Goal: Task Accomplishment & Management: Use online tool/utility

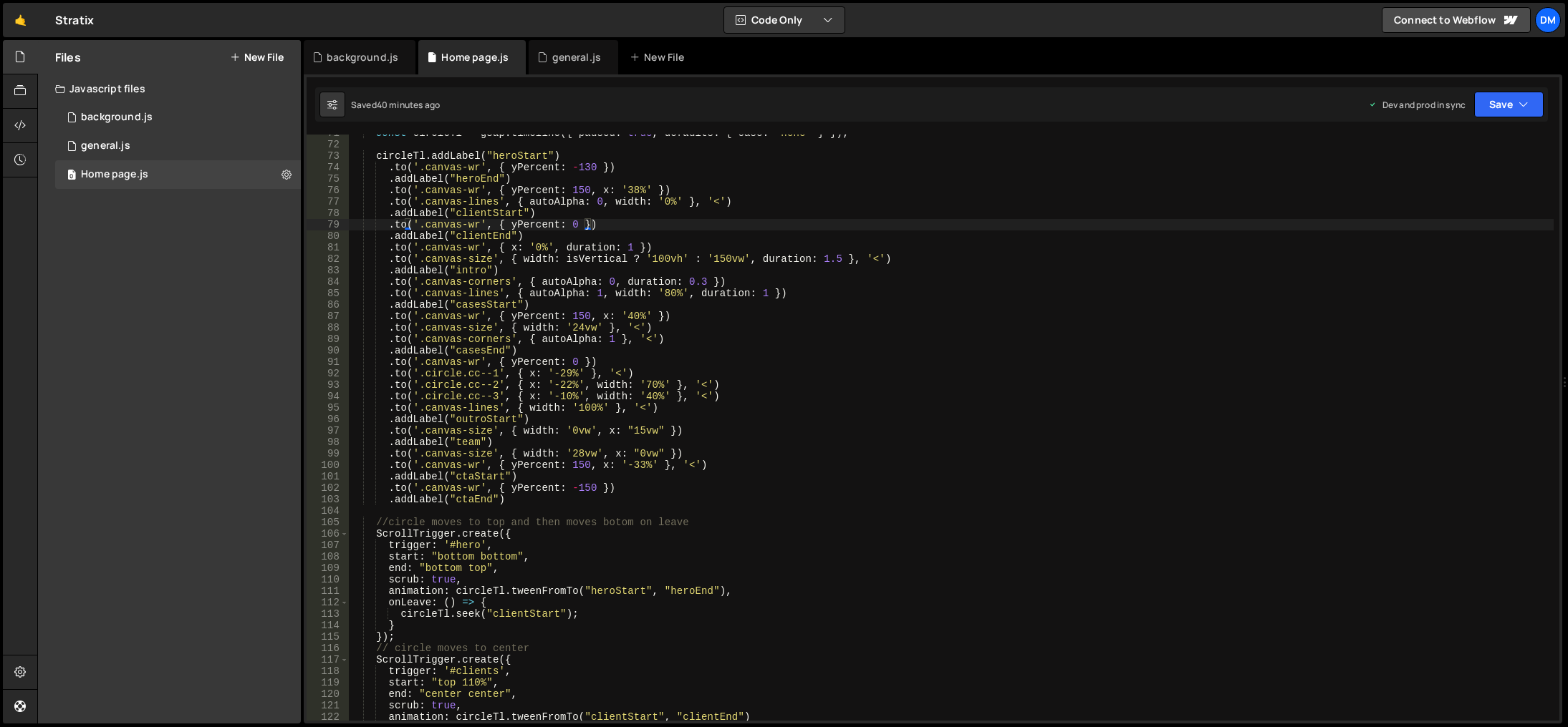
scroll to position [0, 10]
click at [559, 477] on div "const circleTl = gsap . timeline ({ paused : true , defaults : { ease : 'none' …" at bounding box center [951, 432] width 1205 height 610
click at [728, 465] on div "const circleTl = gsap . timeline ({ paused : true , defaults : { ease : 'none' …" at bounding box center [951, 432] width 1205 height 610
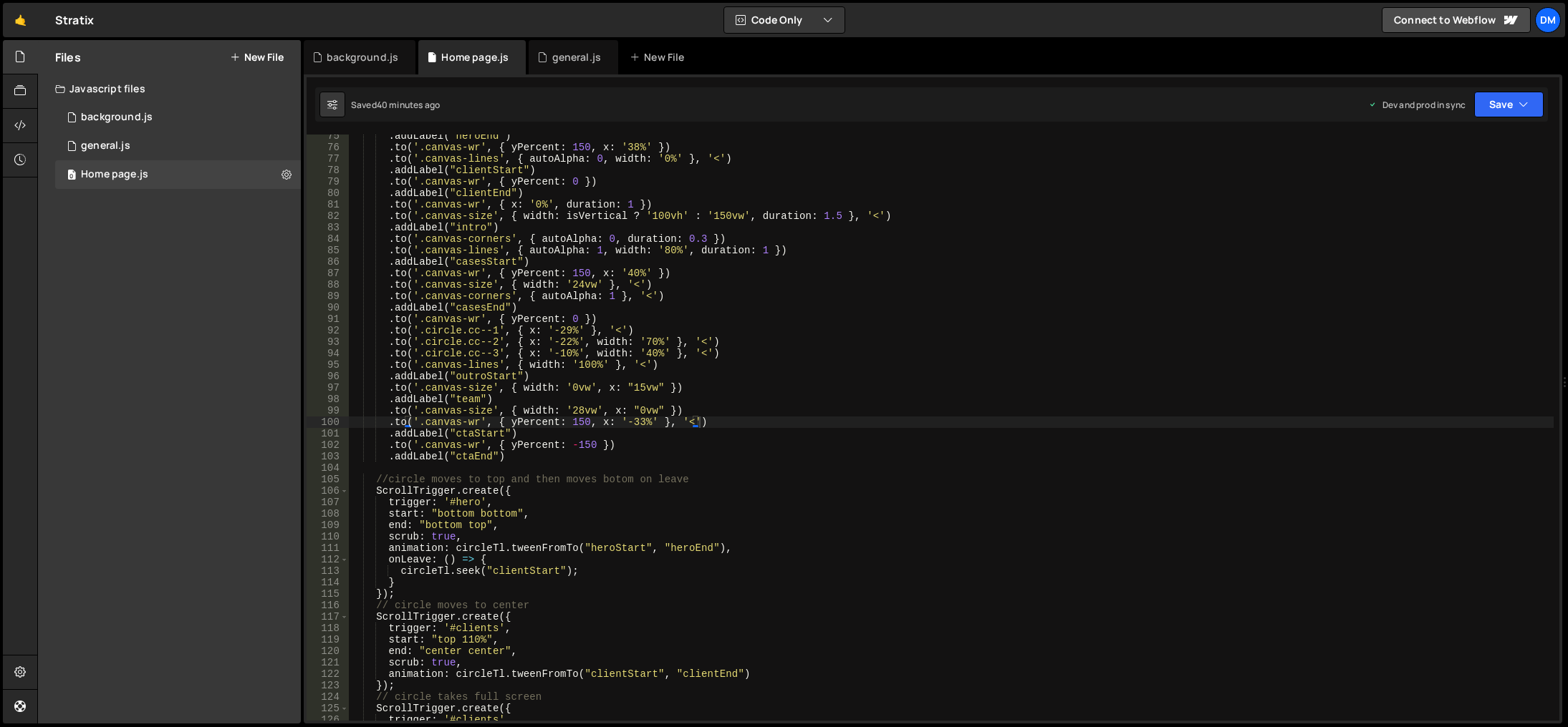
scroll to position [810, 0]
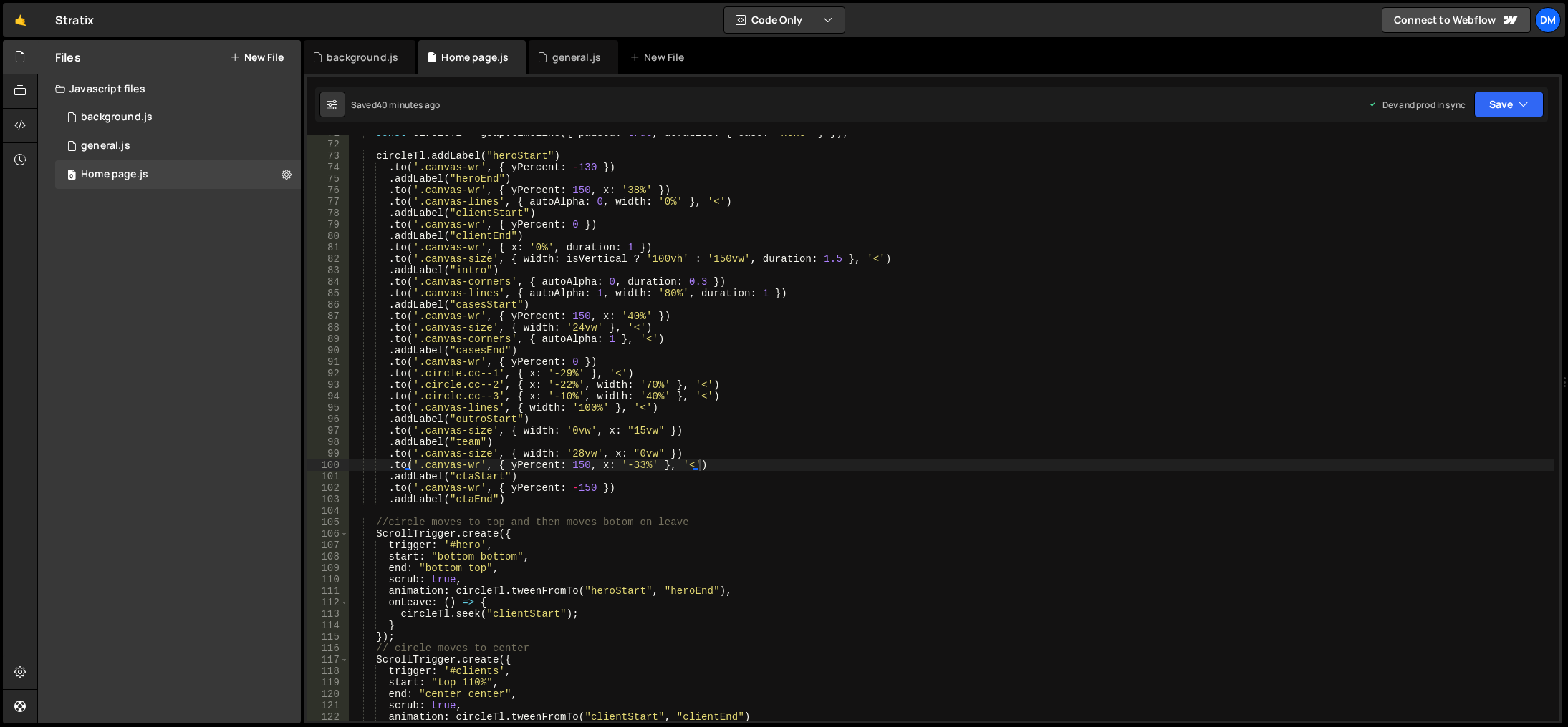
click at [492, 437] on div "const circleTl = gsap . timeline ({ paused : true , defaults : { ease : 'none' …" at bounding box center [951, 432] width 1205 height 610
type textarea ".addLabel("team")"
click at [530, 443] on div "const circleTl = gsap . timeline ({ paused : true , defaults : { ease : 'none' …" at bounding box center [951, 432] width 1205 height 610
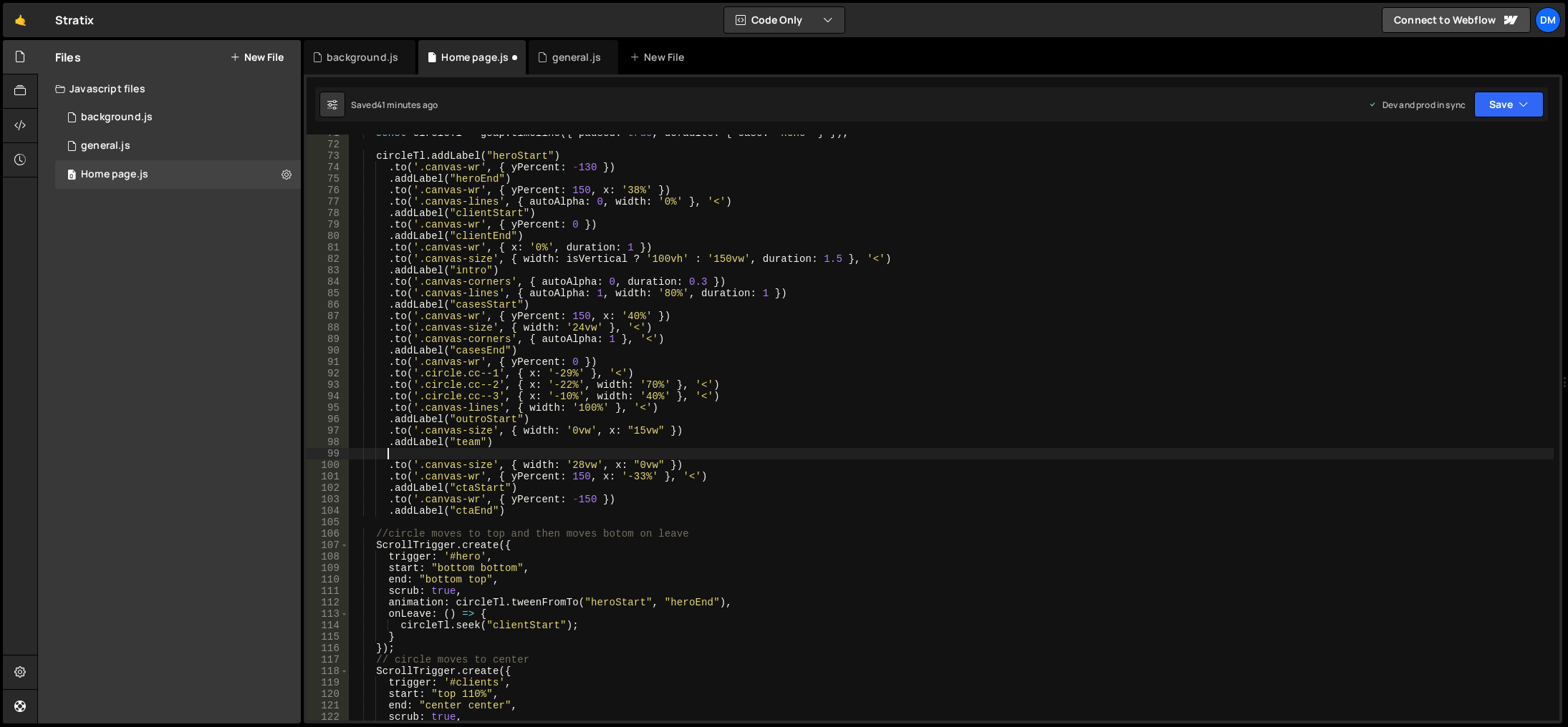
paste textarea "beforecta"
type textarea "beforecta"
drag, startPoint x: 497, startPoint y: 446, endPoint x: 390, endPoint y: 447, distance: 107.0
click at [390, 447] on div "const circleTl = gsap . timeline ({ paused : true , defaults : { ease : 'none' …" at bounding box center [951, 432] width 1205 height 610
type textarea ".addLabel("team")"
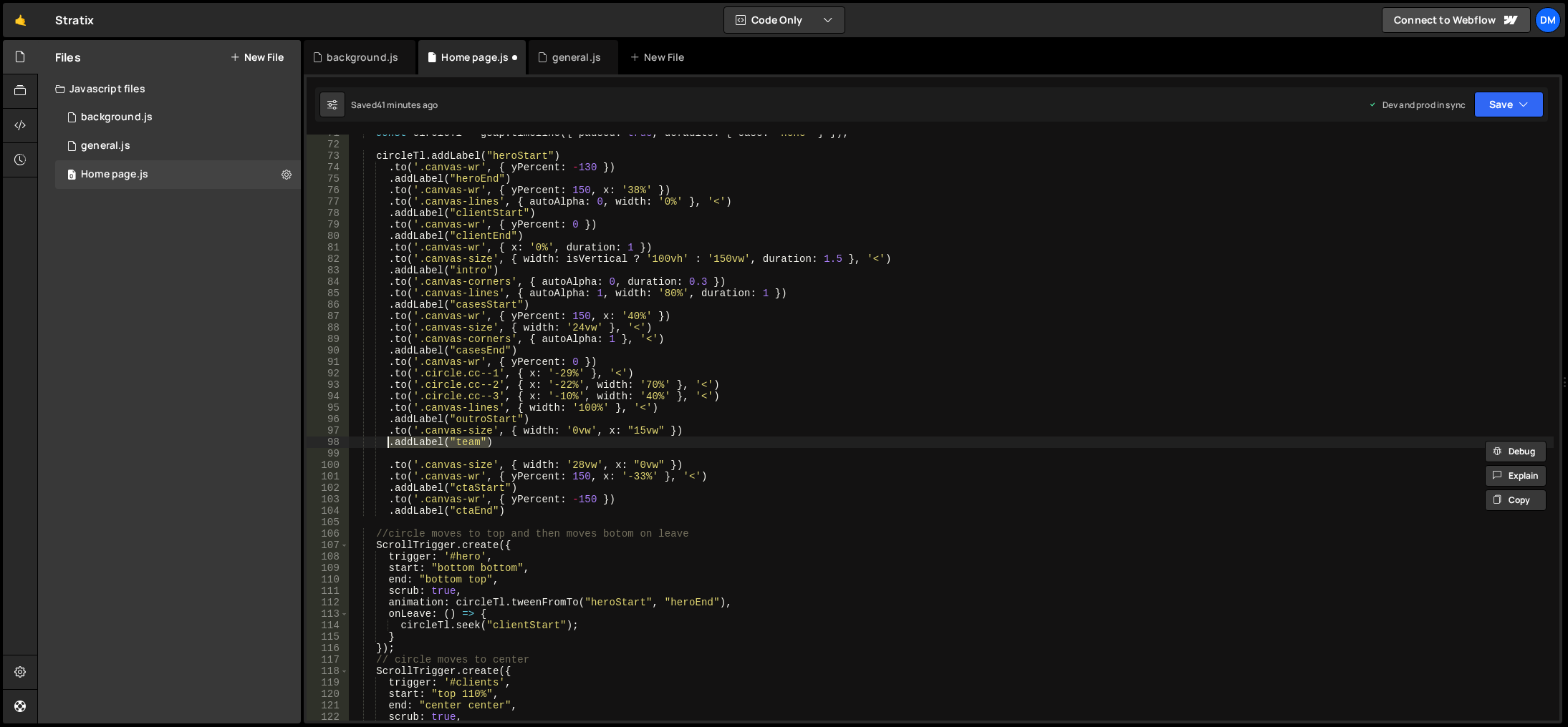
click at [418, 456] on div "const circleTl = gsap . timeline ({ paused : true , defaults : { ease : 'none' …" at bounding box center [951, 432] width 1205 height 610
paste textarea ".addLabel("team")"
click at [477, 452] on div "const circleTl = gsap . timeline ({ paused : true , defaults : { ease : 'none' …" at bounding box center [951, 432] width 1205 height 610
click at [688, 431] on div "const circleTl = gsap . timeline ({ paused : true , defaults : { ease : 'none' …" at bounding box center [951, 432] width 1205 height 610
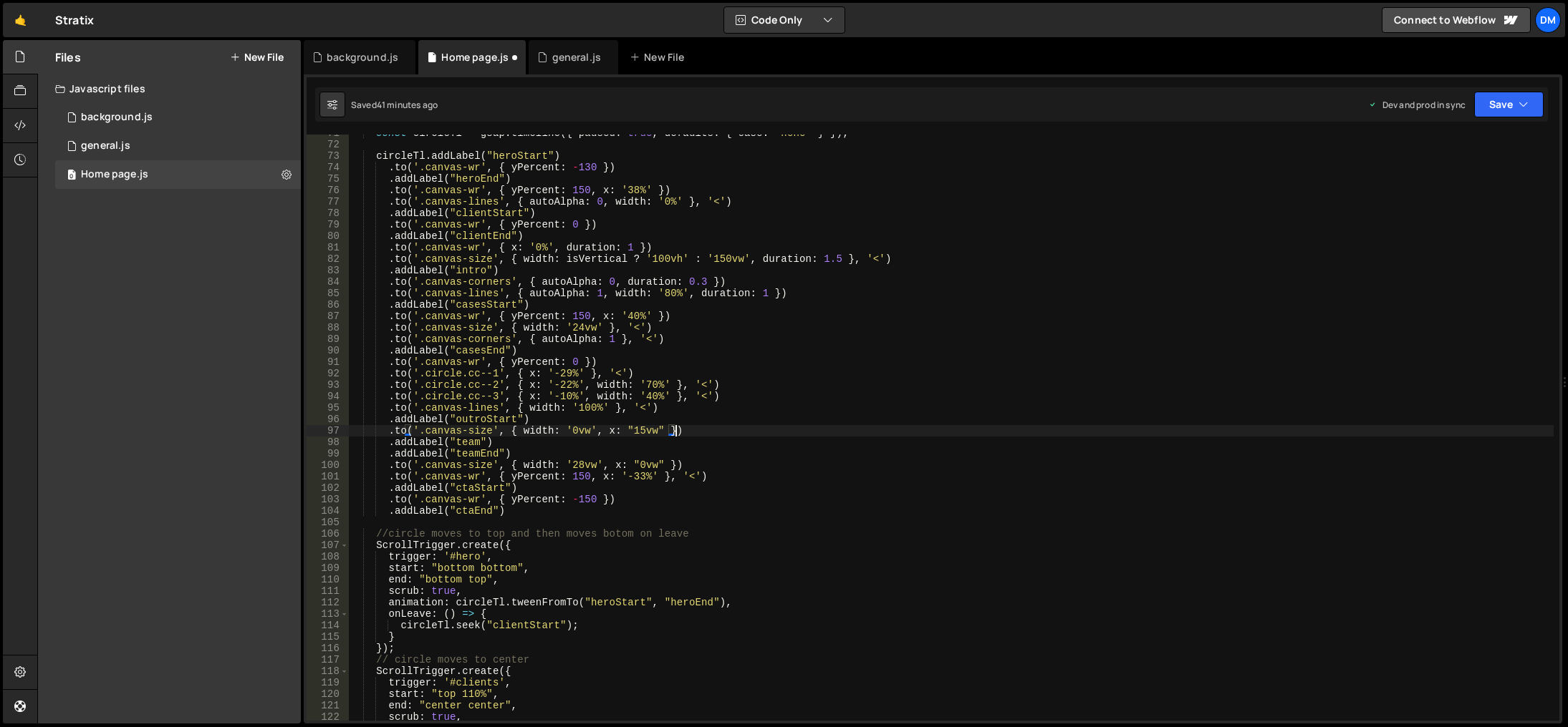
click at [690, 430] on div "const circleTl = gsap . timeline ({ paused : true , defaults : { ease : 'none' …" at bounding box center [951, 432] width 1205 height 610
type textarea ".addLabel("team")"
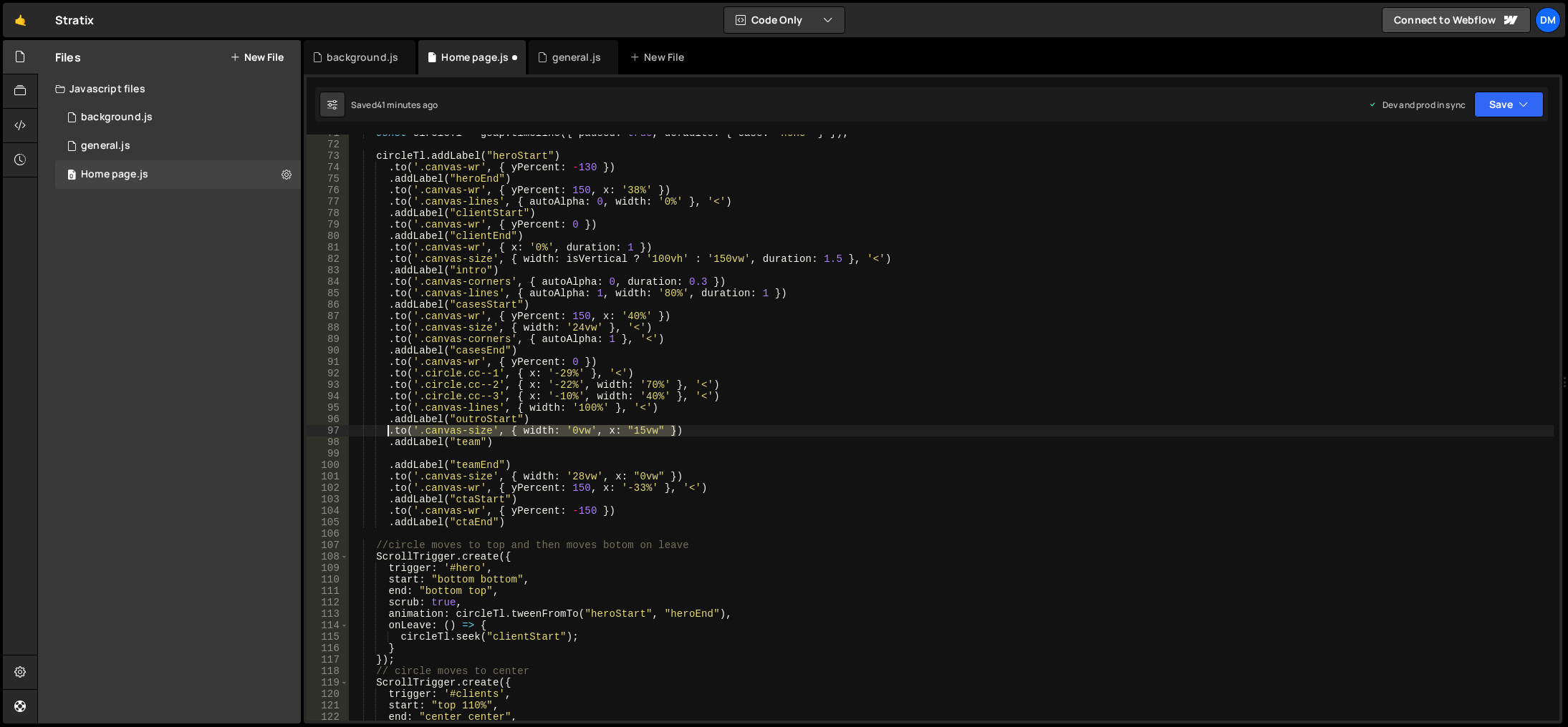
drag, startPoint x: 678, startPoint y: 432, endPoint x: 390, endPoint y: 433, distance: 288.0
click at [390, 433] on div "const circleTl = gsap . timeline ({ paused : true , defaults : { ease : 'none' …" at bounding box center [951, 432] width 1205 height 610
type textarea ".to('.canvas-size', { width: '0vw', x: "15vw" })"
click at [408, 453] on div "const circleTl = gsap . timeline ({ paused : true , defaults : { ease : 'none' …" at bounding box center [951, 432] width 1205 height 610
paste textarea ".to('.canvas-size', { width: '0vw', x: "15vw" })"
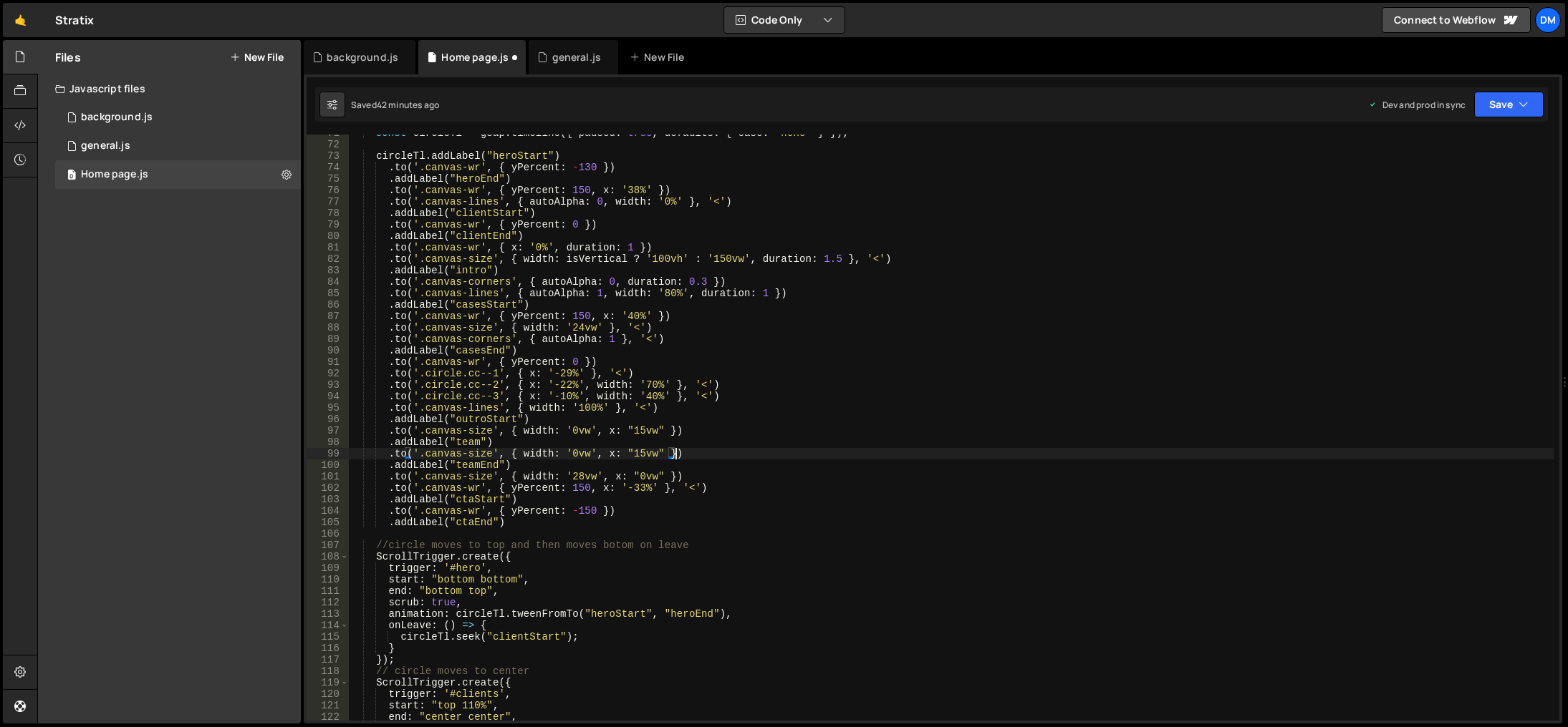
click at [465, 456] on div "const circleTl = gsap . timeline ({ paused : true , defaults : { ease : 'none' …" at bounding box center [951, 432] width 1205 height 610
drag, startPoint x: 489, startPoint y: 455, endPoint x: 478, endPoint y: 455, distance: 11.0
click at [478, 455] on div "const circleTl = gsap . timeline ({ paused : true , defaults : { ease : 'none' …" at bounding box center [951, 432] width 1205 height 610
click at [489, 453] on div "const circleTl = gsap . timeline ({ paused : true , defaults : { ease : 'none' …" at bounding box center [951, 427] width 1205 height 587
click at [486, 455] on div "const circleTl = gsap . timeline ({ paused : true , defaults : { ease : 'none' …" at bounding box center [951, 432] width 1205 height 610
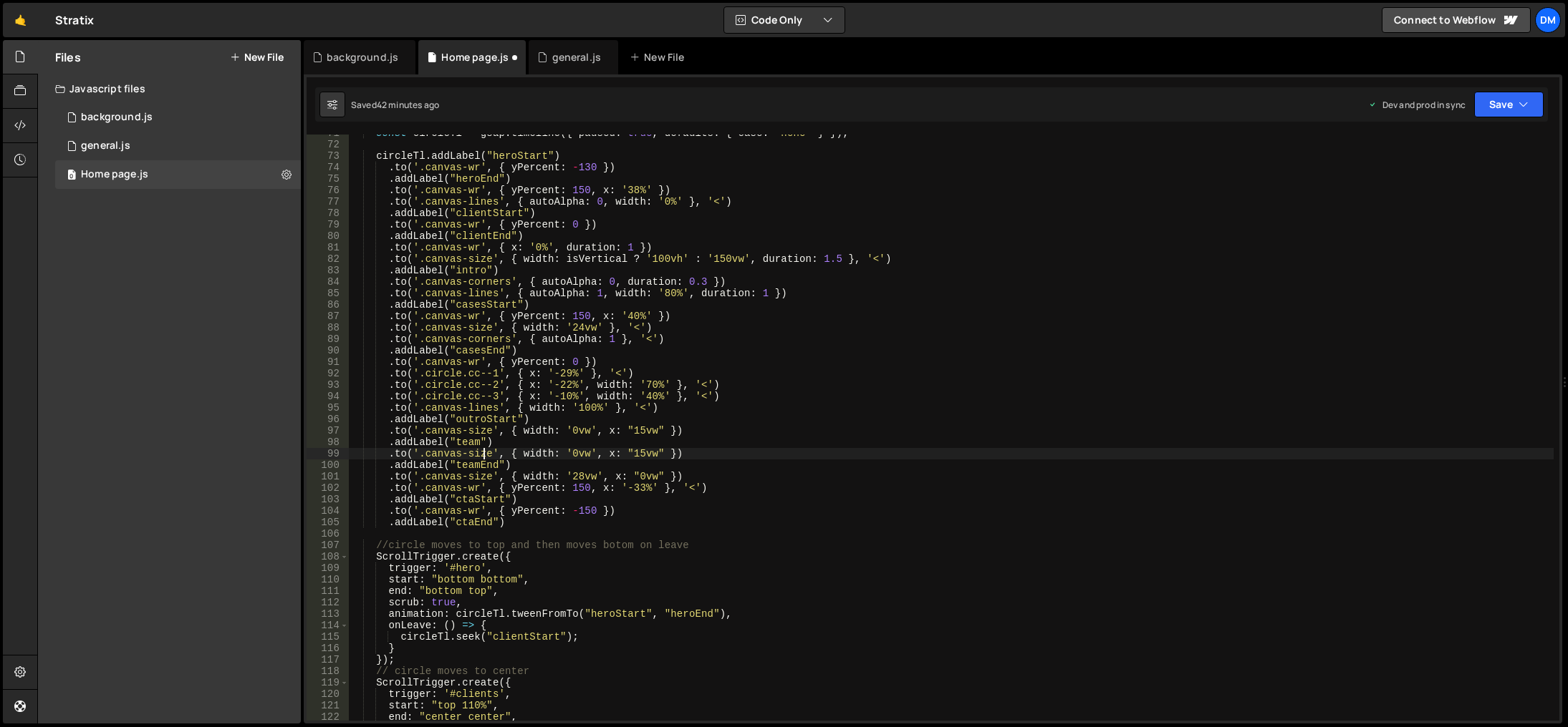
click at [486, 455] on div "const circleTl = gsap . timeline ({ paused : true , defaults : { ease : 'none' …" at bounding box center [951, 432] width 1205 height 610
click at [546, 408] on div "const circleTl = gsap . timeline ({ paused : true , defaults : { ease : 'none' …" at bounding box center [951, 432] width 1205 height 610
click at [579, 457] on div "const circleTl = gsap . timeline ({ paused : true , defaults : { ease : 'none' …" at bounding box center [951, 432] width 1205 height 610
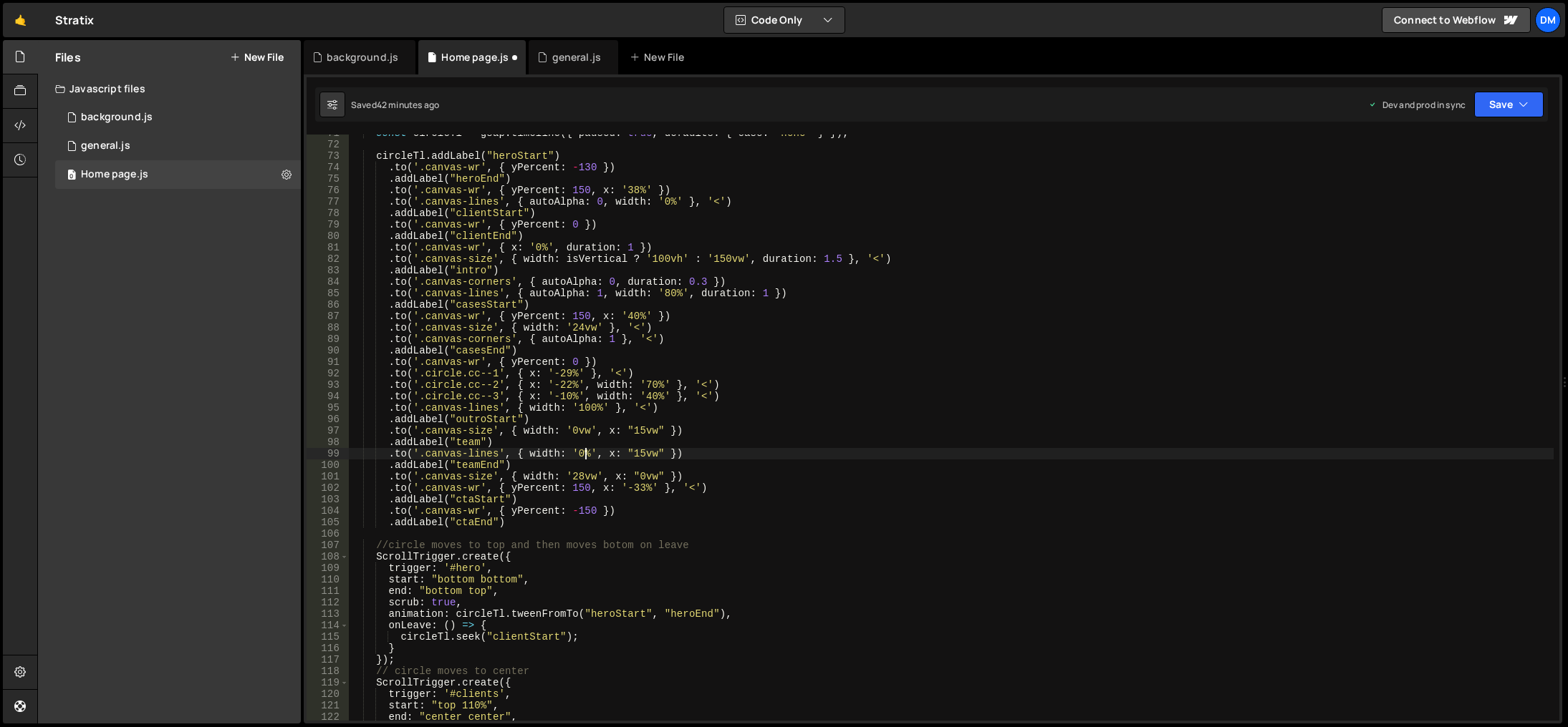
click at [640, 455] on div "const circleTl = gsap . timeline ({ paused : true , defaults : { ease : 'none' …" at bounding box center [951, 432] width 1205 height 610
click at [649, 453] on div "const circleTl = gsap . timeline ({ paused : true , defaults : { ease : 'none' …" at bounding box center [951, 432] width 1205 height 610
click at [698, 450] on div "const circleTl = gsap . timeline ({ paused : true , defaults : { ease : 'none' …" at bounding box center [951, 432] width 1205 height 610
click at [722, 451] on div "const circleTl = gsap . timeline ({ paused : true , defaults : { ease : 'none' …" at bounding box center [951, 432] width 1205 height 610
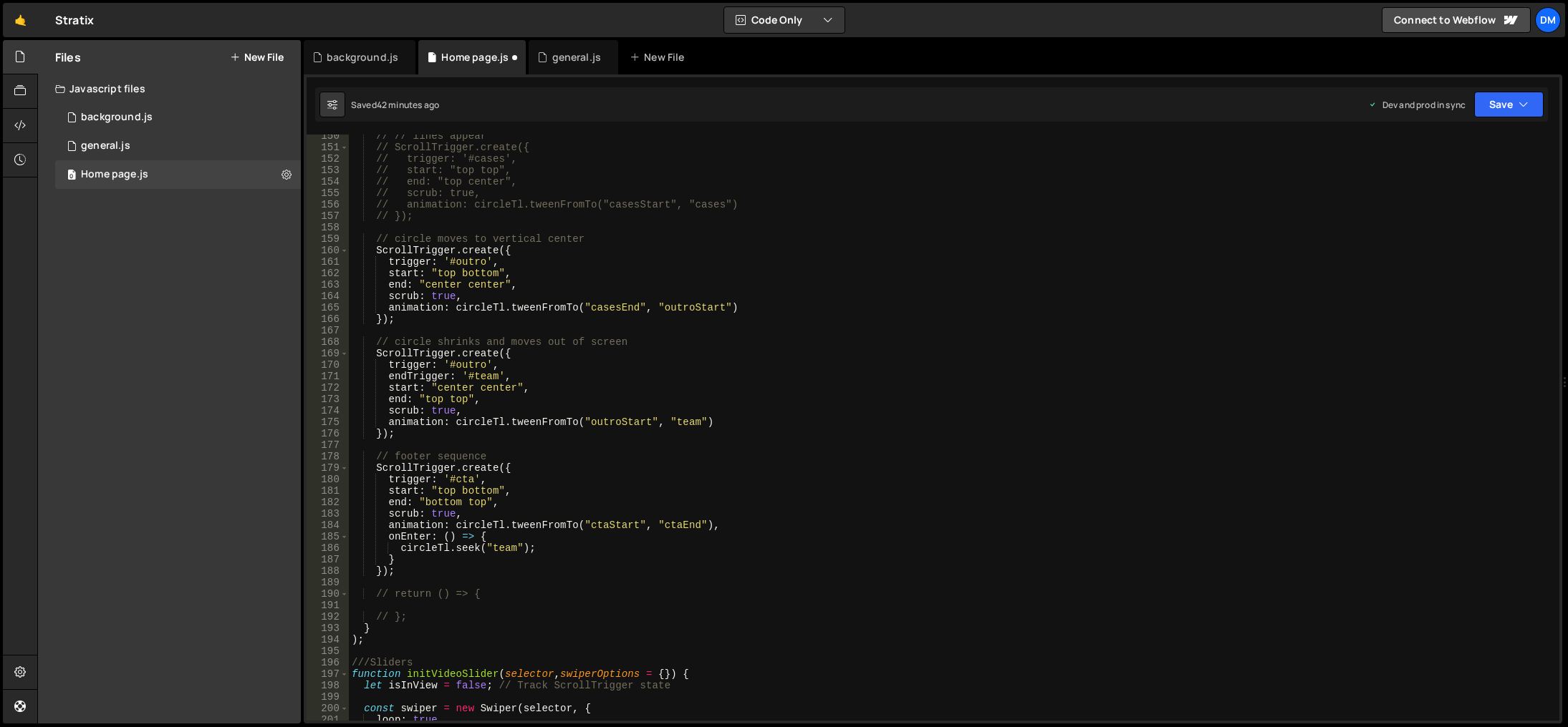
scroll to position [1540, 0]
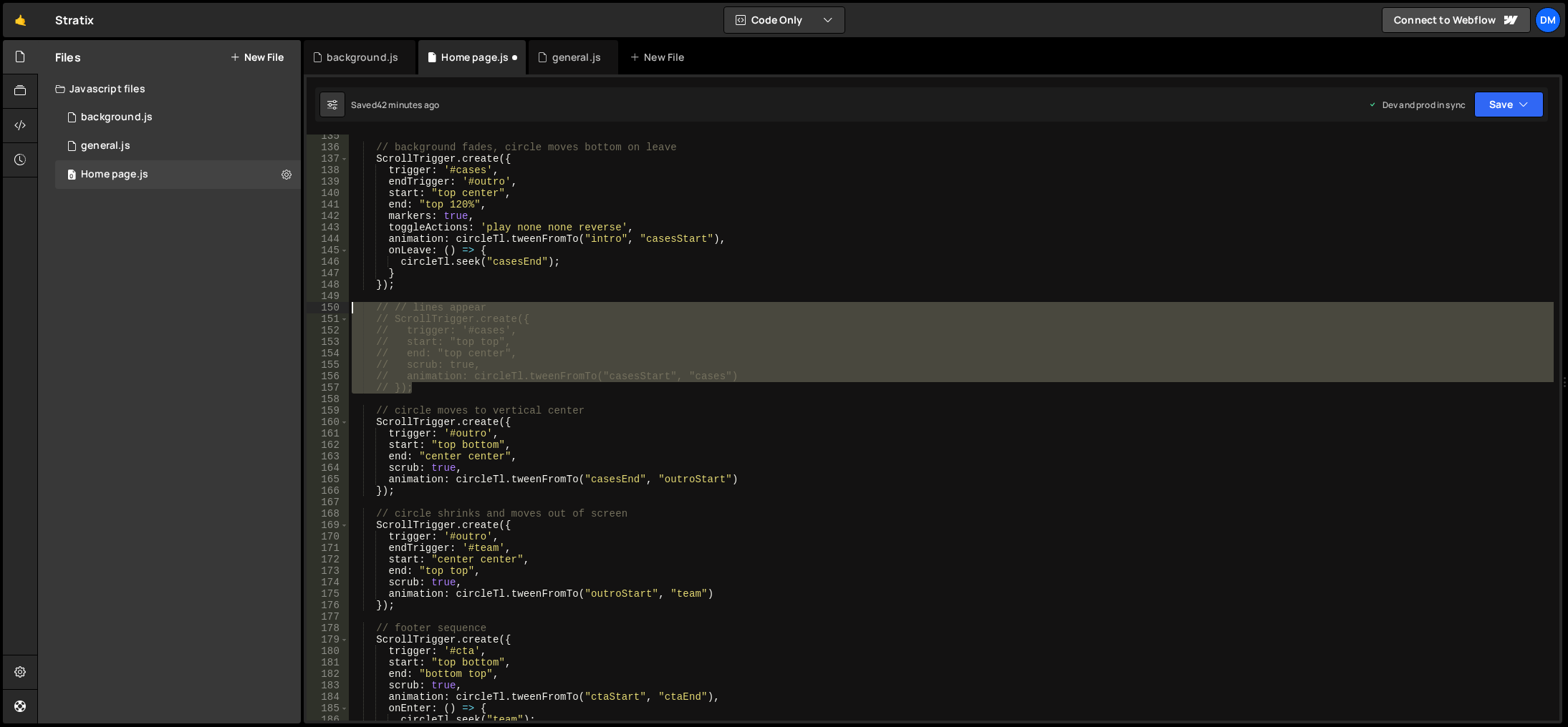
drag, startPoint x: 427, startPoint y: 389, endPoint x: 309, endPoint y: 311, distance: 141.4
click at [309, 311] on div ".to('.canvas-lines', { width: '0%', x: "15vw" }) 135 136 137 138 139 140 141 14…" at bounding box center [933, 427] width 1253 height 587
type textarea "// // lines appear // ScrollTrigger.create({"
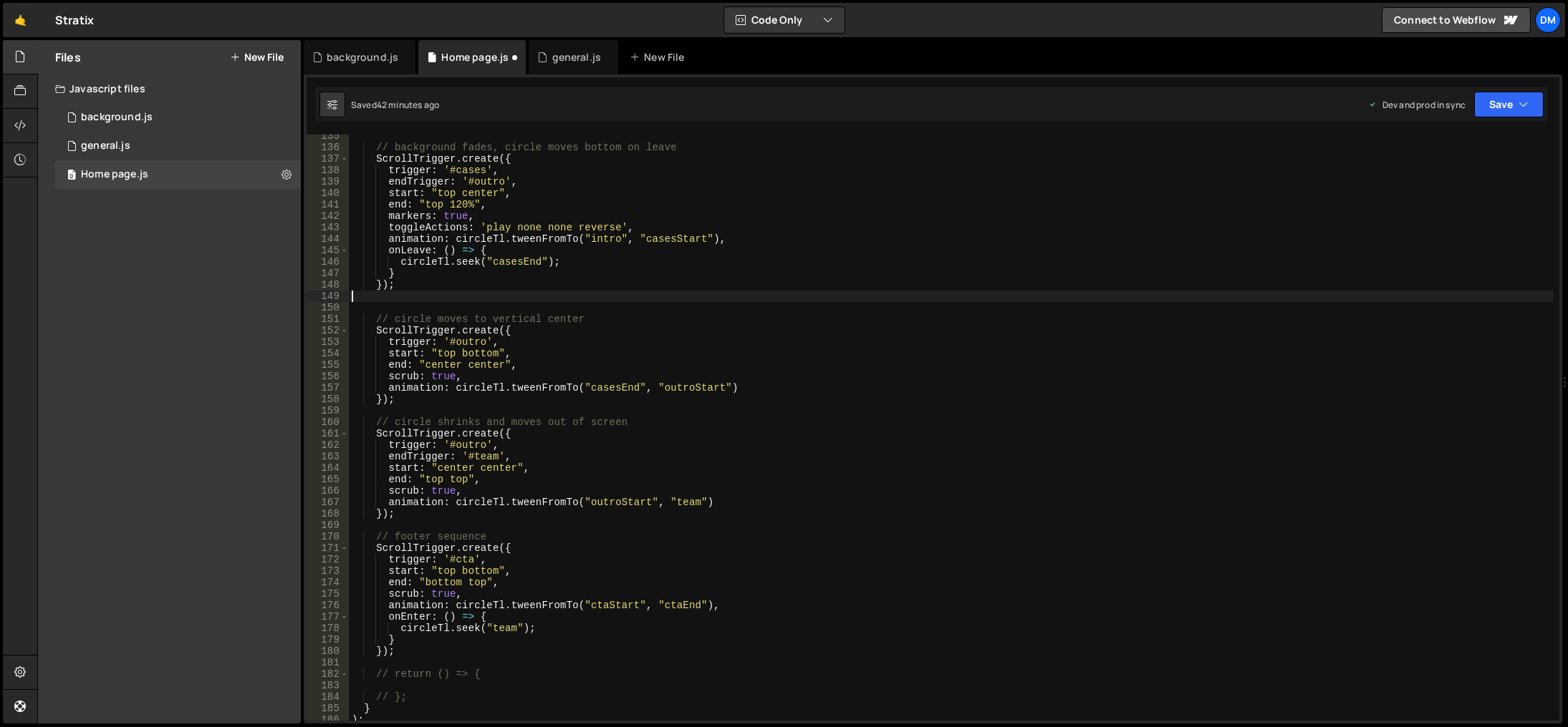
scroll to position [1669, 0]
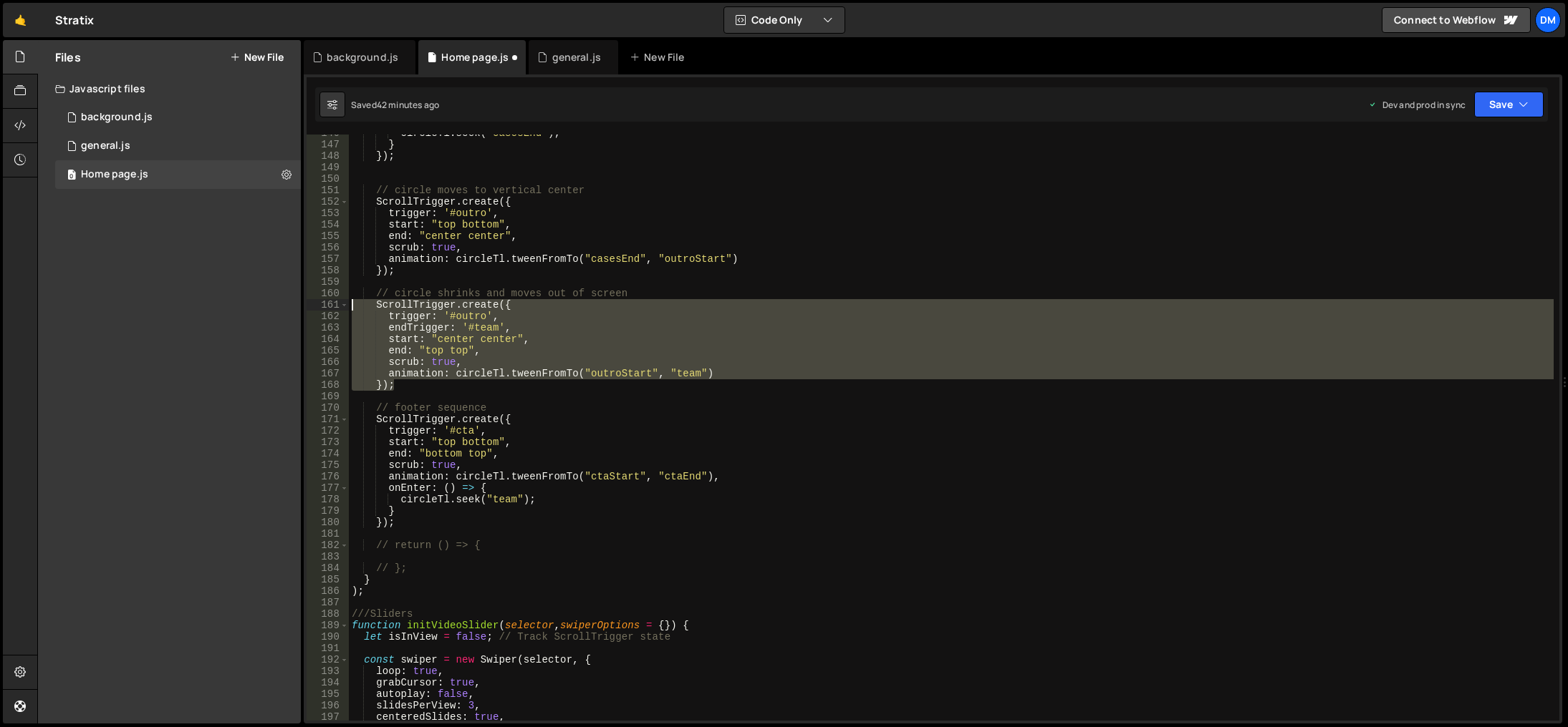
drag, startPoint x: 414, startPoint y: 386, endPoint x: 306, endPoint y: 306, distance: 134.4
click at [306, 306] on div "146 147 148 149 150 151 152 153 154 155 156 157 158 159 160 161 162 163 164 165…" at bounding box center [933, 427] width 1253 height 587
click at [461, 387] on div "circleTl . seek ( "casesEnd" ) ; } }) ; // circle moves to vertical center Scro…" at bounding box center [951, 427] width 1205 height 587
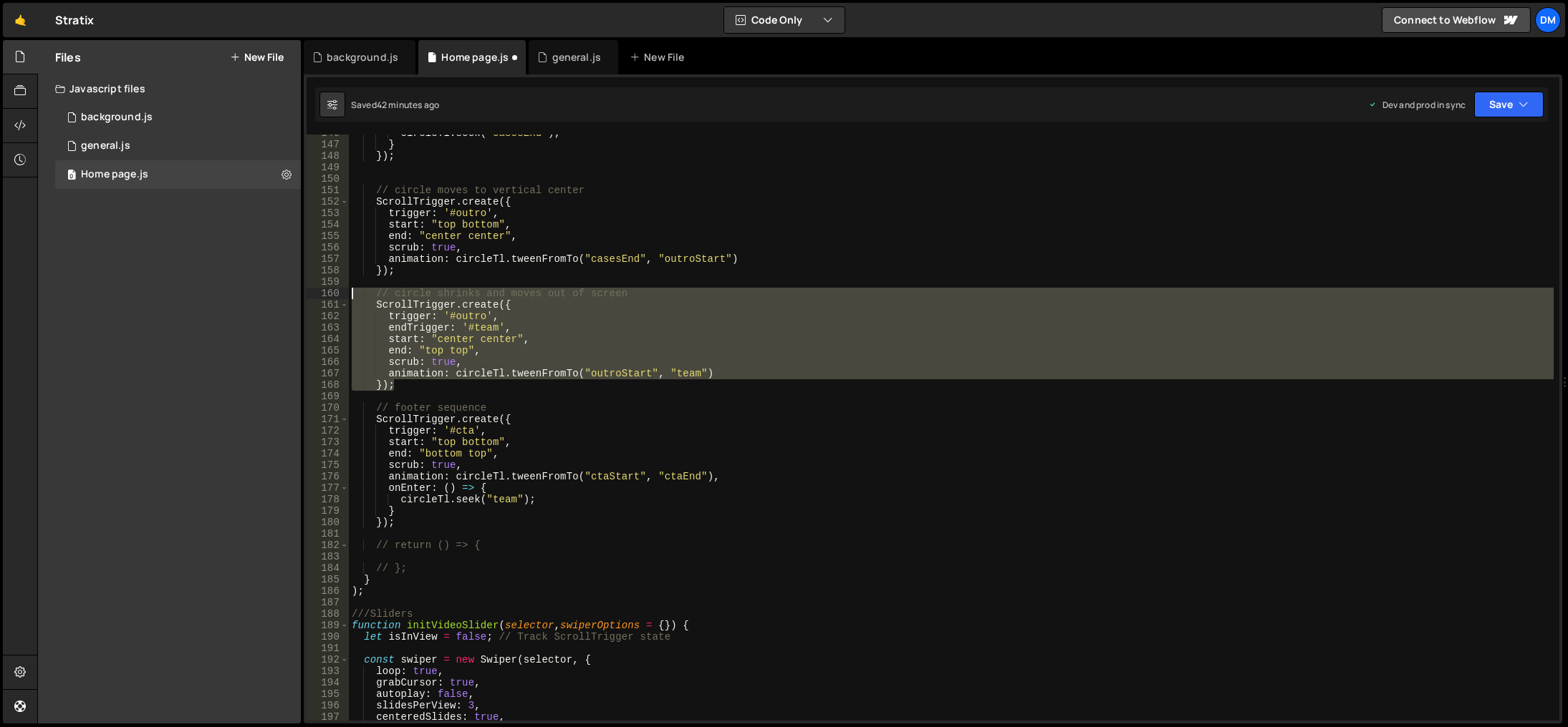
drag, startPoint x: 461, startPoint y: 387, endPoint x: 335, endPoint y: 294, distance: 156.6
click at [335, 294] on div "}); 146 147 148 149 150 151 152 153 154 155 156 157 158 159 160 161 162 163 164…" at bounding box center [933, 427] width 1253 height 587
click at [412, 379] on div "circleTl . seek ( "casesEnd" ) ; } }) ; // circle moves to vertical center Scro…" at bounding box center [951, 427] width 1205 height 587
type textarea "});"
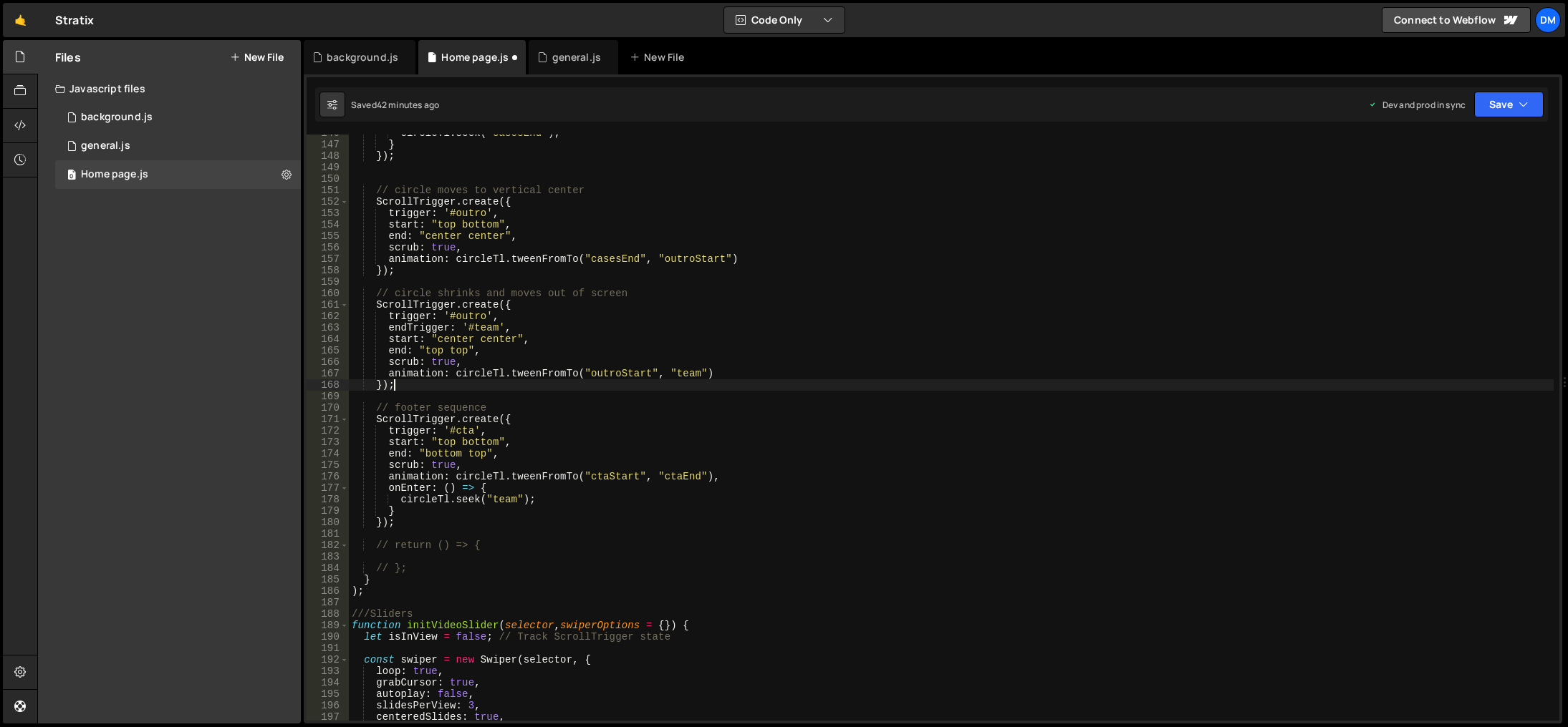
scroll to position [0, 1]
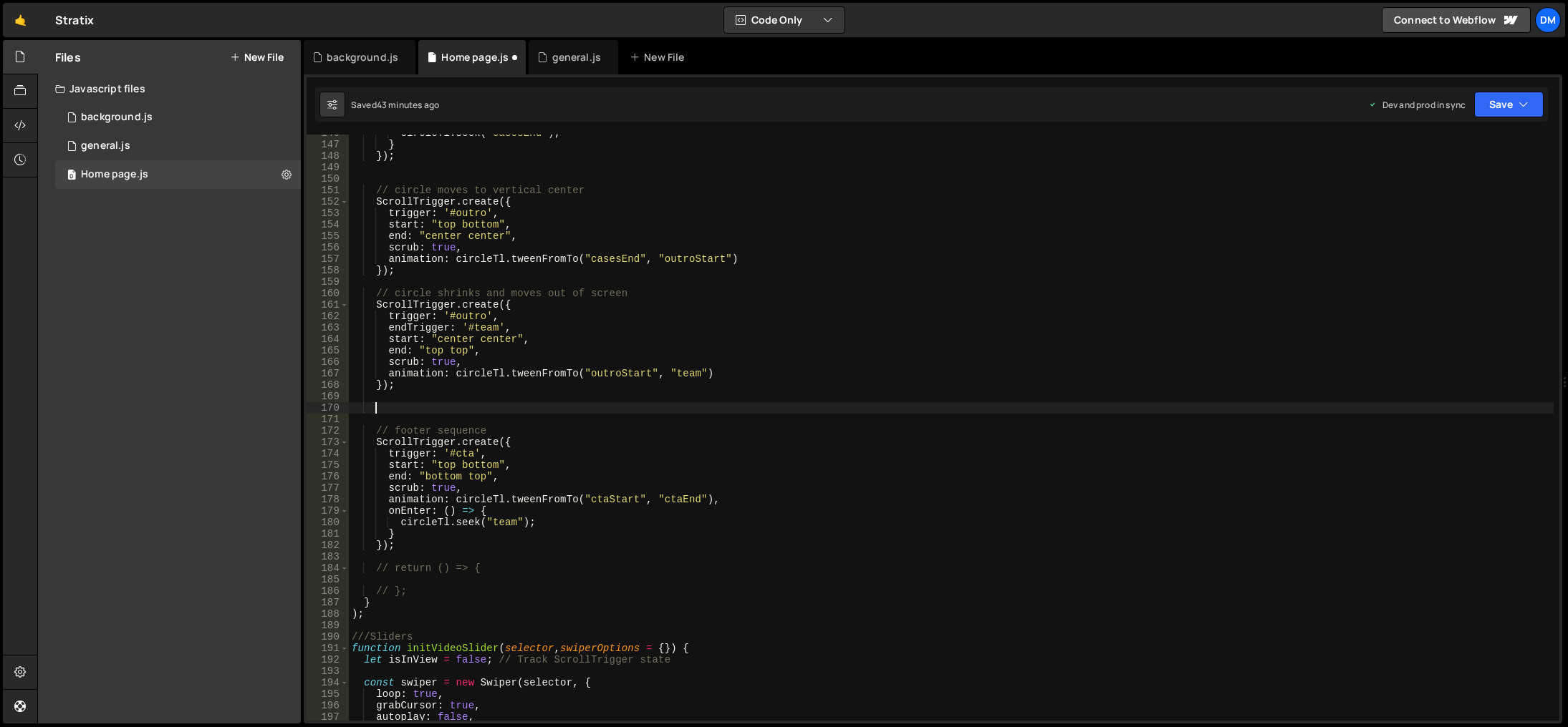
paste textarea "});"
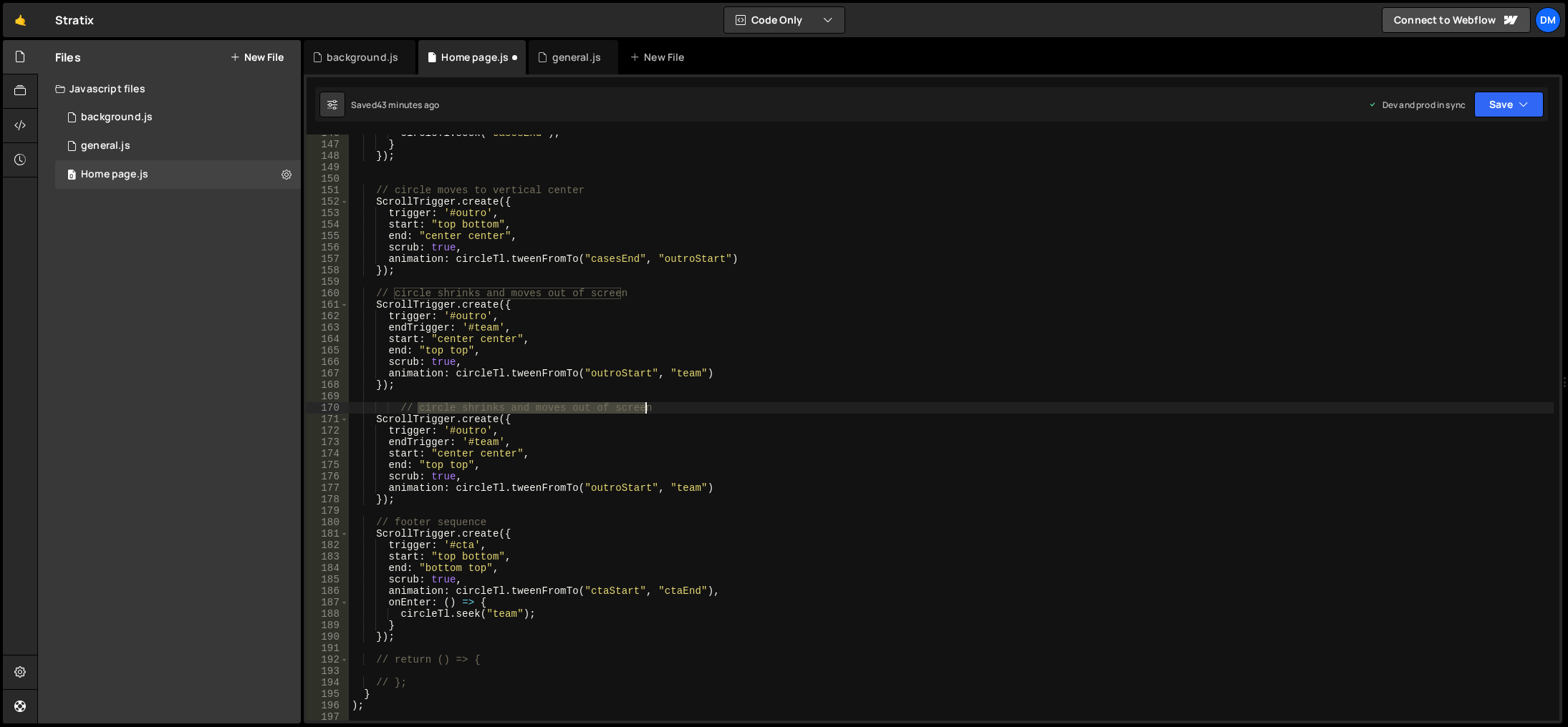
drag, startPoint x: 420, startPoint y: 408, endPoint x: 714, endPoint y: 405, distance: 294.0
click at [714, 405] on div "circleTl . seek ( "casesEnd" ) ; } }) ; // circle moves to vertical center Scro…" at bounding box center [951, 432] width 1205 height 610
click at [802, 380] on div "circleTl . seek ( "casesEnd" ) ; } }) ; // circle moves to vertical center Scro…" at bounding box center [951, 432] width 1205 height 610
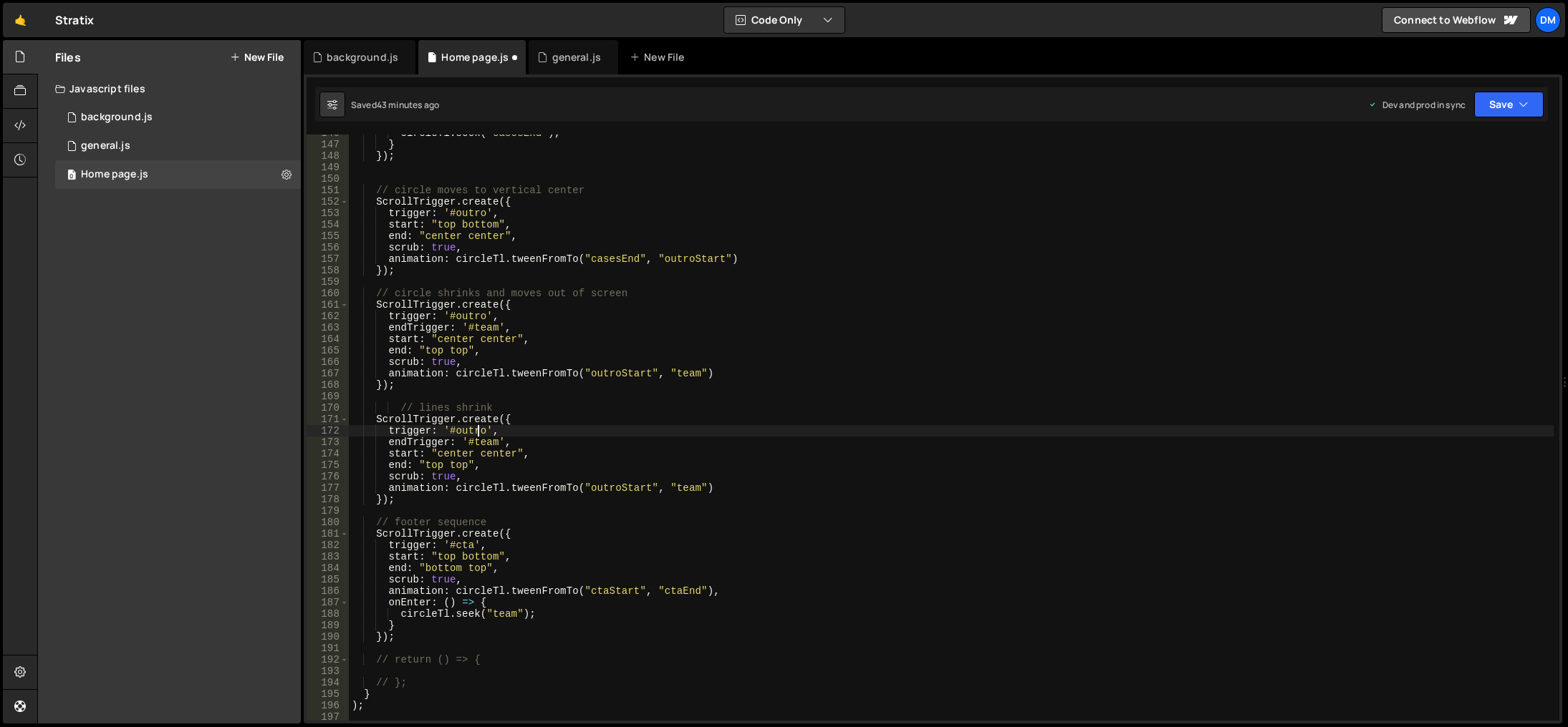
click at [475, 432] on div "circleTl . seek ( "casesEnd" ) ; } }) ; // circle moves to vertical center Scro…" at bounding box center [951, 432] width 1205 height 610
type textarea "trigger: '#beforecta',"
click at [636, 393] on div "circleTl . seek ( "casesEnd" ) ; } }) ; // circle moves to vertical center Scro…" at bounding box center [951, 432] width 1205 height 610
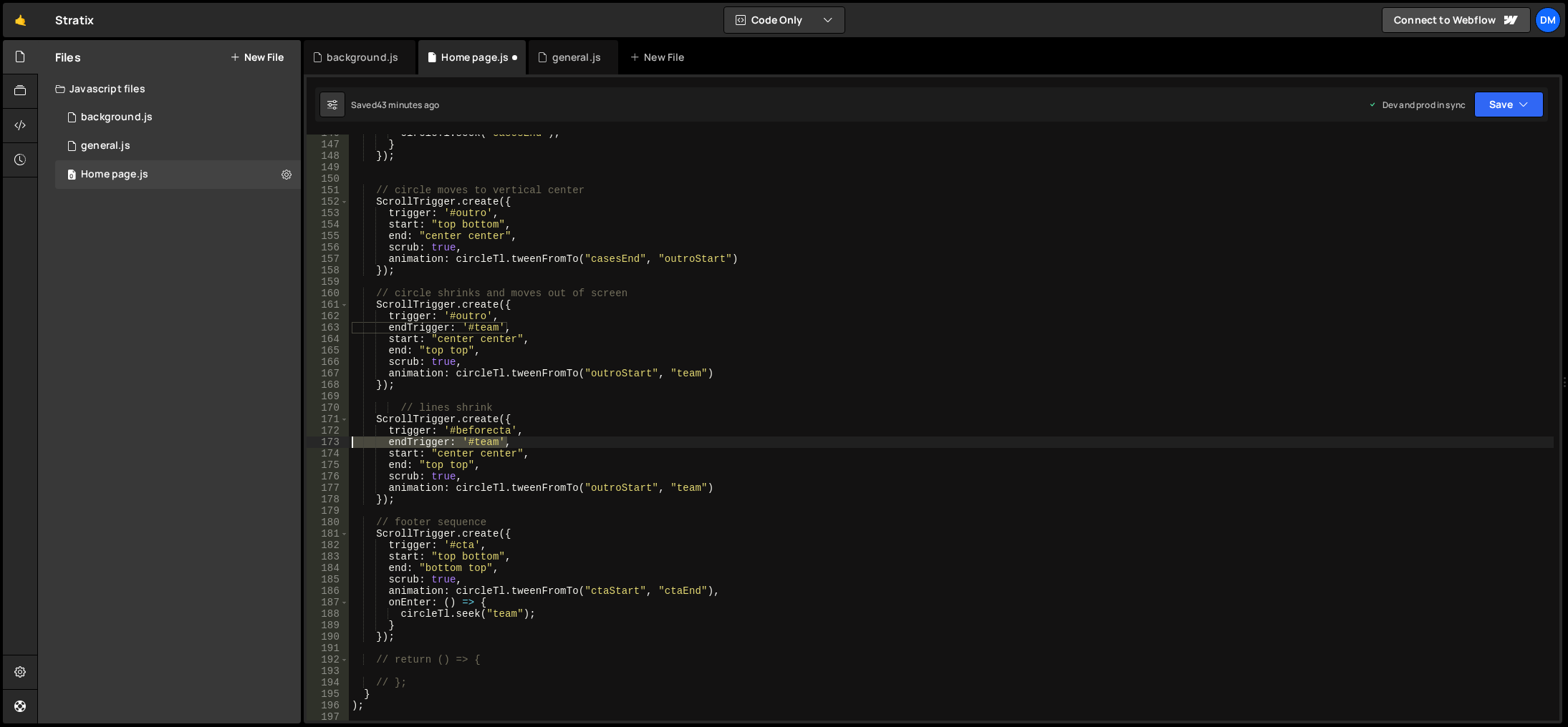
drag, startPoint x: 527, startPoint y: 441, endPoint x: 264, endPoint y: 436, distance: 263.0
click at [264, 436] on div "Files New File Javascript files 0 background.js 0 0 general.js 0 0 Home page.js…" at bounding box center [803, 382] width 1531 height 685
type textarea "endTrigger: '#team',"
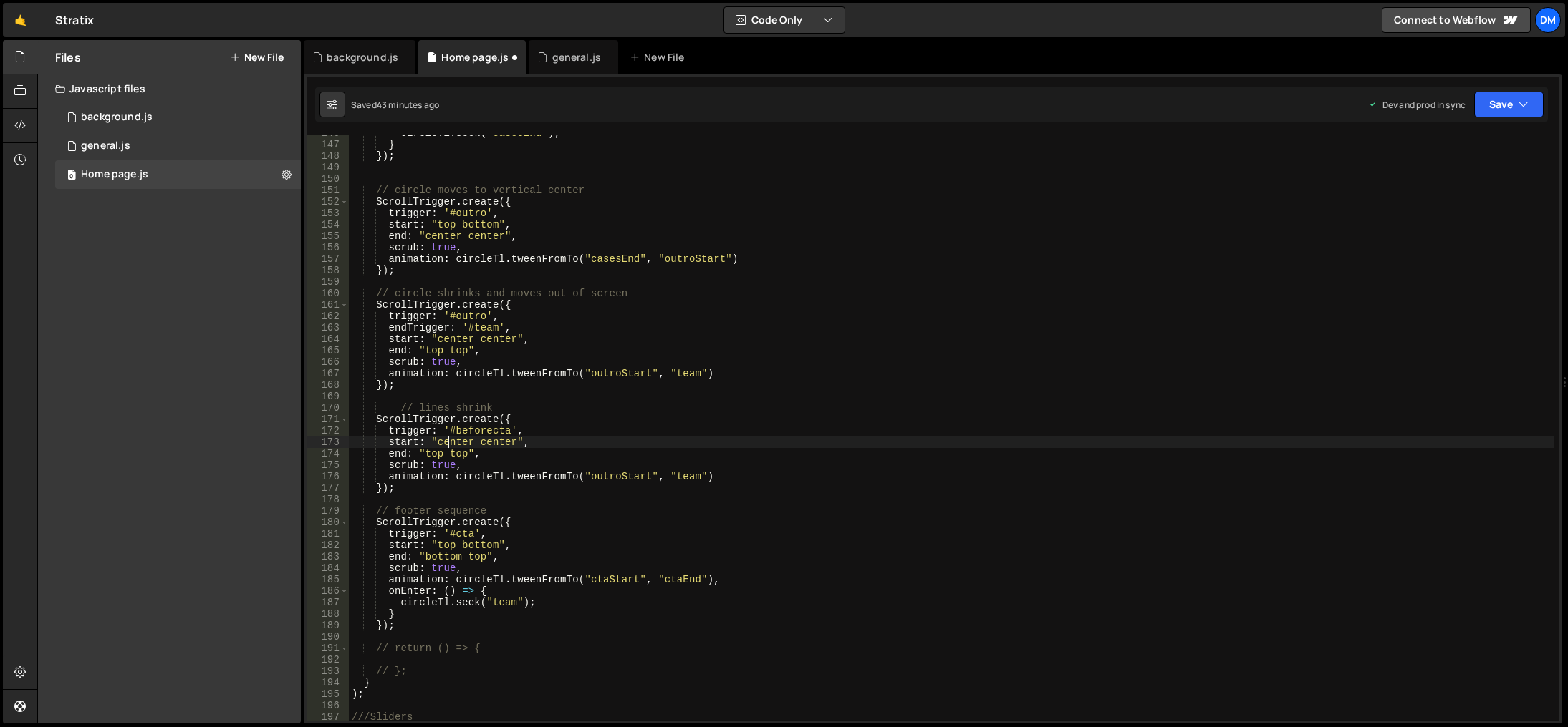
click at [450, 438] on div "circleTl . seek ( "casesEnd" ) ; } }) ; // circle moves to vertical center Scro…" at bounding box center [951, 432] width 1205 height 610
drag, startPoint x: 586, startPoint y: 402, endPoint x: 538, endPoint y: 432, distance: 56.6
click at [586, 402] on div "circleTl . seek ( "casesEnd" ) ; } }) ; // circle moves to vertical center Scro…" at bounding box center [951, 432] width 1205 height 610
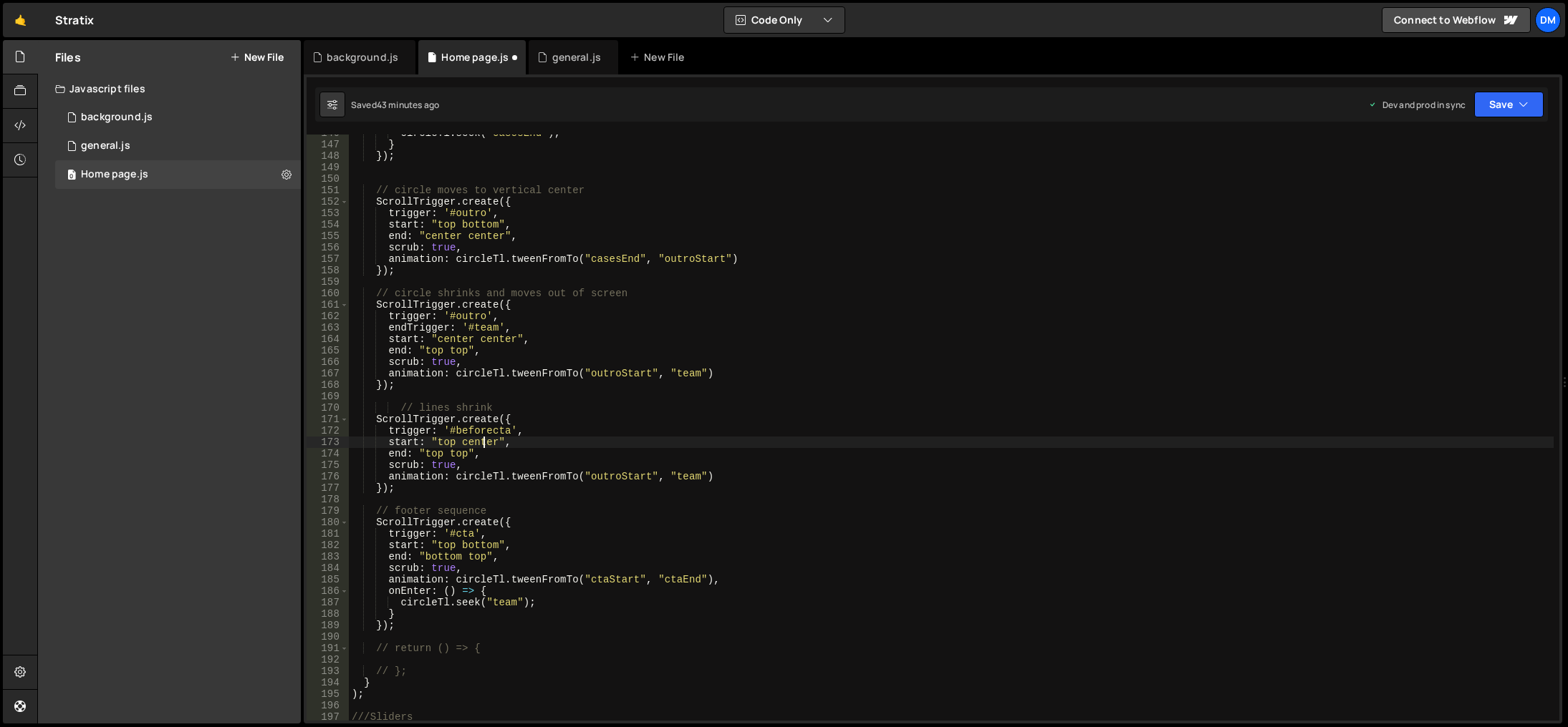
click at [481, 447] on div "circleTl . seek ( "casesEnd" ) ; } }) ; // circle moves to vertical center Scro…" at bounding box center [951, 432] width 1205 height 610
click at [481, 446] on div "circleTl . seek ( "casesEnd" ) ; } }) ; // circle moves to vertical center Scro…" at bounding box center [951, 432] width 1205 height 610
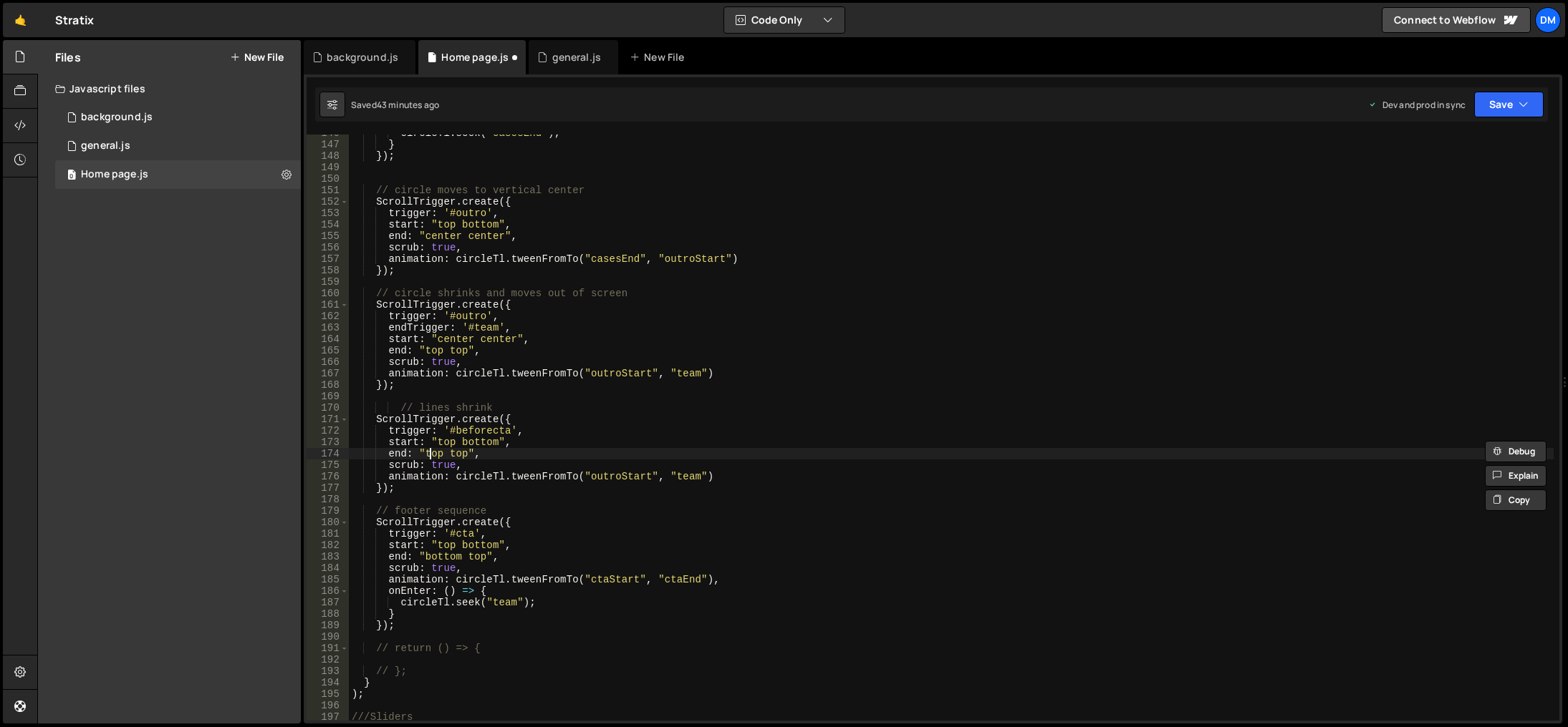
click at [431, 449] on div "circleTl . seek ( "casesEnd" ) ; } }) ; // circle moves to vertical center Scro…" at bounding box center [951, 432] width 1205 height 610
paste textarea "bottom"
click at [437, 439] on div "circleTl . seek ( "casesEnd" ) ; } }) ; // circle moves to vertical center Scro…" at bounding box center [951, 432] width 1205 height 610
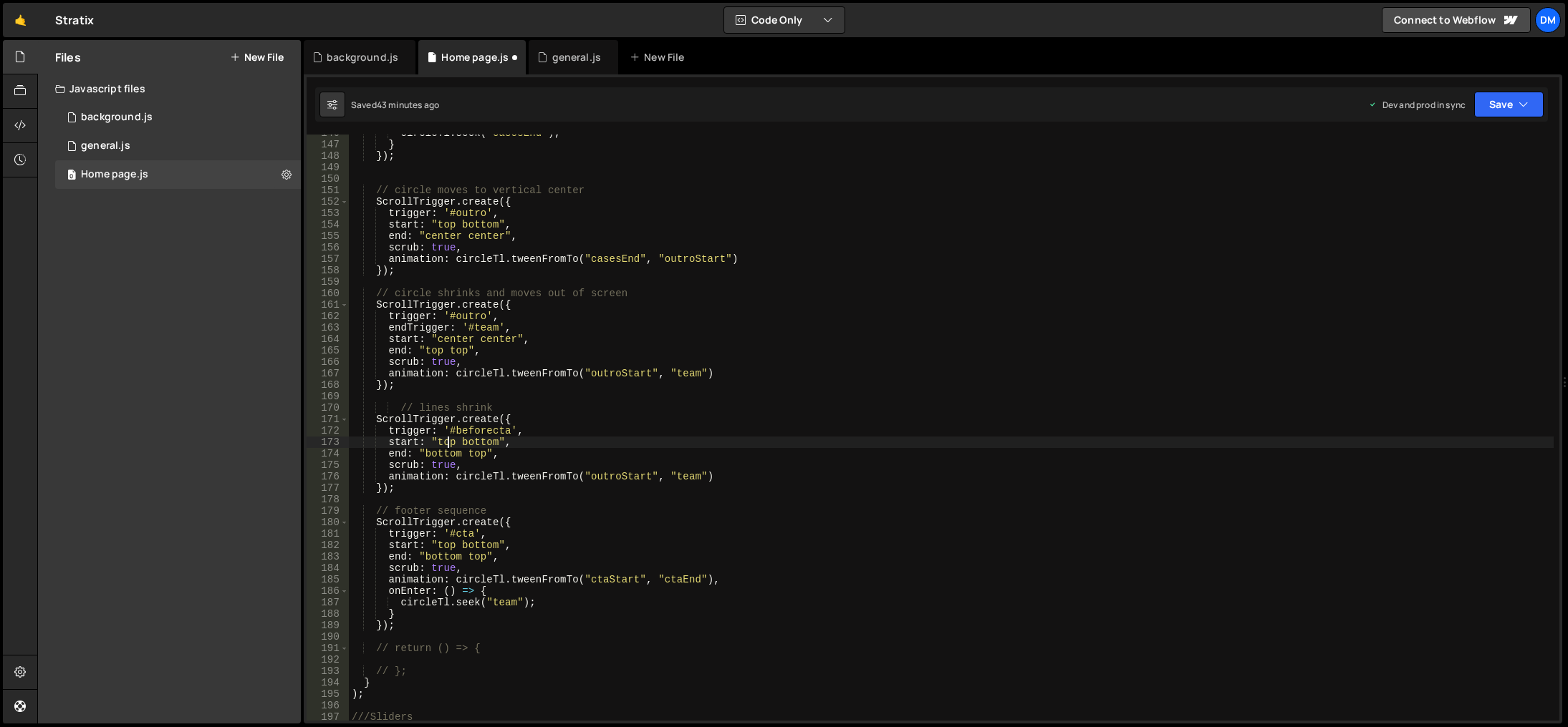
click at [446, 442] on div "circleTl . seek ( "casesEnd" ) ; } }) ; // circle moves to vertical center Scro…" at bounding box center [951, 432] width 1205 height 610
click at [472, 452] on div "circleTl . seek ( "casesEnd" ) ; } }) ; // circle moves to vertical center Scro…" at bounding box center [951, 432] width 1205 height 610
type textarea "end: "bottom top","
click at [771, 392] on div "circleTl . seek ( "casesEnd" ) ; } }) ; // circle moves to vertical center Scro…" at bounding box center [951, 432] width 1205 height 610
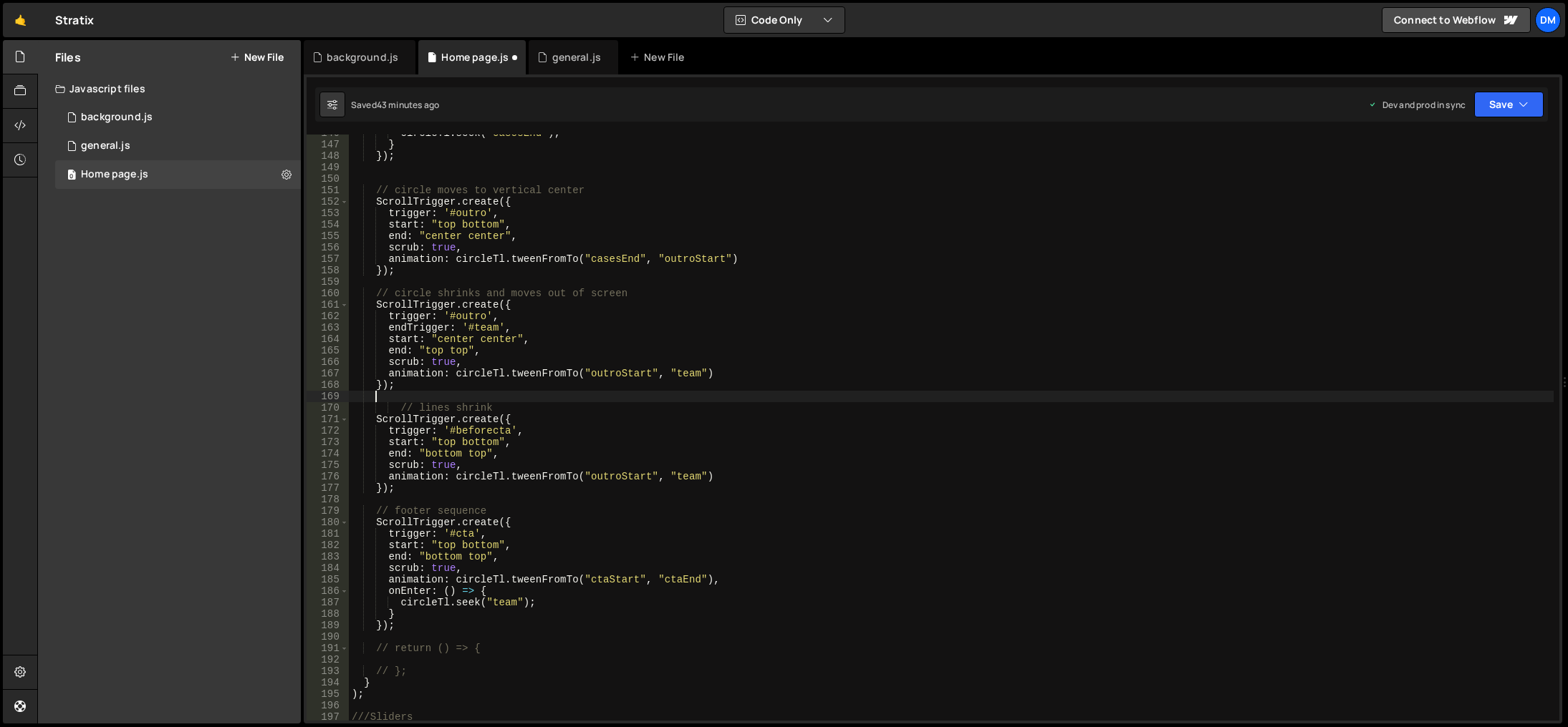
scroll to position [1497, 0]
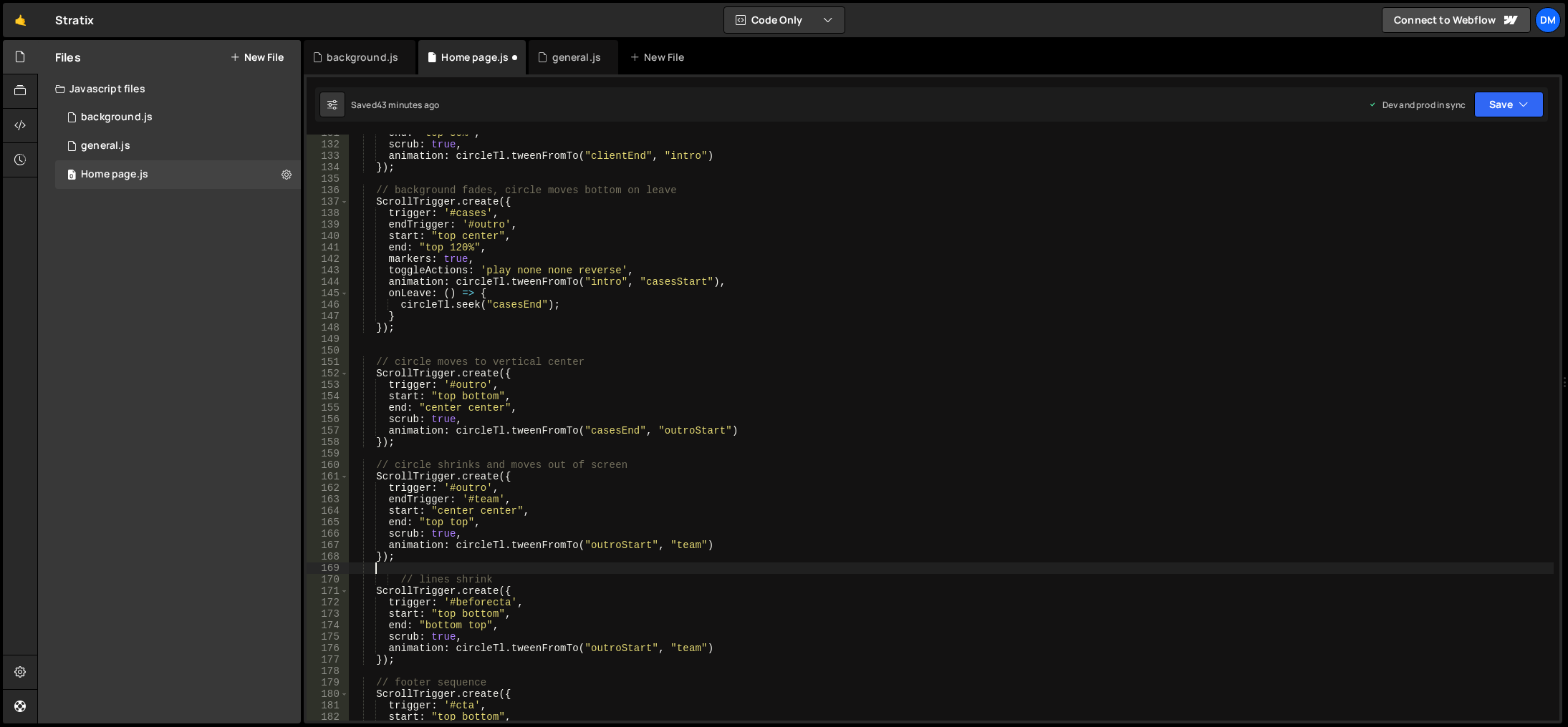
click at [676, 546] on div "end : "top 30%" , scrub : true , animation : circleTl . tweenFromTo ( "clientEn…" at bounding box center [951, 432] width 1205 height 610
click at [608, 653] on div "end : "top 30%" , scrub : true , animation : circleTl . tweenFromTo ( "clientEn…" at bounding box center [951, 432] width 1205 height 610
paste textarea "team"
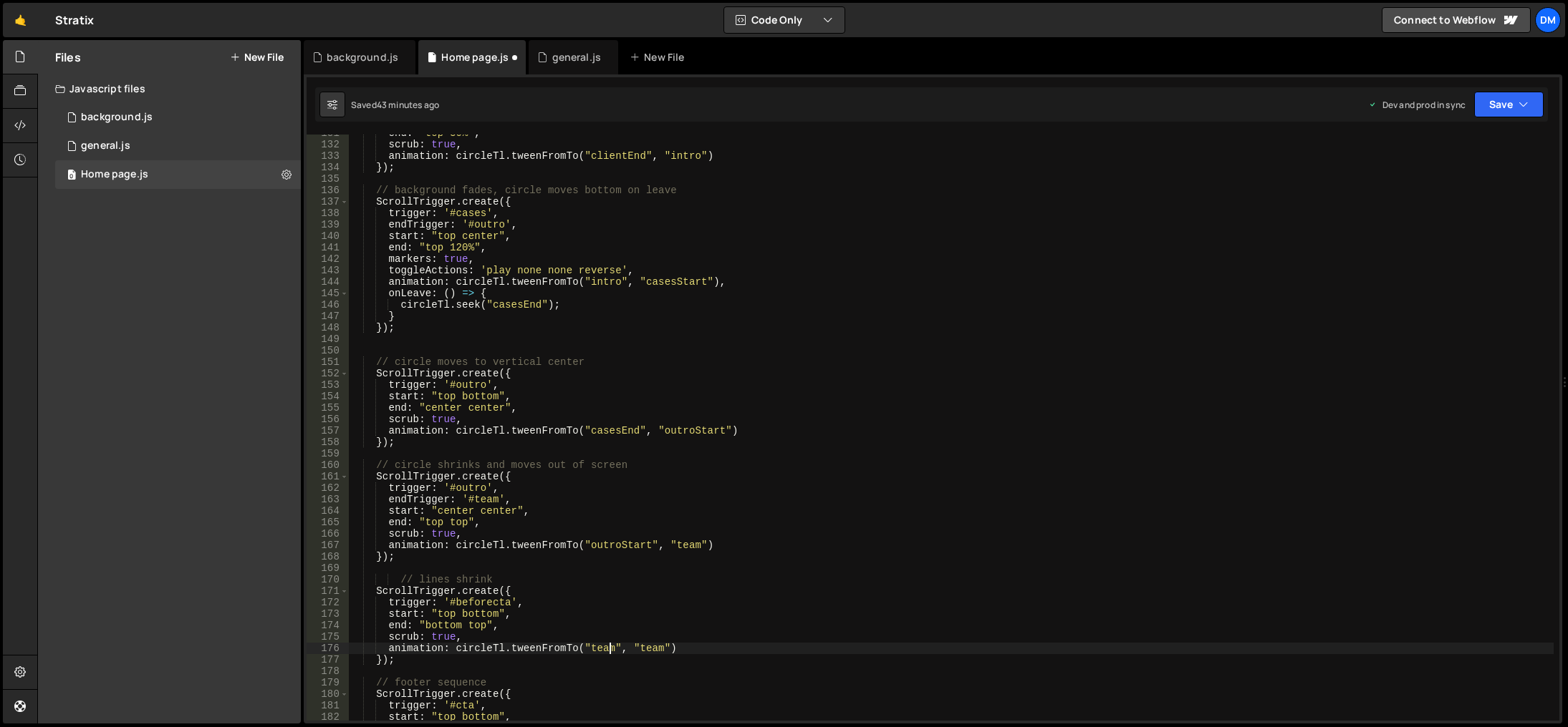
click at [699, 581] on div "end : "top 30%" , scrub : true , animation : circleTl . tweenFromTo ( "clientEn…" at bounding box center [951, 432] width 1205 height 610
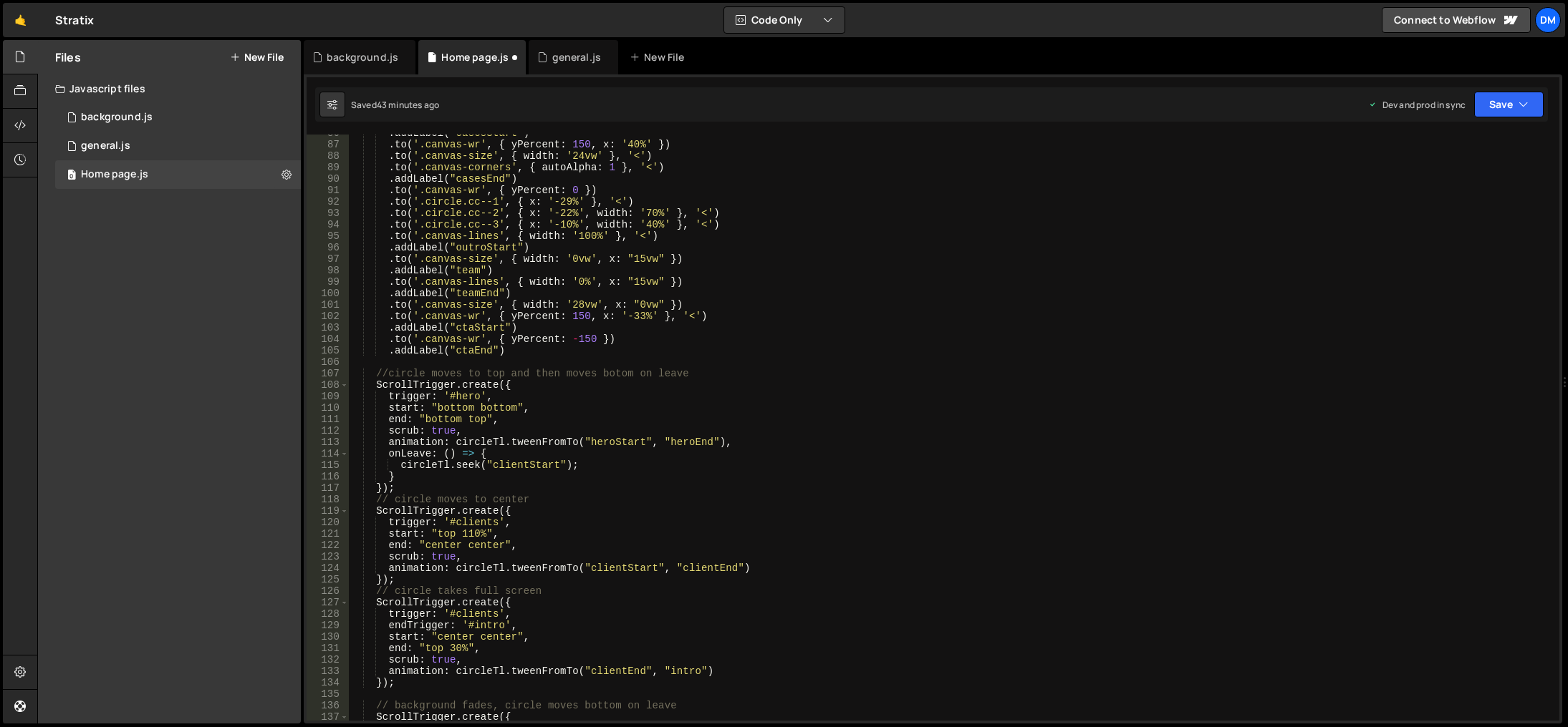
scroll to position [981, 0]
click at [476, 294] on div ". addLabel ( "casesStart" ) . to ( '.canvas-wr' , { yPercent : 150 , x : '40%' …" at bounding box center [951, 432] width 1205 height 610
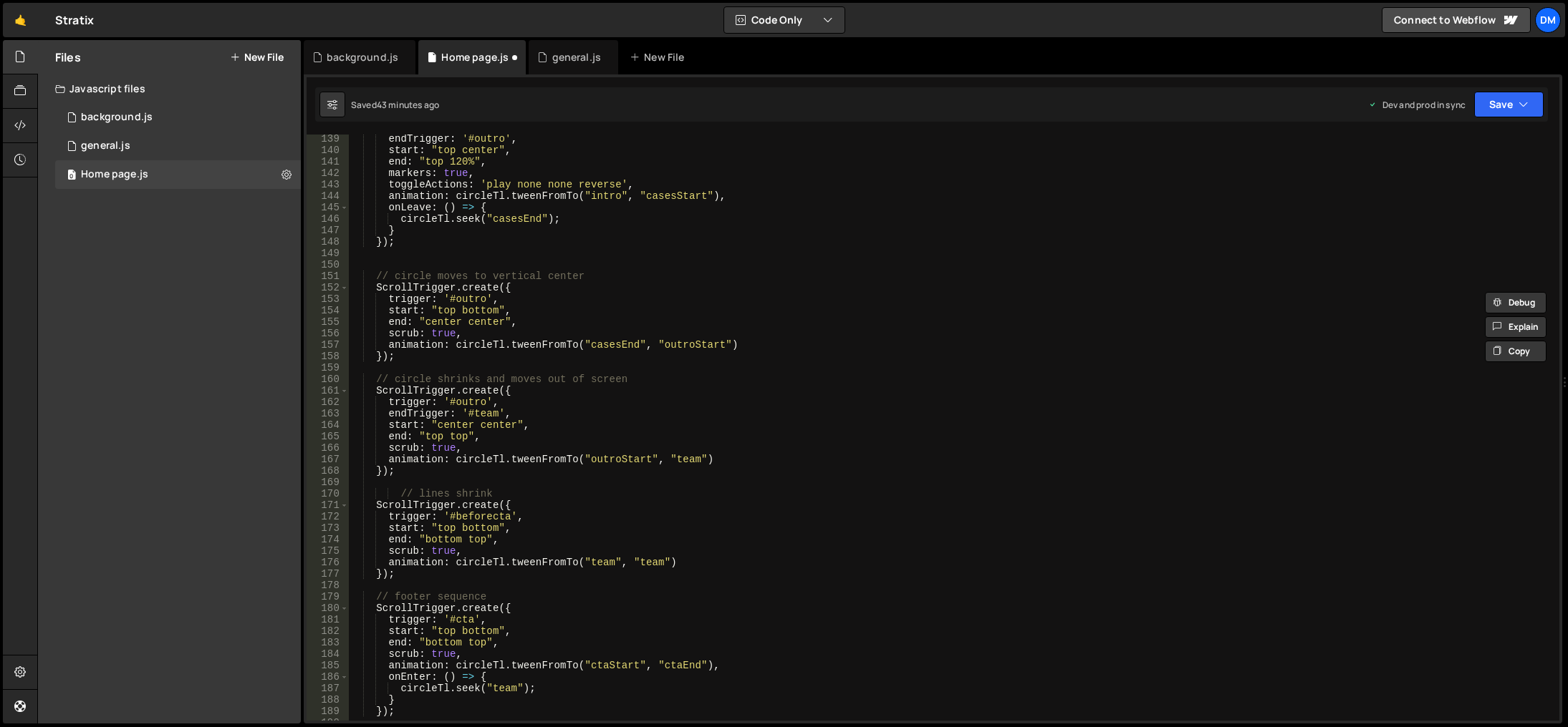
scroll to position [1626, 0]
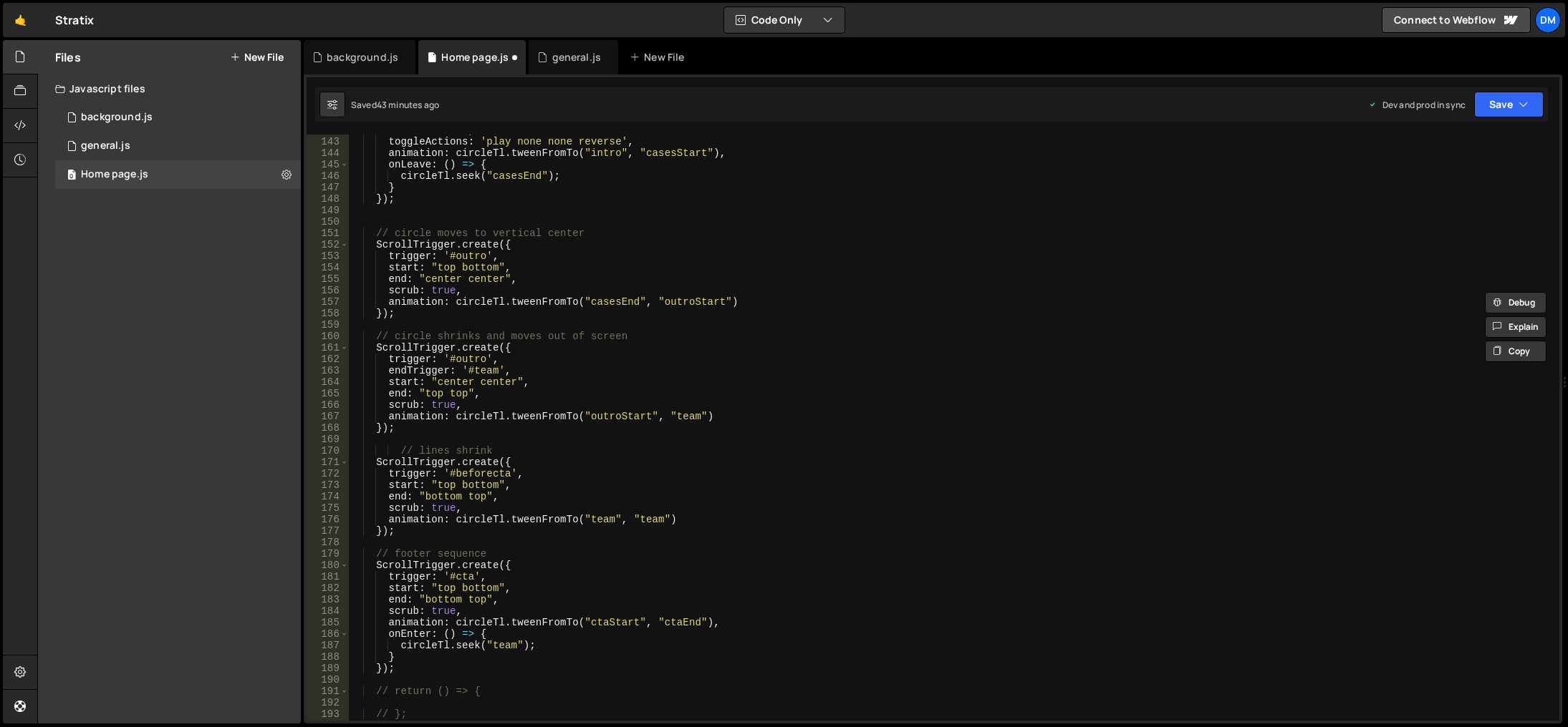
click at [672, 624] on div "markers : true , toggleActions : 'play none none reverse' , animation : circleT…" at bounding box center [951, 430] width 1205 height 610
click at [643, 517] on div "markers : true , toggleActions : 'play none none reverse' , animation : circleT…" at bounding box center [951, 430] width 1205 height 610
paste textarea "End"
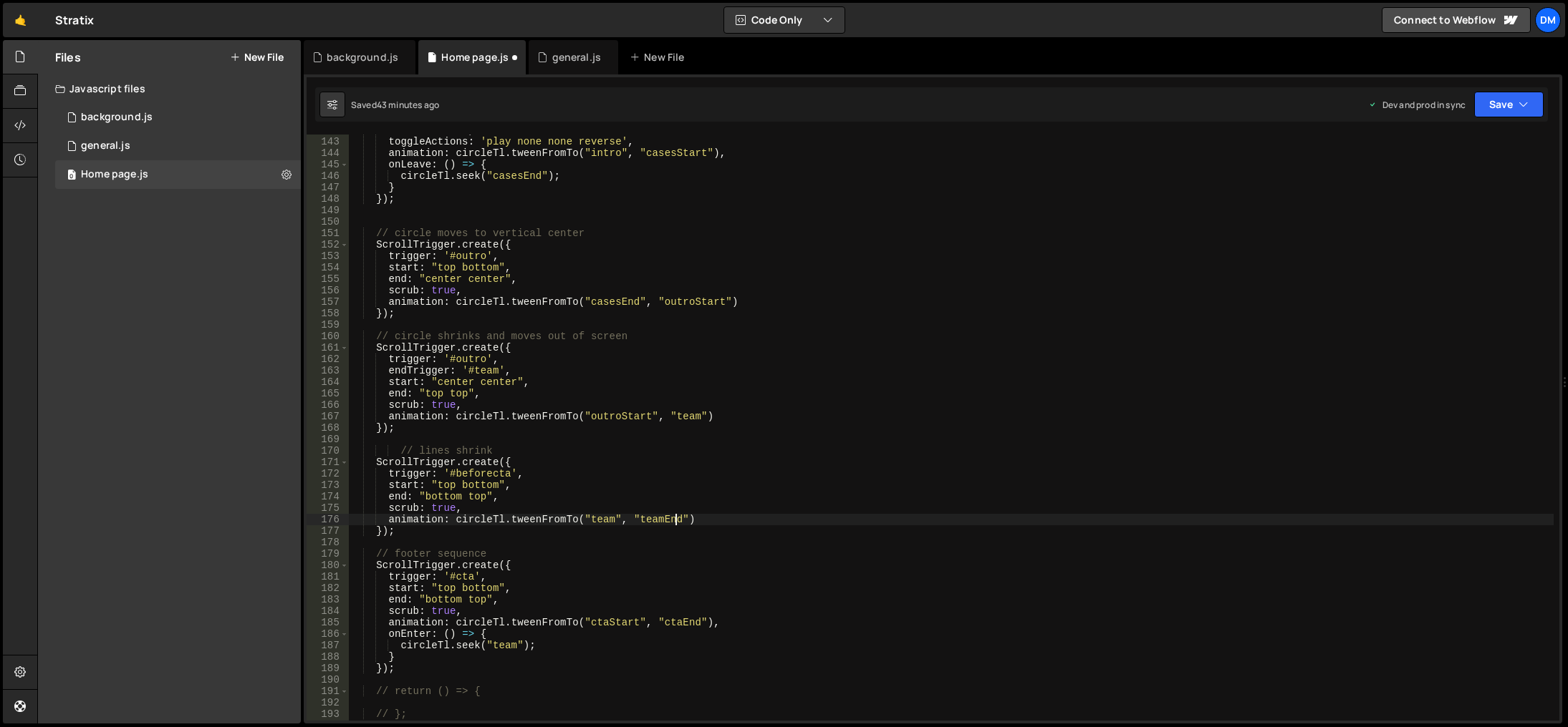
click at [744, 453] on div "markers : true , toggleActions : 'play none none reverse' , animation : circleT…" at bounding box center [951, 430] width 1205 height 610
click at [1517, 102] on button "Save" at bounding box center [1508, 104] width 69 height 26
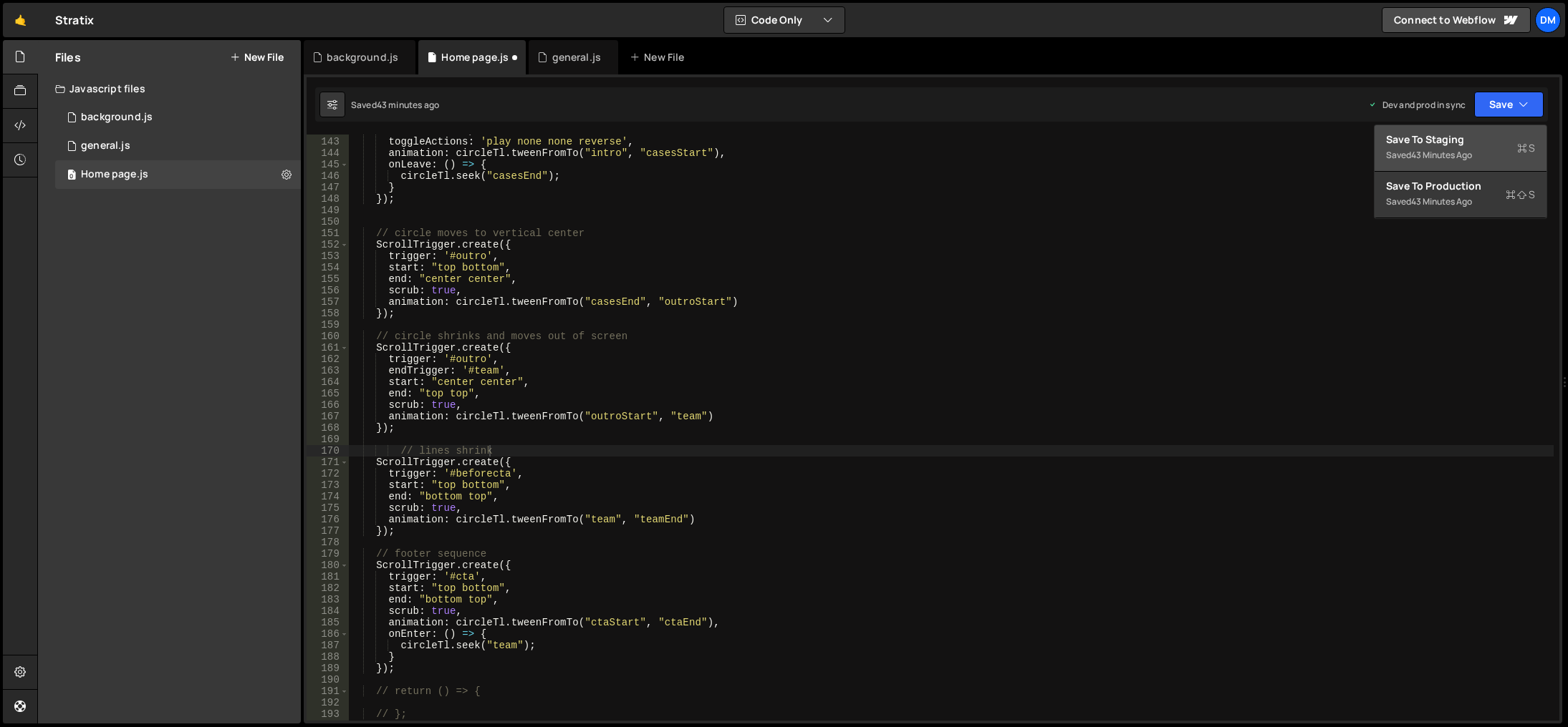
click at [1439, 145] on div "Save to Staging S" at bounding box center [1461, 139] width 149 height 14
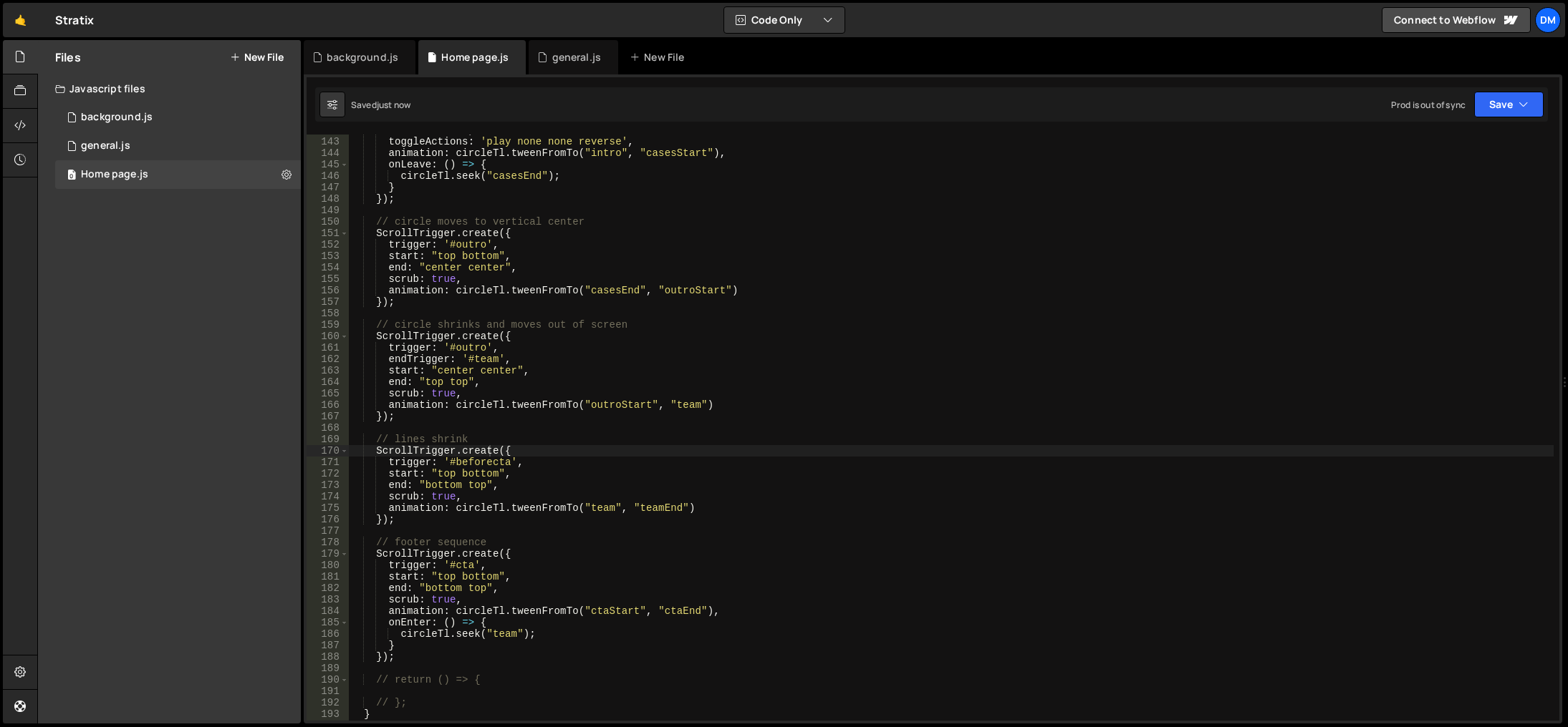
drag, startPoint x: 1469, startPoint y: 104, endPoint x: 1478, endPoint y: 132, distance: 29.4
click at [1469, 104] on div "Prod is out of sync Upgrade to Edit Save Save to Staging S Saved just now Save …" at bounding box center [1467, 104] width 152 height 26
drag, startPoint x: 1498, startPoint y: 100, endPoint x: 1472, endPoint y: 161, distance: 66.3
click at [1498, 100] on button "Save" at bounding box center [1508, 104] width 69 height 26
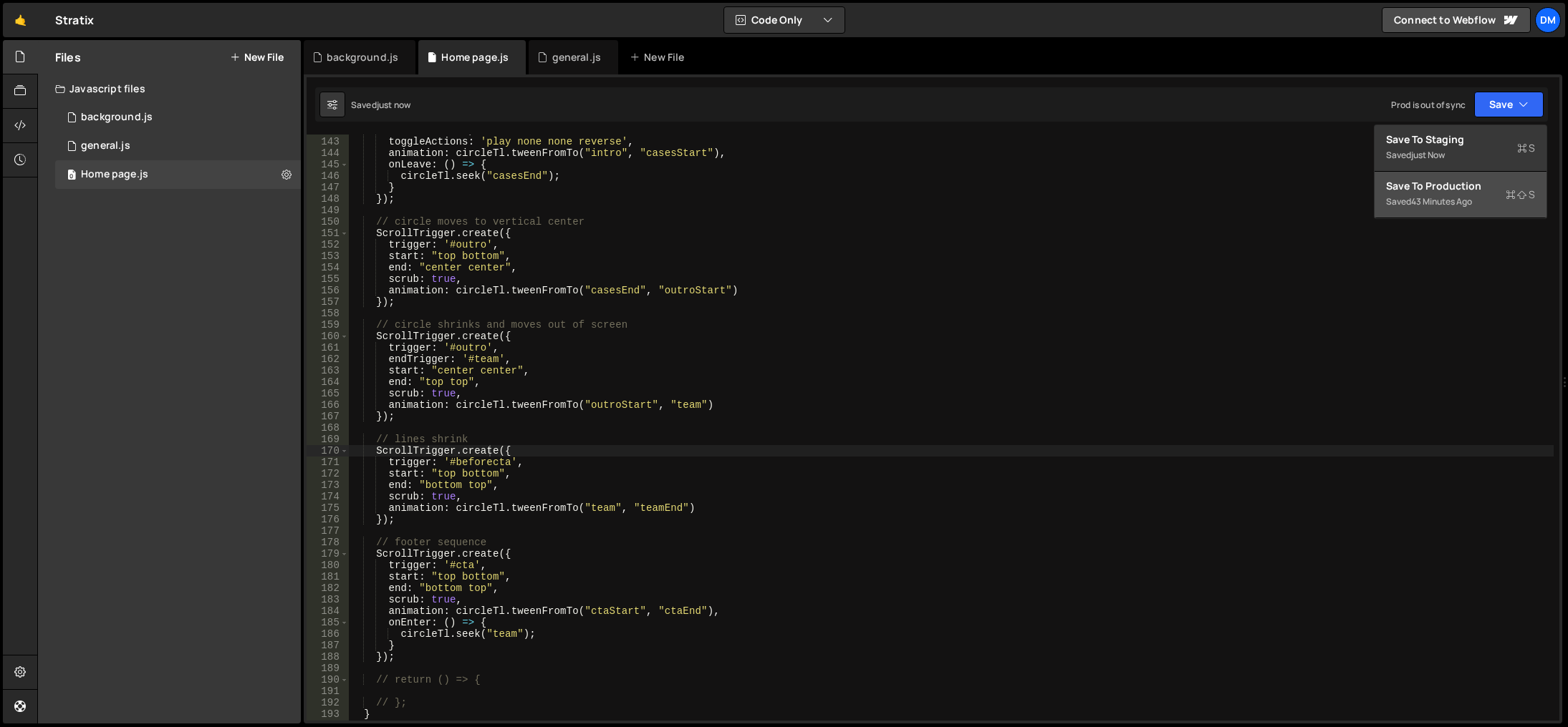
click at [1455, 195] on div "Saved 43 minutes ago" at bounding box center [1461, 201] width 149 height 17
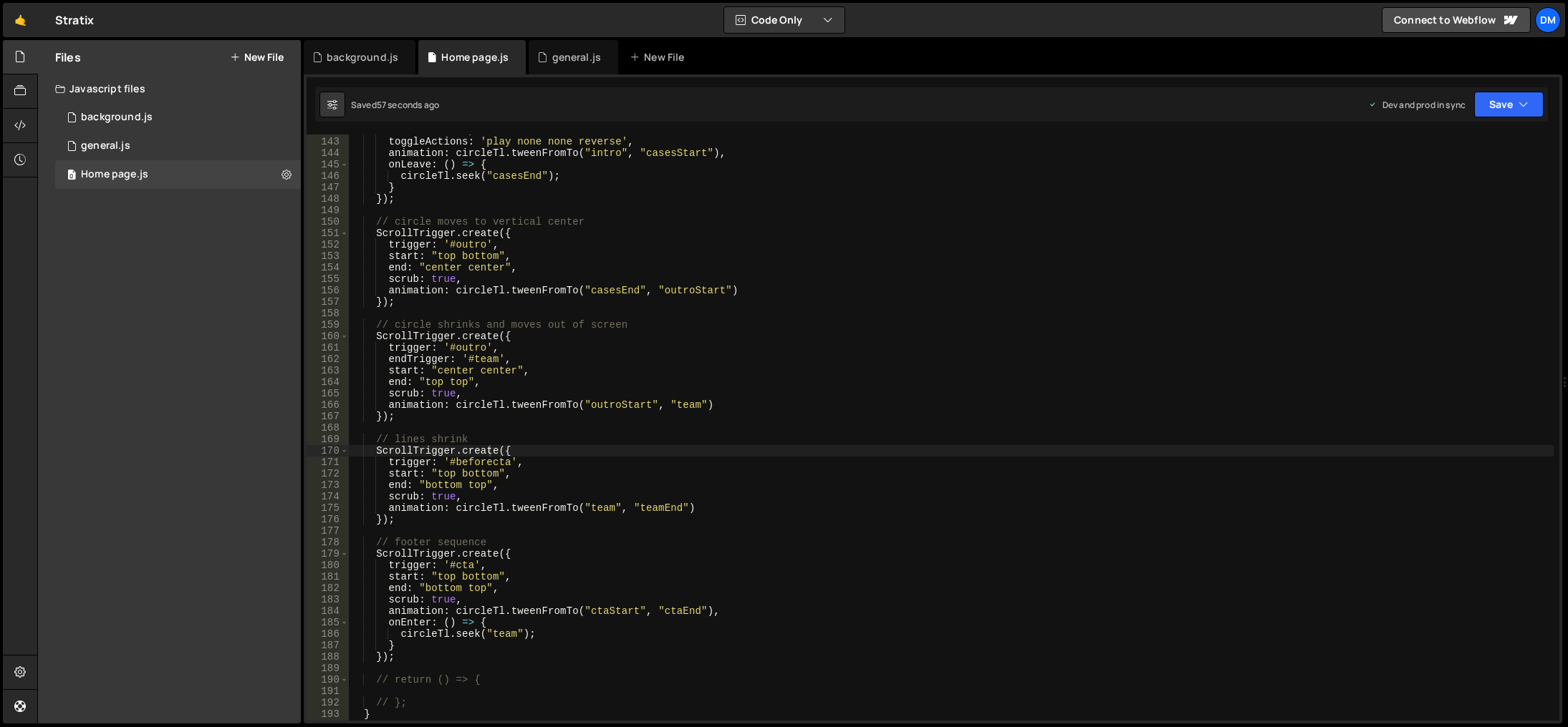
click at [698, 445] on div "markers : true , toggleActions : 'play none none reverse' , animation : circleT…" at bounding box center [951, 430] width 1205 height 610
click at [455, 485] on div "markers : true , toggleActions : 'play none none reverse' , animation : circleT…" at bounding box center [951, 430] width 1205 height 610
type textarea "end: "120% top","
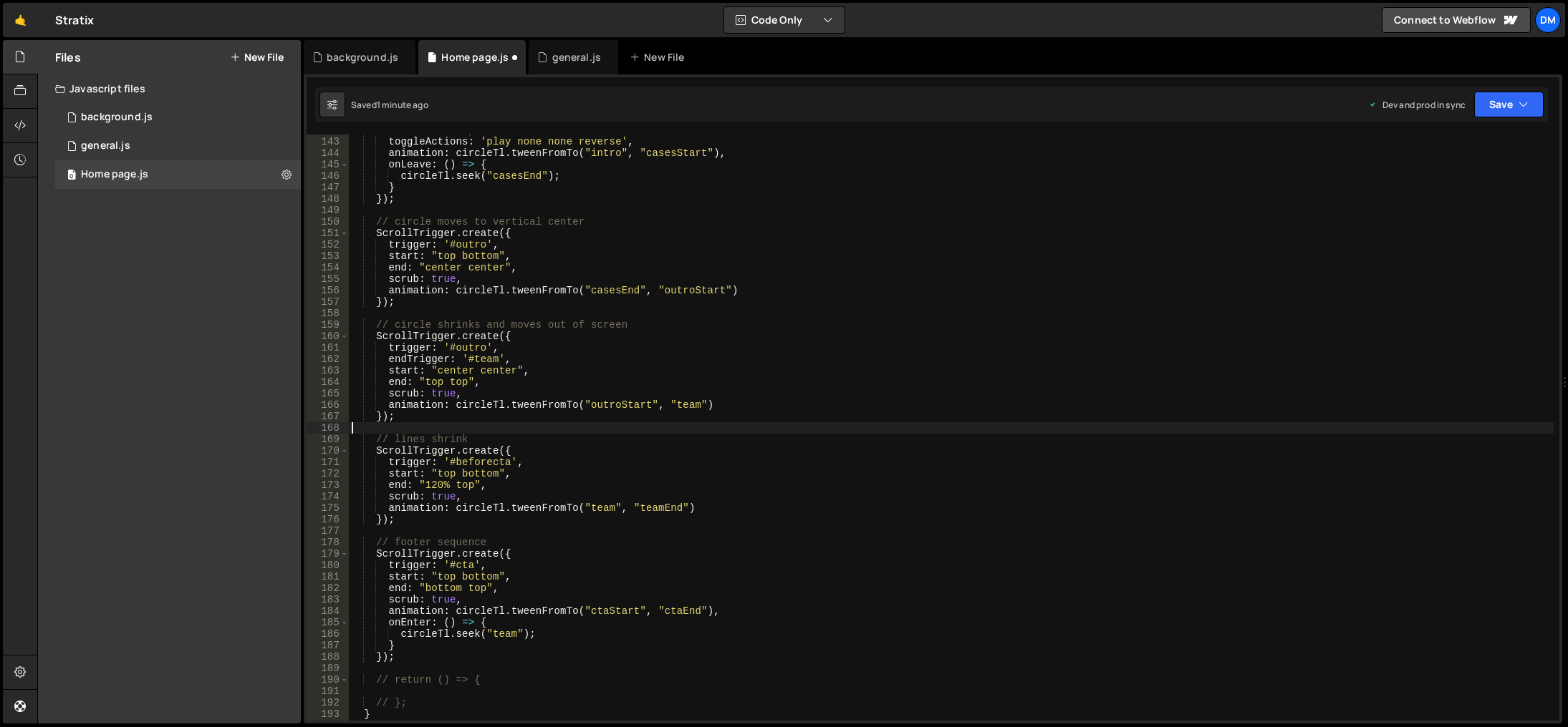
click at [773, 427] on div "markers : true , toggleActions : 'play none none reverse' , animation : circleT…" at bounding box center [951, 430] width 1205 height 610
click at [1492, 92] on button "Save" at bounding box center [1508, 104] width 69 height 26
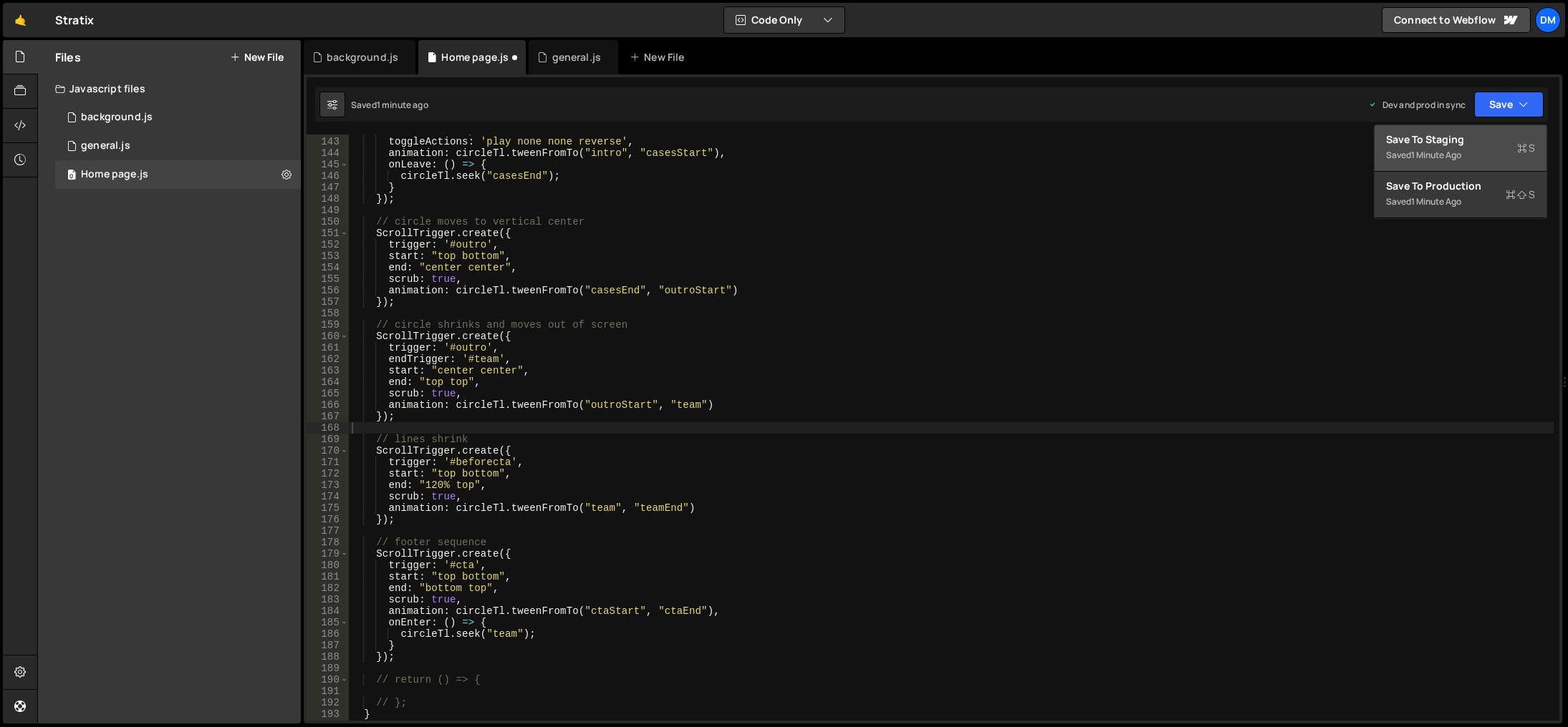
click at [1460, 141] on div "Save to Staging S" at bounding box center [1461, 139] width 149 height 14
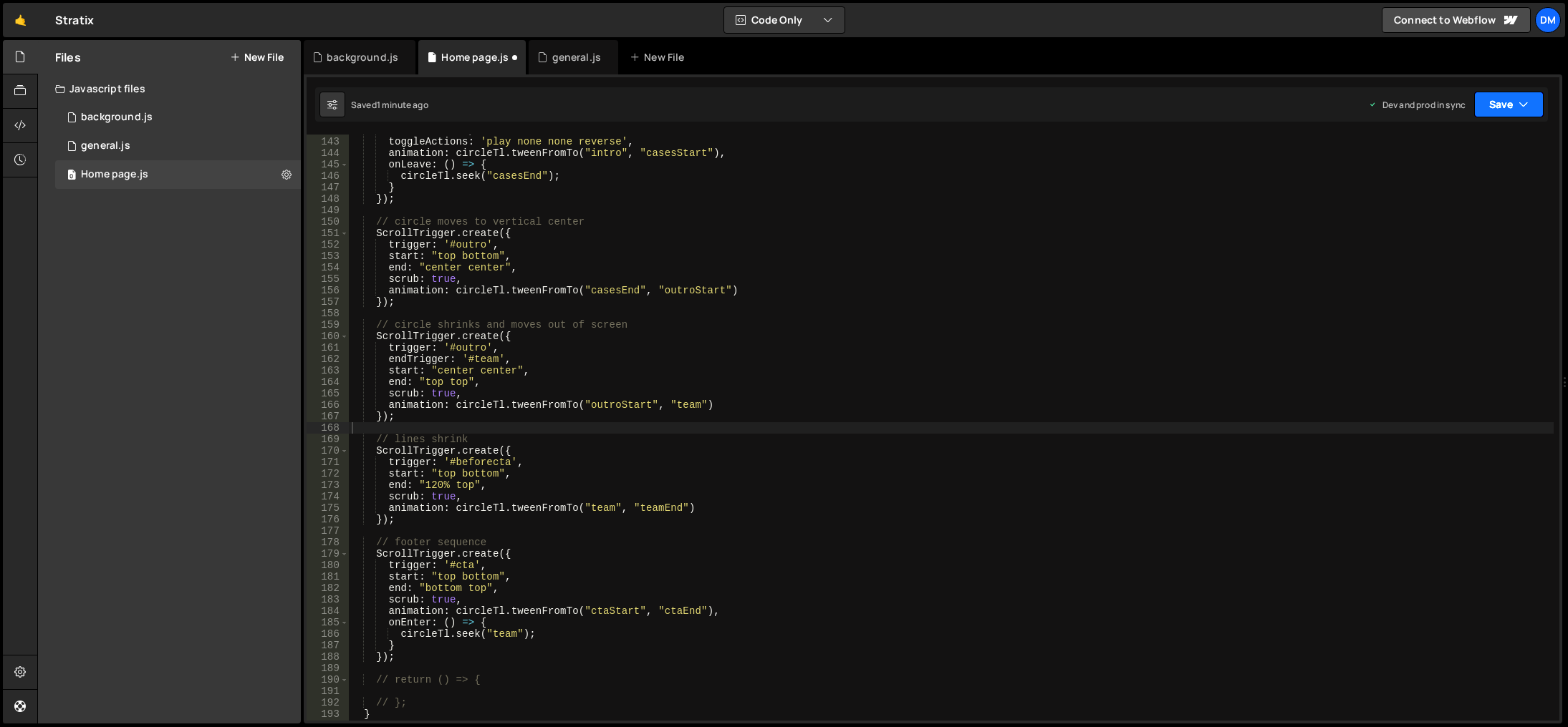
click at [1503, 103] on button "Save" at bounding box center [1508, 104] width 69 height 26
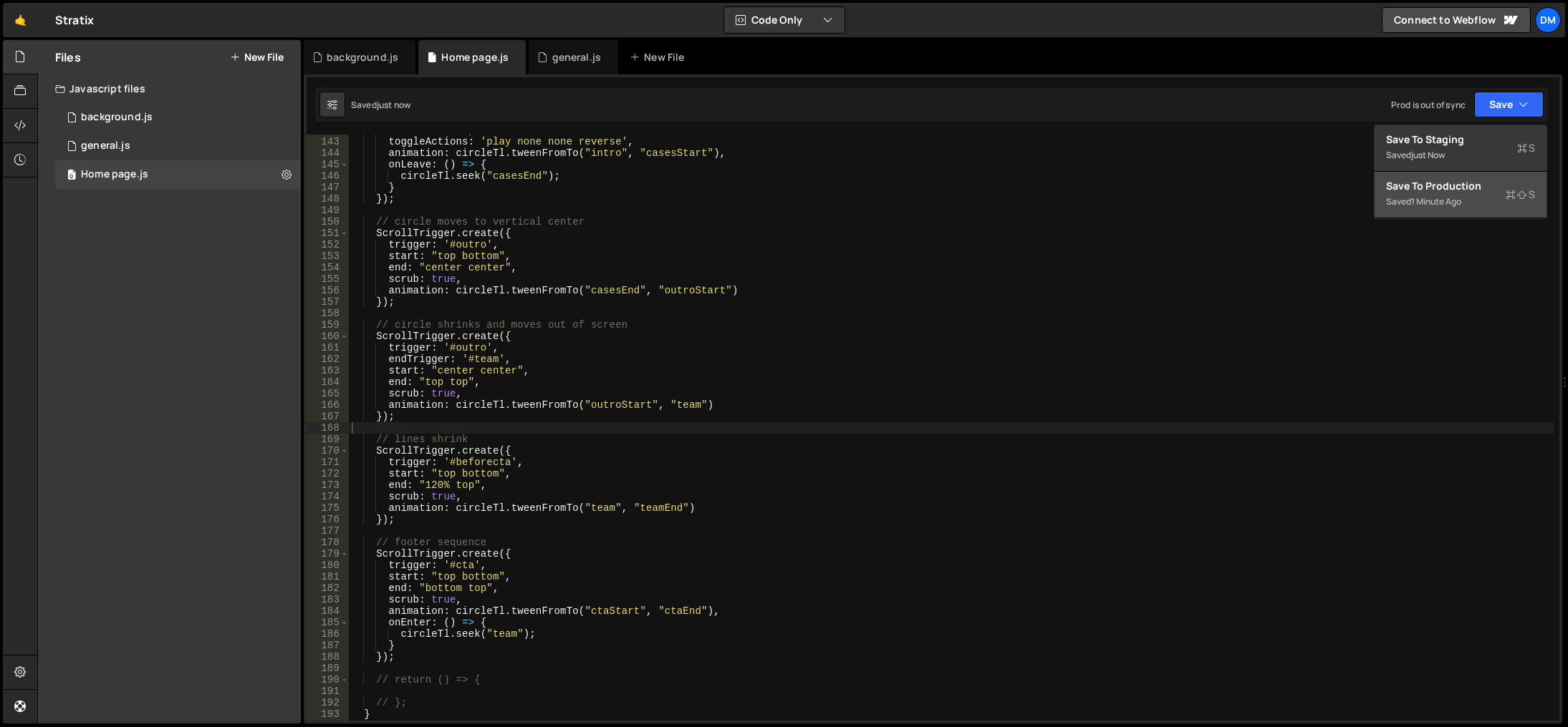
click at [1459, 182] on div "Save to Production S" at bounding box center [1461, 186] width 149 height 14
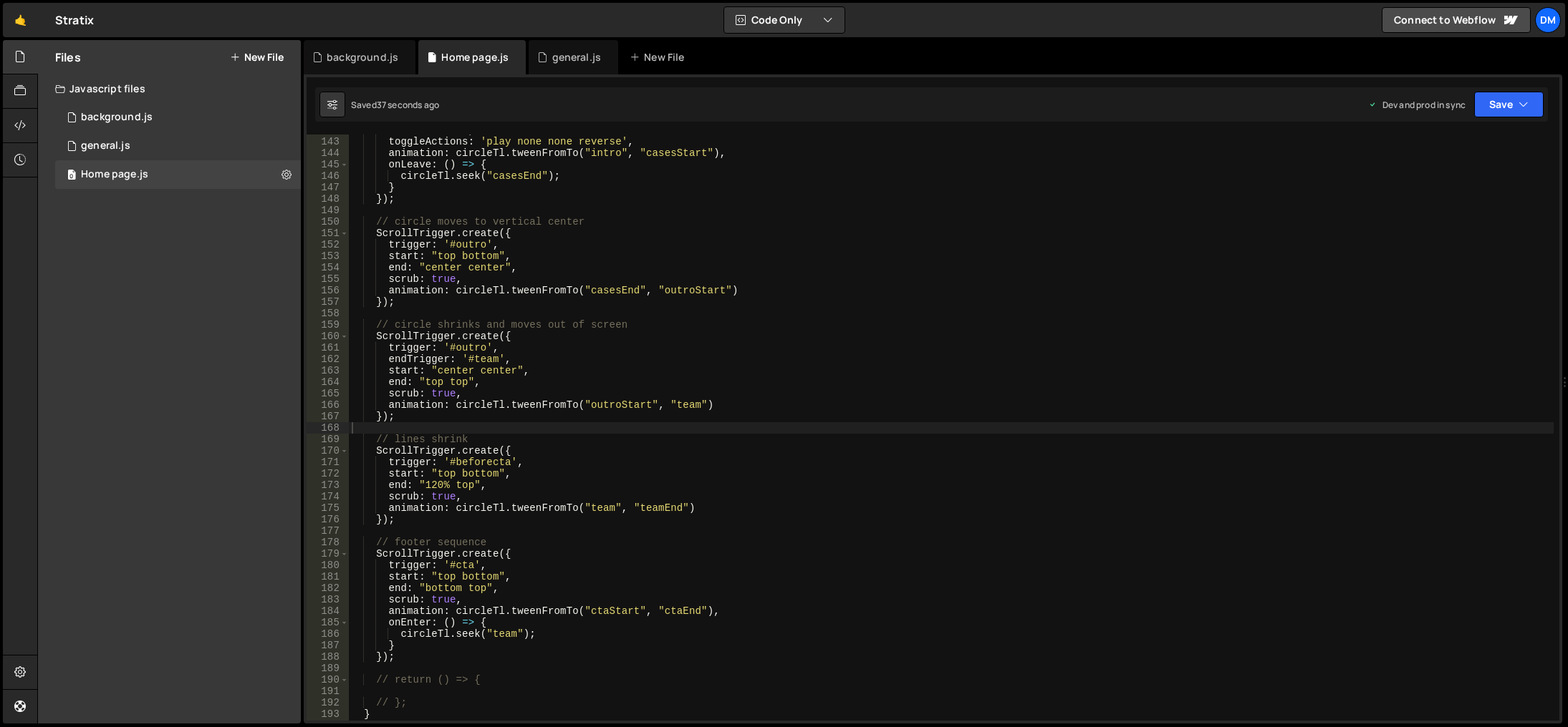
click at [778, 378] on div "markers : true , toggleActions : 'play none none reverse' , animation : circleT…" at bounding box center [951, 430] width 1205 height 610
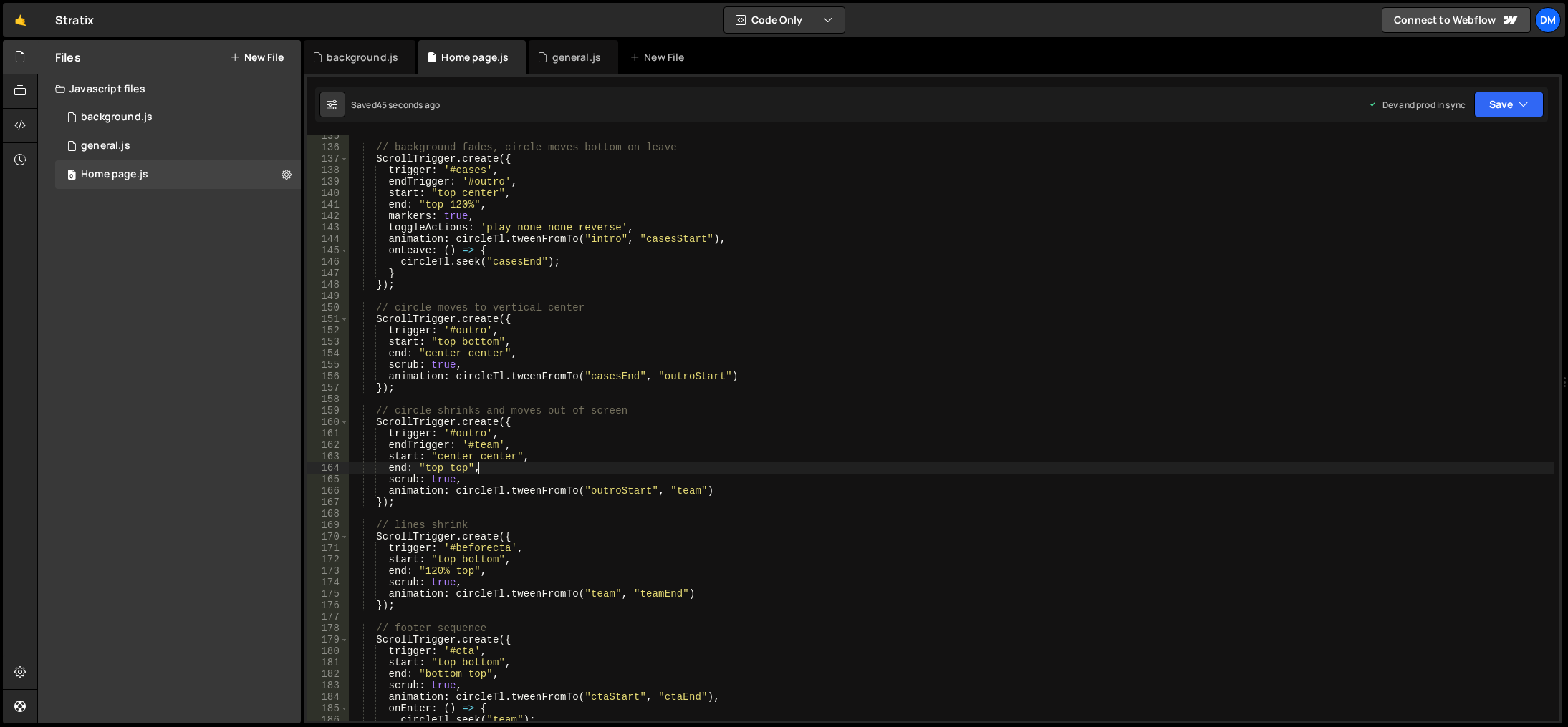
scroll to position [1540, 0]
click at [907, 335] on div "// background fades, circle moves bottom on leave ScrollTrigger . create ({ tri…" at bounding box center [951, 435] width 1205 height 610
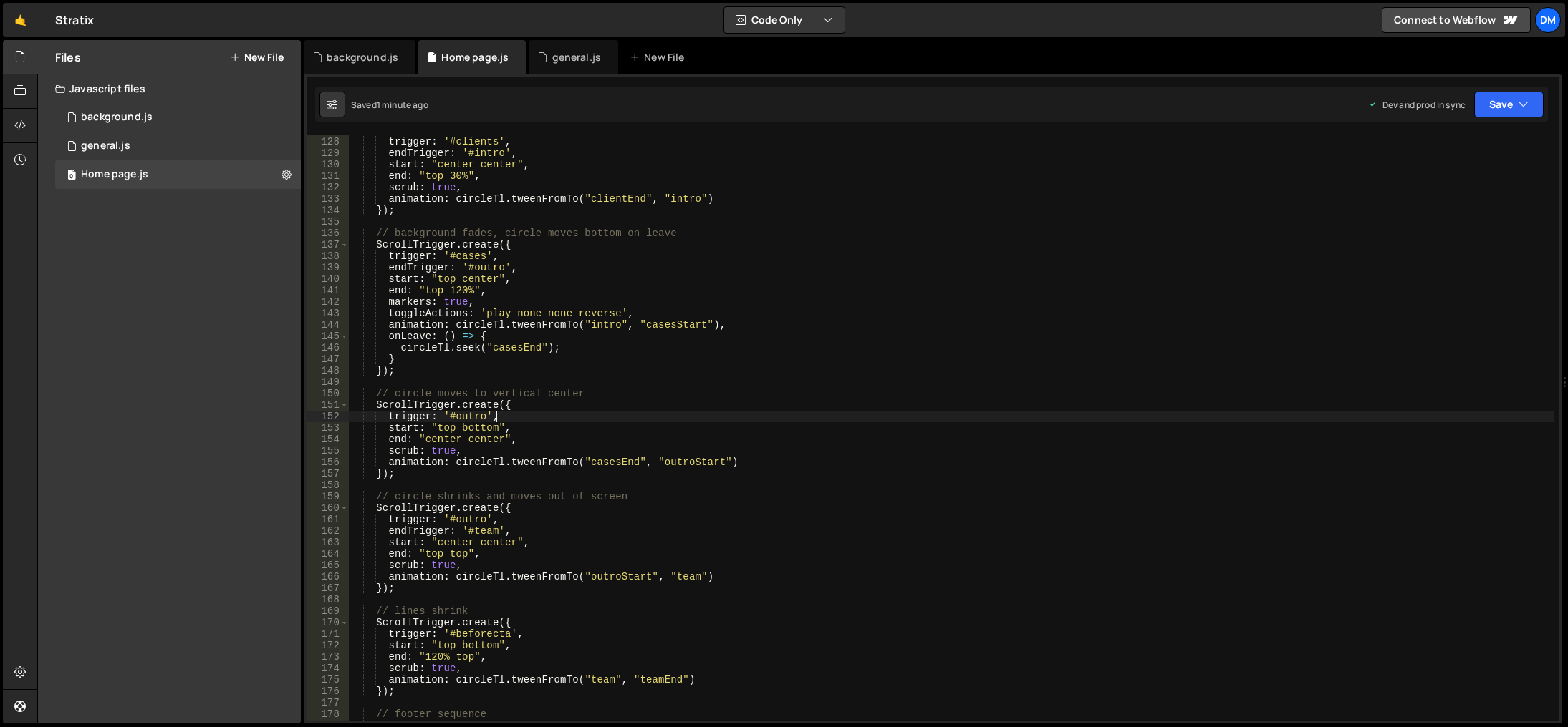
scroll to position [1368, 0]
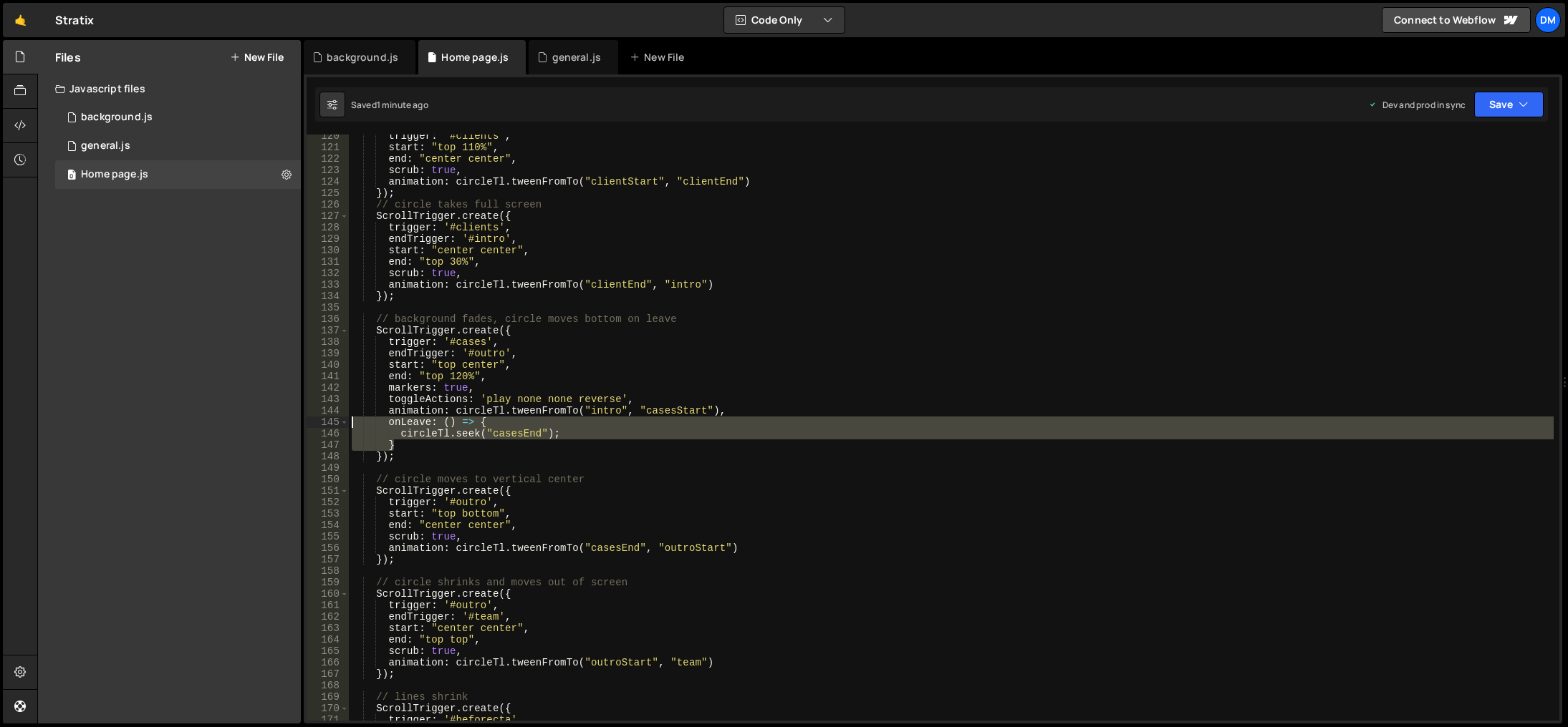
drag, startPoint x: 435, startPoint y: 447, endPoint x: 277, endPoint y: 421, distance: 160.1
click at [277, 421] on div "Files New File Javascript files 0 background.js 0 0 general.js 0 0 Home page.js…" at bounding box center [803, 382] width 1531 height 685
drag, startPoint x: 1491, startPoint y: 98, endPoint x: 1483, endPoint y: 114, distance: 17.9
click at [1491, 98] on button "Save" at bounding box center [1508, 104] width 69 height 26
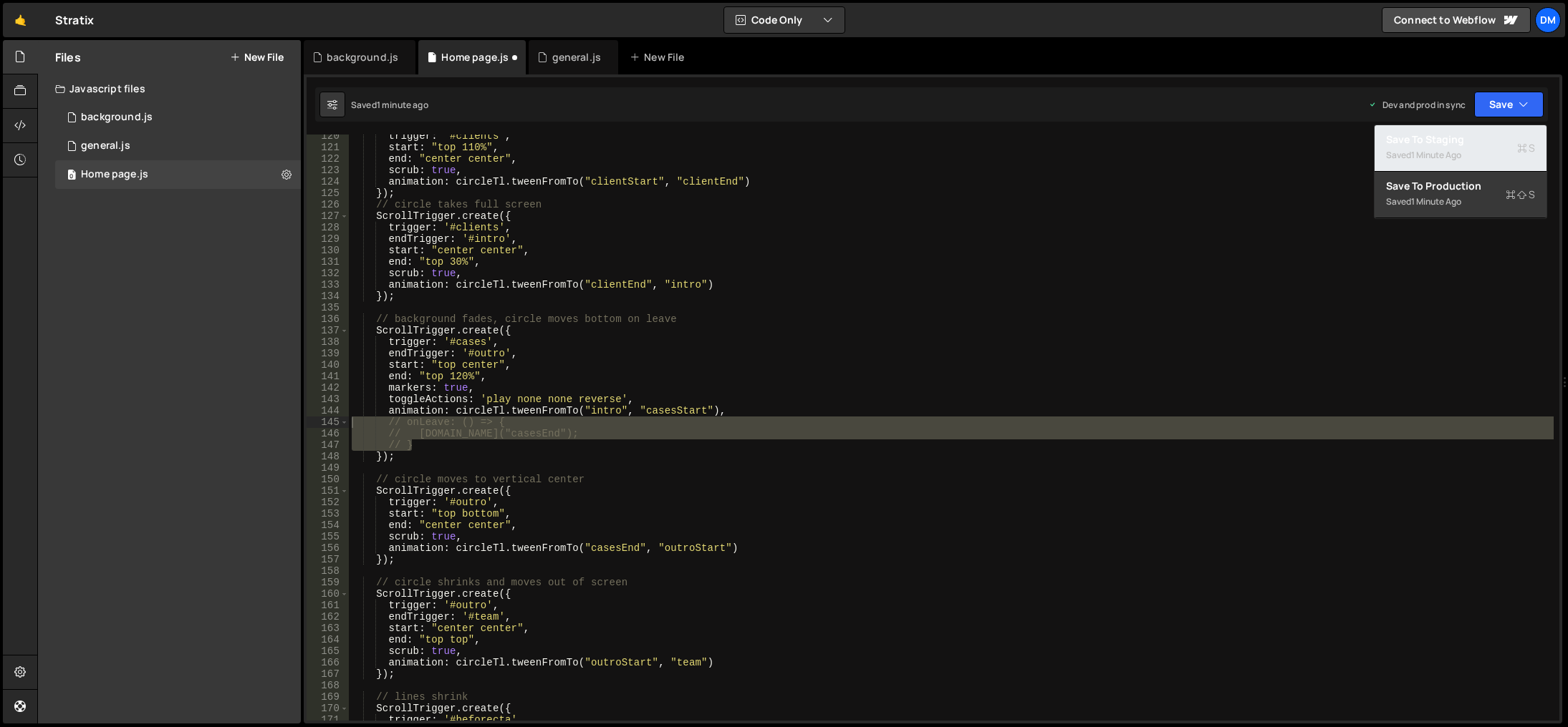
click at [1453, 146] on div "Saved 1 minute ago" at bounding box center [1461, 155] width 149 height 17
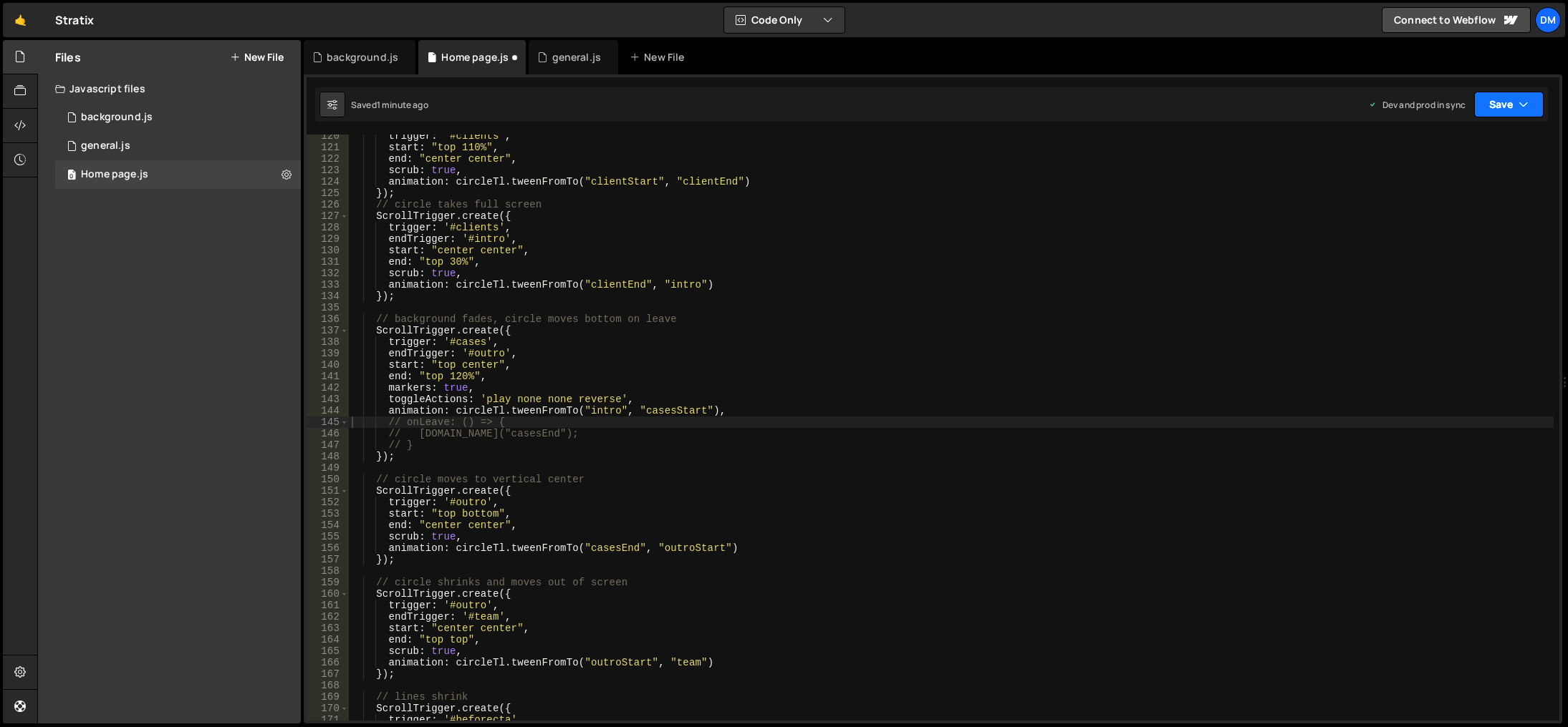
click at [1504, 103] on button "Save" at bounding box center [1508, 104] width 69 height 26
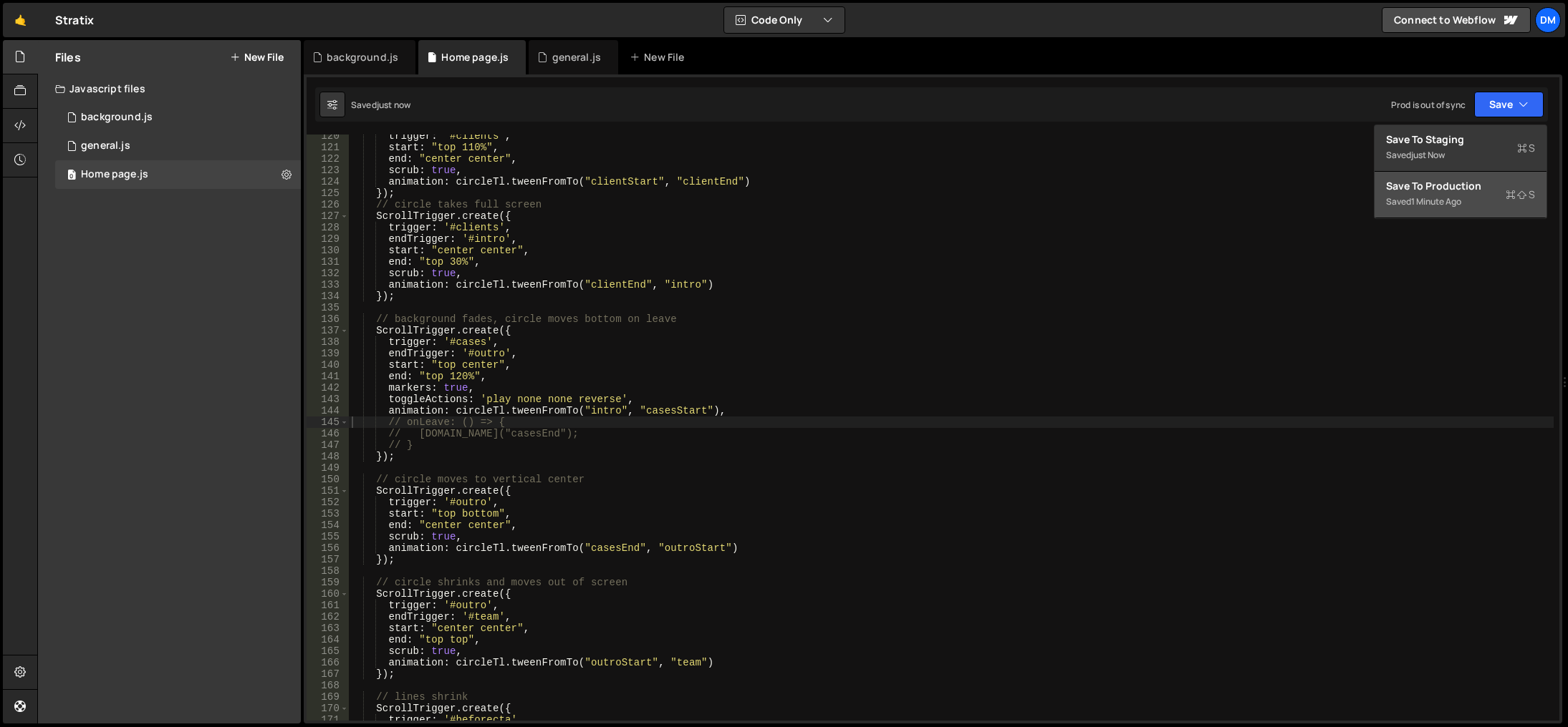
click at [1444, 194] on div "Saved 1 minute ago" at bounding box center [1461, 201] width 149 height 17
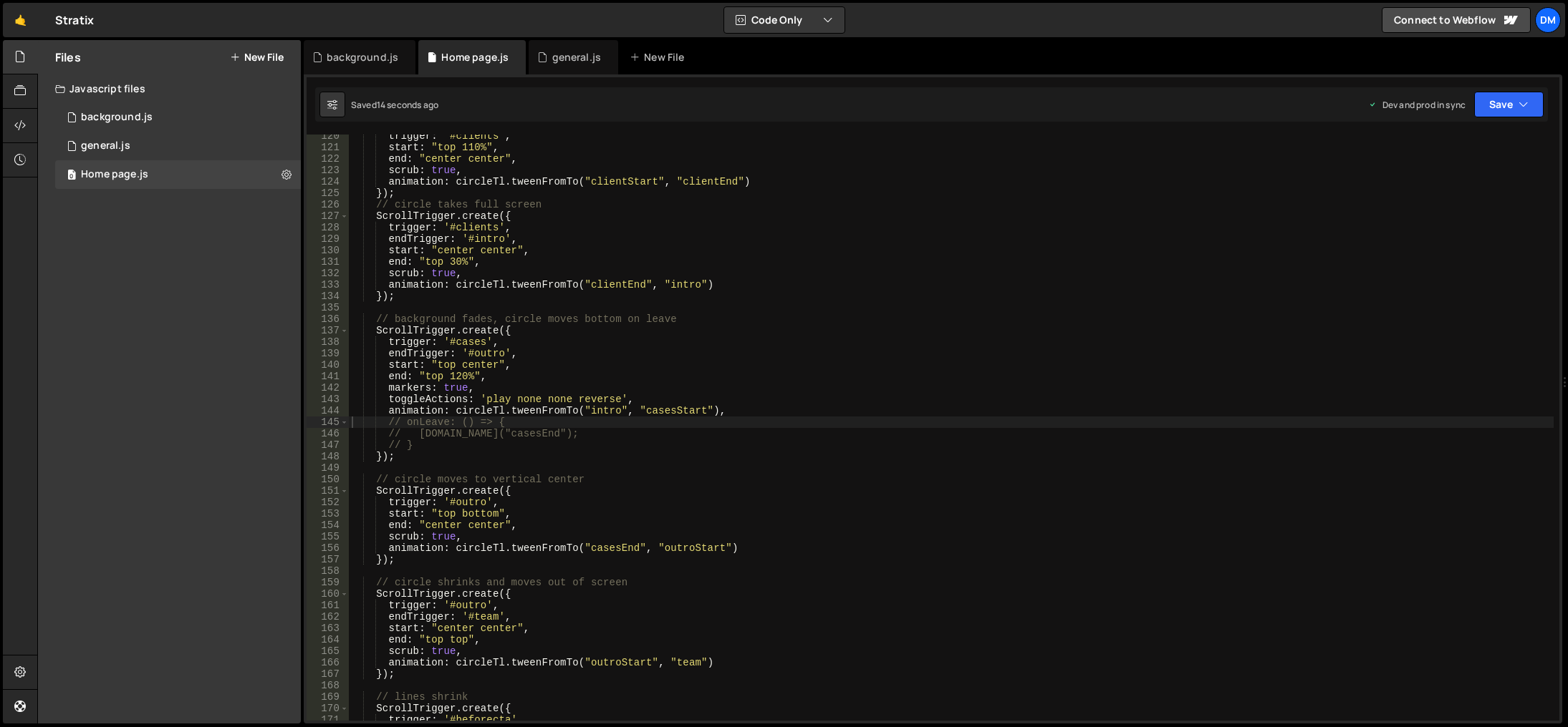
click at [974, 251] on div "trigger : '#clients' , start : "top 110%" , end : "center center" , scrub : tru…" at bounding box center [951, 435] width 1205 height 610
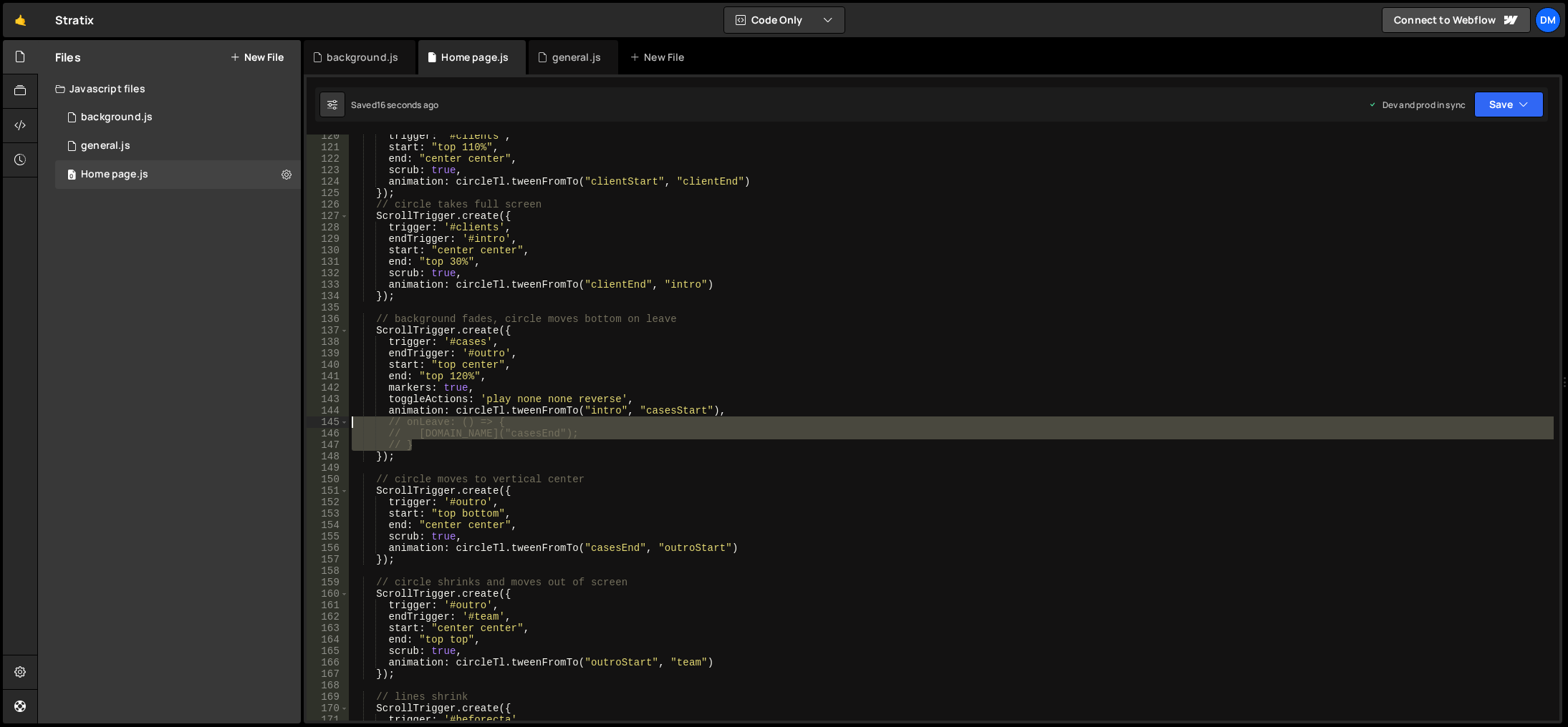
drag, startPoint x: 430, startPoint y: 446, endPoint x: 289, endPoint y: 424, distance: 142.7
click at [289, 424] on div "Files New File Javascript files 0 background.js 0 0 general.js 0 0 Home page.js…" at bounding box center [803, 382] width 1531 height 685
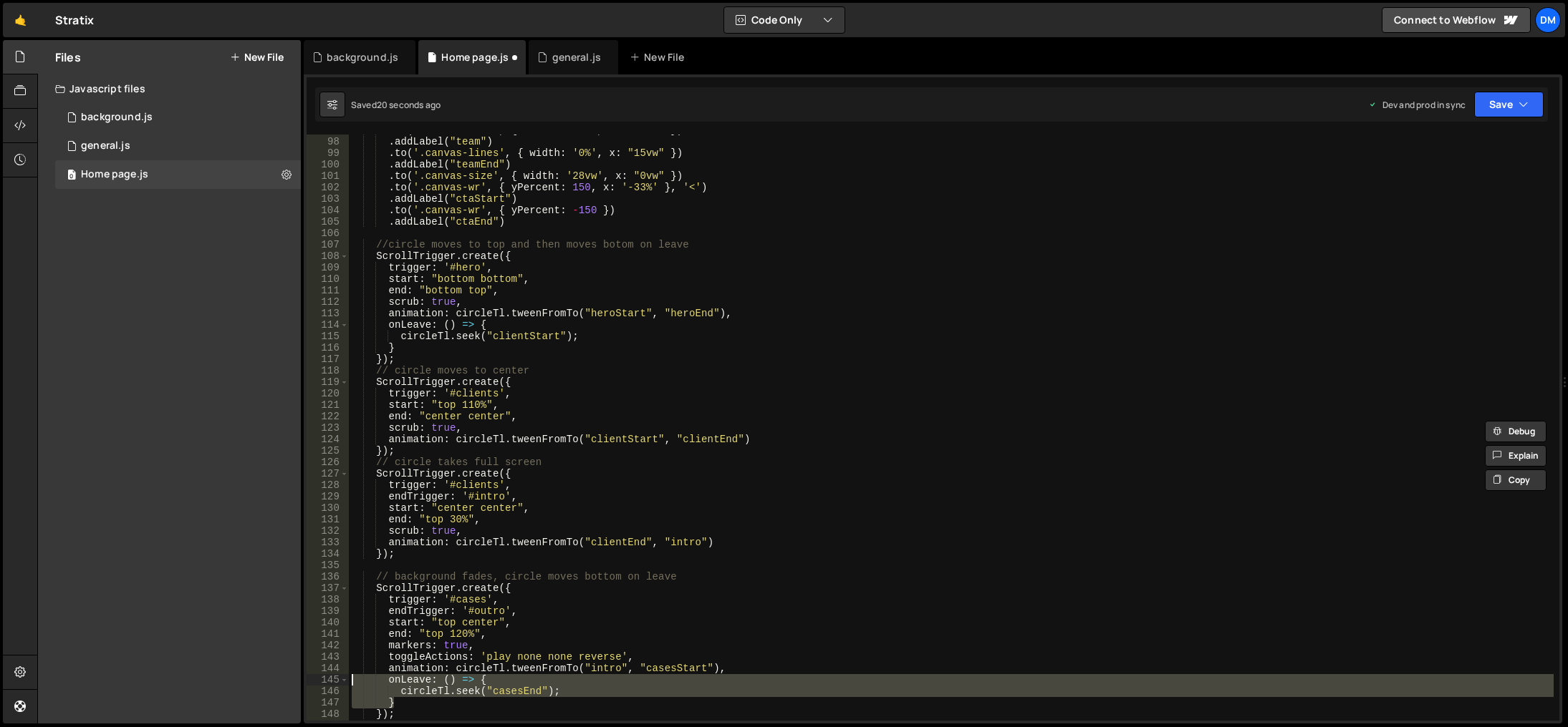
scroll to position [1239, 0]
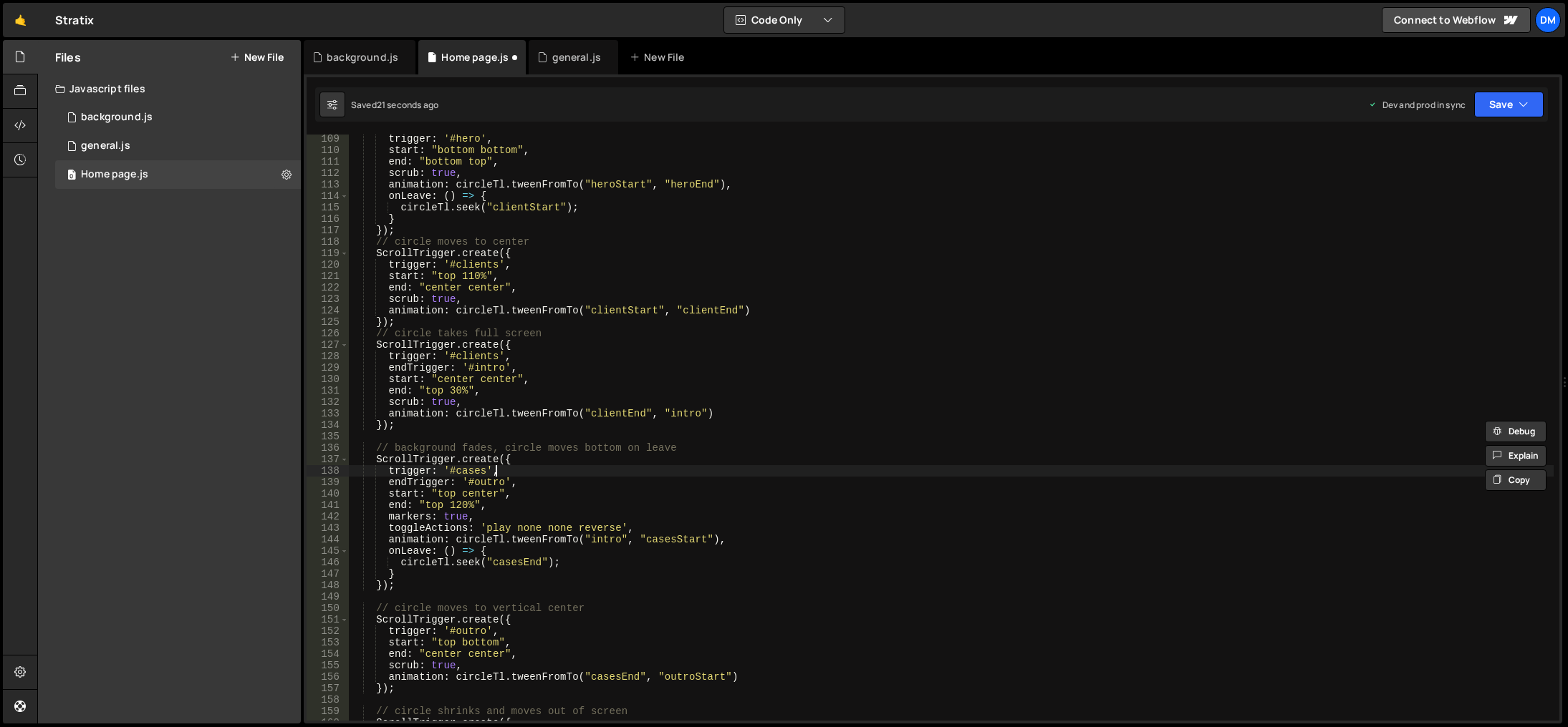
click at [714, 472] on div "trigger : '#hero' , start : "bottom bottom" , end : "bottom top" , scrub : true…" at bounding box center [951, 438] width 1205 height 610
click at [598, 540] on div "trigger : '#hero' , start : "bottom bottom" , end : "bottom top" , scrub : true…" at bounding box center [951, 438] width 1205 height 610
click at [593, 543] on div "trigger : '#hero' , start : "bottom bottom" , end : "bottom top" , scrub : true…" at bounding box center [951, 438] width 1205 height 610
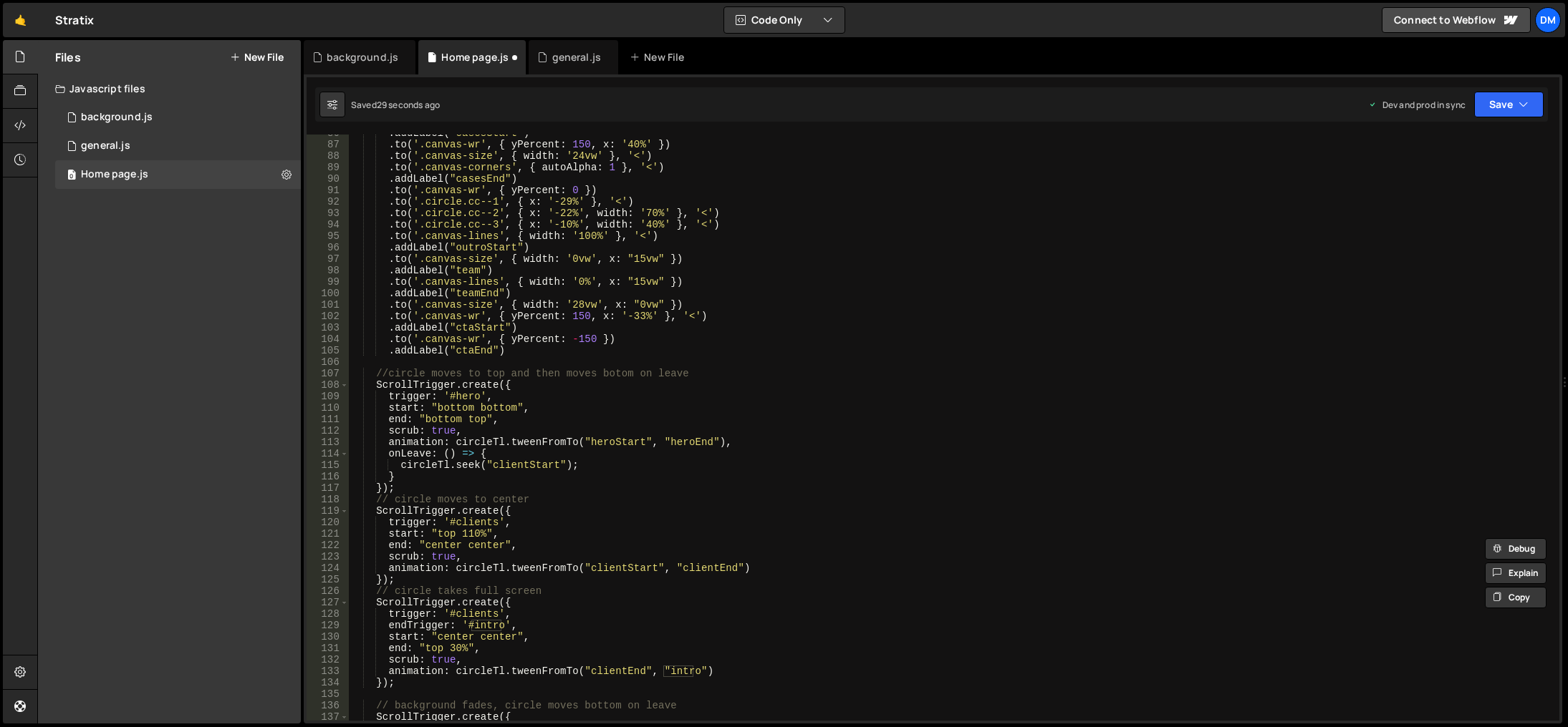
scroll to position [724, 0]
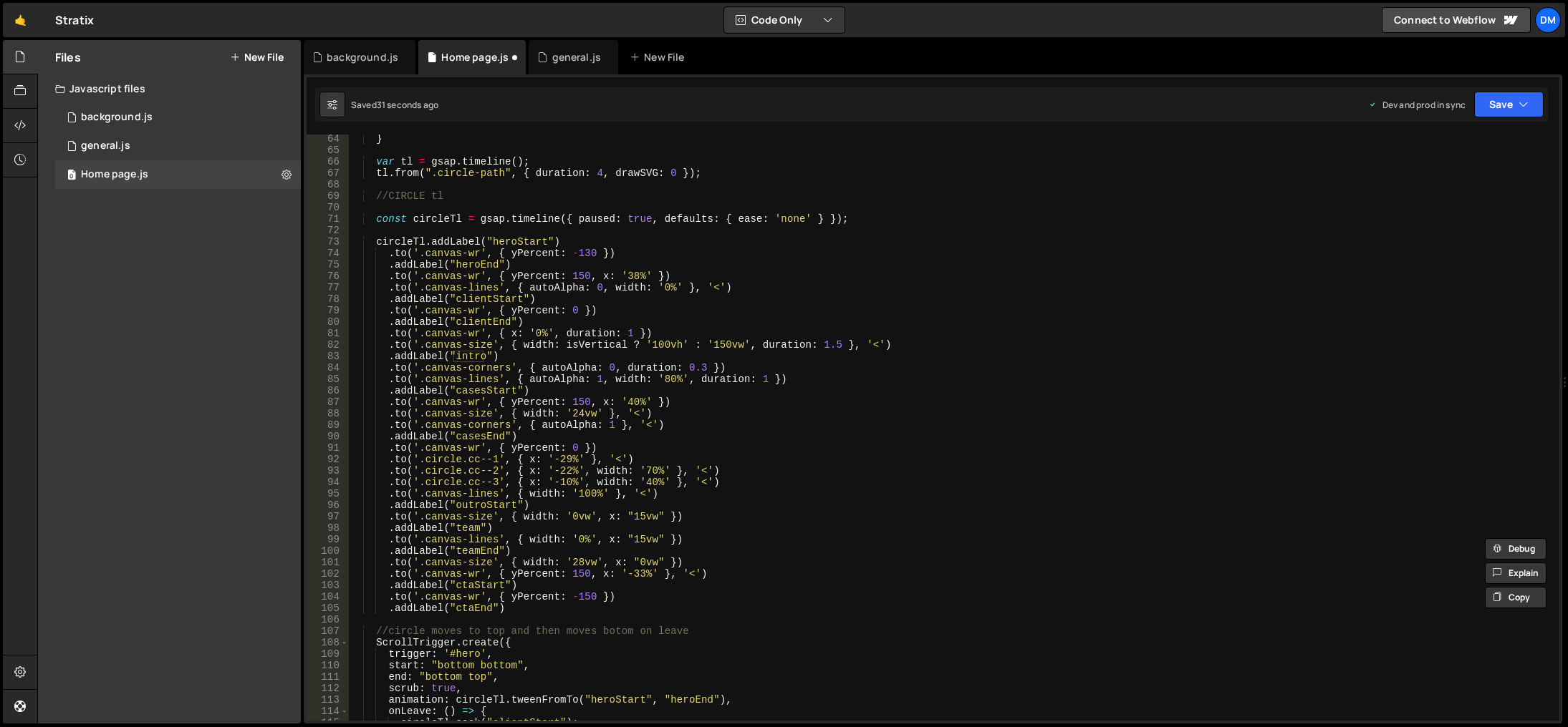
click at [501, 374] on div "} var tl = gsap . timeline ( ) ; tl . from ( ".circle-path" , { duration : 4 , …" at bounding box center [951, 438] width 1205 height 610
drag, startPoint x: 791, startPoint y: 378, endPoint x: 280, endPoint y: 382, distance: 511.0
click at [280, 382] on div "Files New File Javascript files 0 background.js 0 0 general.js 0 0 Home page.js…" at bounding box center [803, 382] width 1531 height 685
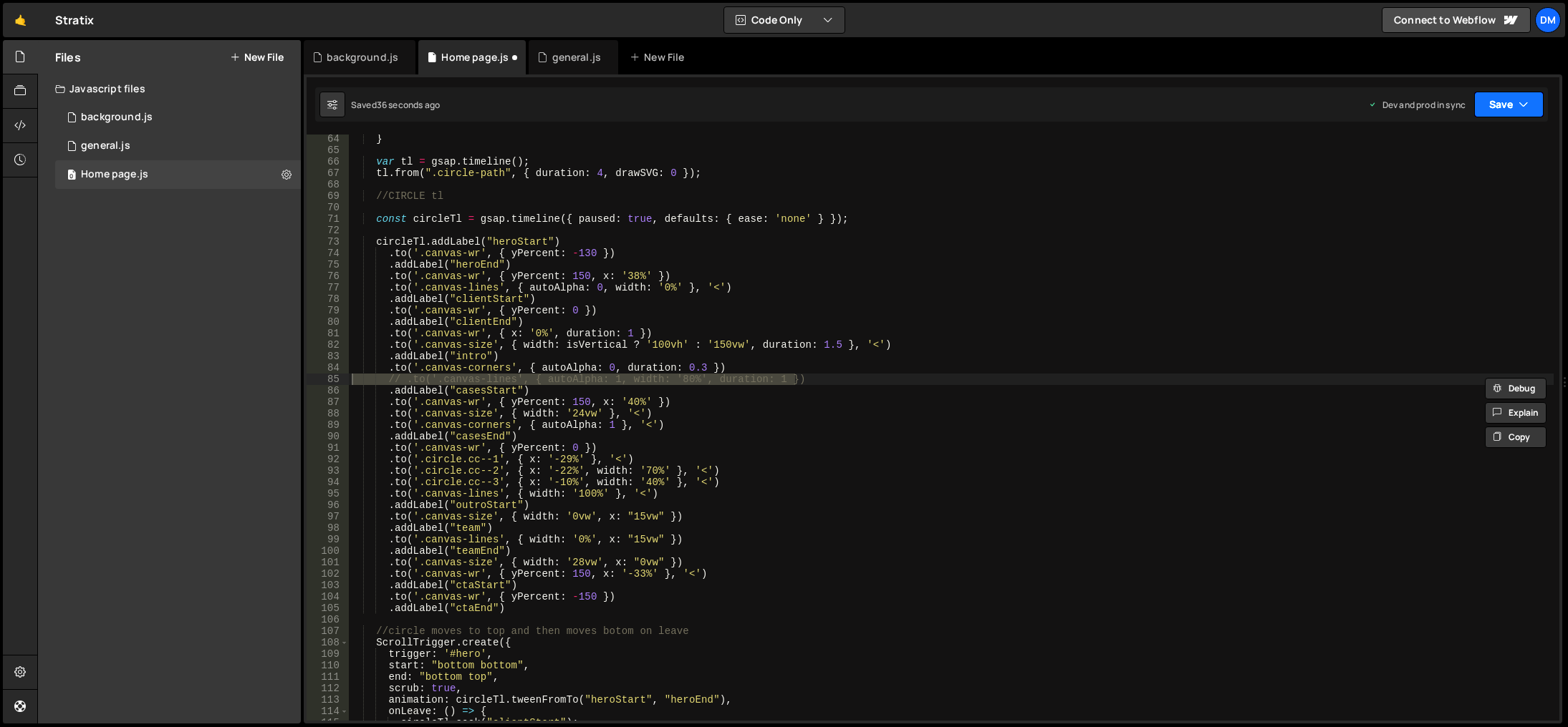
click at [1485, 95] on button "Save" at bounding box center [1508, 104] width 69 height 26
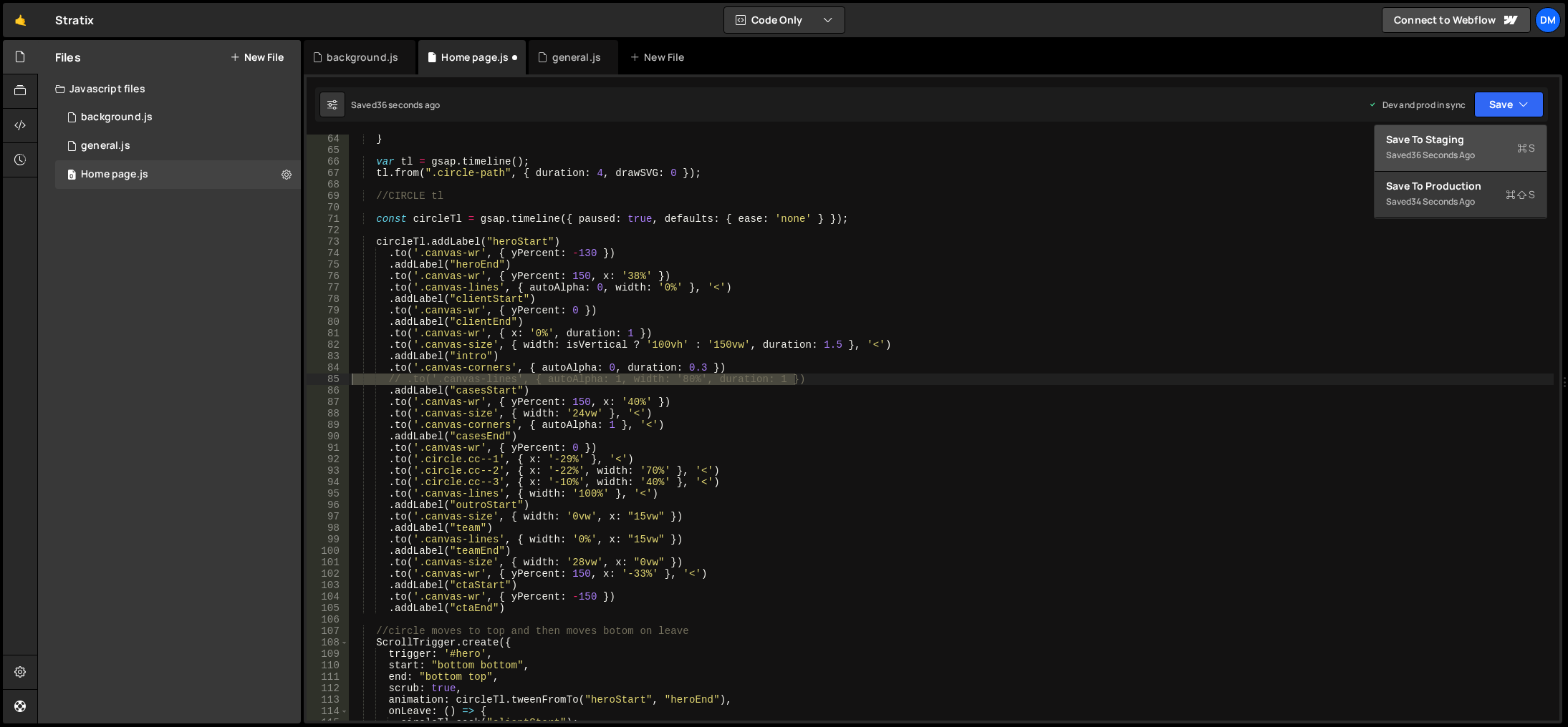
click at [1487, 134] on div "Save to Staging S" at bounding box center [1461, 139] width 149 height 14
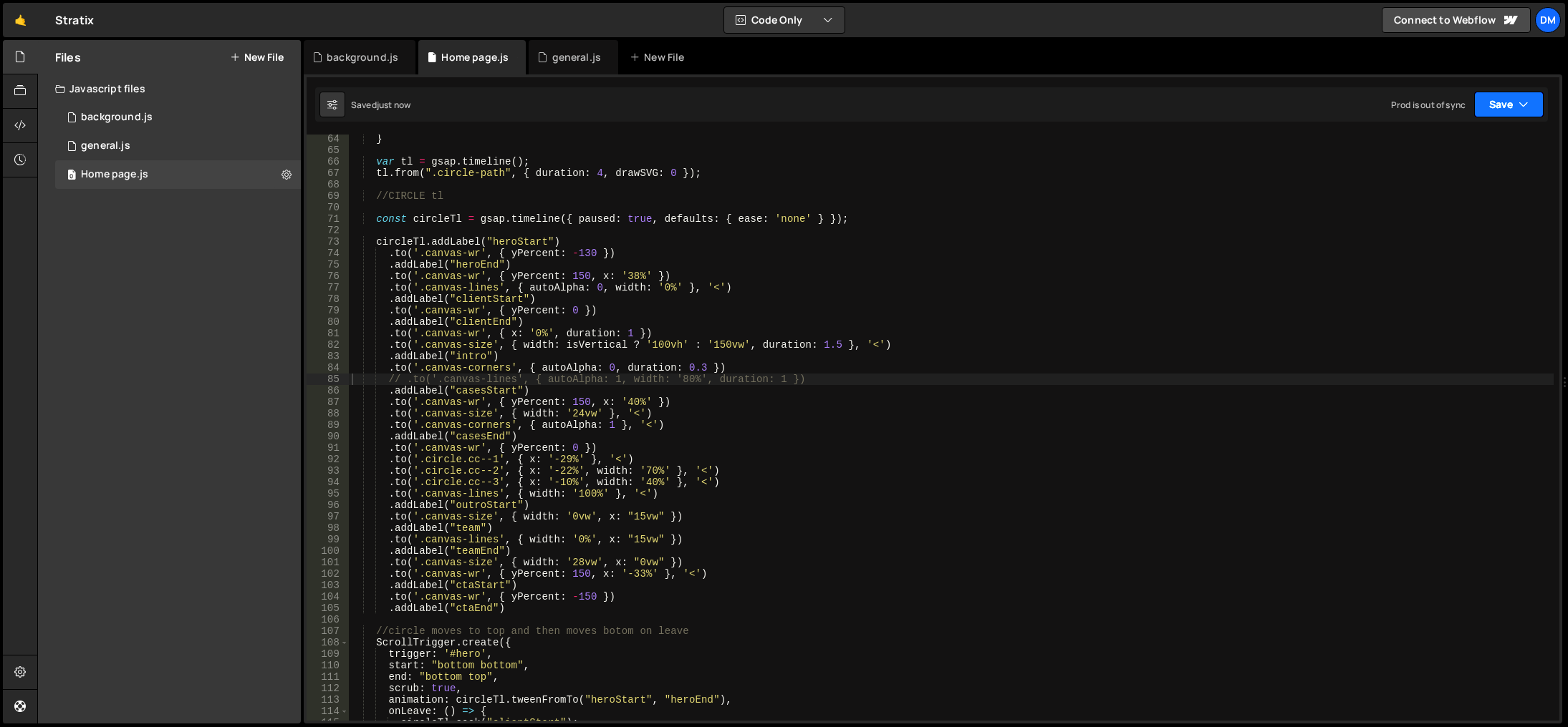
click at [1503, 98] on button "Save" at bounding box center [1508, 104] width 69 height 26
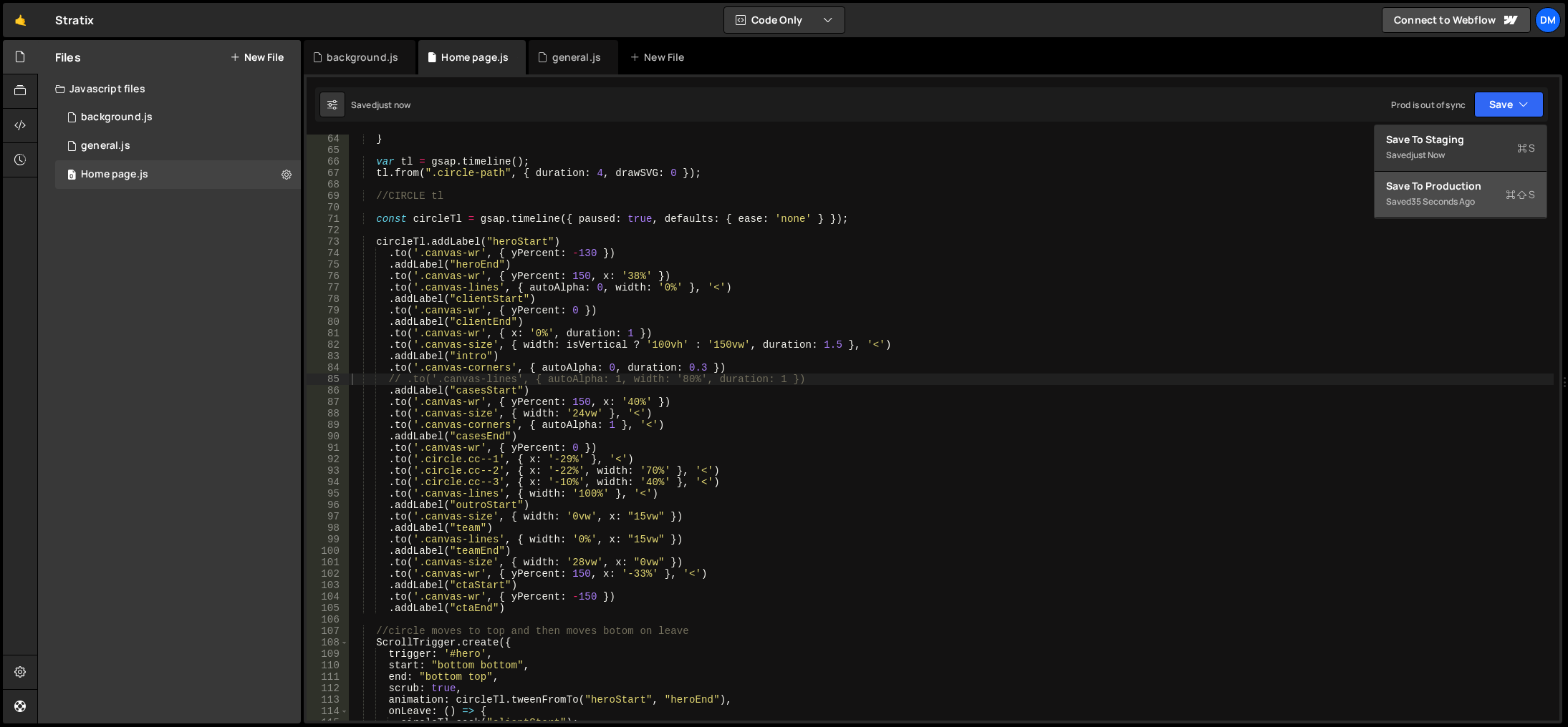
click at [1459, 183] on div "Save to Production S" at bounding box center [1461, 186] width 149 height 14
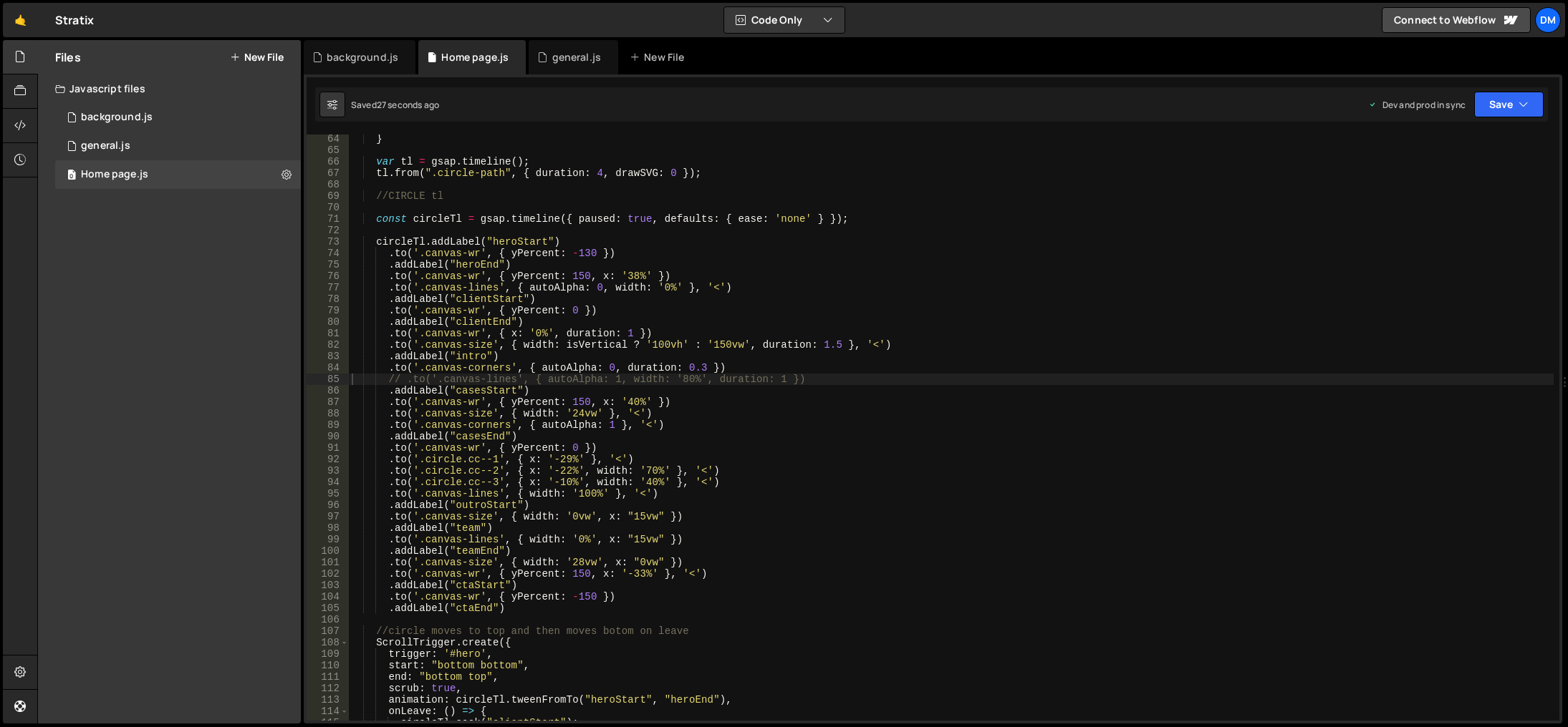
click at [739, 452] on div "} var tl = gsap . timeline ( ) ; tl . from ( ".circle-path" , { duration : 4 , …" at bounding box center [951, 438] width 1205 height 610
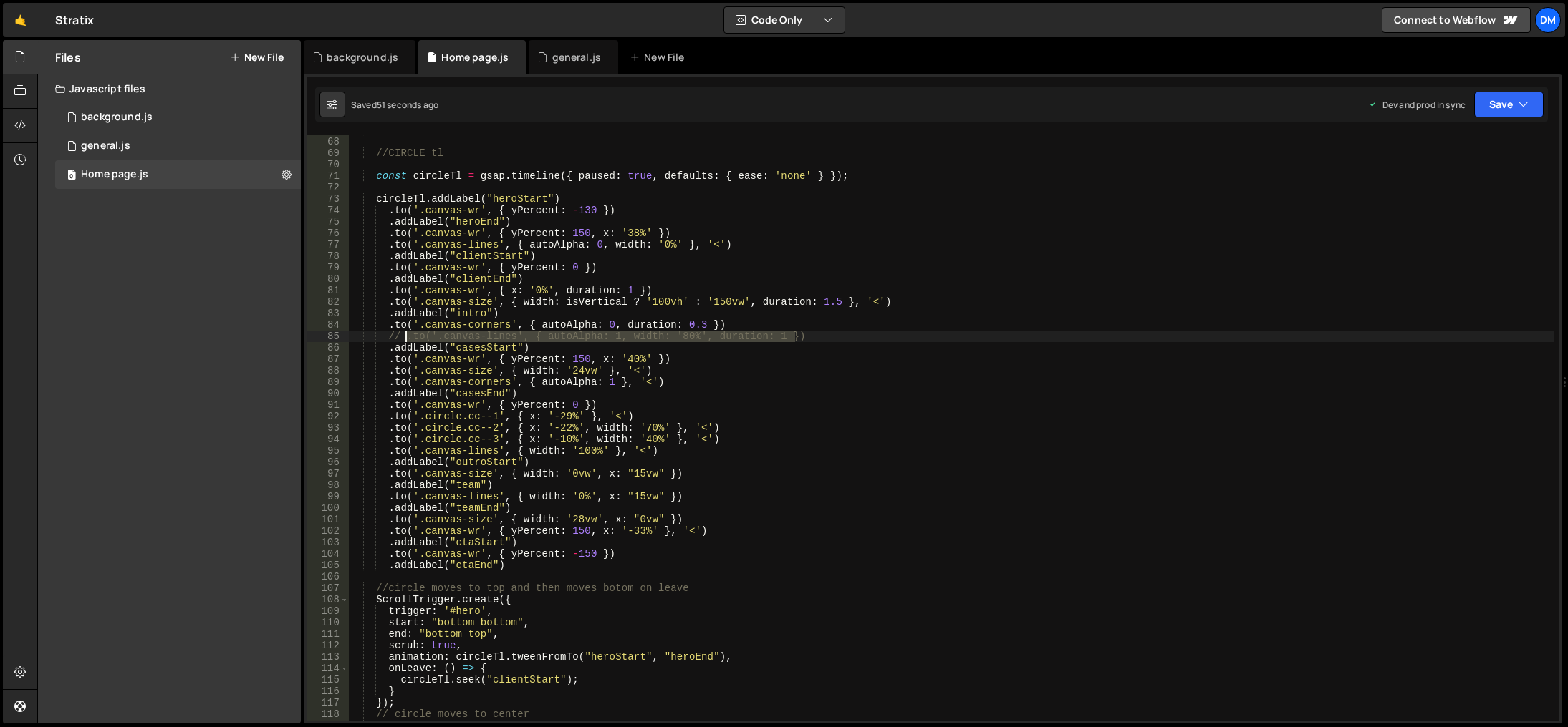
drag, startPoint x: 801, startPoint y: 335, endPoint x: 407, endPoint y: 336, distance: 394.0
click at [407, 336] on div "tl . from ( ".circle-path" , { duration : 4 , drawSVG : 0 }) ; //CIRCLE tl cons…" at bounding box center [951, 430] width 1205 height 610
click at [669, 381] on div "tl . from ( ".circle-path" , { duration : 4 , drawSVG : 0 }) ; //CIRCLE tl cons…" at bounding box center [951, 430] width 1205 height 610
type textarea ".to('.canvas-corners', { autoAlpha: 1 }, '<')"
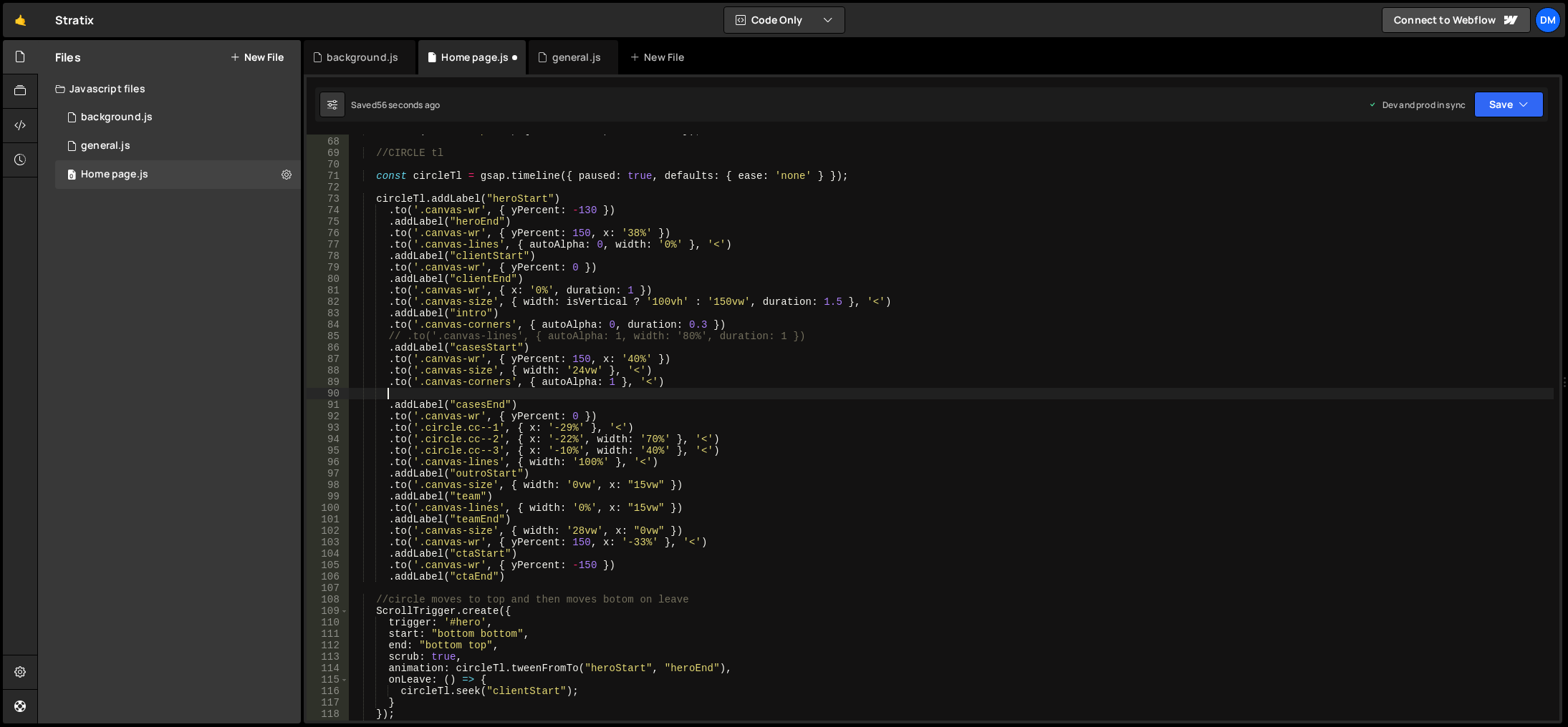
paste textarea ".to('.canvas-lines', { autoAlpha: 1, width: '80%', duration: 1 })"
drag, startPoint x: 703, startPoint y: 393, endPoint x: 764, endPoint y: 393, distance: 61.0
click at [764, 393] on div "tl . from ( ".circle-path" , { duration : 4 , drawSVG : 0 }) ; //CIRCLE tl cons…" at bounding box center [951, 430] width 1205 height 610
click at [812, 355] on div "tl . from ( ".circle-path" , { duration : 4 , drawSVG : 0 }) ; //CIRCLE tl cons…" at bounding box center [951, 430] width 1205 height 610
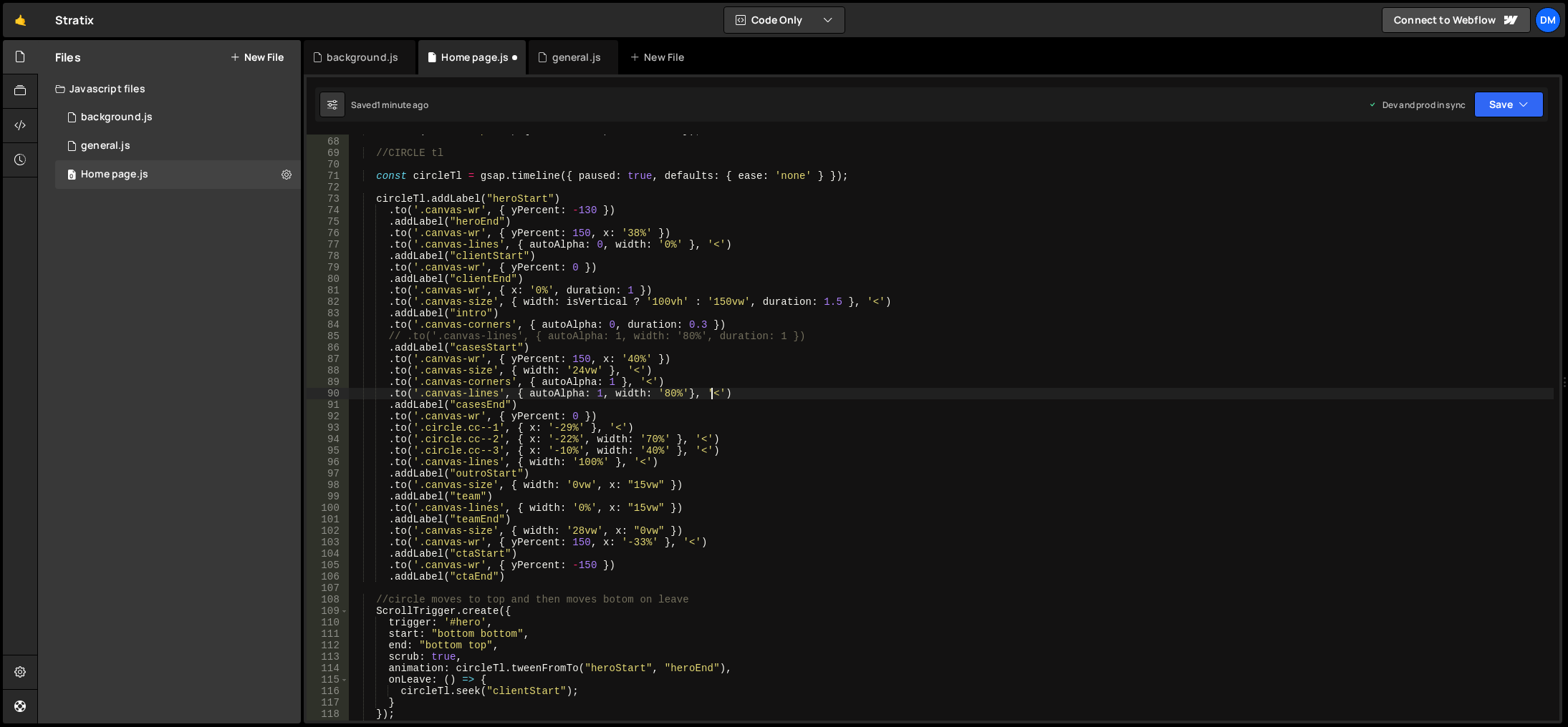
scroll to position [0, 21]
drag, startPoint x: 1535, startPoint y: 104, endPoint x: 1509, endPoint y: 118, distance: 29.5
click at [1532, 104] on button "Save" at bounding box center [1508, 104] width 69 height 26
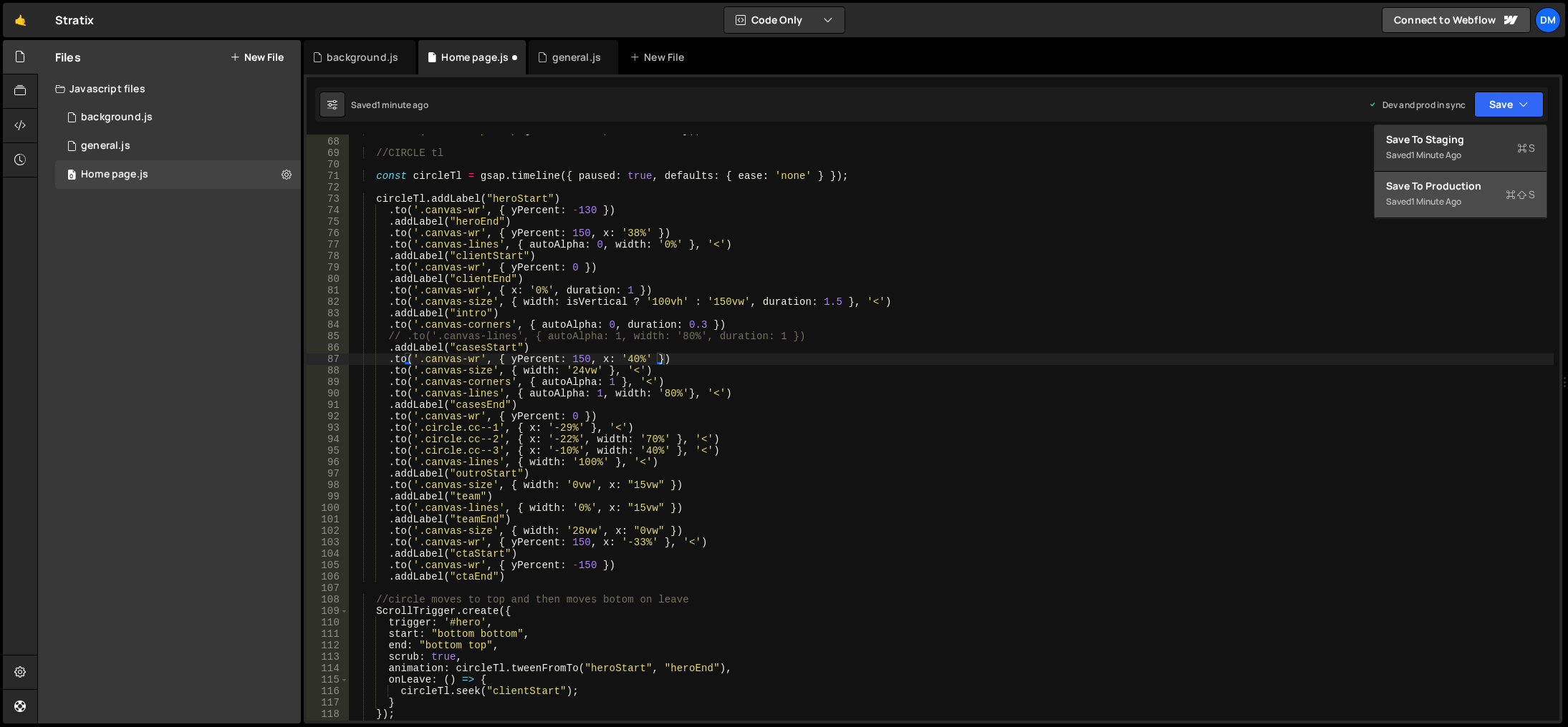
click at [1433, 187] on div "Save to Production S" at bounding box center [1461, 186] width 149 height 14
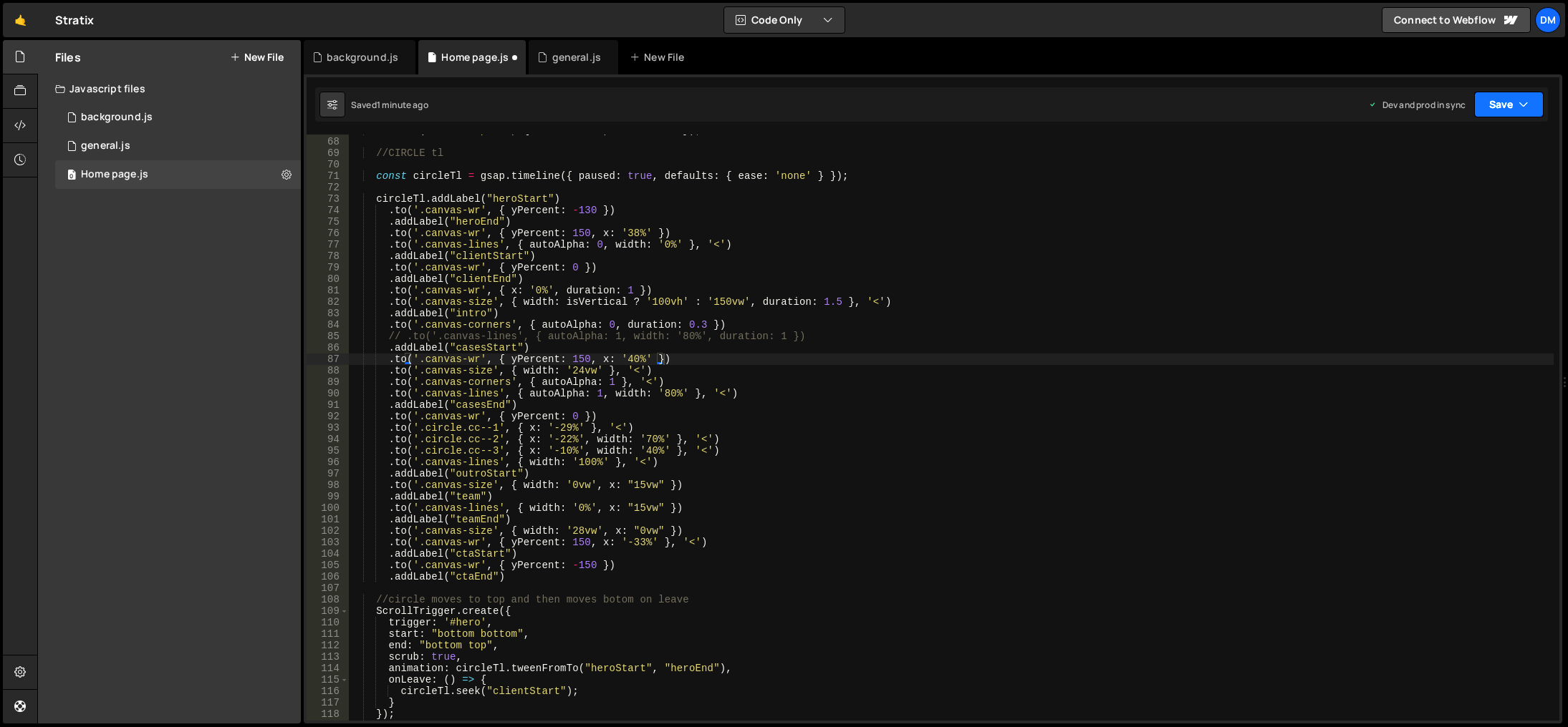
click at [1483, 114] on button "Save" at bounding box center [1508, 104] width 69 height 26
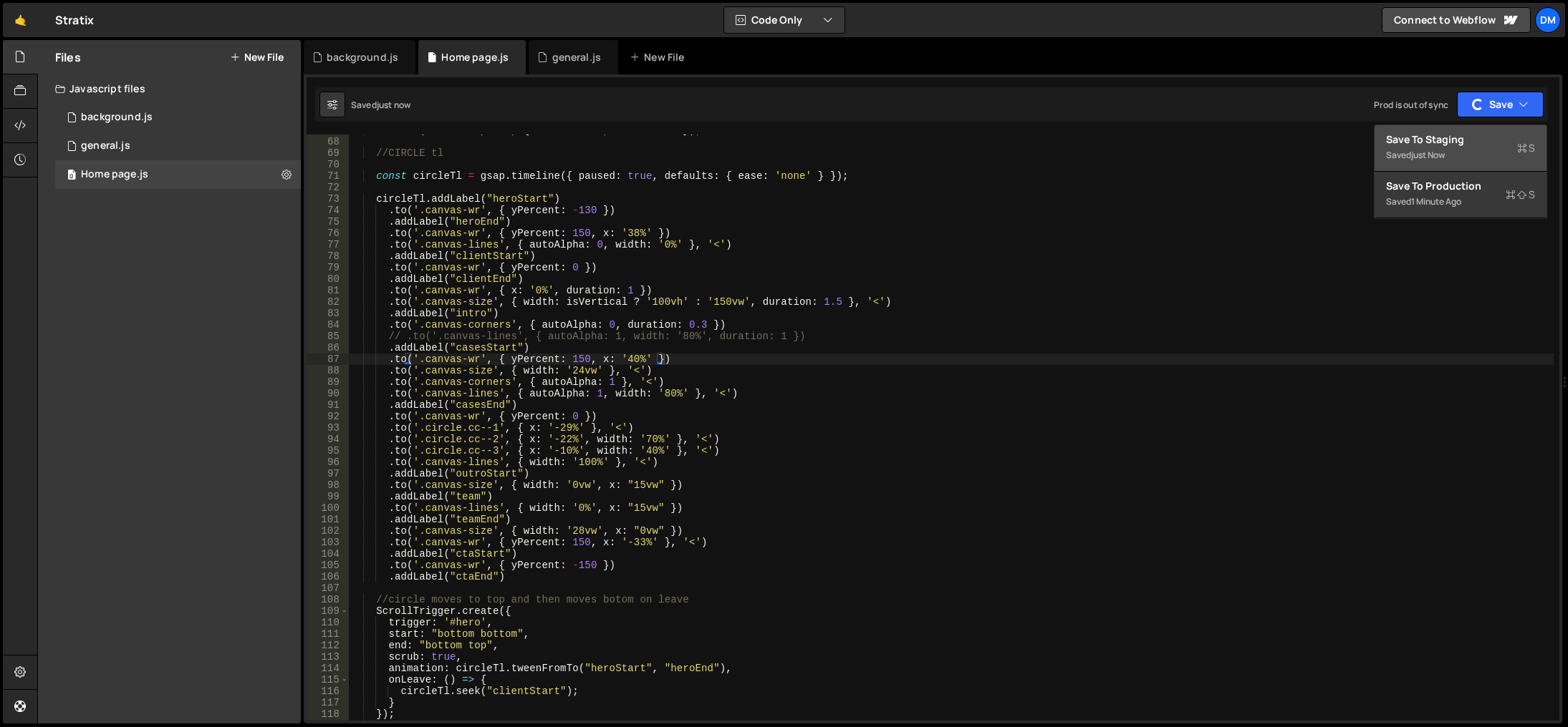
click at [1450, 152] on div "Saved just now" at bounding box center [1461, 155] width 149 height 17
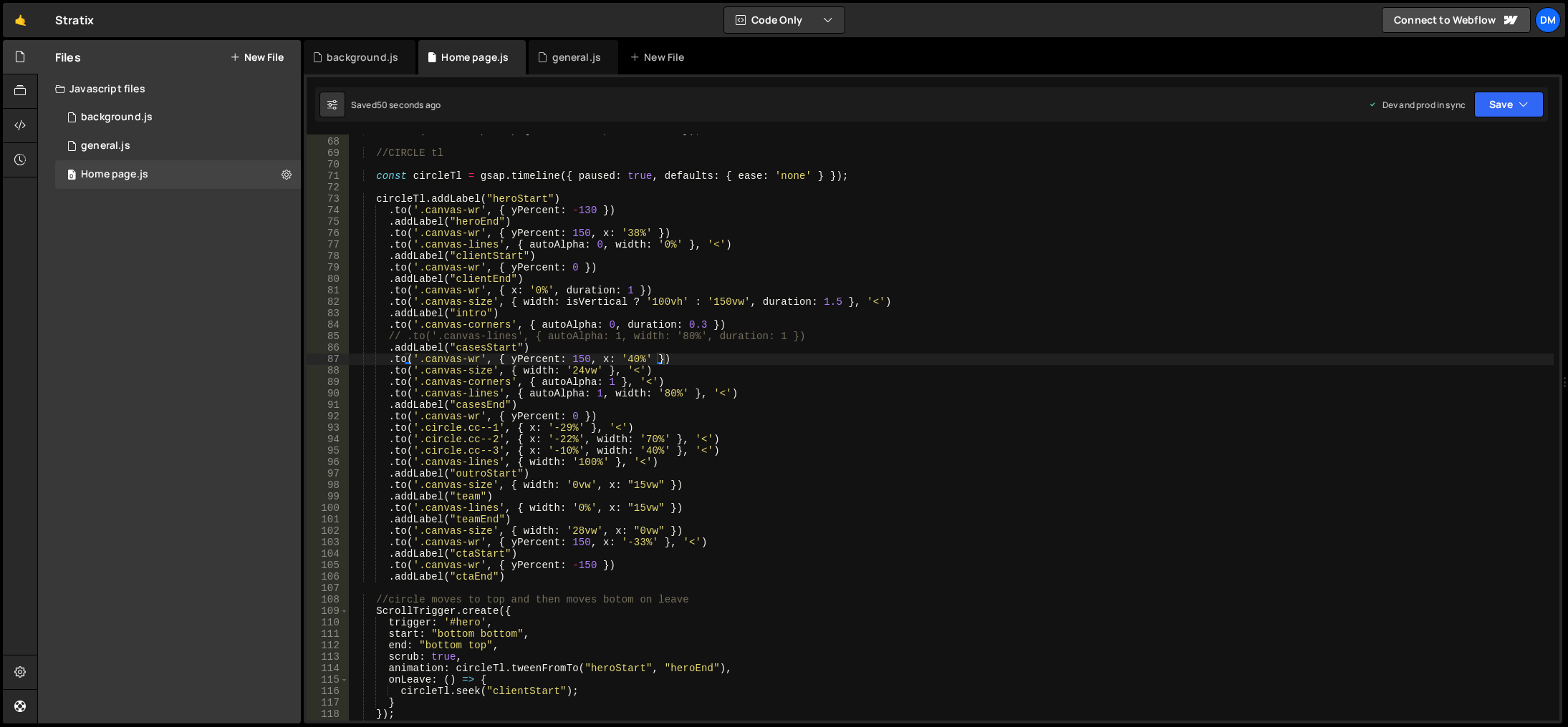
click at [805, 366] on div "tl . from ( ".circle-path" , { duration : 4 , drawSVG : 0 }) ; //CIRCLE tl cons…" at bounding box center [951, 430] width 1205 height 610
drag, startPoint x: 807, startPoint y: 335, endPoint x: 170, endPoint y: 332, distance: 637.0
click at [170, 332] on div "Files New File Javascript files 0 background.js 0 0 general.js 0 0 Home page.js…" at bounding box center [803, 382] width 1531 height 685
type textarea "// .to('.canvas-lines', { autoAlpha: 1, width: '80%', duration: 1 })"
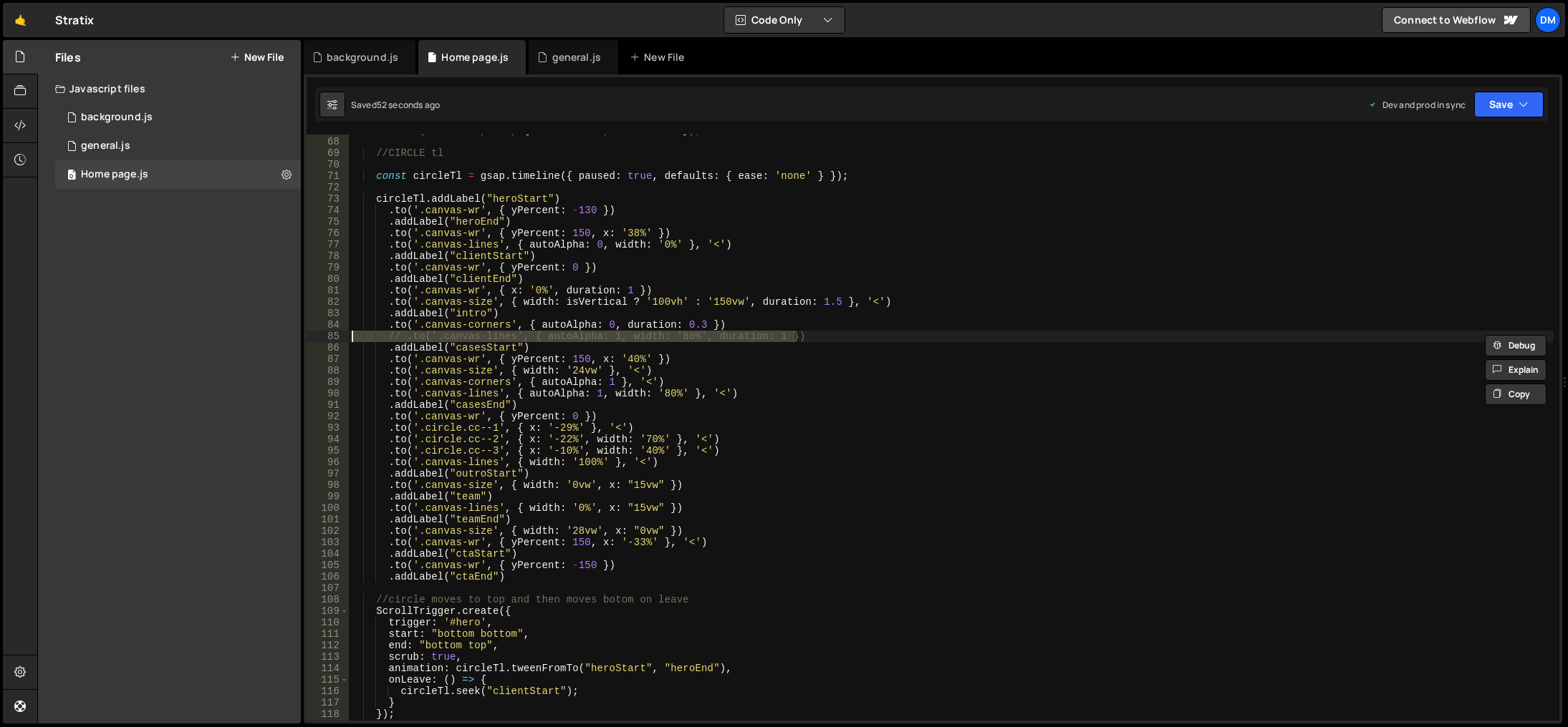
scroll to position [0, 0]
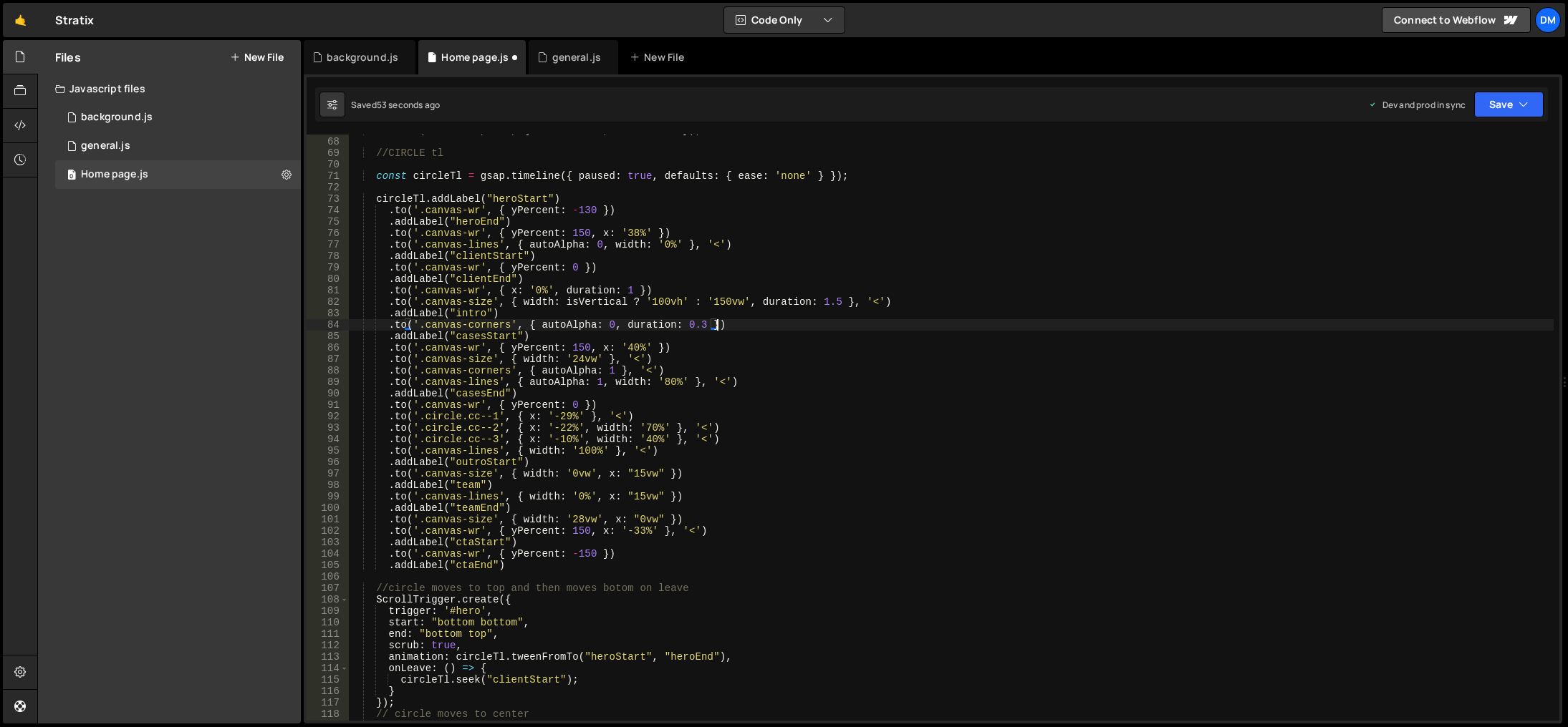
click at [987, 355] on div "tl . from ( ".circle-path" , { duration : 4 , drawSVG : 0 }) ; //CIRCLE tl cons…" at bounding box center [951, 430] width 1205 height 610
type textarea ".to('.canvas-size', { width: '24vw' }, '<')"
drag, startPoint x: 1516, startPoint y: 104, endPoint x: 1488, endPoint y: 134, distance: 41.0
click at [1516, 104] on button "Save" at bounding box center [1508, 104] width 69 height 26
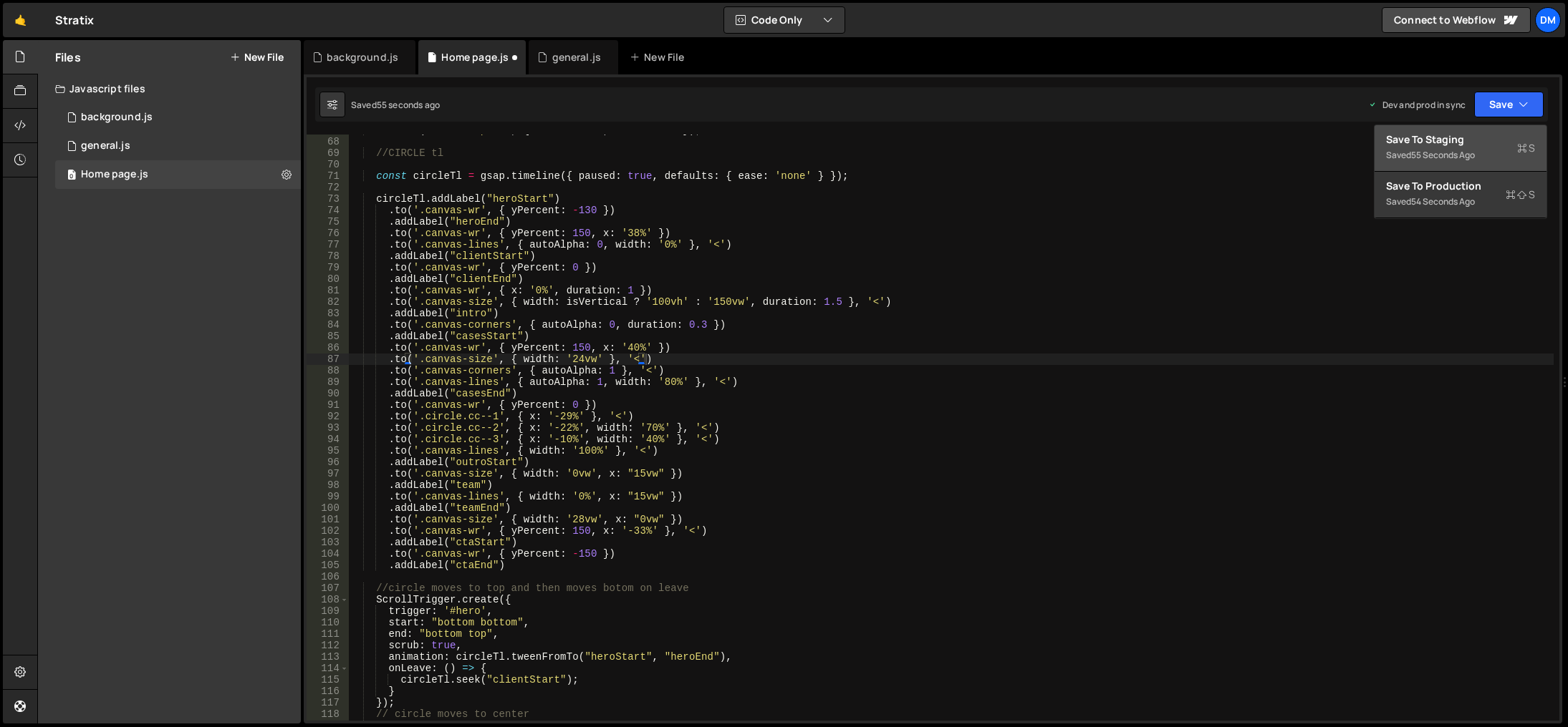
click at [1460, 147] on div "Saved 55 seconds ago" at bounding box center [1461, 155] width 149 height 17
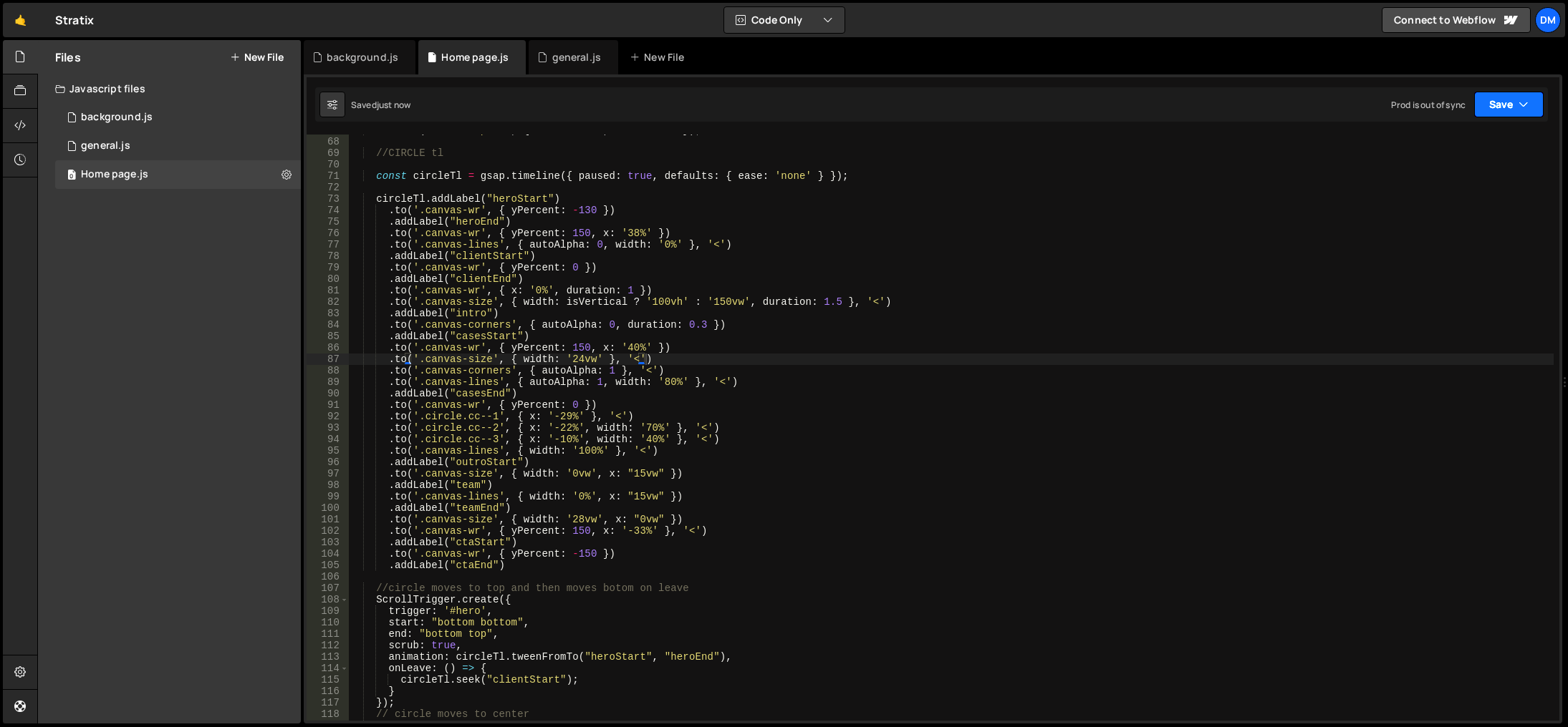
click at [1491, 112] on button "Save" at bounding box center [1508, 104] width 69 height 26
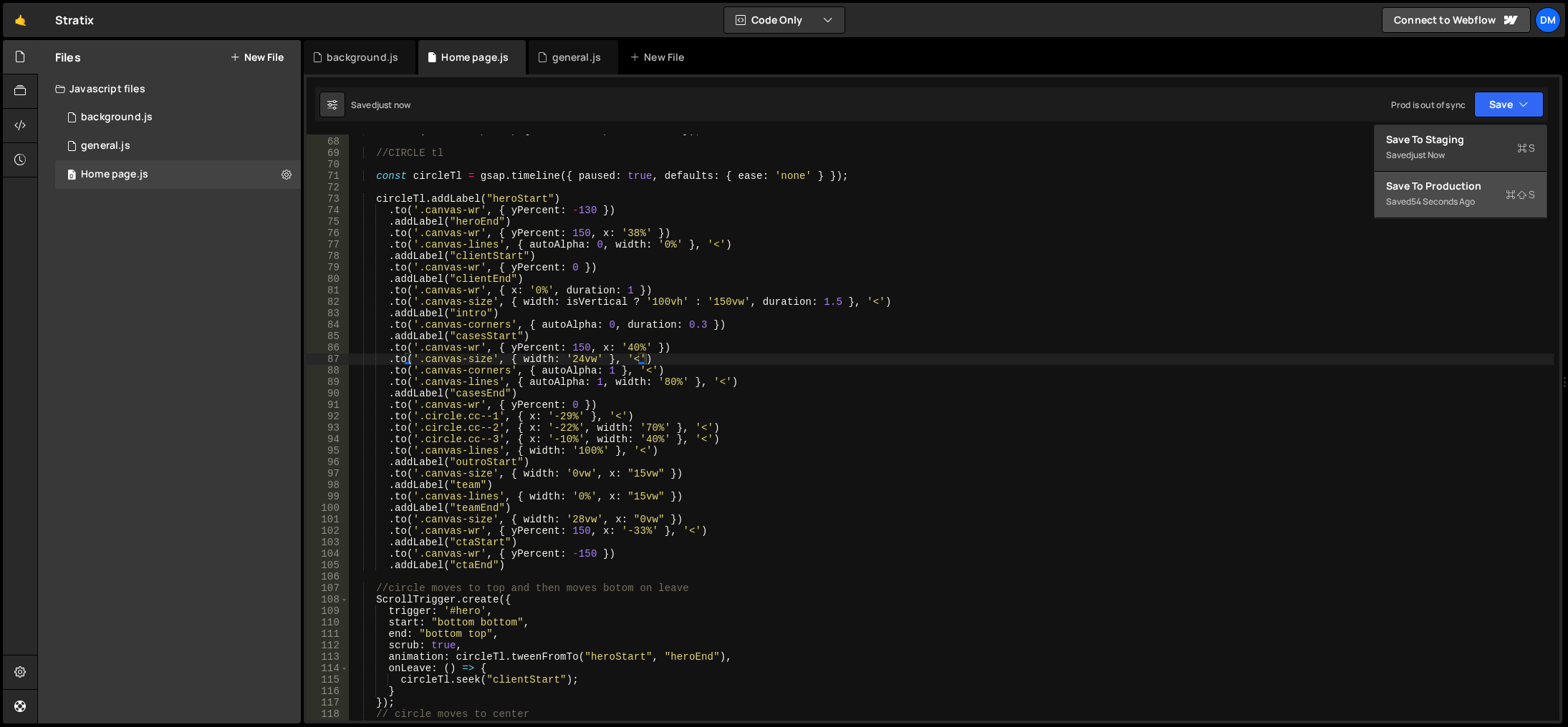
click at [1462, 173] on button "Save to Production S Saved 54 seconds ago" at bounding box center [1460, 195] width 172 height 47
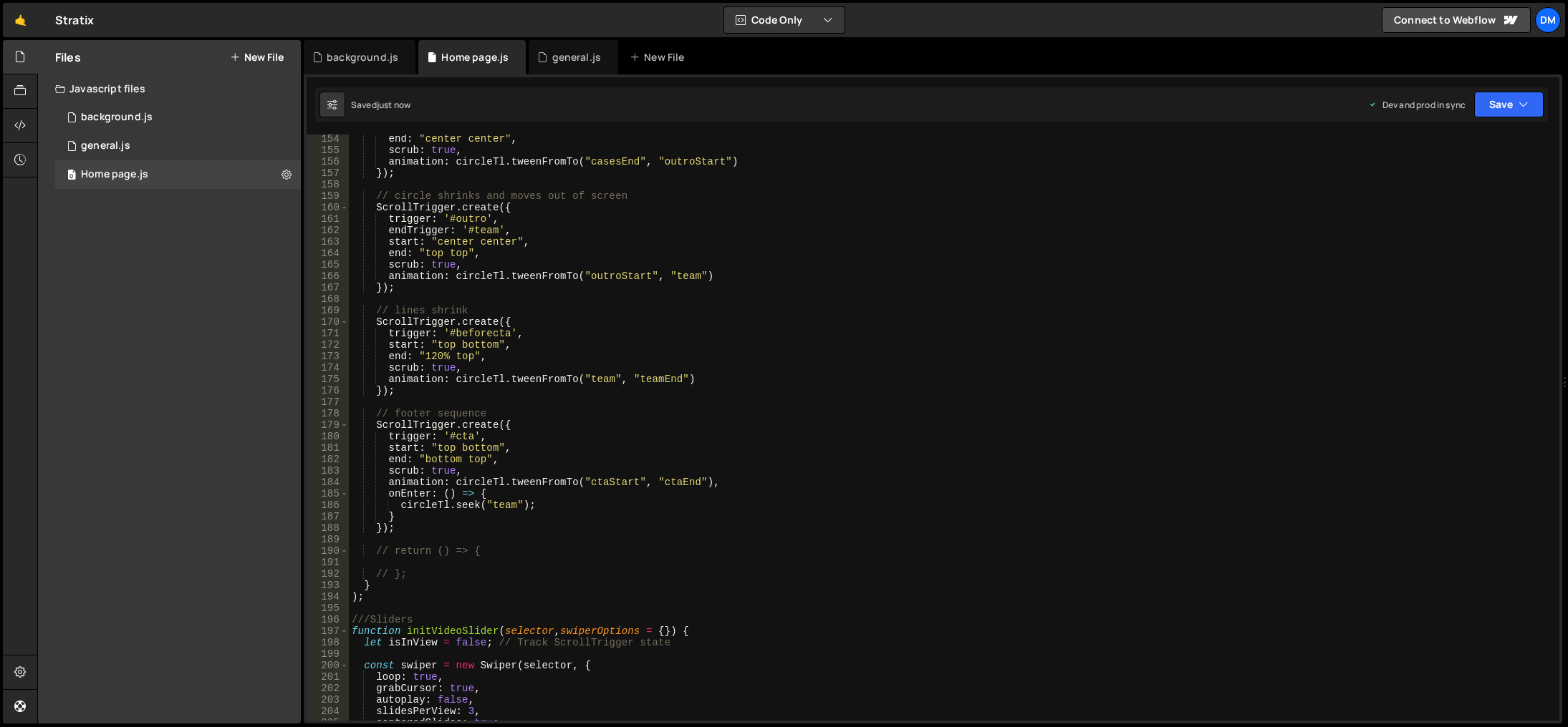
scroll to position [1755, 0]
click at [751, 406] on div "end : "center center" , scrub : true , animation : circleTl . tweenFromTo ( "ca…" at bounding box center [951, 438] width 1205 height 610
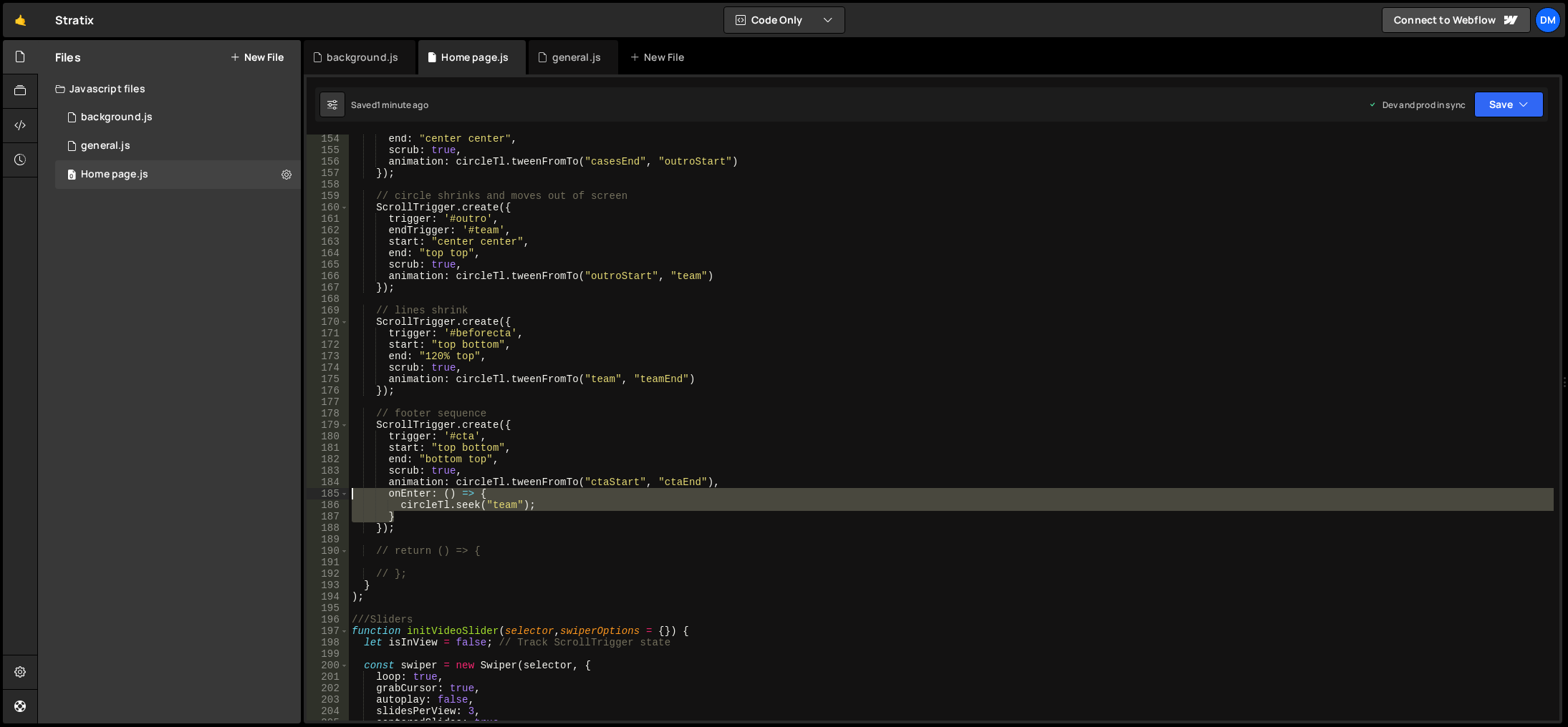
drag, startPoint x: 409, startPoint y: 514, endPoint x: 330, endPoint y: 494, distance: 81.5
click at [330, 494] on div "154 155 156 157 158 159 160 161 162 163 164 165 166 167 168 169 170 171 172 173…" at bounding box center [933, 427] width 1253 height 587
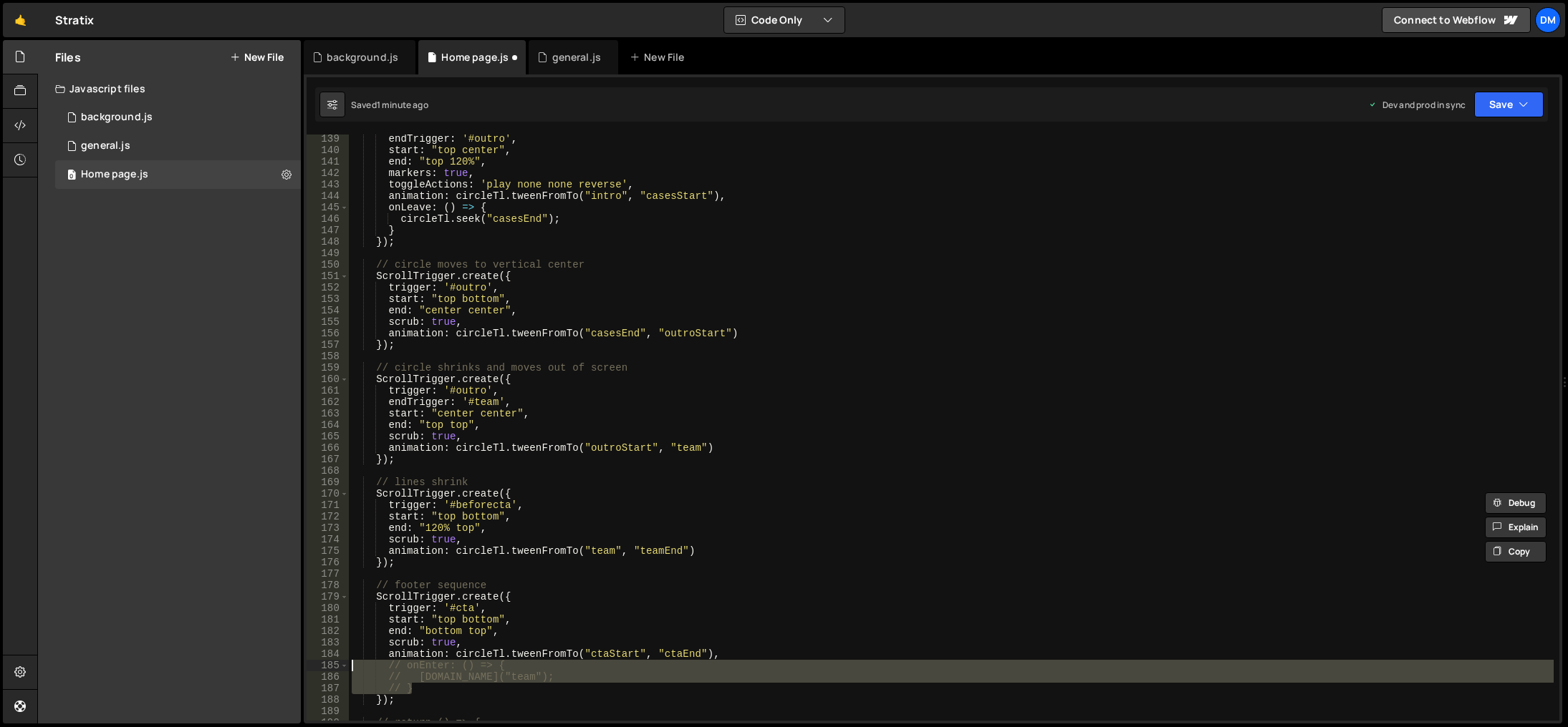
scroll to position [1626, 0]
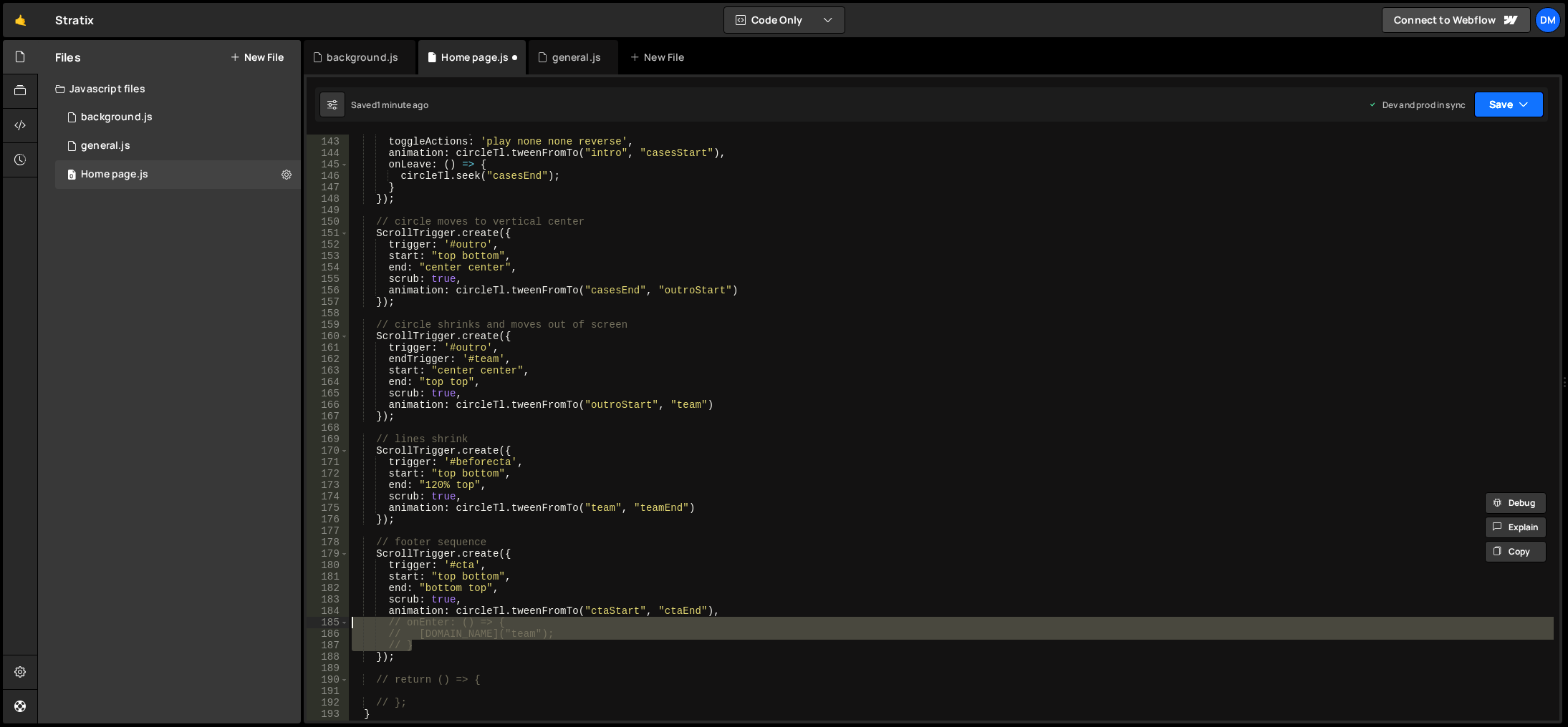
click at [1500, 100] on button "Save" at bounding box center [1508, 104] width 69 height 26
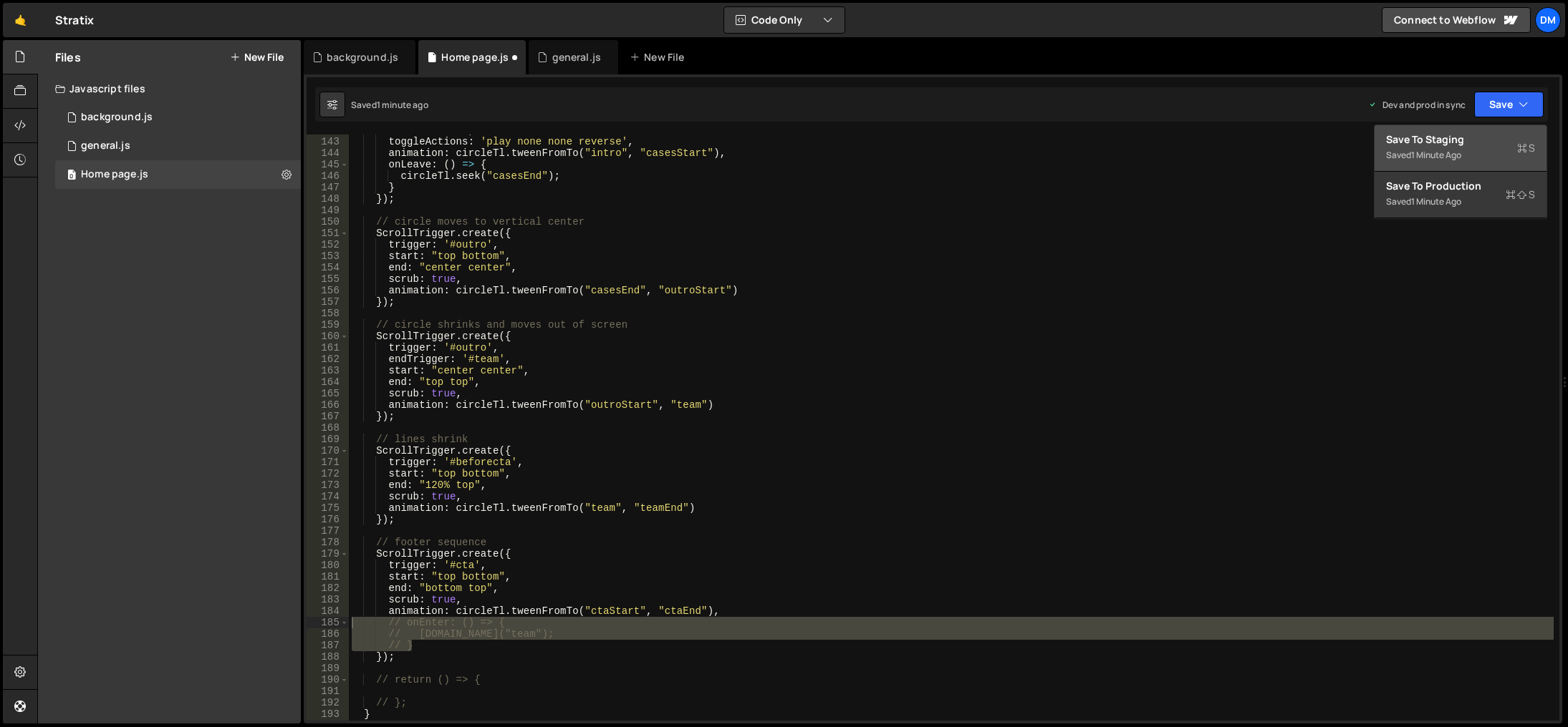
click at [1476, 138] on div "Save to Staging S" at bounding box center [1461, 139] width 149 height 14
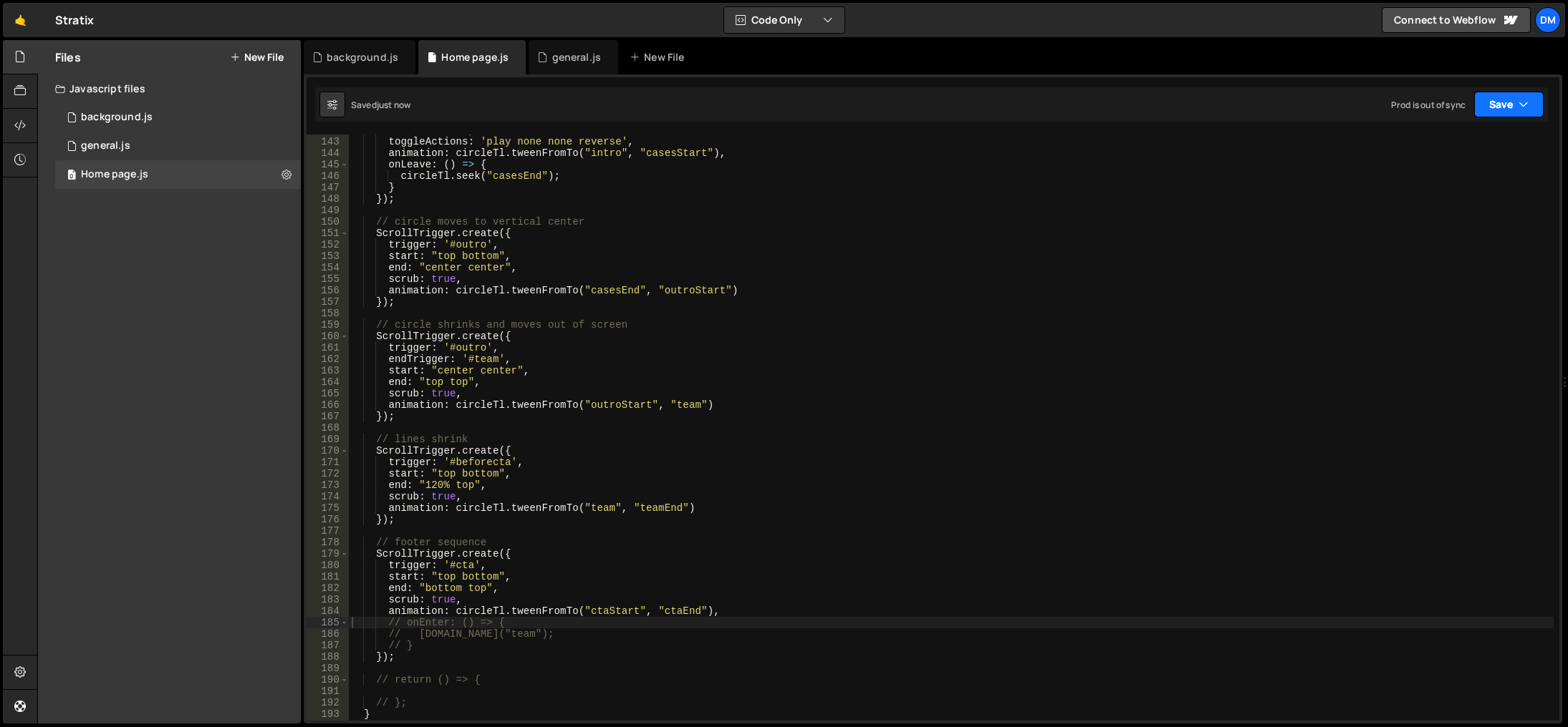
click at [1501, 100] on button "Save" at bounding box center [1508, 104] width 69 height 26
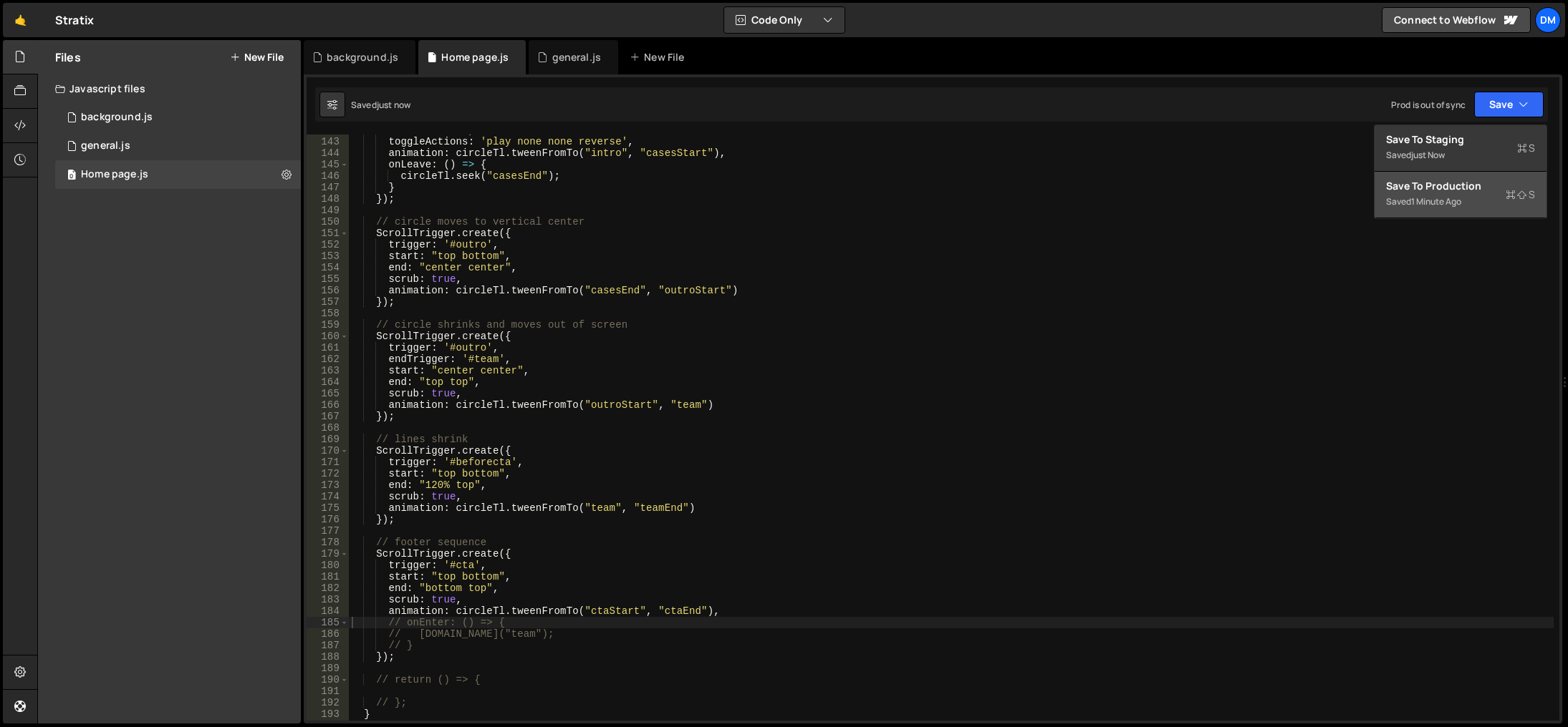
click at [1433, 196] on div "1 minute ago" at bounding box center [1436, 201] width 50 height 12
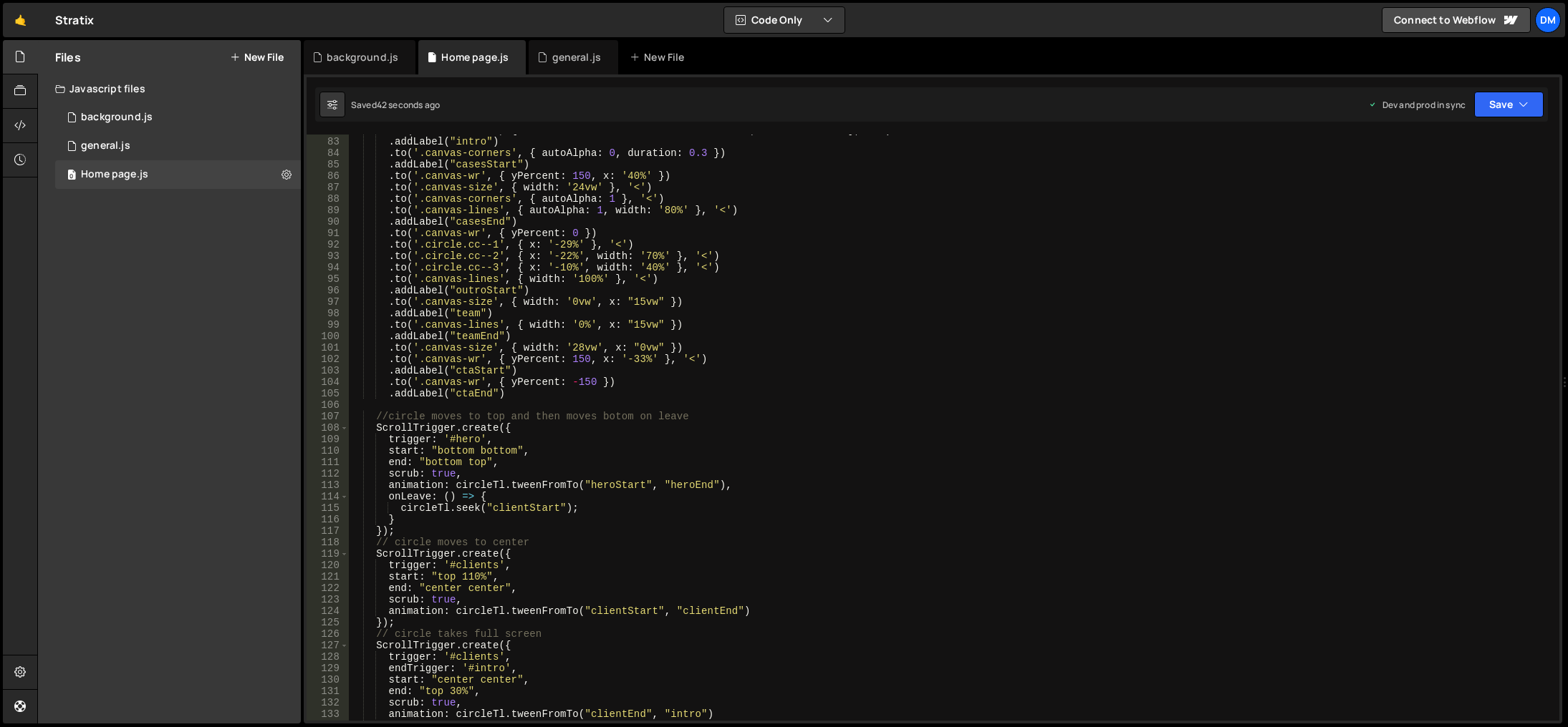
scroll to position [896, 0]
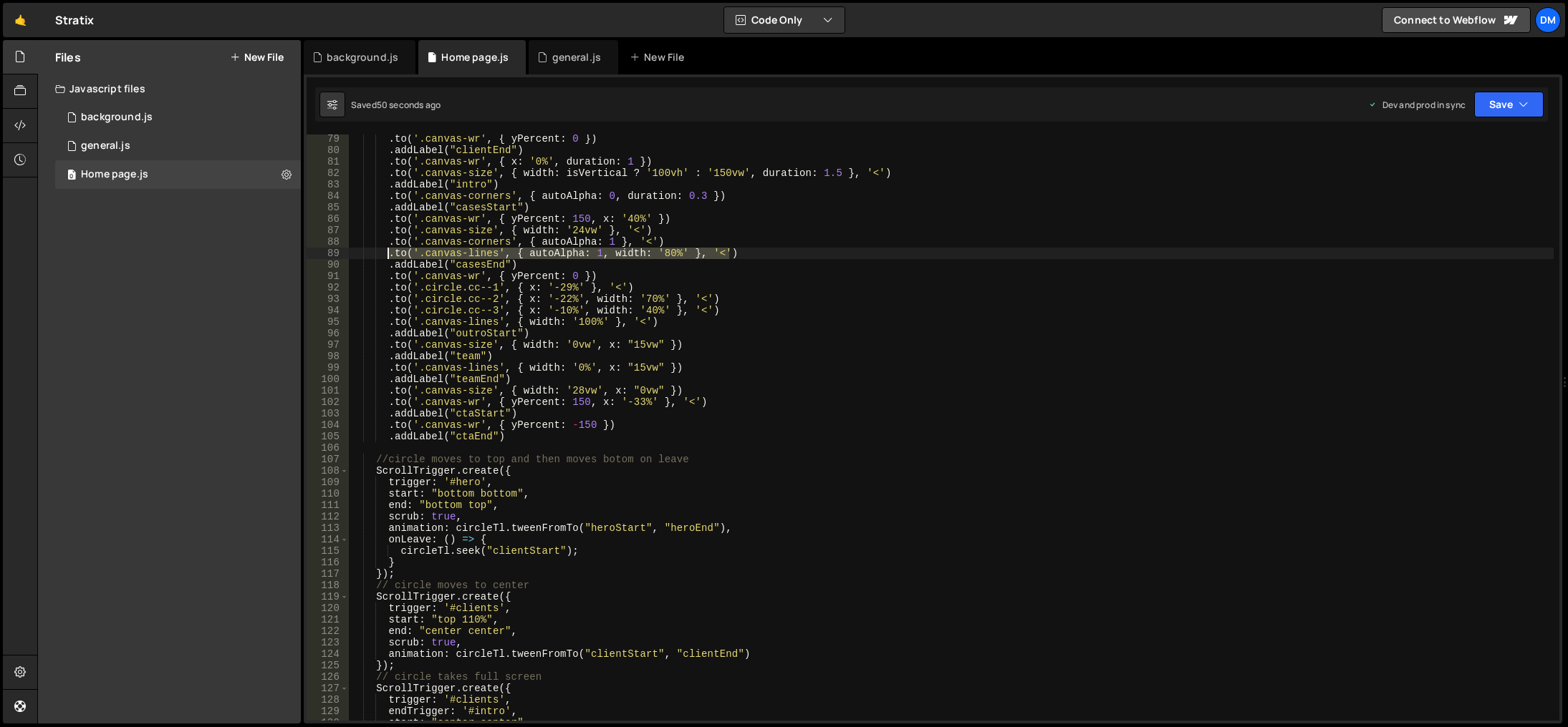
drag, startPoint x: 744, startPoint y: 252, endPoint x: 390, endPoint y: 257, distance: 354.0
click at [390, 257] on div ". to ( '.canvas-wr' , { yPercent : 0 }) . addLabel ( "clientEnd" ) . to ( '.can…" at bounding box center [951, 438] width 1205 height 610
click at [711, 404] on div ". to ( '.canvas-wr' , { yPercent : 0 }) . addLabel ( "clientEnd" ) . to ( '.can…" at bounding box center [951, 438] width 1205 height 610
type textarea ".to('.canvas-wr', { yPercent: 150, x: '-33%' }, '<')"
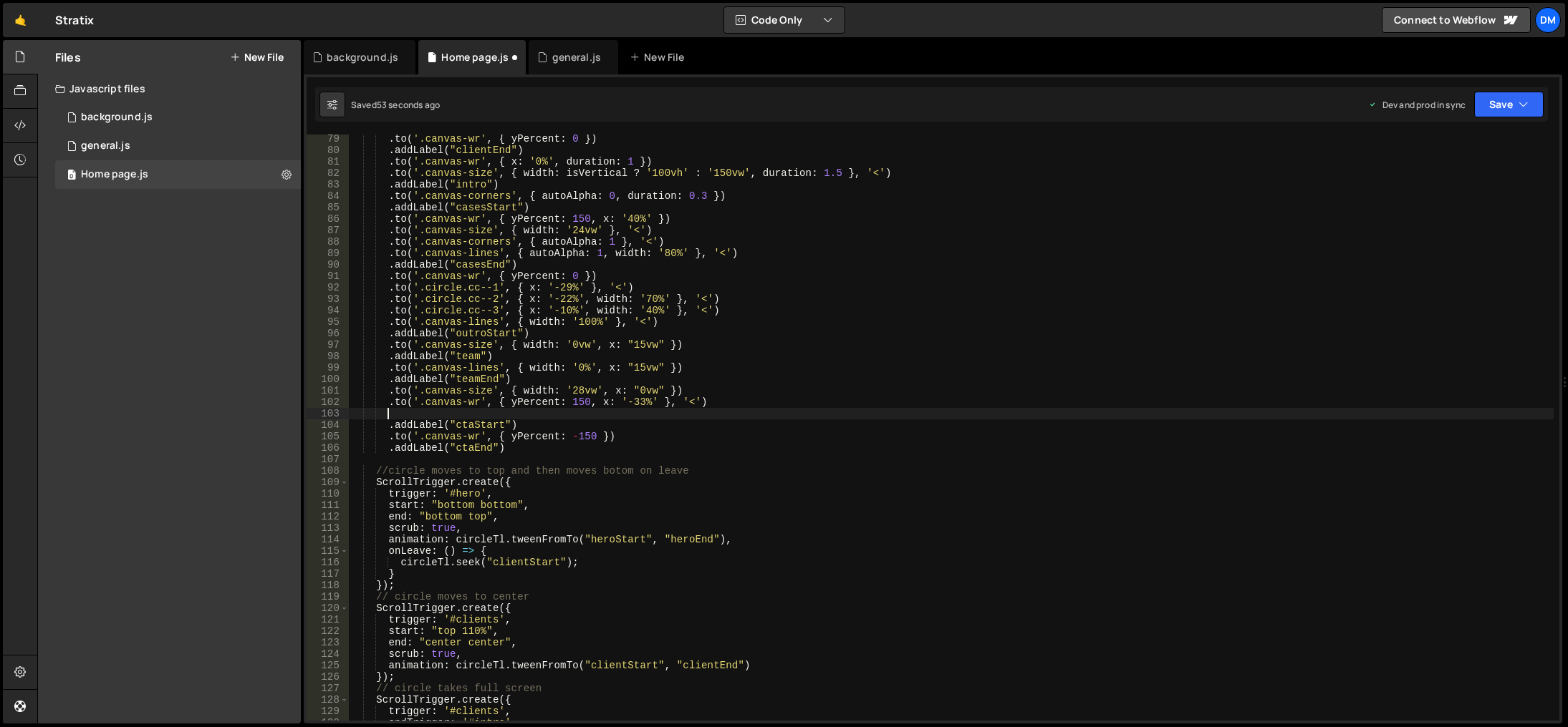
scroll to position [0, 1]
paste textarea ".to('.canvas-lines', { autoAlpha: 1, width: '80%' }, '<')"
click at [663, 415] on div ". to ( '.canvas-wr' , { yPercent : 0 }) . addLabel ( "clientEnd" ) . to ( '.can…" at bounding box center [951, 438] width 1205 height 610
click at [913, 256] on div ". to ( '.canvas-wr' , { yPercent : 0 }) . addLabel ( "clientEnd" ) . to ( '.can…" at bounding box center [951, 438] width 1205 height 610
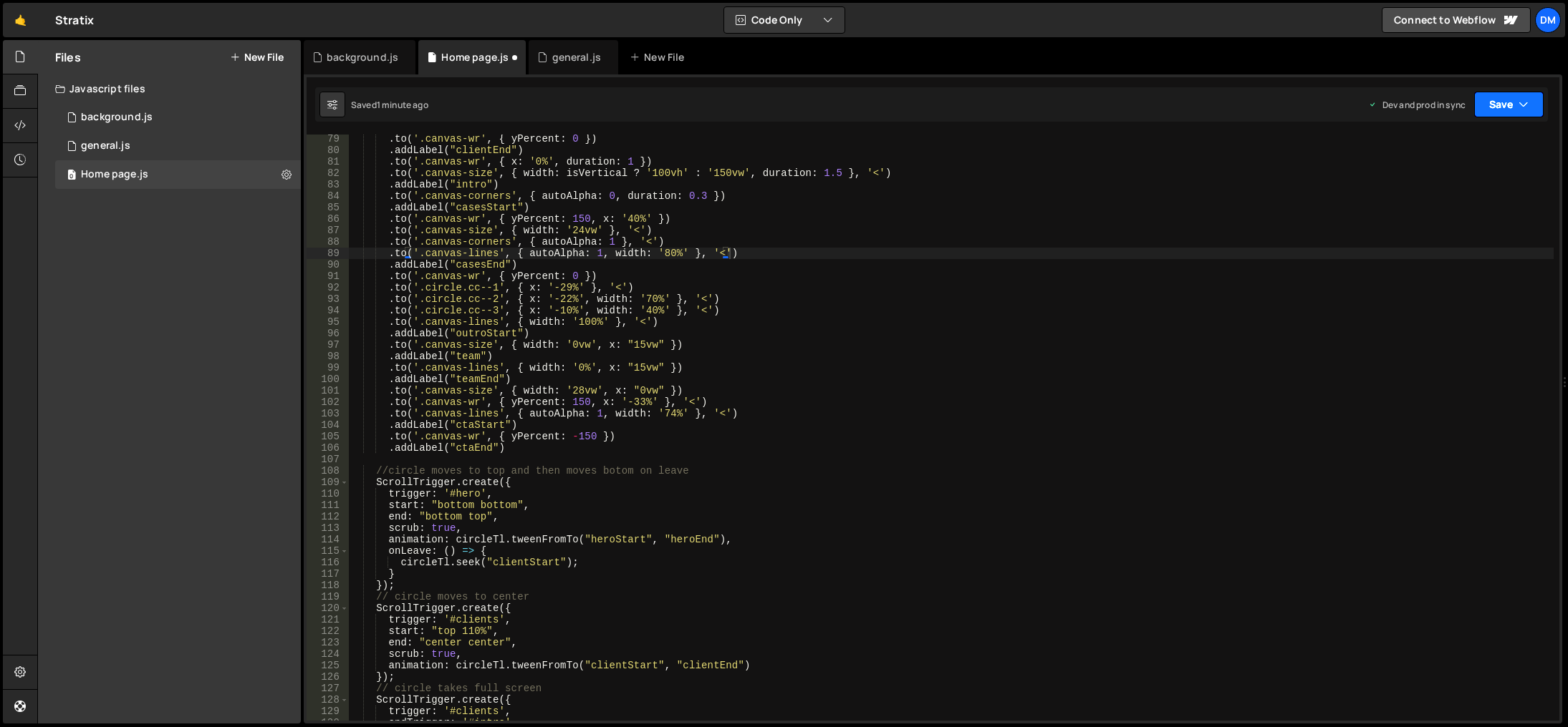
click at [1506, 112] on button "Save" at bounding box center [1508, 104] width 69 height 26
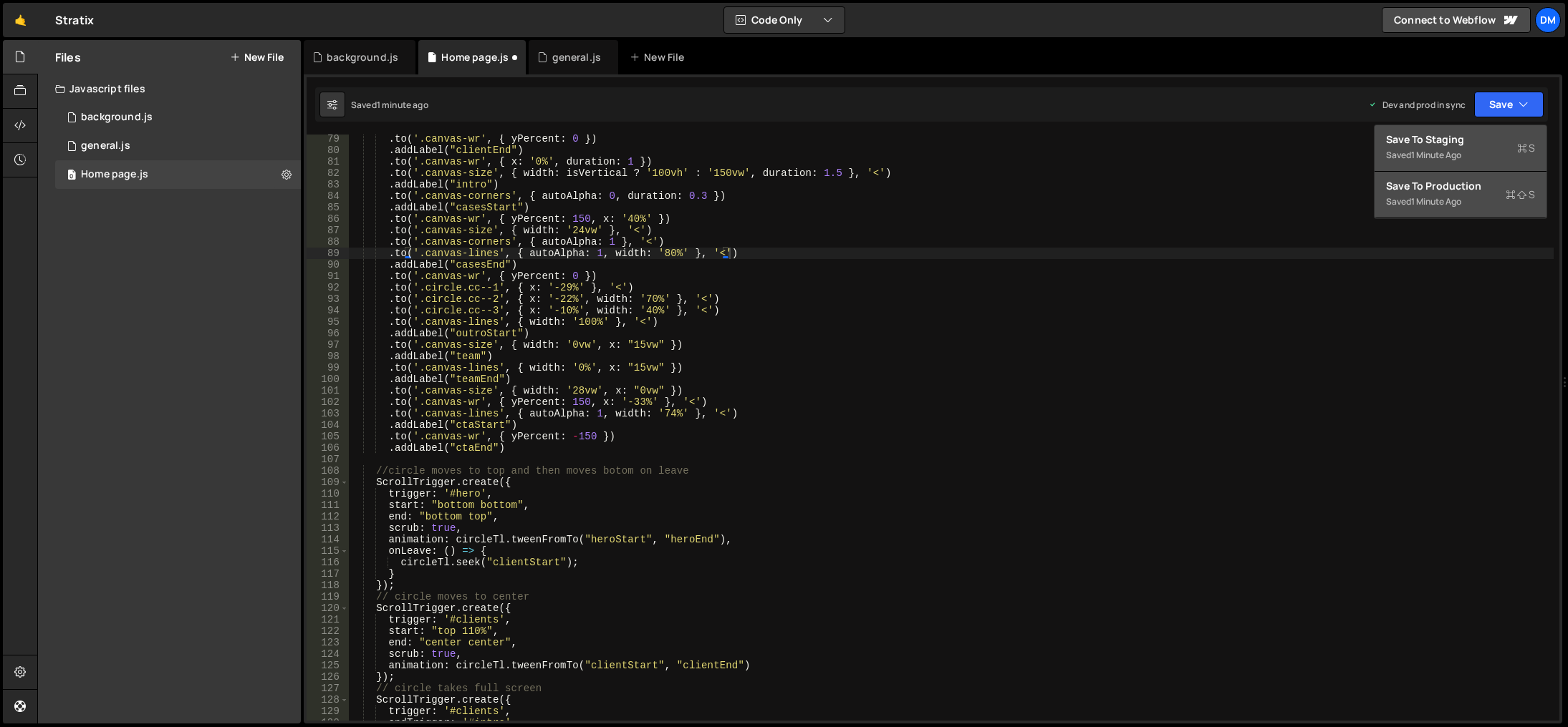
click at [1482, 129] on button "Save to Staging S Saved 1 minute ago" at bounding box center [1460, 149] width 172 height 47
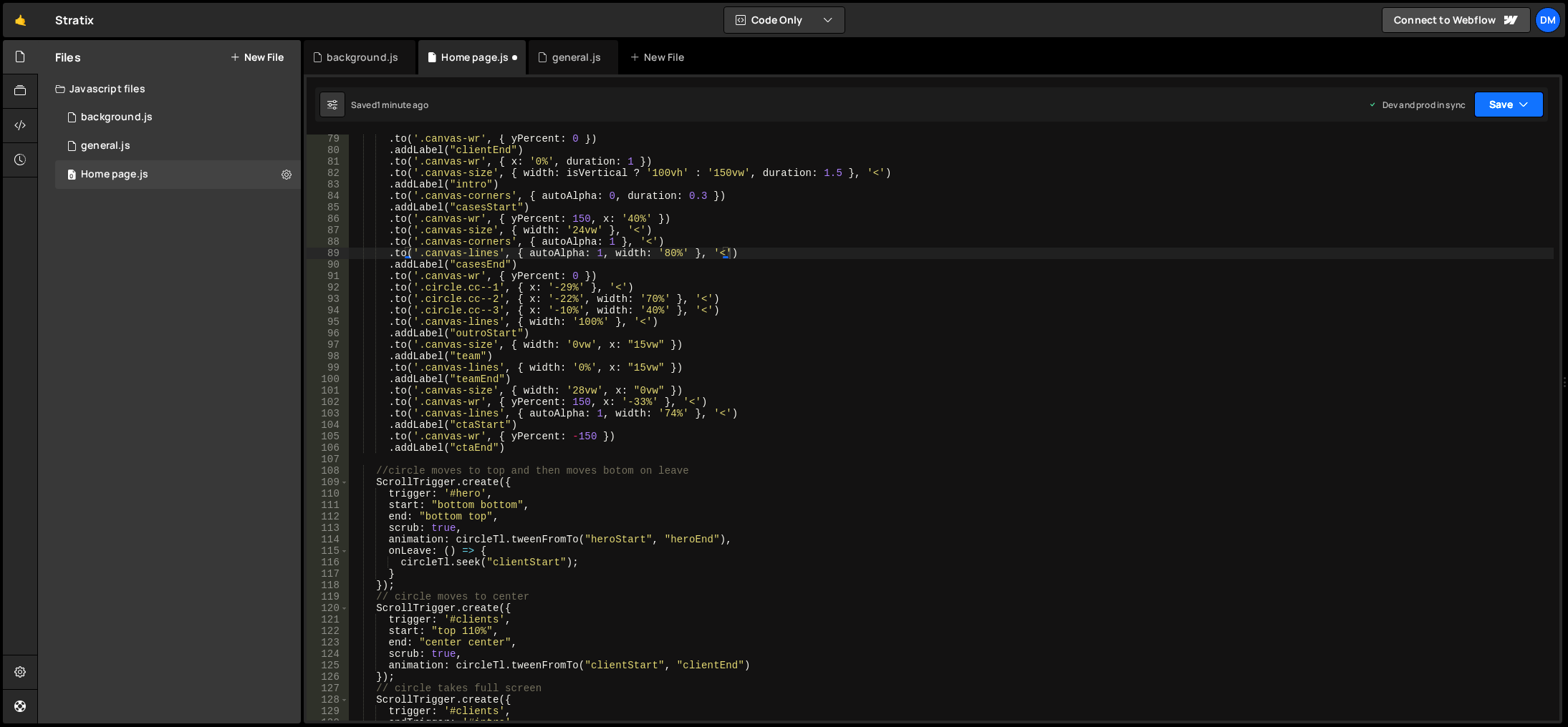
click at [1510, 96] on button "Save" at bounding box center [1508, 104] width 69 height 26
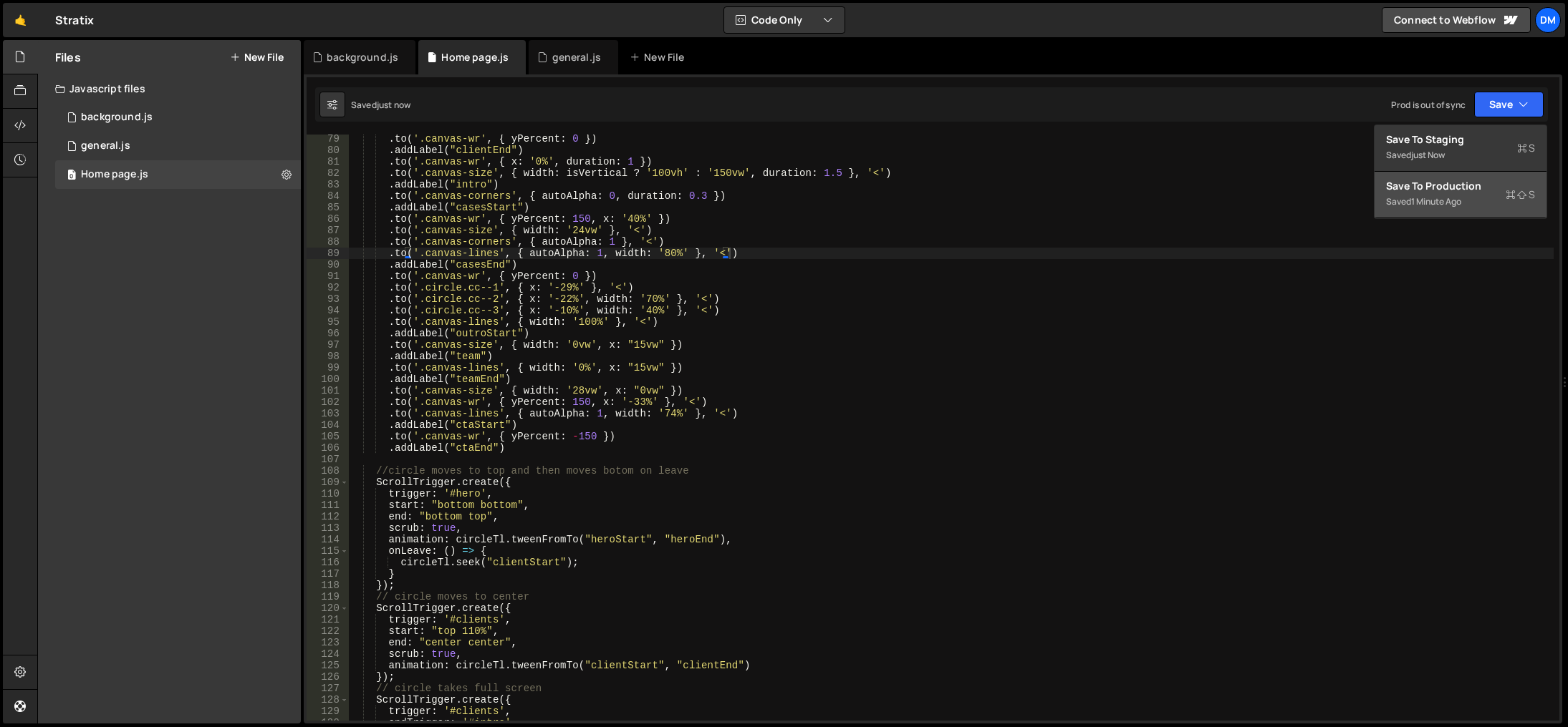
click at [1447, 213] on button "Save to Production S Saved 1 minute ago" at bounding box center [1460, 195] width 172 height 47
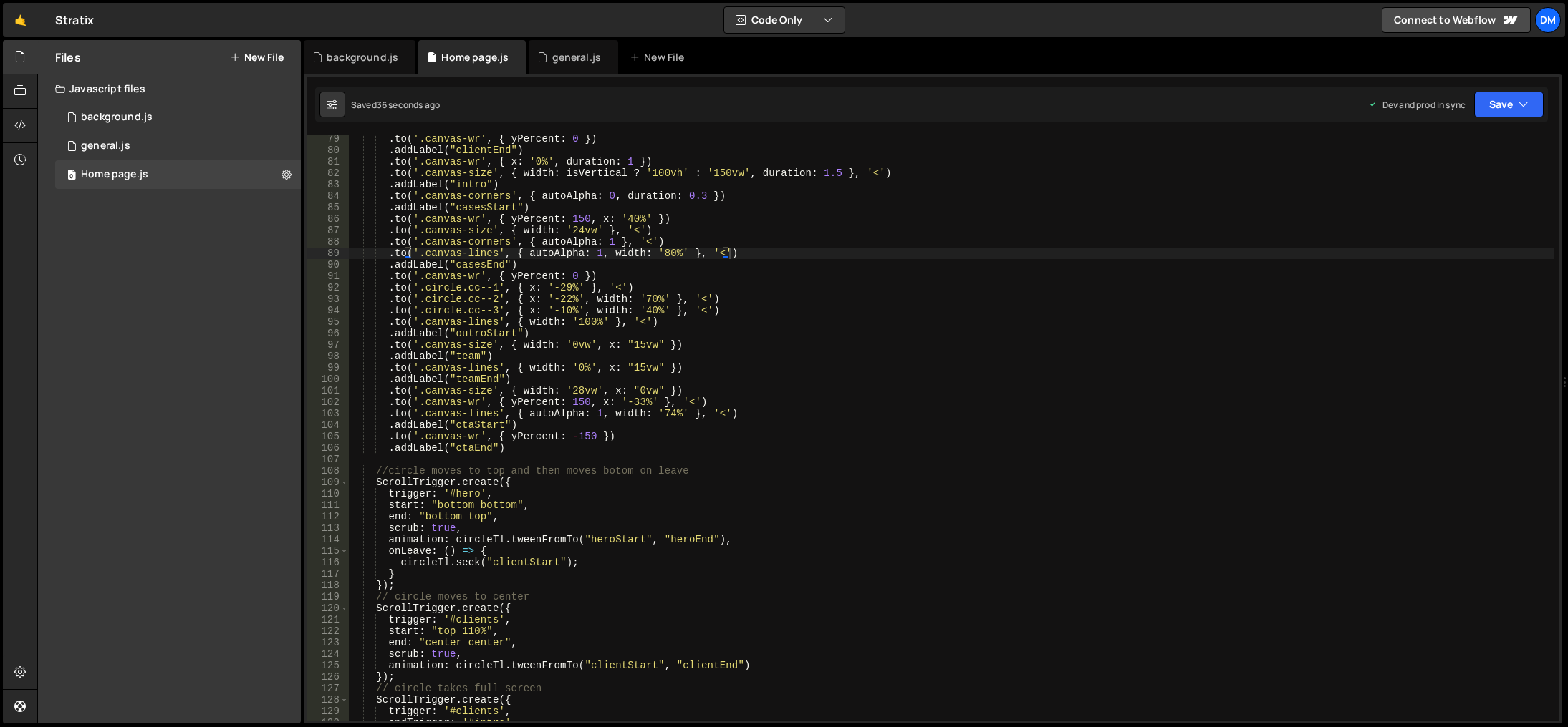
click at [967, 421] on div ". to ( '.canvas-wr' , { yPercent : 0 }) . addLabel ( "clientEnd" ) . to ( '.can…" at bounding box center [951, 438] width 1205 height 610
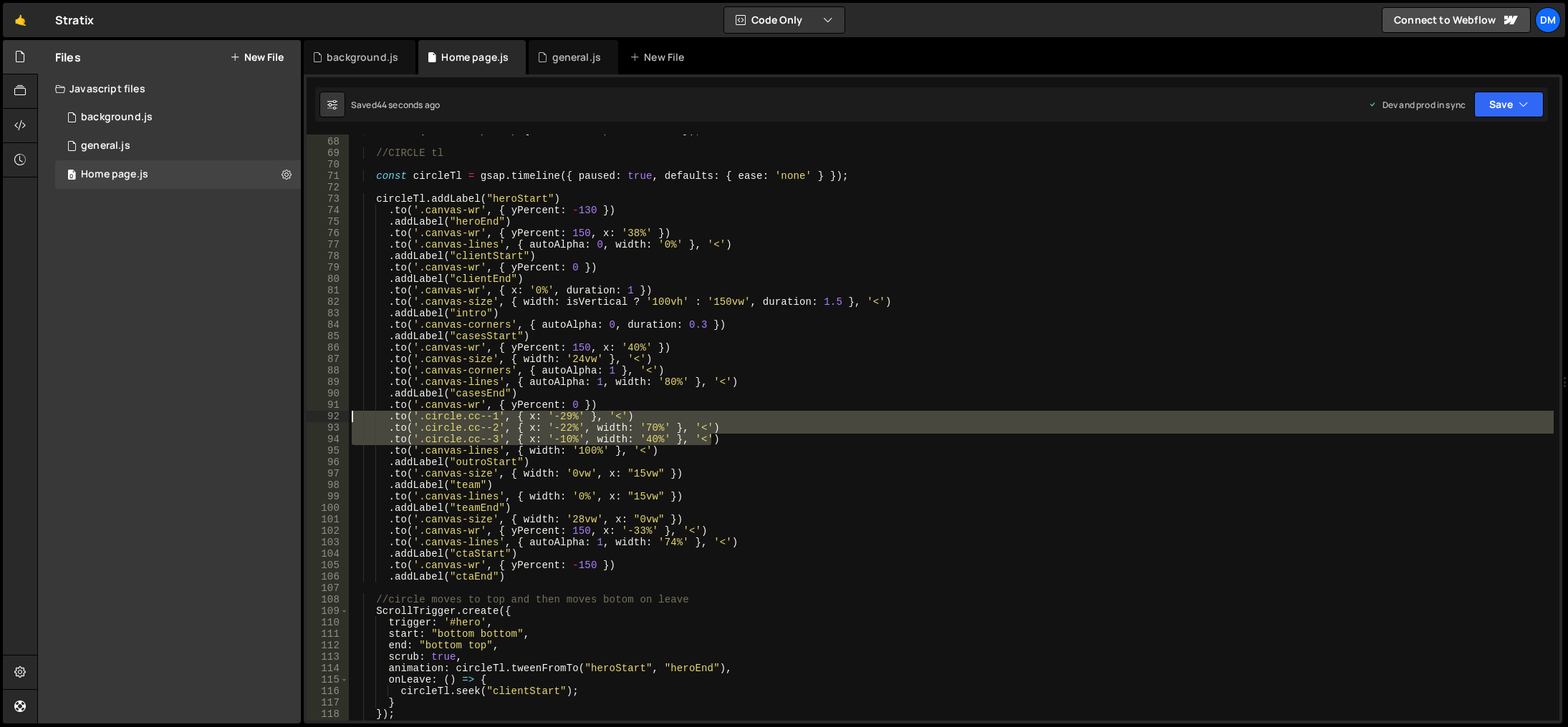
drag, startPoint x: 731, startPoint y: 439, endPoint x: 310, endPoint y: 418, distance: 421.5
click at [310, 418] on div ".addLabel("ctaStart") 67 68 69 70 71 72 73 74 75 76 77 78 79 80 81 82 83 84 85 …" at bounding box center [933, 427] width 1253 height 587
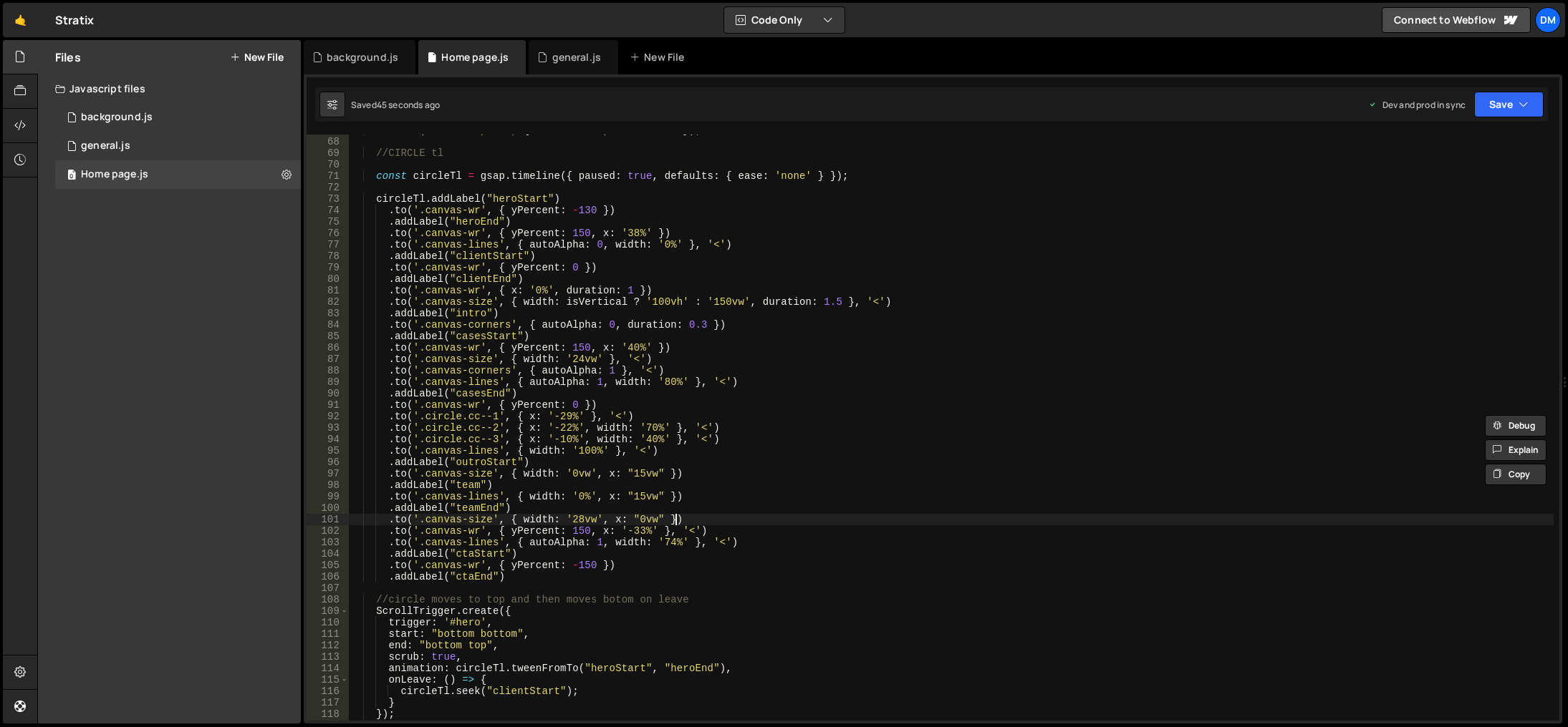
click at [835, 517] on div "tl . from ( ".circle-path" , { duration : 4 , drawSVG : 0 }) ; //CIRCLE tl cons…" at bounding box center [951, 430] width 1205 height 610
click at [750, 548] on div "tl . from ( ".circle-path" , { duration : 4 , drawSVG : 0 }) ; //CIRCLE tl cons…" at bounding box center [951, 430] width 1205 height 610
type textarea ".to('.canvas-lines', { autoAlpha: 1, width: '74%' }, '<')"
click at [751, 541] on div "tl . from ( ".circle-path" , { duration : 4 , drawSVG : 0 }) ; //CIRCLE tl cons…" at bounding box center [951, 430] width 1205 height 610
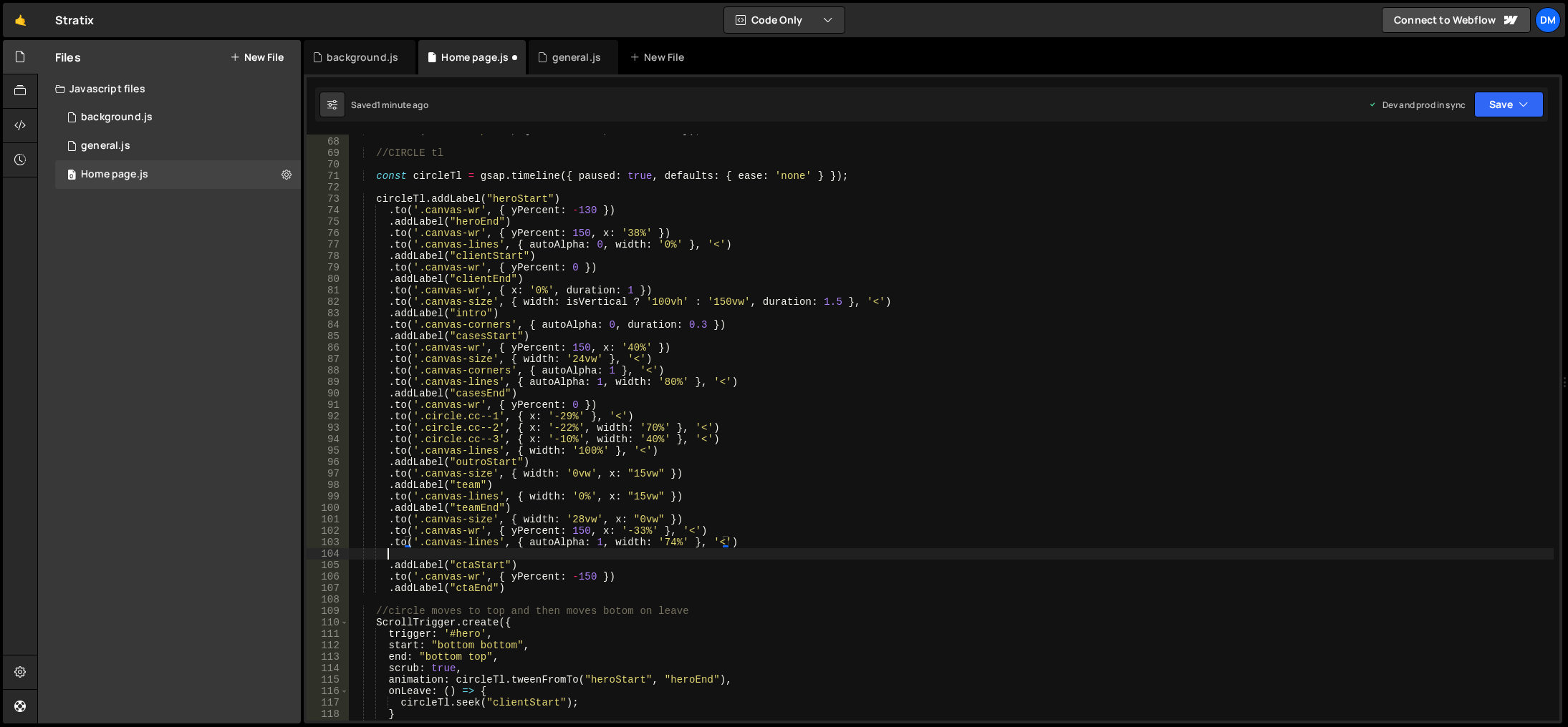
scroll to position [0, 2]
paste textarea ".to('.circle.cc--3', { x: '-10%', width: '40%' }, '<')"
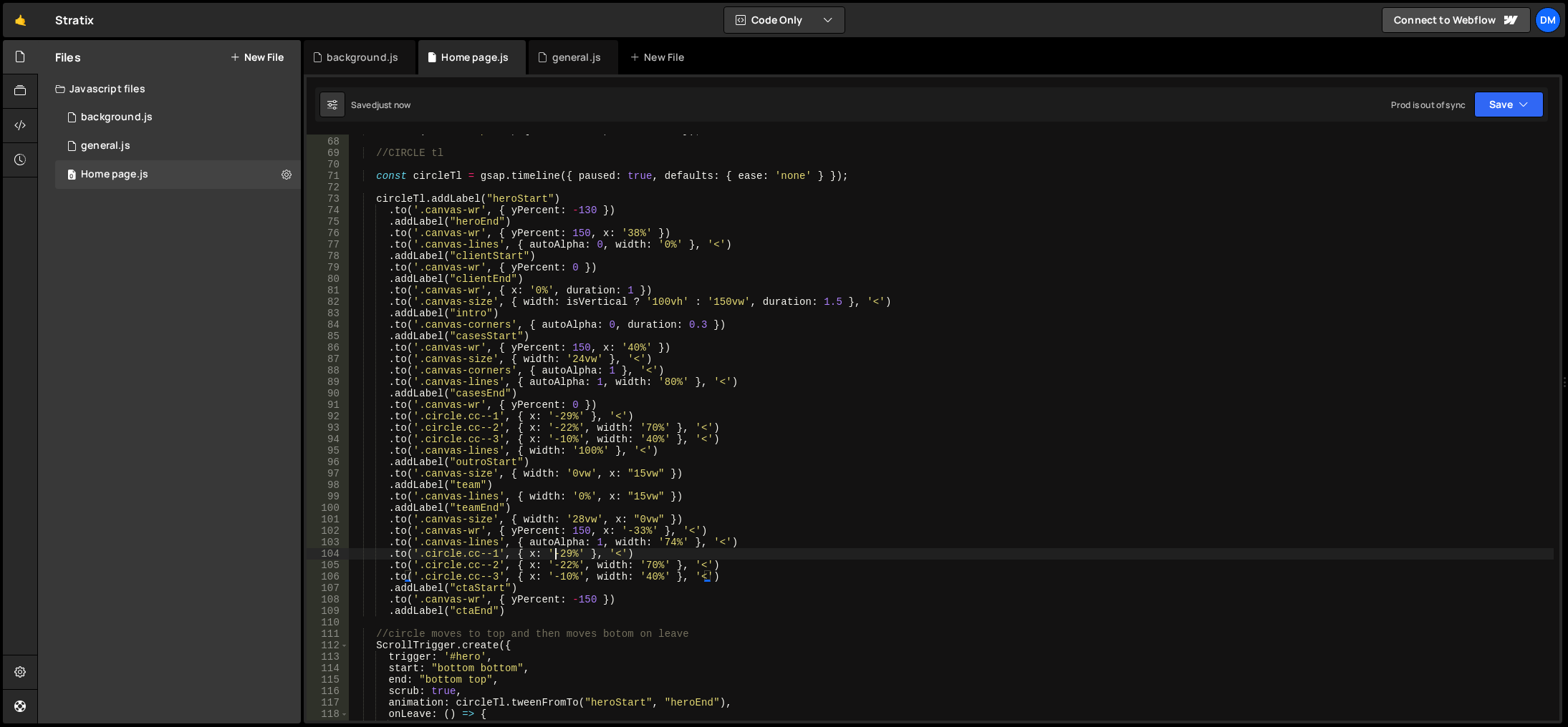
click at [553, 553] on div "tl . from ( ".circle-path" , { duration : 4 , drawSVG : 0 }) ; //CIRCLE tl cons…" at bounding box center [951, 430] width 1205 height 610
click at [558, 553] on div "tl . from ( ".circle-path" , { duration : 4 , drawSVG : 0 }) ; //CIRCLE tl cons…" at bounding box center [951, 430] width 1205 height 610
click at [560, 565] on div "tl . from ( ".circle-path" , { duration : 4 , drawSVG : 0 }) ; //CIRCLE tl cons…" at bounding box center [951, 430] width 1205 height 610
drag, startPoint x: 568, startPoint y: 564, endPoint x: 553, endPoint y: 574, distance: 18.0
click at [551, 564] on div "tl . from ( ".circle-path" , { duration : 4 , drawSVG : 0 }) ; //CIRCLE tl cons…" at bounding box center [951, 430] width 1205 height 610
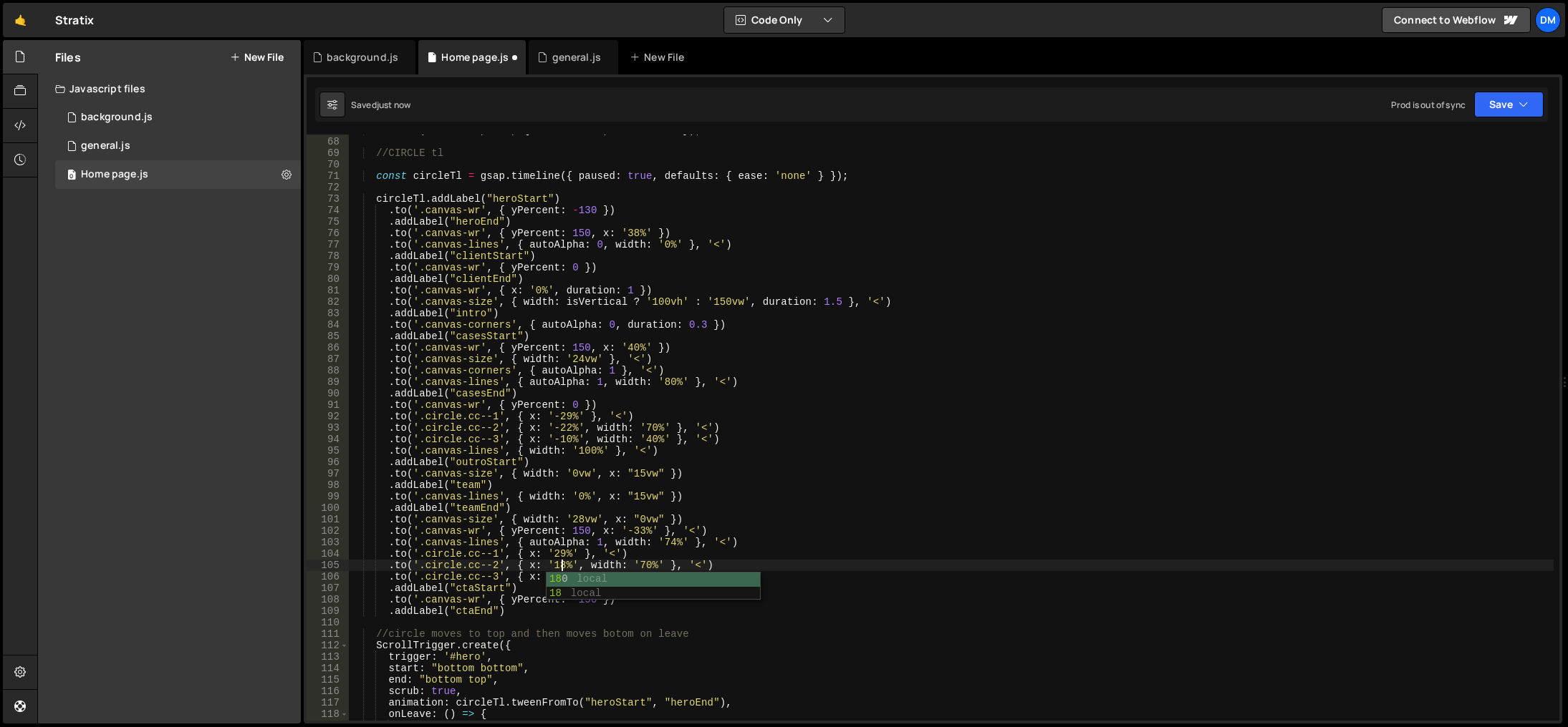
scroll to position [0, 15]
click at [546, 497] on div "tl . from ( ".circle-path" , { duration : 4 , drawSVG : 0 }) ; //CIRCLE tl cons…" at bounding box center [951, 430] width 1205 height 610
drag, startPoint x: 568, startPoint y: 577, endPoint x: 598, endPoint y: 641, distance: 70.7
click at [568, 577] on div "tl . from ( ".circle-path" , { duration : 4 , drawSVG : 0 }) ; //CIRCLE tl cons…" at bounding box center [951, 430] width 1205 height 610
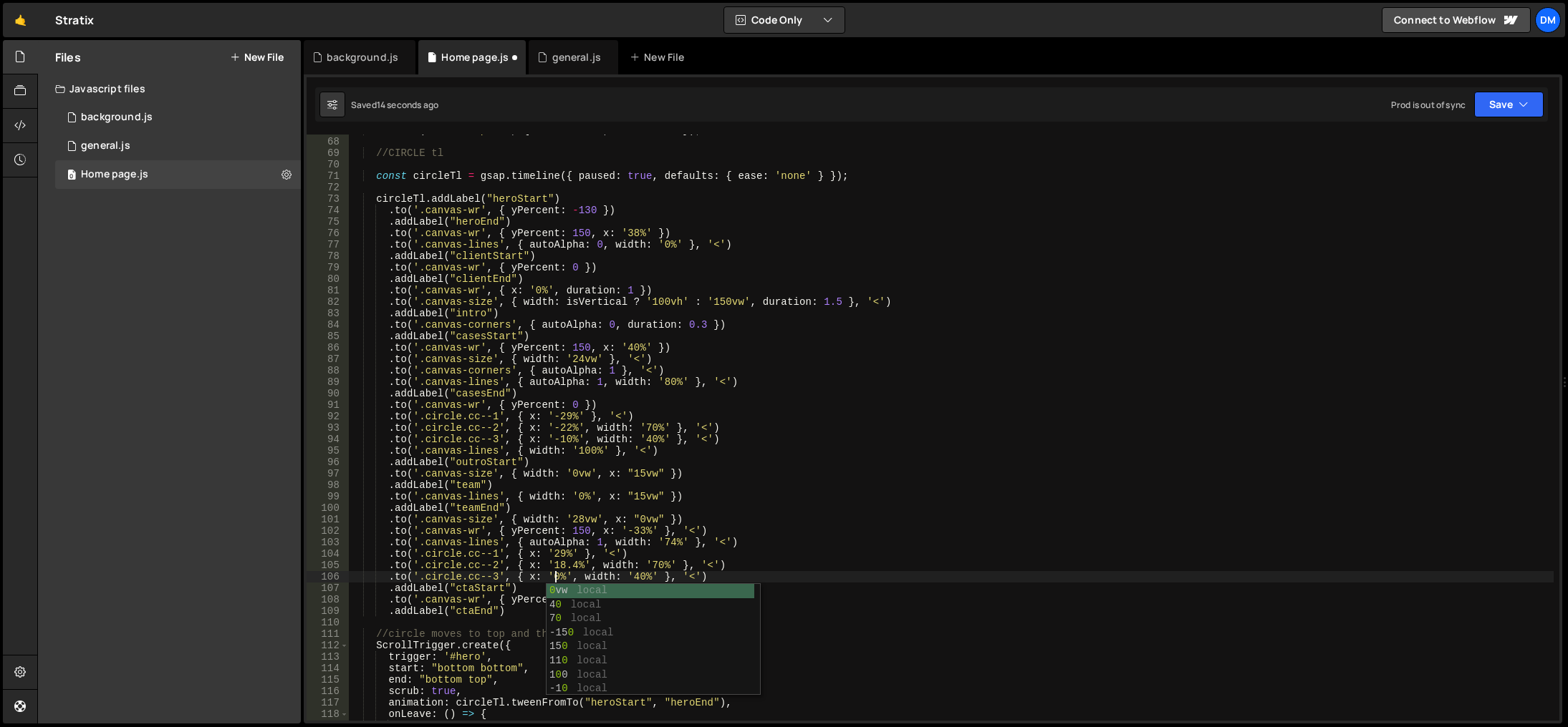
click at [770, 529] on div "tl . from ( ".circle-path" , { duration : 4 , drawSVG : 0 }) ; //CIRCLE tl cons…" at bounding box center [951, 430] width 1205 height 610
click at [649, 564] on div "tl . from ( ".circle-path" , { duration : 4 , drawSVG : 0 }) ; //CIRCLE tl cons…" at bounding box center [951, 430] width 1205 height 610
click at [635, 578] on div "tl . from ( ".circle-path" , { duration : 4 , drawSVG : 0 }) ; //CIRCLE tl cons…" at bounding box center [951, 430] width 1205 height 610
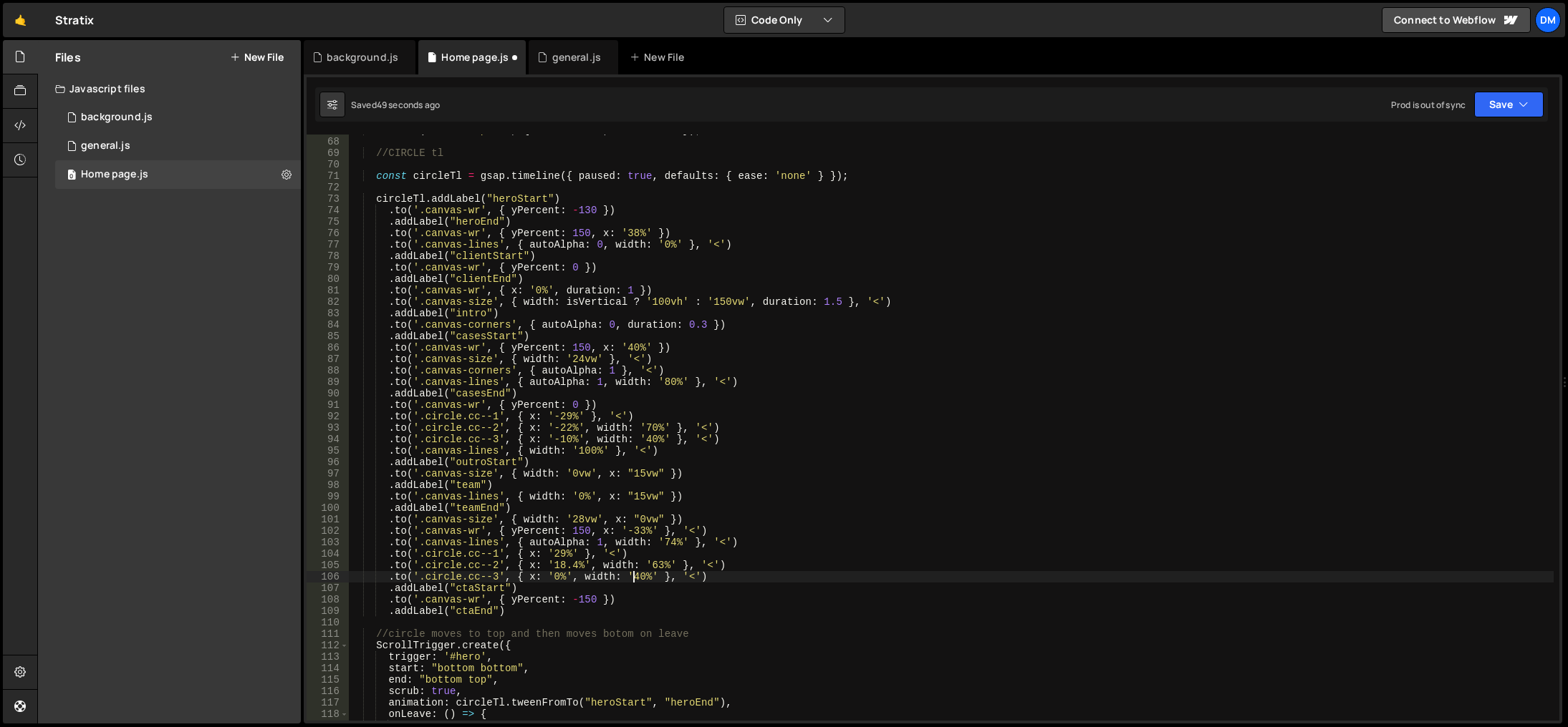
click at [635, 578] on div "tl . from ( ".circle-path" , { duration : 4 , drawSVG : 0 }) ; //CIRCLE tl cons…" at bounding box center [951, 430] width 1205 height 610
click at [829, 401] on div "tl . from ( ".circle-path" , { duration : 4 , drawSVG : 0 }) ; //CIRCLE tl cons…" at bounding box center [951, 430] width 1205 height 610
click at [1508, 107] on button "Save" at bounding box center [1508, 104] width 69 height 26
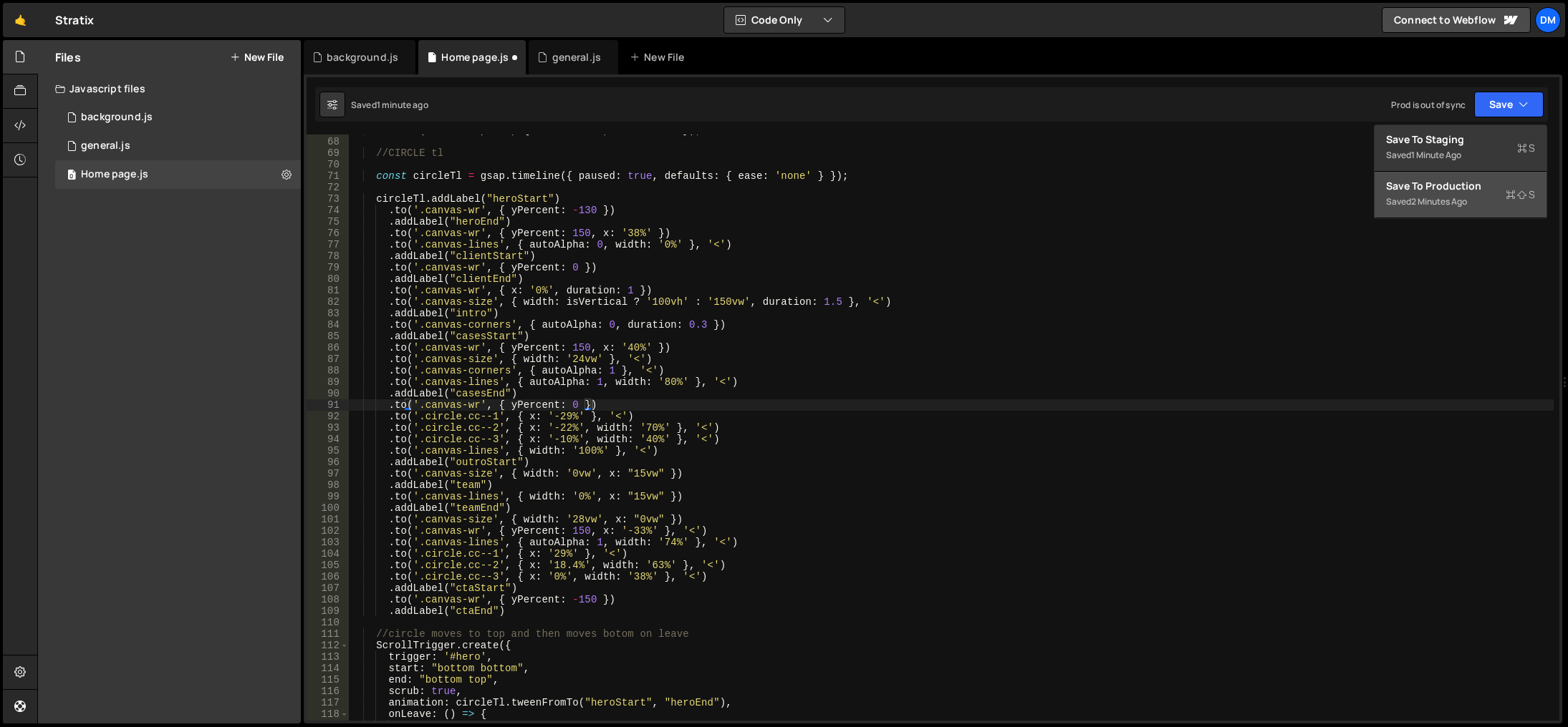
click at [1439, 185] on div "Save to Production S" at bounding box center [1461, 186] width 149 height 14
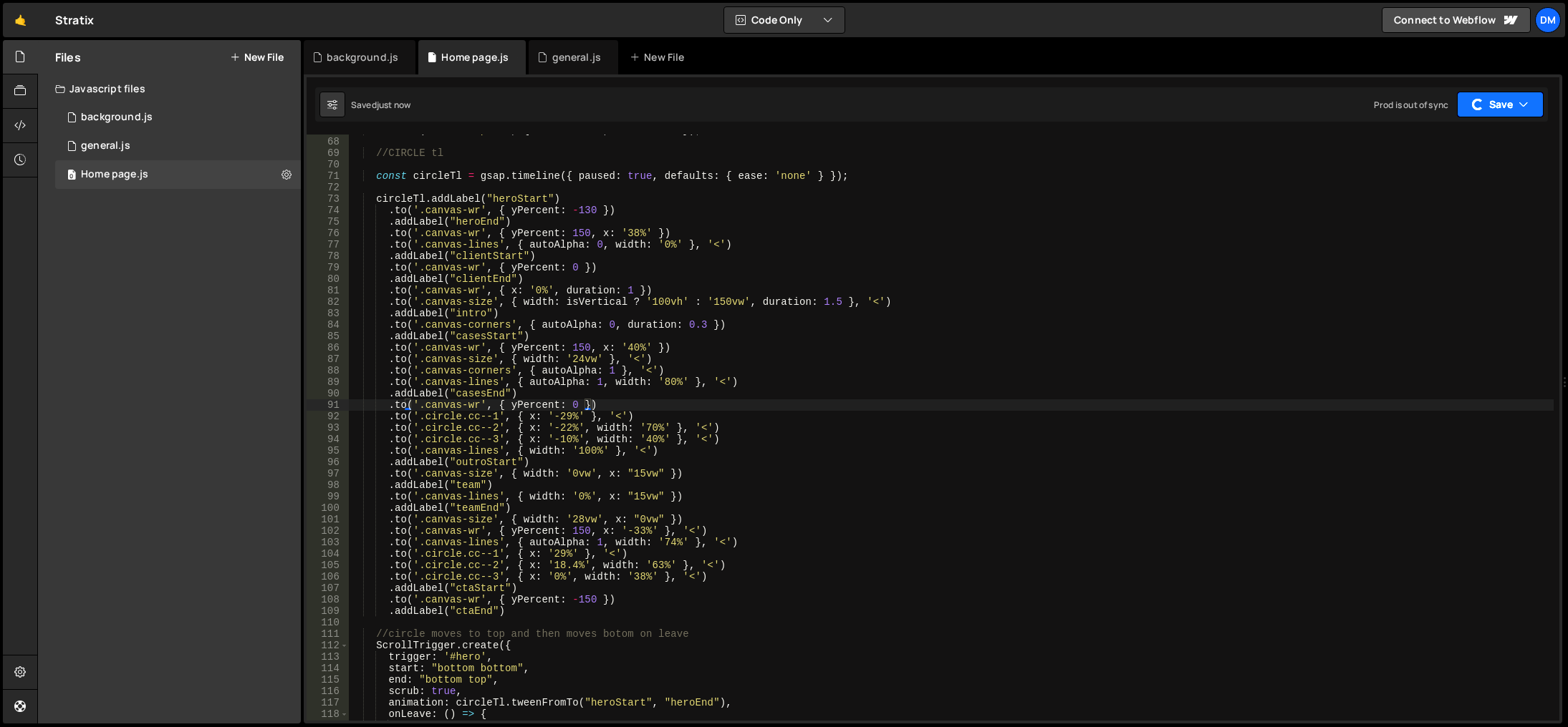
click at [1484, 105] on div "button" at bounding box center [1477, 104] width 11 height 11
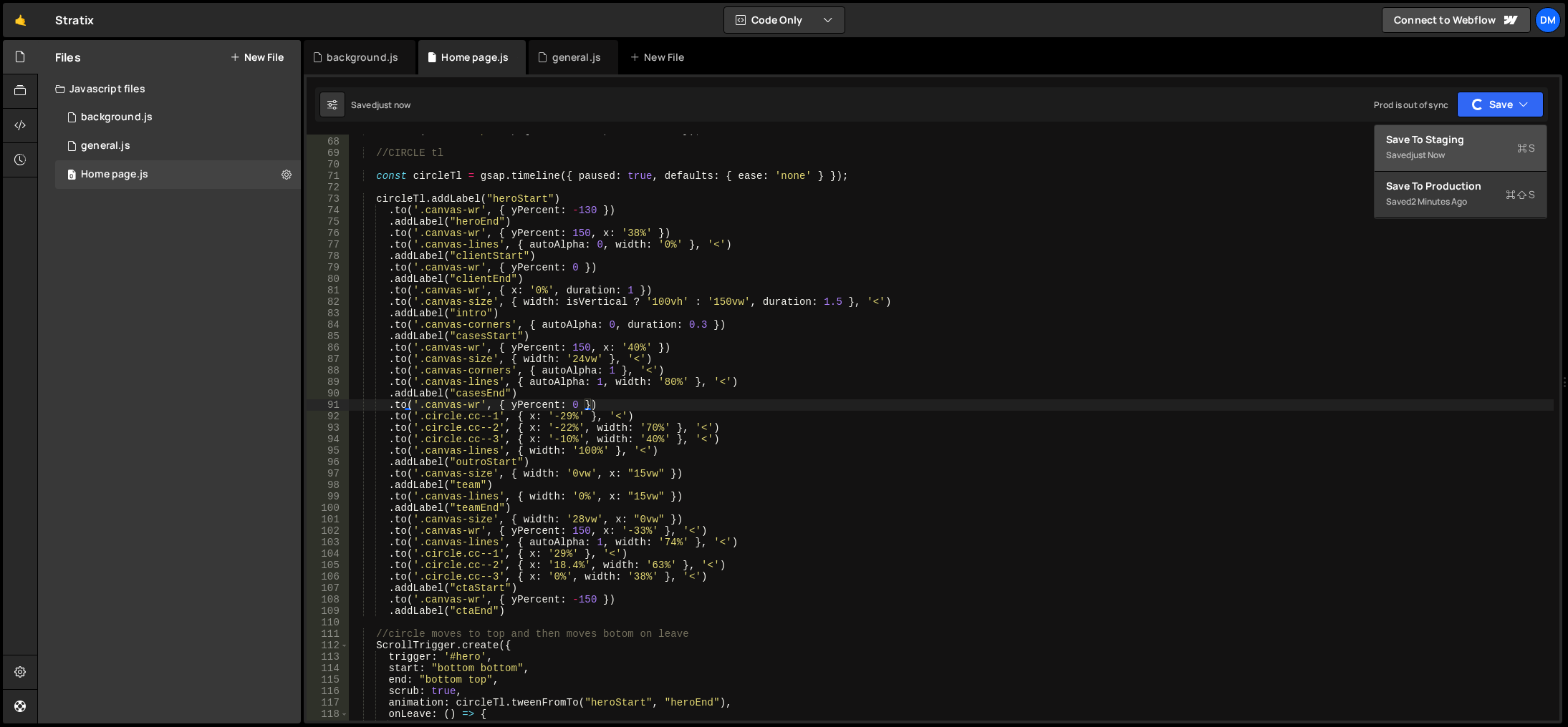
click at [1453, 147] on div "Saved just now" at bounding box center [1461, 155] width 149 height 17
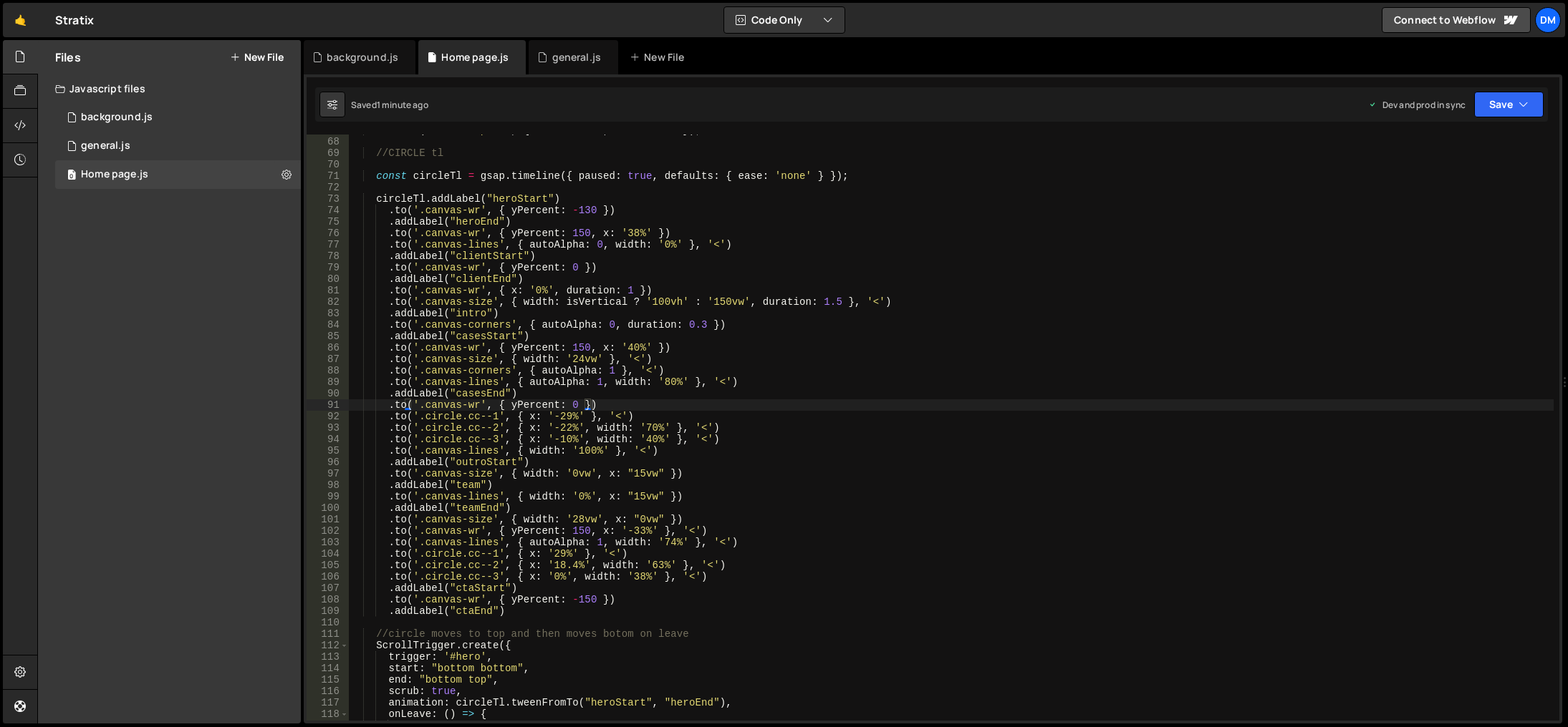
click at [678, 542] on div "tl . from ( ".circle-path" , { duration : 4 , drawSVG : 0 }) ; //CIRCLE tl cons…" at bounding box center [951, 430] width 1205 height 610
click at [1108, 488] on div "tl . from ( ".circle-path" , { duration : 4 , drawSVG : 0 }) ; //CIRCLE tl cons…" at bounding box center [951, 430] width 1205 height 610
drag, startPoint x: 1529, startPoint y: 59, endPoint x: 1523, endPoint y: 70, distance: 12.5
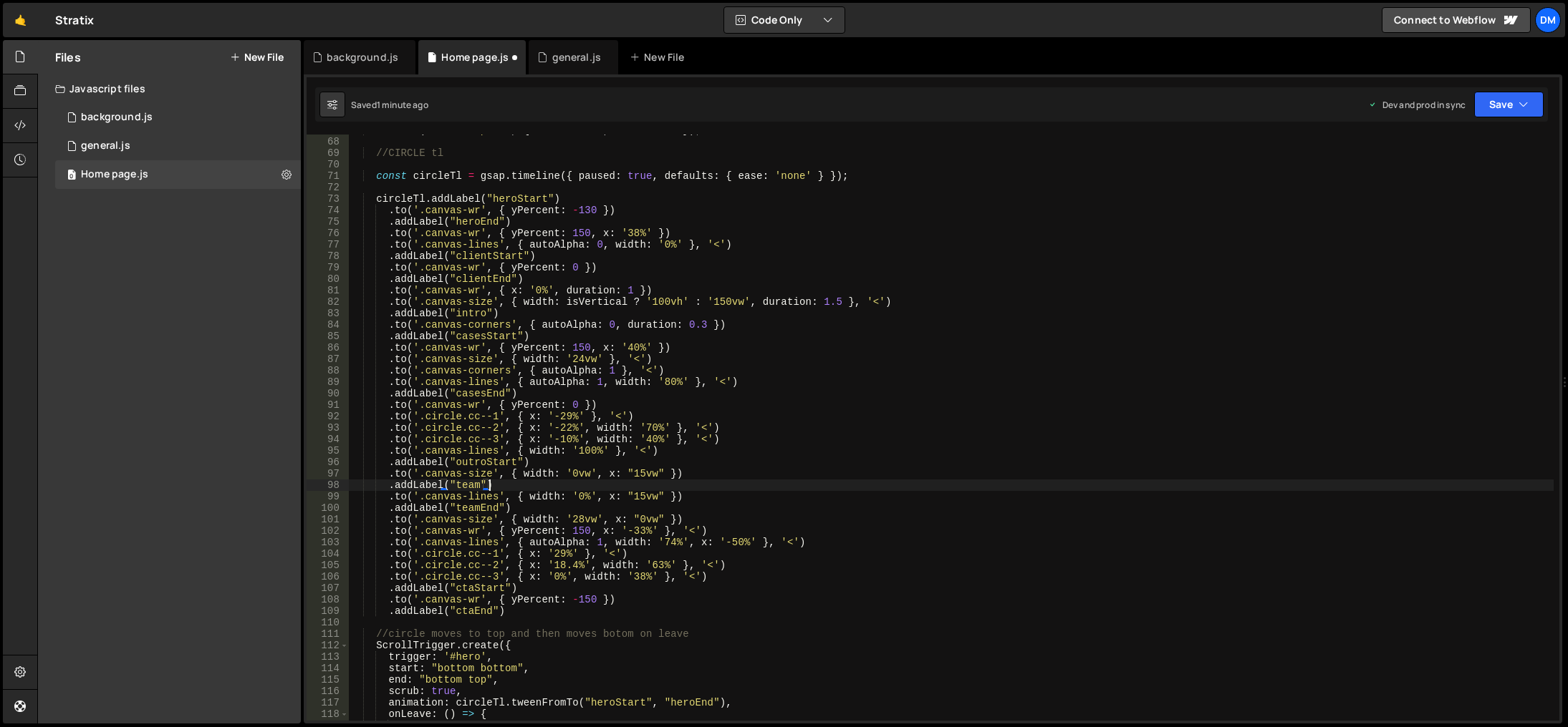
click at [1529, 59] on div "background.js Home page.js general.js New File" at bounding box center [933, 57] width 1259 height 34
click at [1498, 100] on button "Save" at bounding box center [1508, 104] width 69 height 26
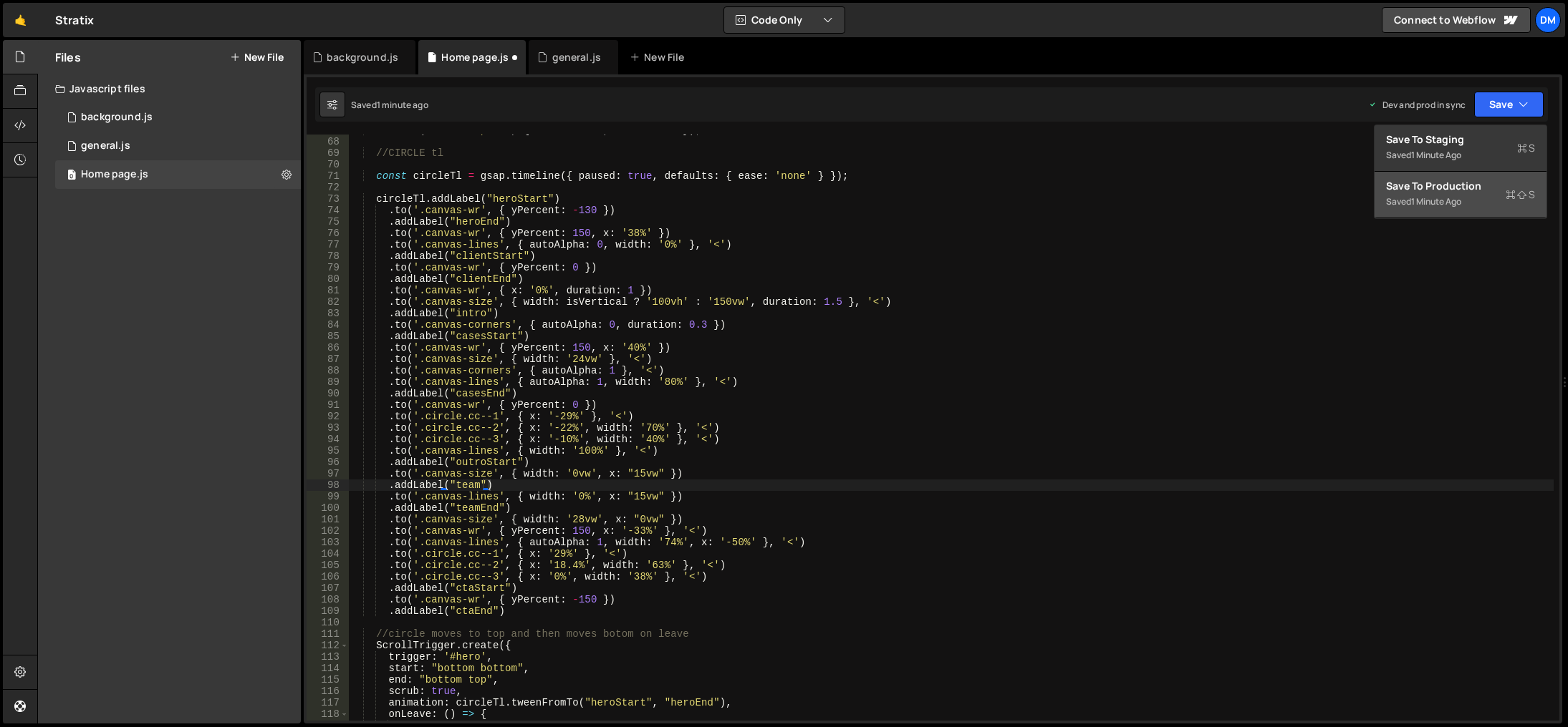
click at [1445, 190] on div "Save to Production S" at bounding box center [1461, 186] width 149 height 14
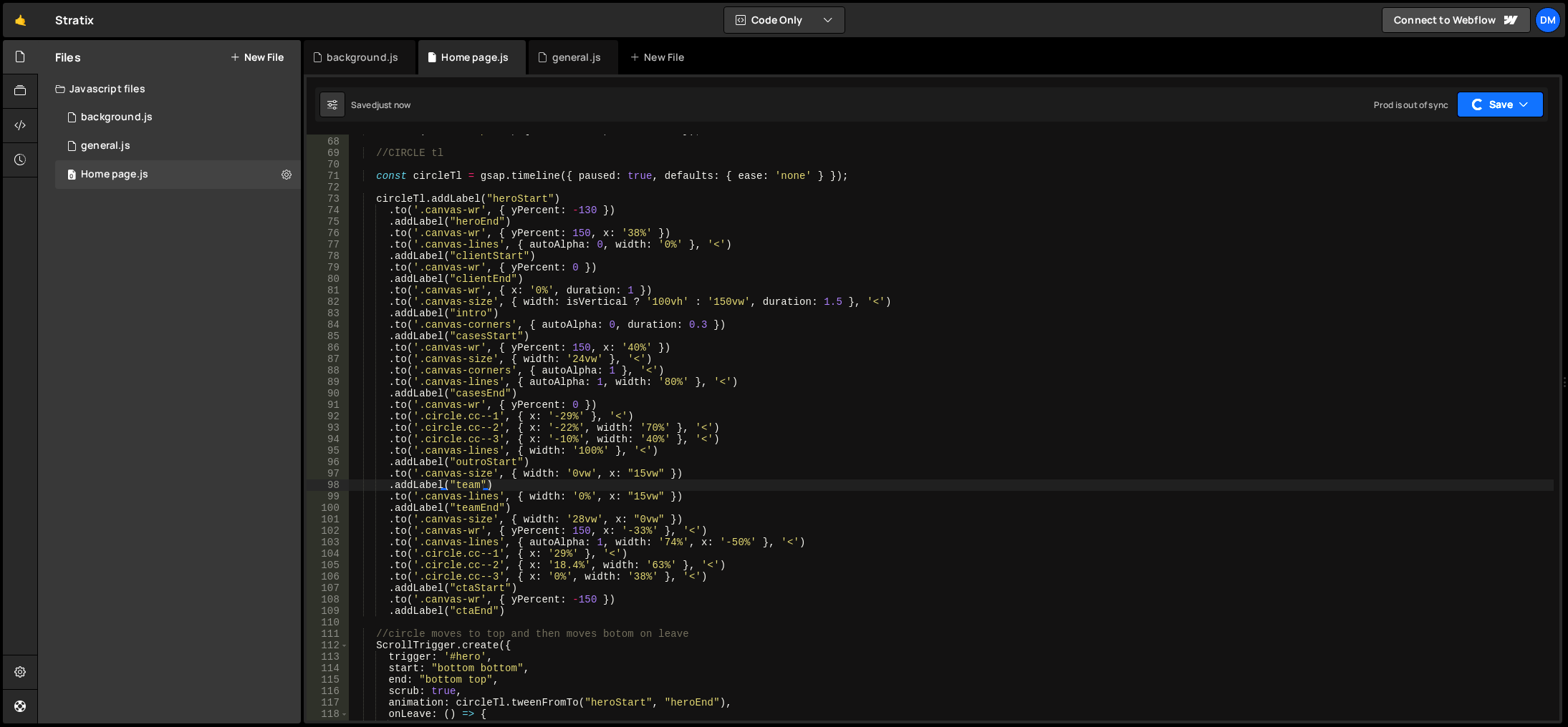
drag, startPoint x: 1488, startPoint y: 105, endPoint x: 1474, endPoint y: 119, distance: 19.8
click at [1488, 105] on button "Save" at bounding box center [1500, 104] width 87 height 26
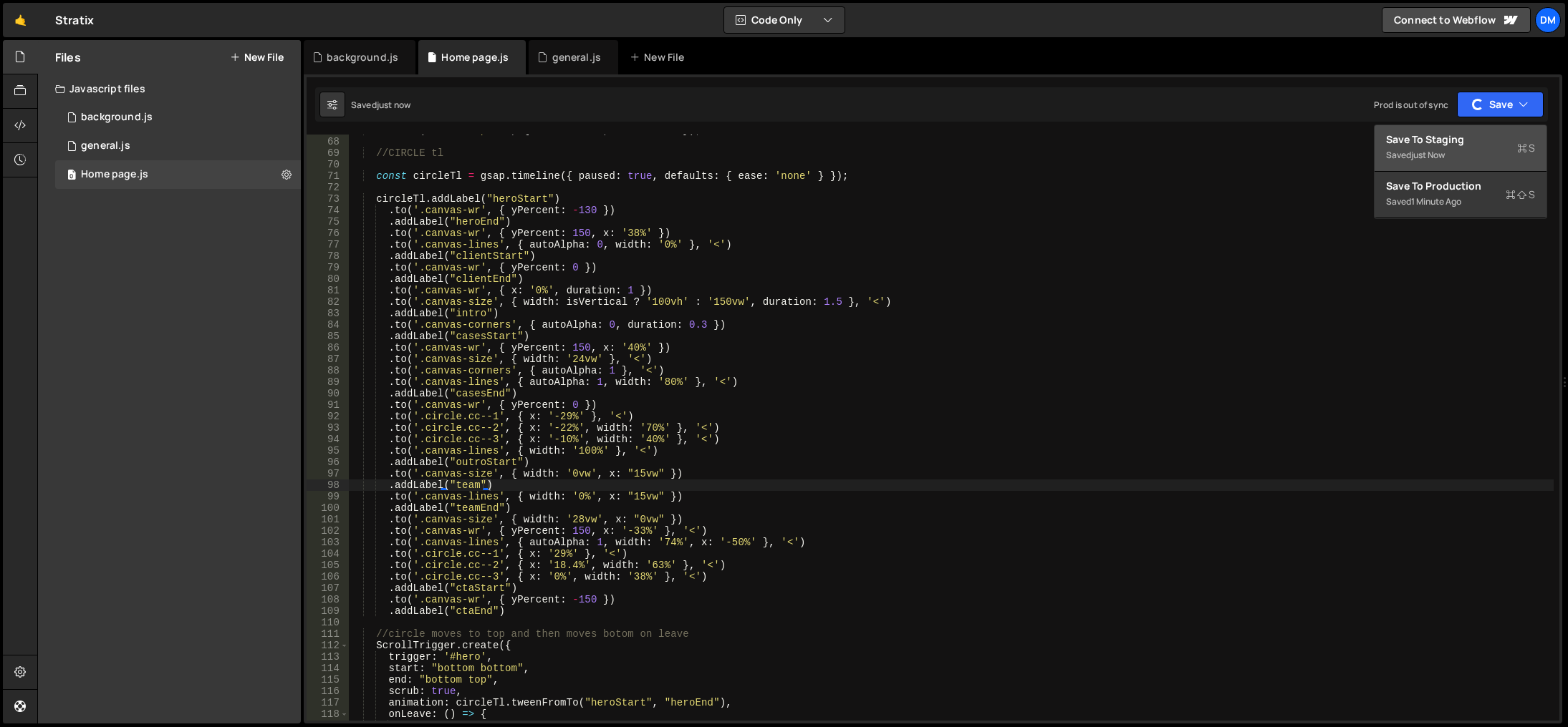
drag, startPoint x: 1453, startPoint y: 147, endPoint x: 1485, endPoint y: 153, distance: 32.6
click at [1453, 147] on div "Saved just now" at bounding box center [1461, 155] width 149 height 17
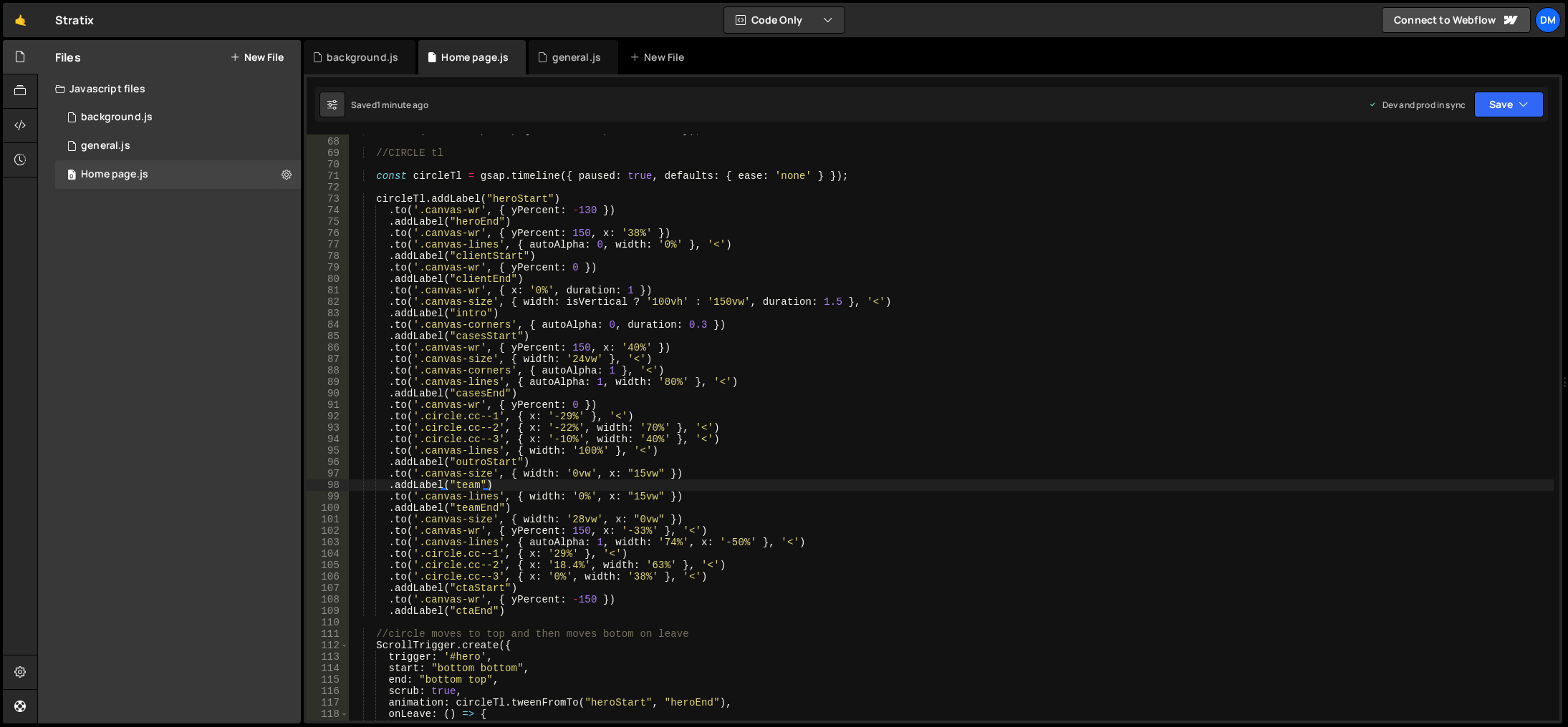
click at [624, 584] on div "tl . from ( ".circle-path" , { duration : 4 , drawSVG : 0 }) ; //CIRCLE tl cons…" at bounding box center [951, 430] width 1205 height 610
drag, startPoint x: 691, startPoint y: 541, endPoint x: 745, endPoint y: 542, distance: 54.0
click at [745, 542] on div "tl . from ( ".circle-path" , { duration : 4 , drawSVG : 0 }) ; //CIRCLE tl cons…" at bounding box center [951, 430] width 1205 height 610
click at [1491, 105] on button "Save" at bounding box center [1508, 104] width 69 height 26
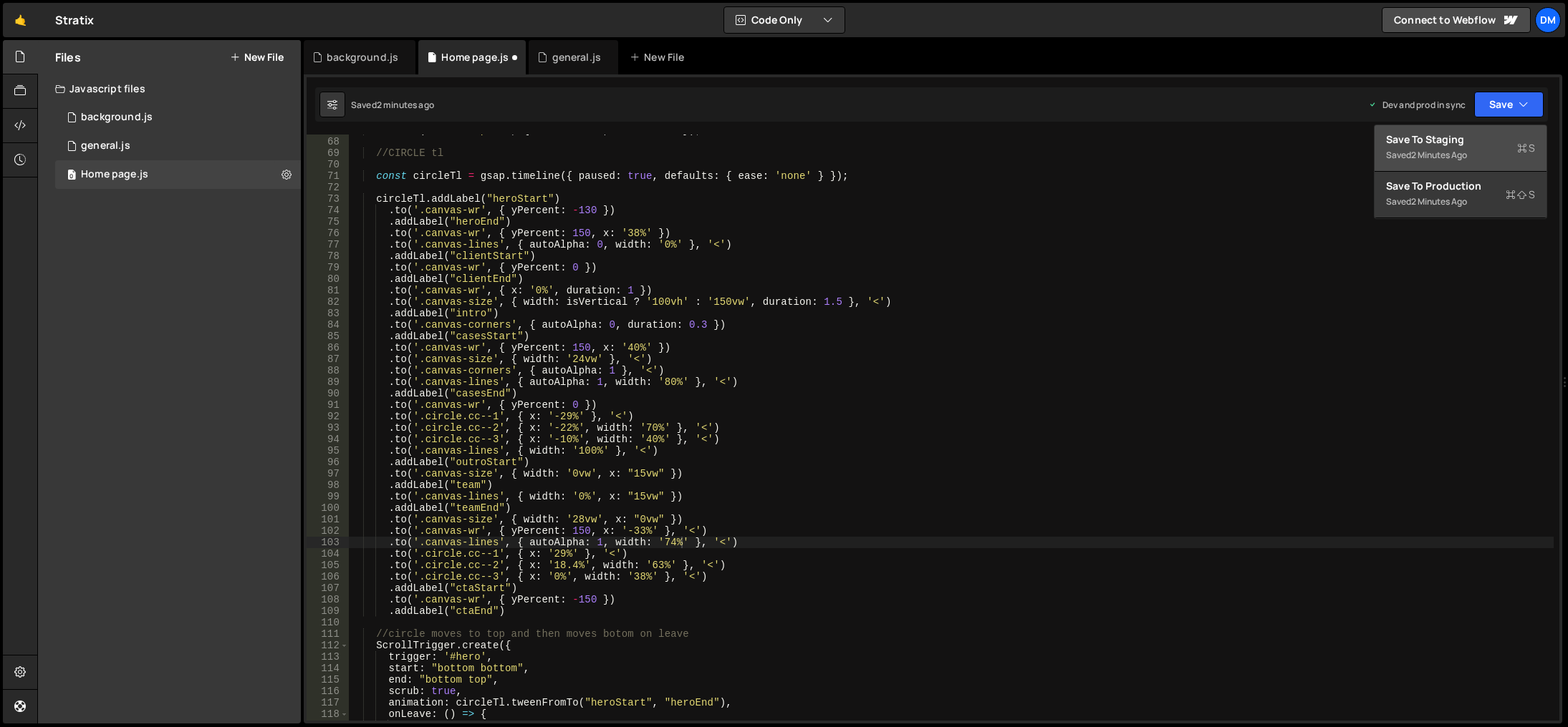
click at [1461, 143] on div "Save to Staging S" at bounding box center [1461, 139] width 149 height 14
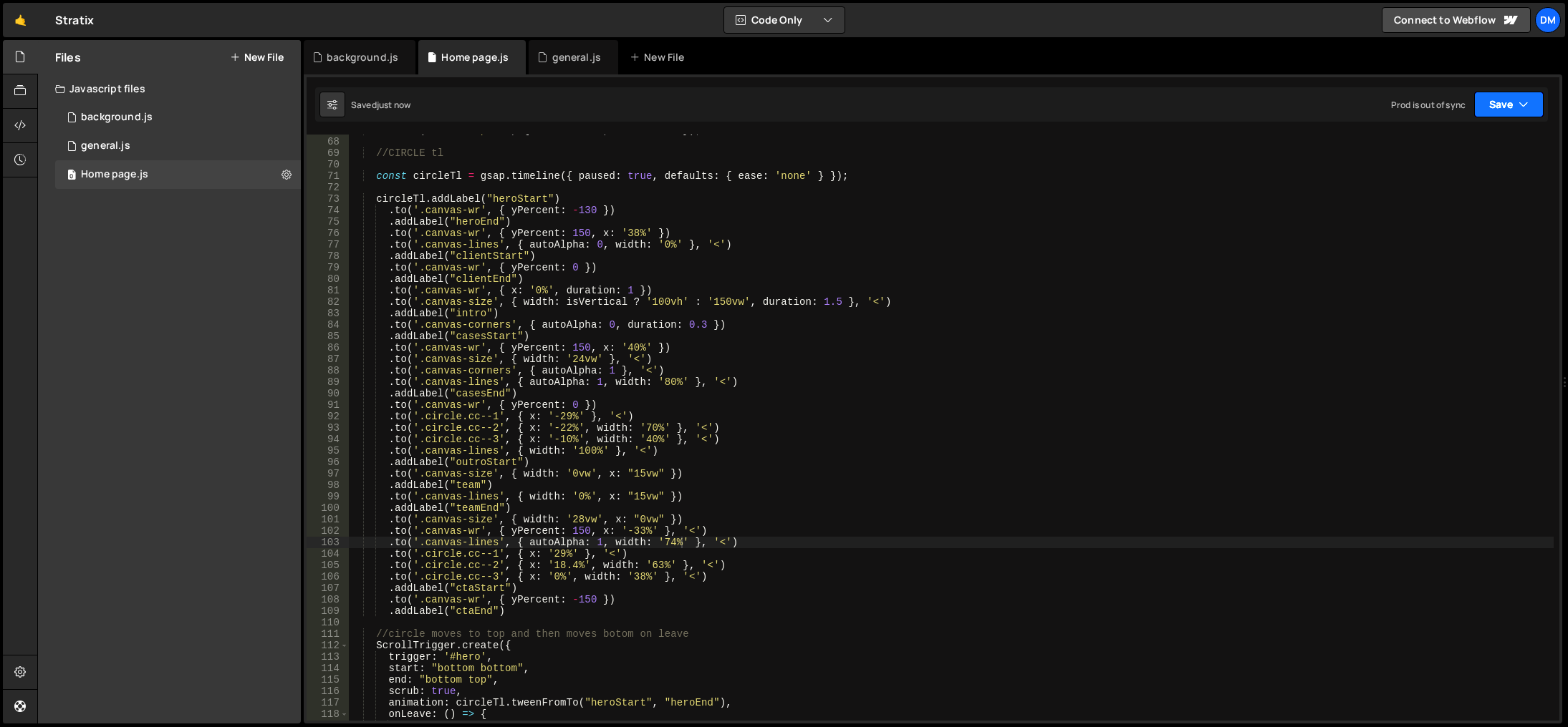
drag, startPoint x: 1487, startPoint y: 106, endPoint x: 1486, endPoint y: 117, distance: 11.0
click at [1487, 105] on button "Save" at bounding box center [1508, 104] width 69 height 26
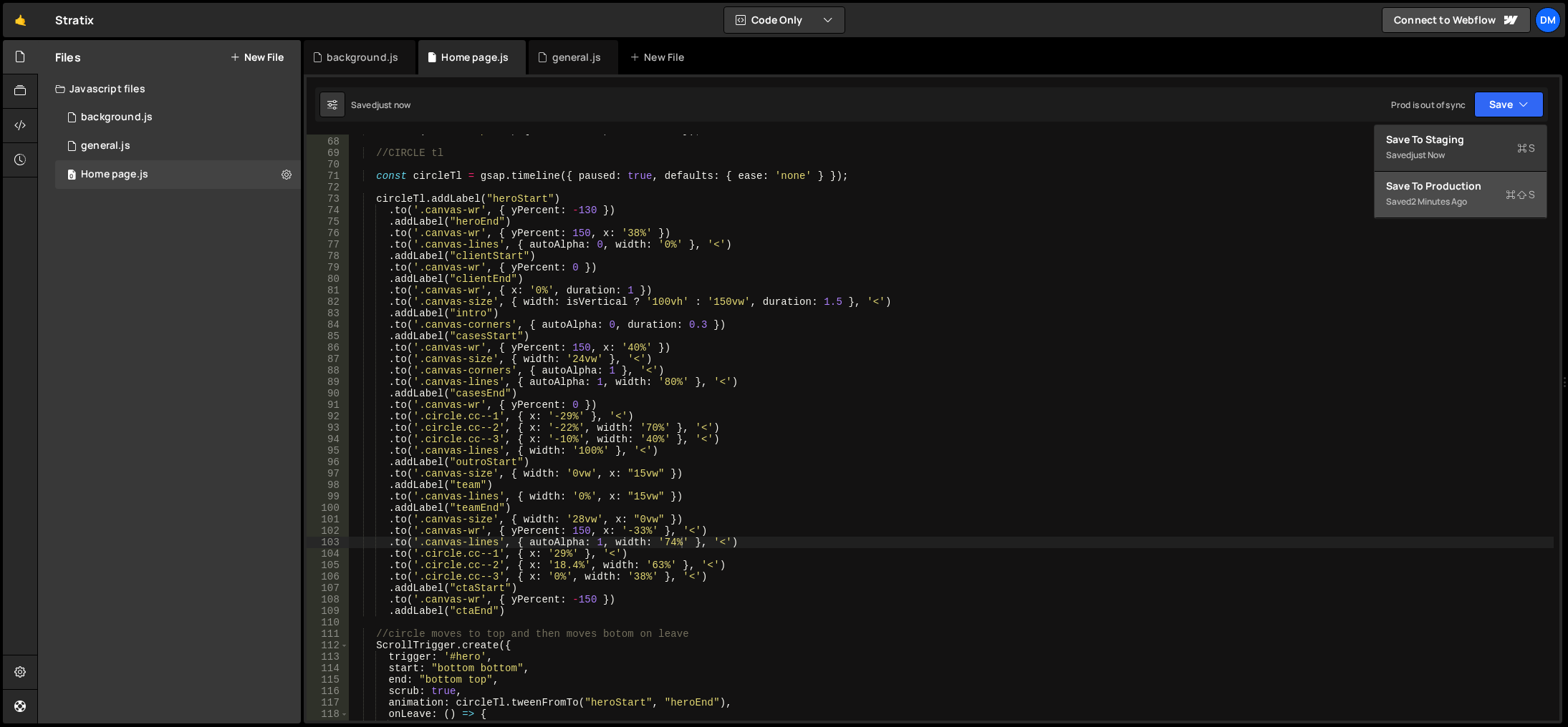
click at [1468, 191] on div "Save to Production S" at bounding box center [1461, 186] width 149 height 14
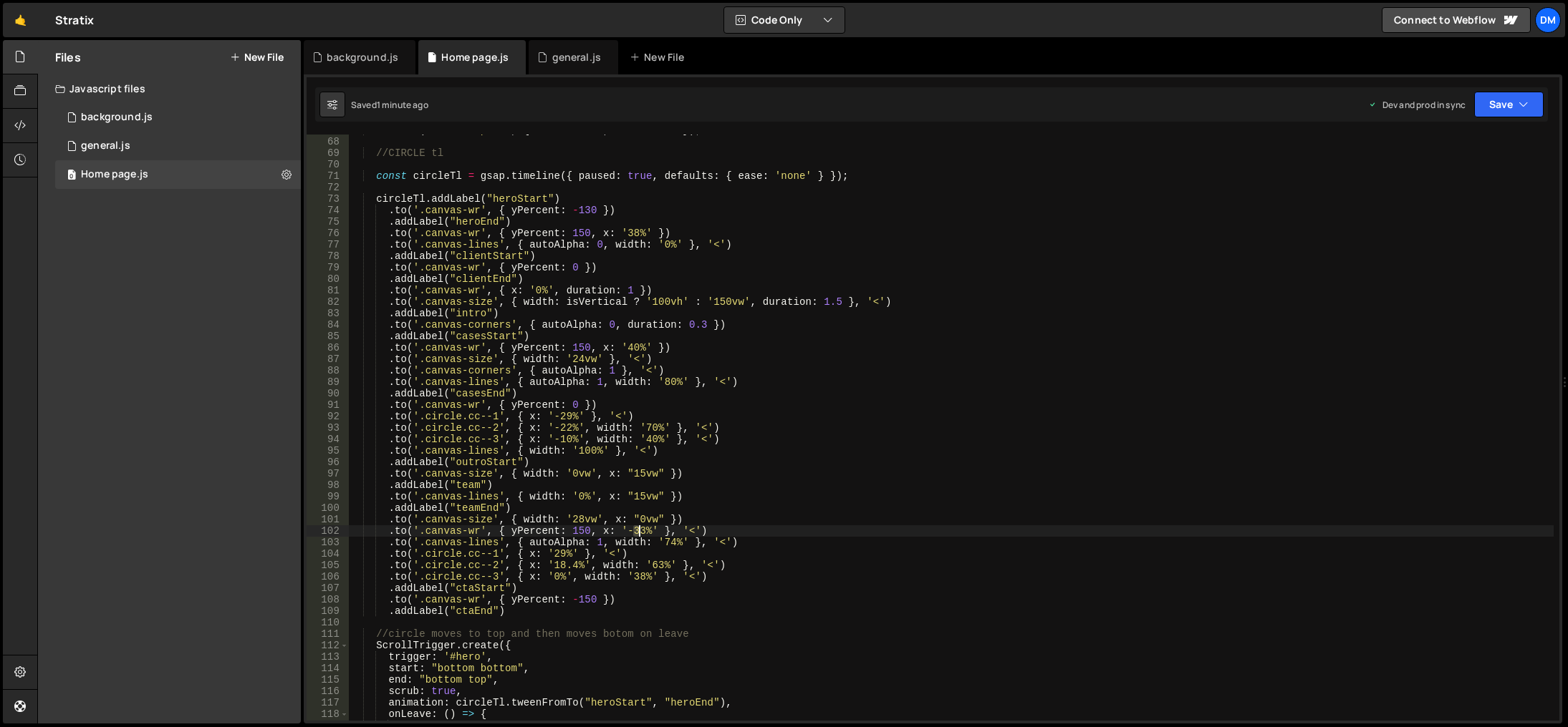
click at [639, 531] on div "tl . from ( ".circle-path" , { duration : 4 , drawSVG : 0 }) ; //CIRCLE tl cons…" at bounding box center [951, 430] width 1205 height 610
click at [761, 482] on div "tl . from ( ".circle-path" , { duration : 4 , drawSVG : 0 }) ; //CIRCLE tl cons…" at bounding box center [951, 430] width 1205 height 610
click at [1143, 572] on div "tl . from ( ".circle-path" , { duration : 4 , drawSVG : 0 }) ; //CIRCLE tl cons…" at bounding box center [951, 430] width 1205 height 610
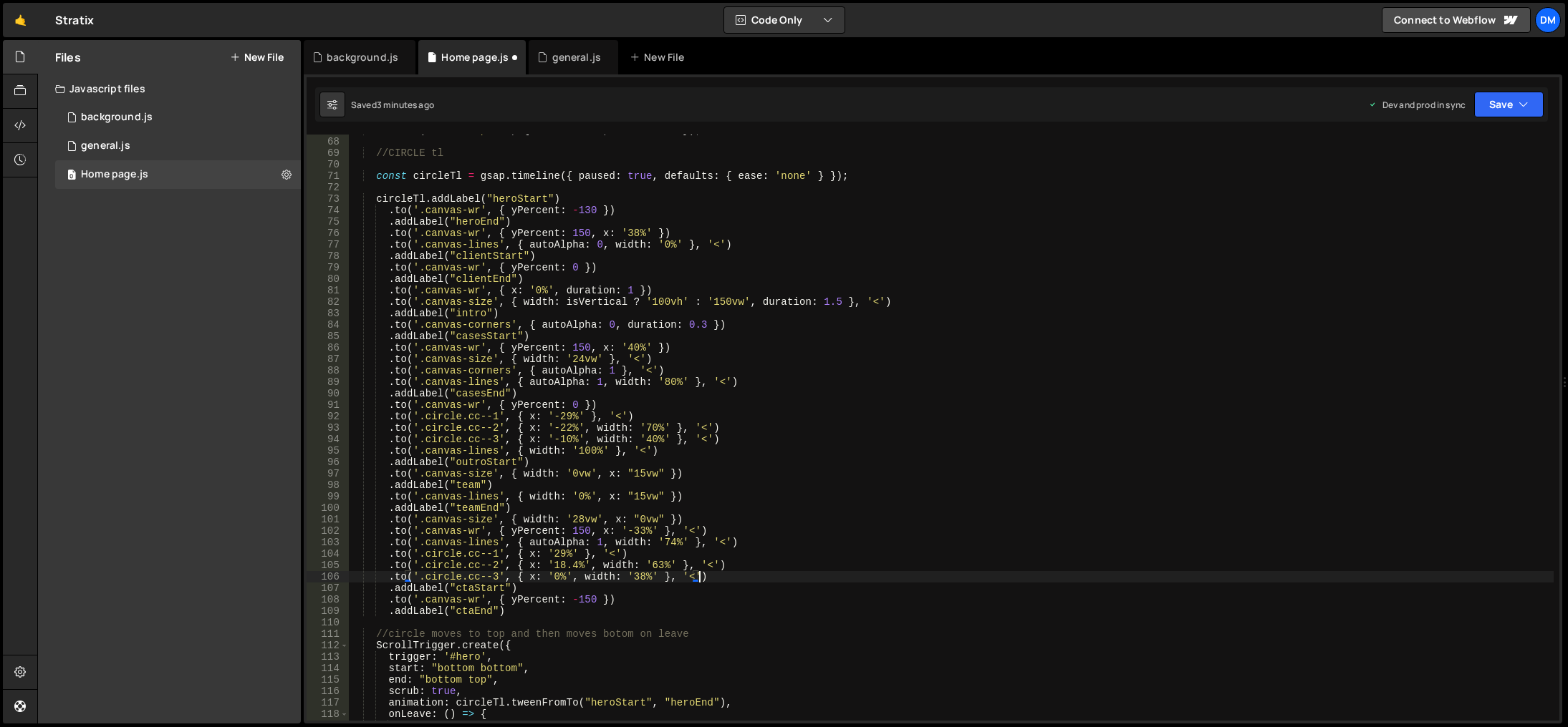
click at [679, 541] on div "tl . from ( ".circle-path" , { duration : 4 , drawSVG : 0 }) ; //CIRCLE tl cons…" at bounding box center [951, 430] width 1205 height 610
click at [934, 410] on div "tl . from ( ".circle-path" , { duration : 4 , drawSVG : 0 }) ; //CIRCLE tl cons…" at bounding box center [951, 430] width 1205 height 610
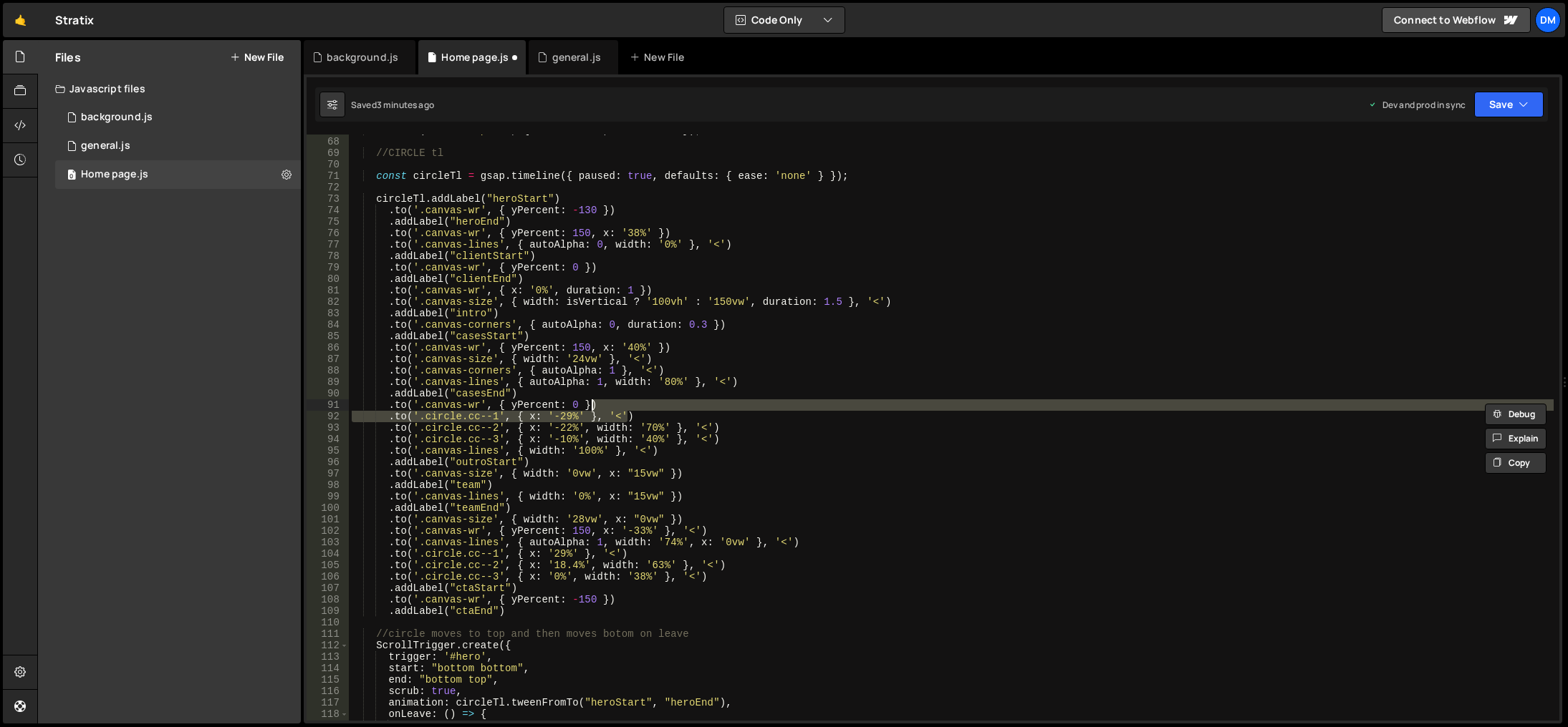
scroll to position [0, 19]
click at [1498, 116] on button "Save" at bounding box center [1508, 104] width 69 height 26
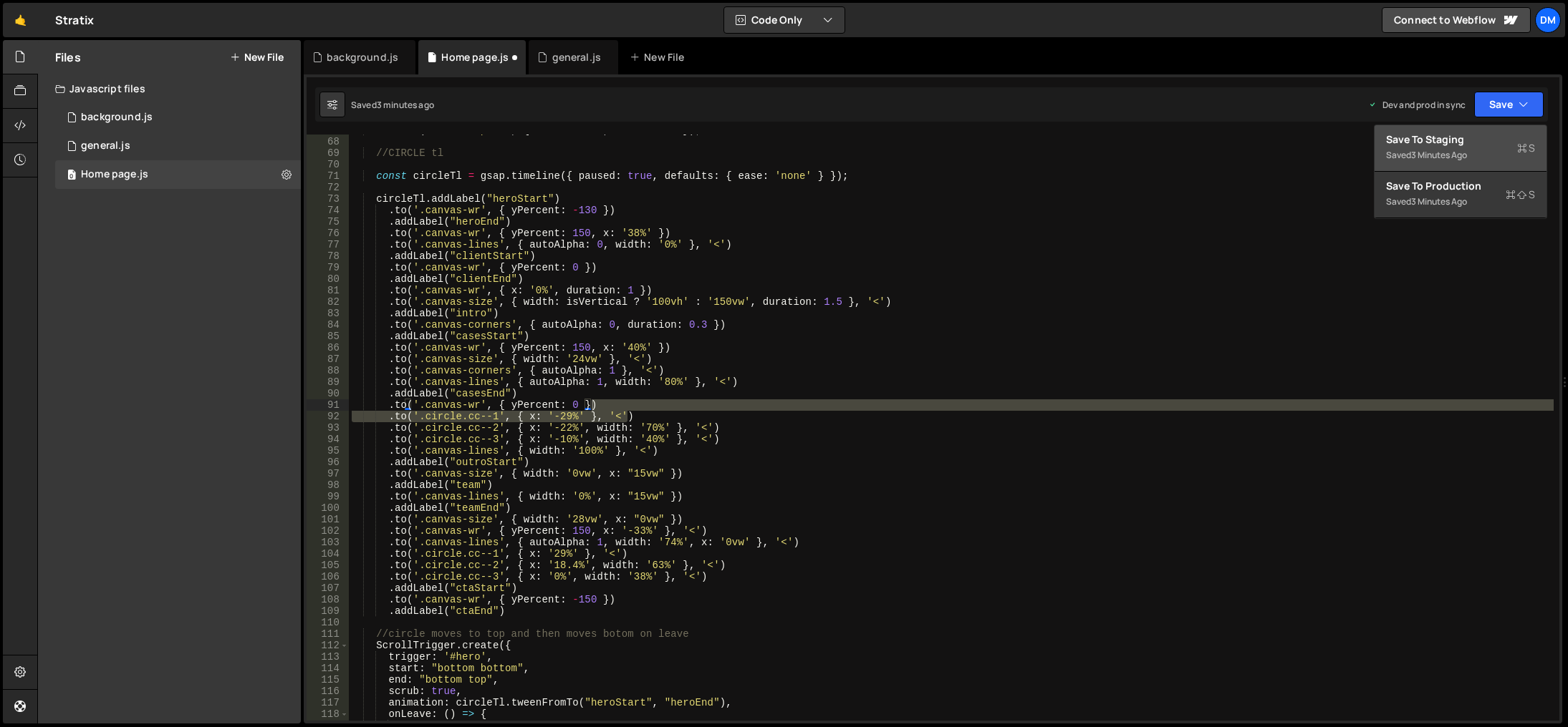
click at [1462, 147] on div "Saved 3 minutes ago" at bounding box center [1461, 155] width 149 height 17
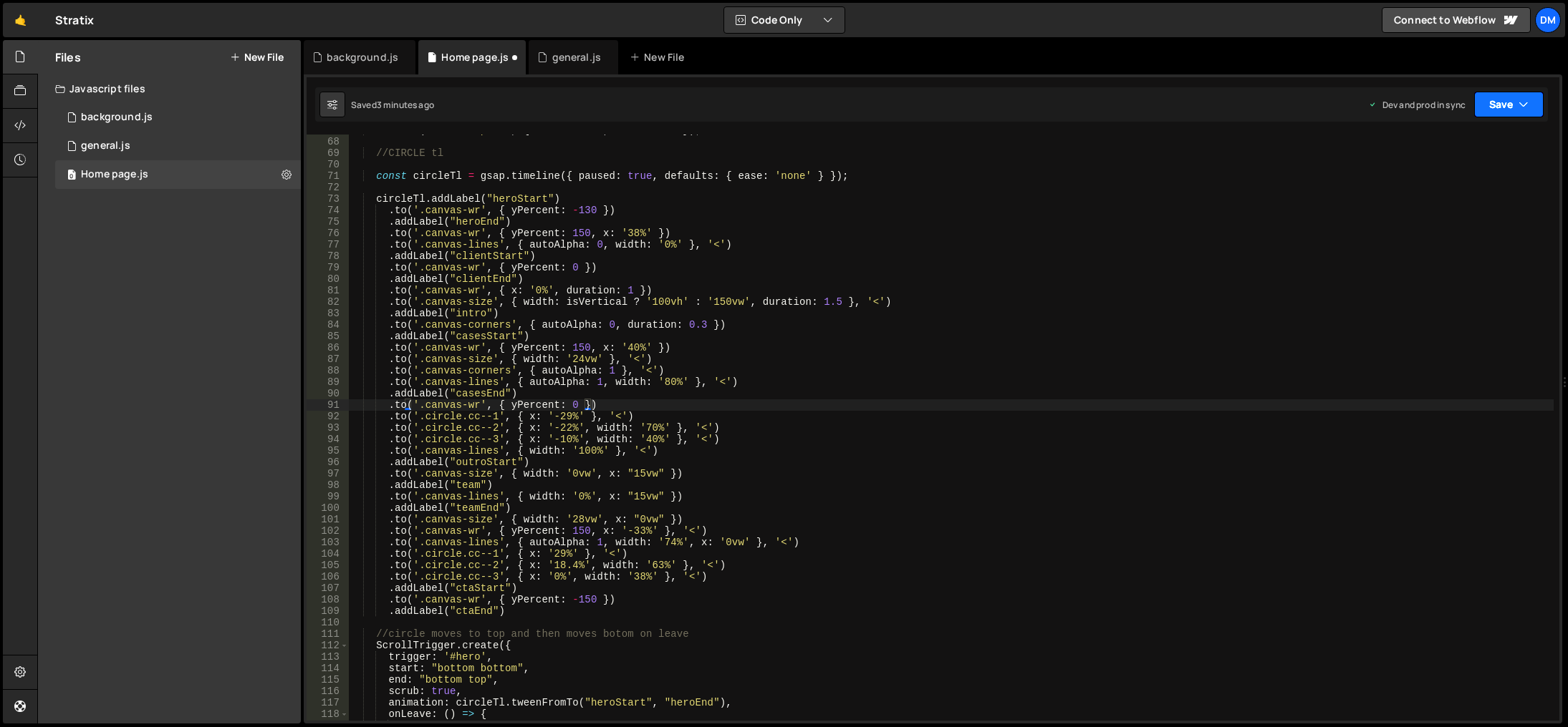
click at [1541, 97] on button "Save" at bounding box center [1508, 104] width 69 height 26
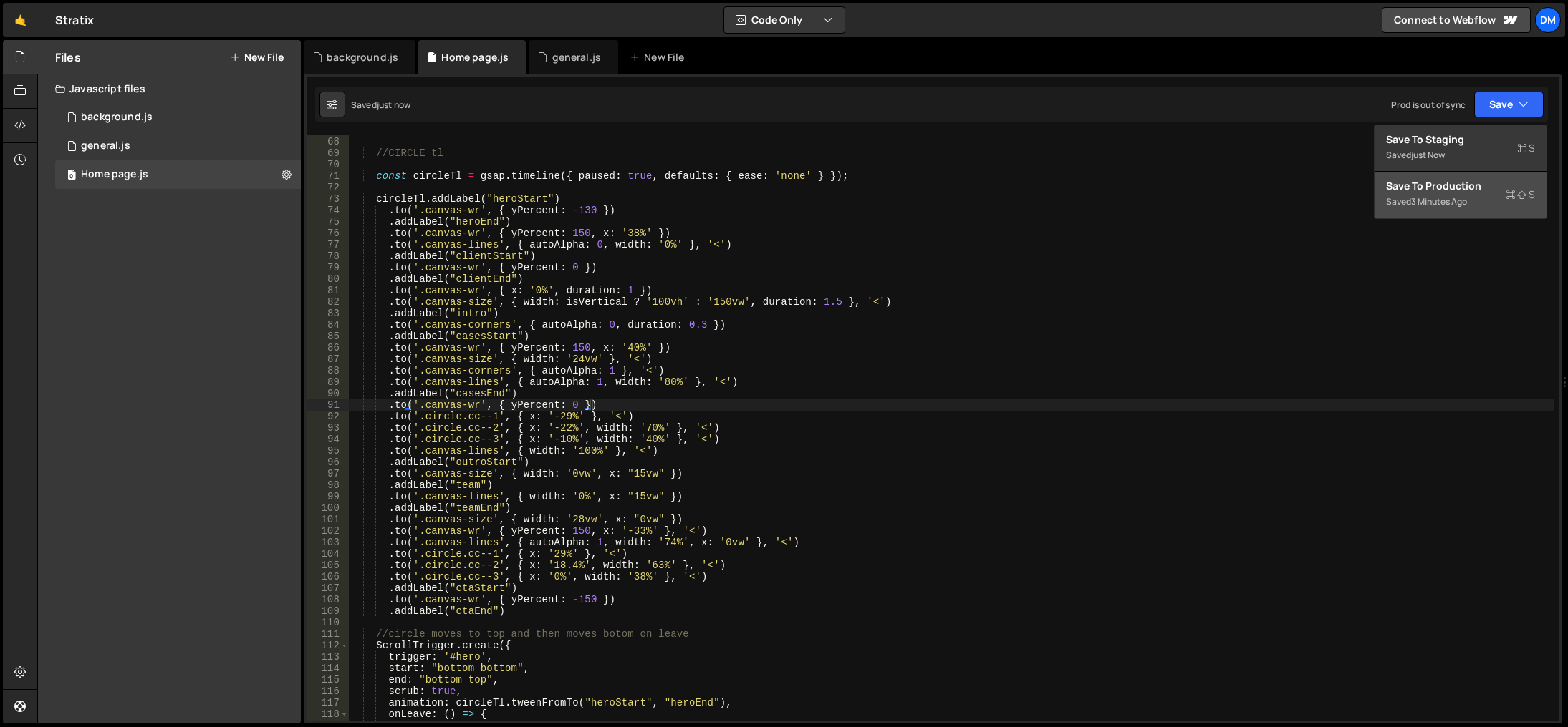
click at [1464, 184] on div "Save to Production S" at bounding box center [1461, 186] width 149 height 14
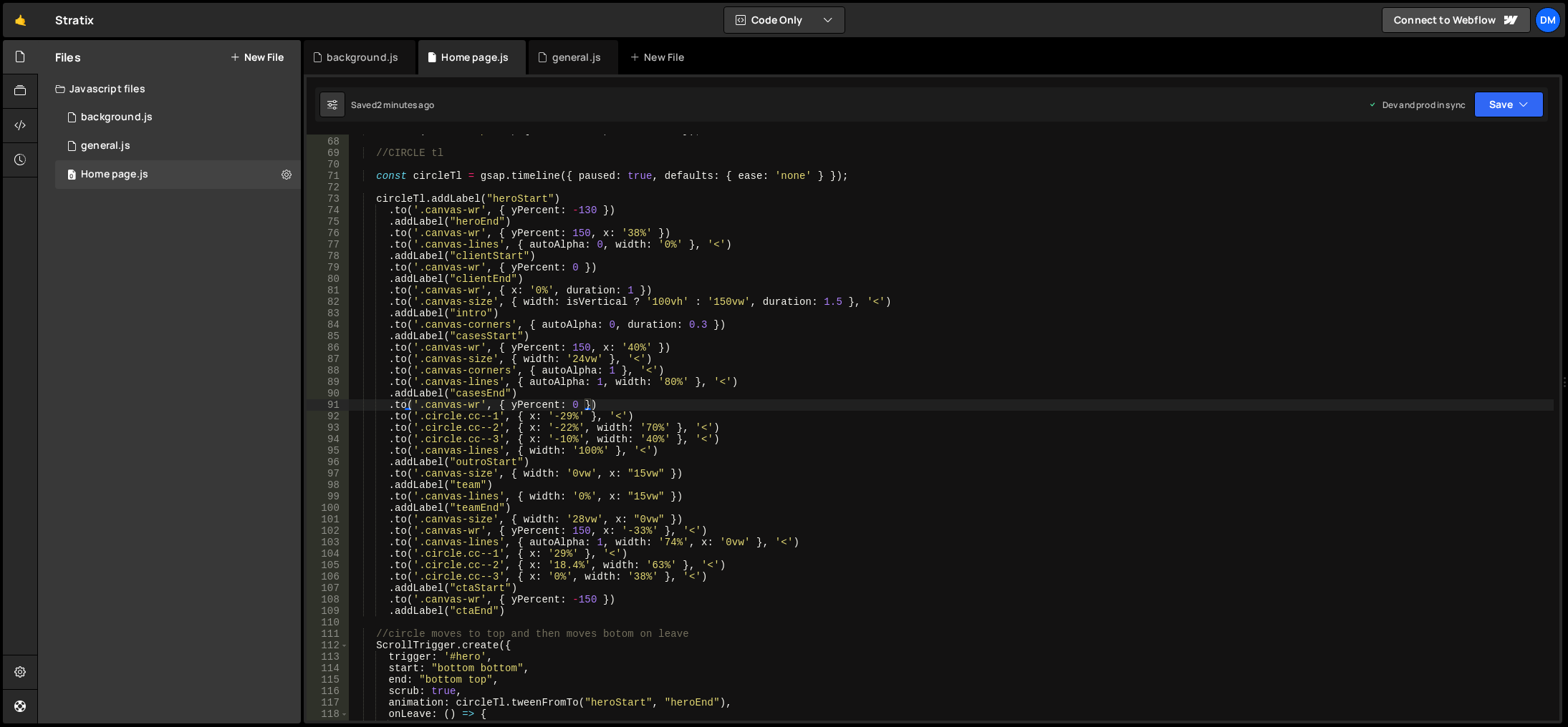
click at [883, 526] on div "tl . from ( ".circle-path" , { duration : 4 , drawSVG : 0 }) ; //CIRCLE tl cons…" at bounding box center [951, 430] width 1205 height 610
click at [576, 548] on div "tl . from ( ".circle-path" , { duration : 4 , drawSVG : 0 }) ; //CIRCLE tl cons…" at bounding box center [951, 430] width 1205 height 610
click at [573, 555] on div "tl . from ( ".circle-path" , { duration : 4 , drawSVG : 0 }) ; //CIRCLE tl cons…" at bounding box center [951, 430] width 1205 height 610
click at [1114, 413] on div "tl . from ( ".circle-path" , { duration : 4 , drawSVG : 0 }) ; //CIRCLE tl cons…" at bounding box center [951, 430] width 1205 height 610
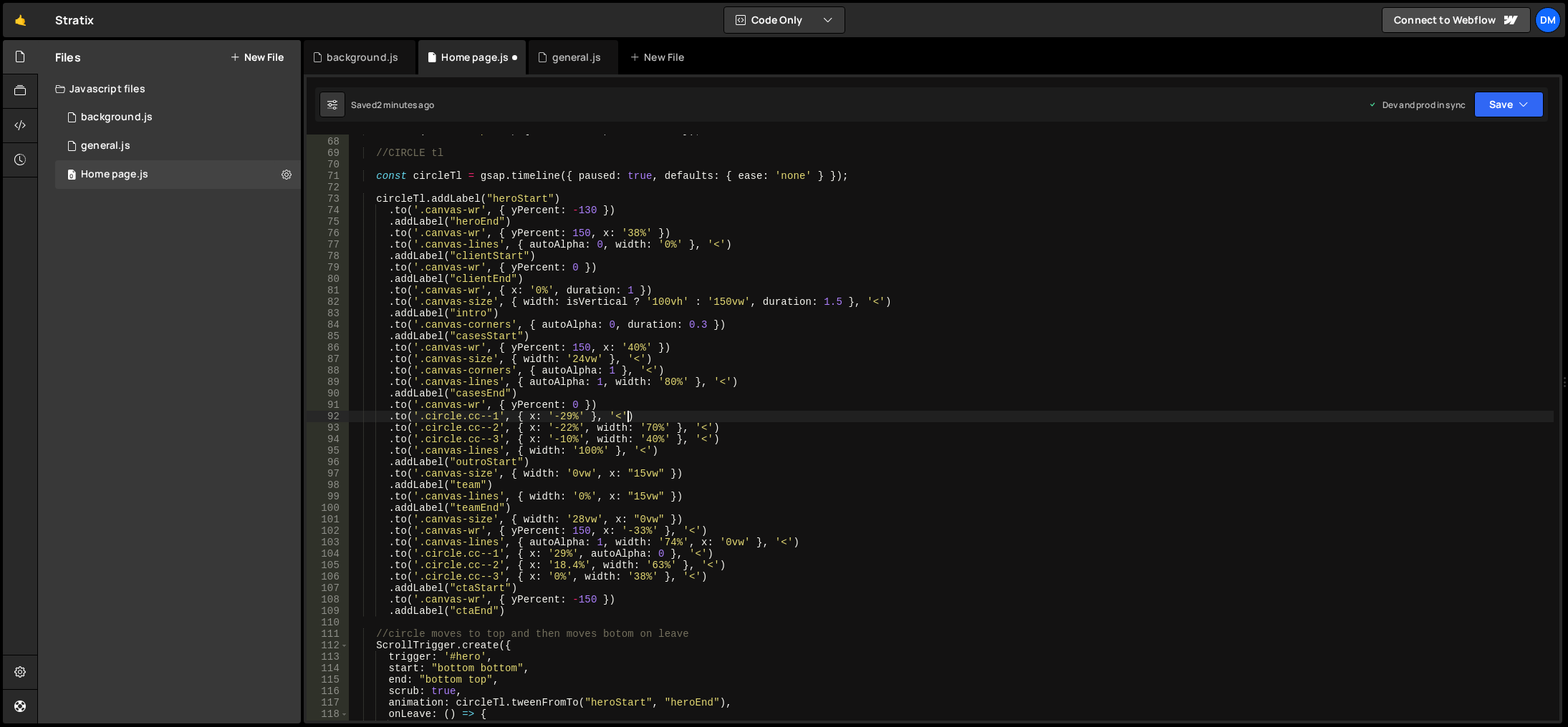
scroll to position [0, 19]
click at [1510, 107] on button "Save" at bounding box center [1508, 104] width 69 height 26
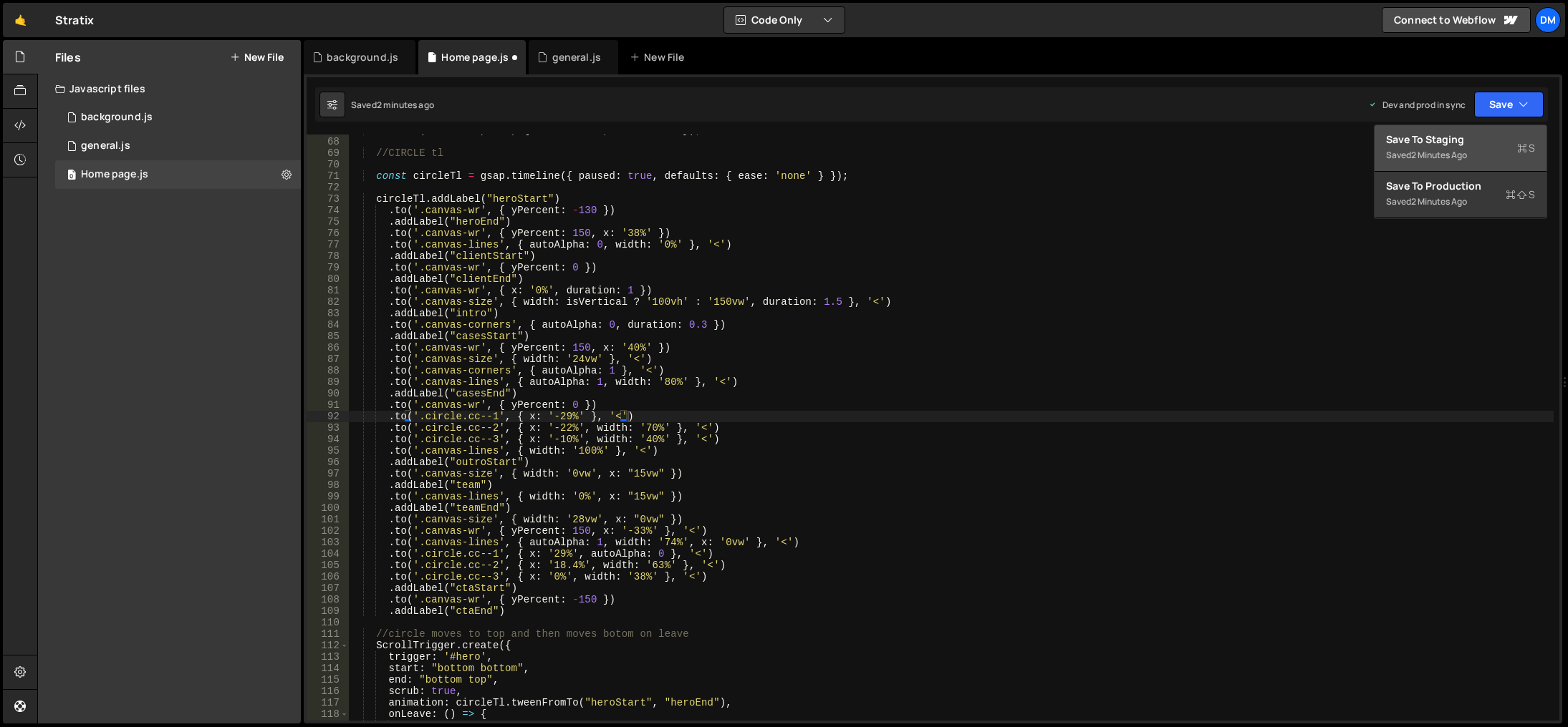
click at [1474, 146] on div "Save to Staging S" at bounding box center [1461, 139] width 149 height 14
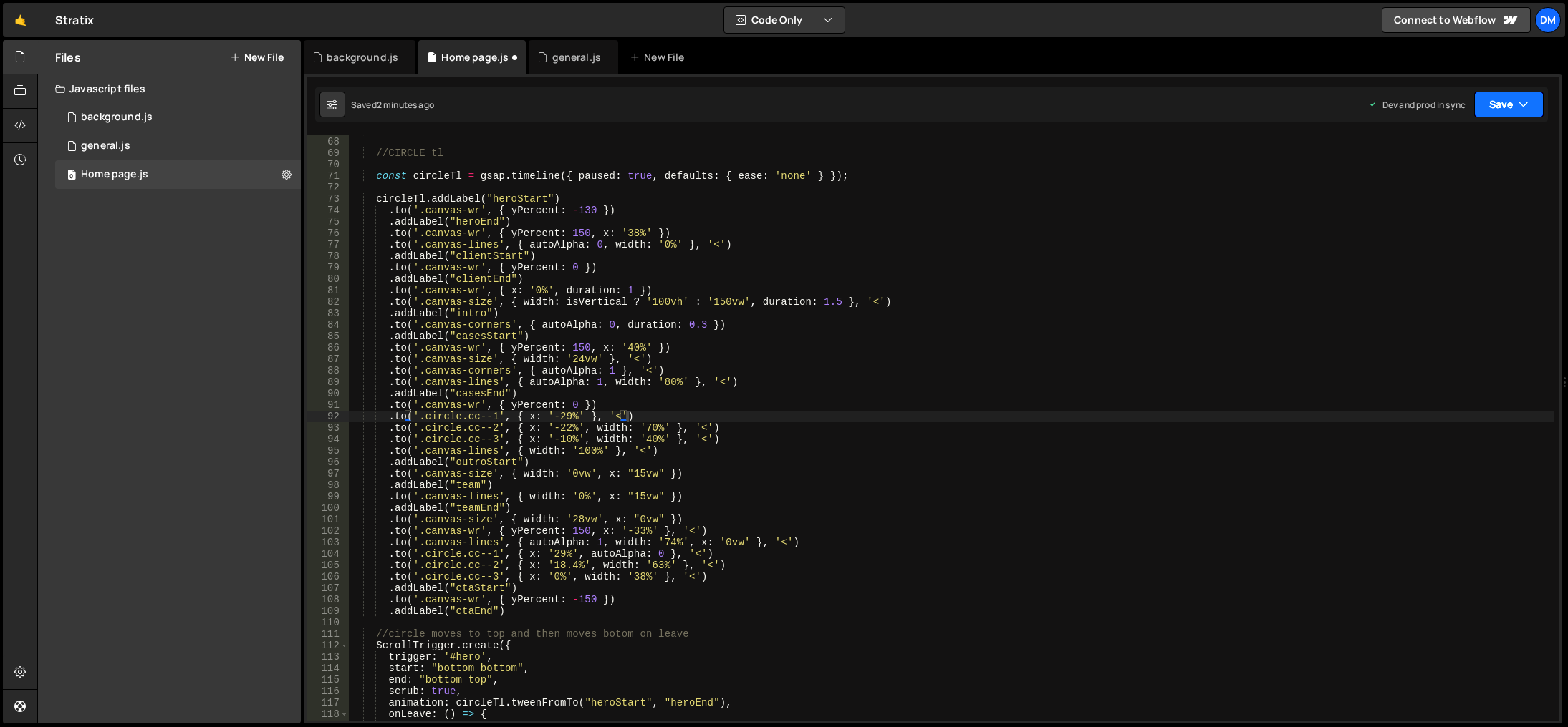
click at [1499, 106] on button "Save" at bounding box center [1508, 104] width 69 height 26
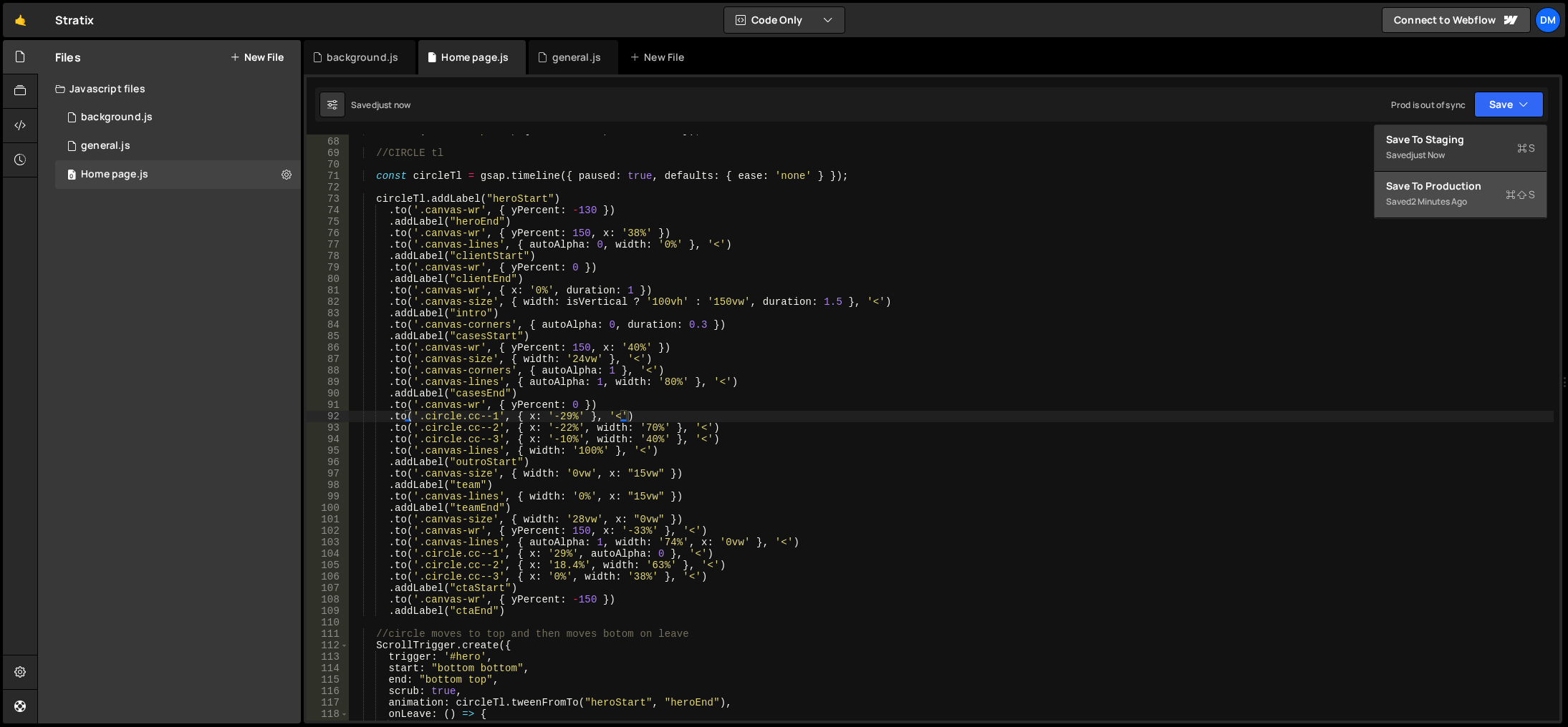
click at [1443, 186] on div "Save to Production S" at bounding box center [1461, 186] width 149 height 14
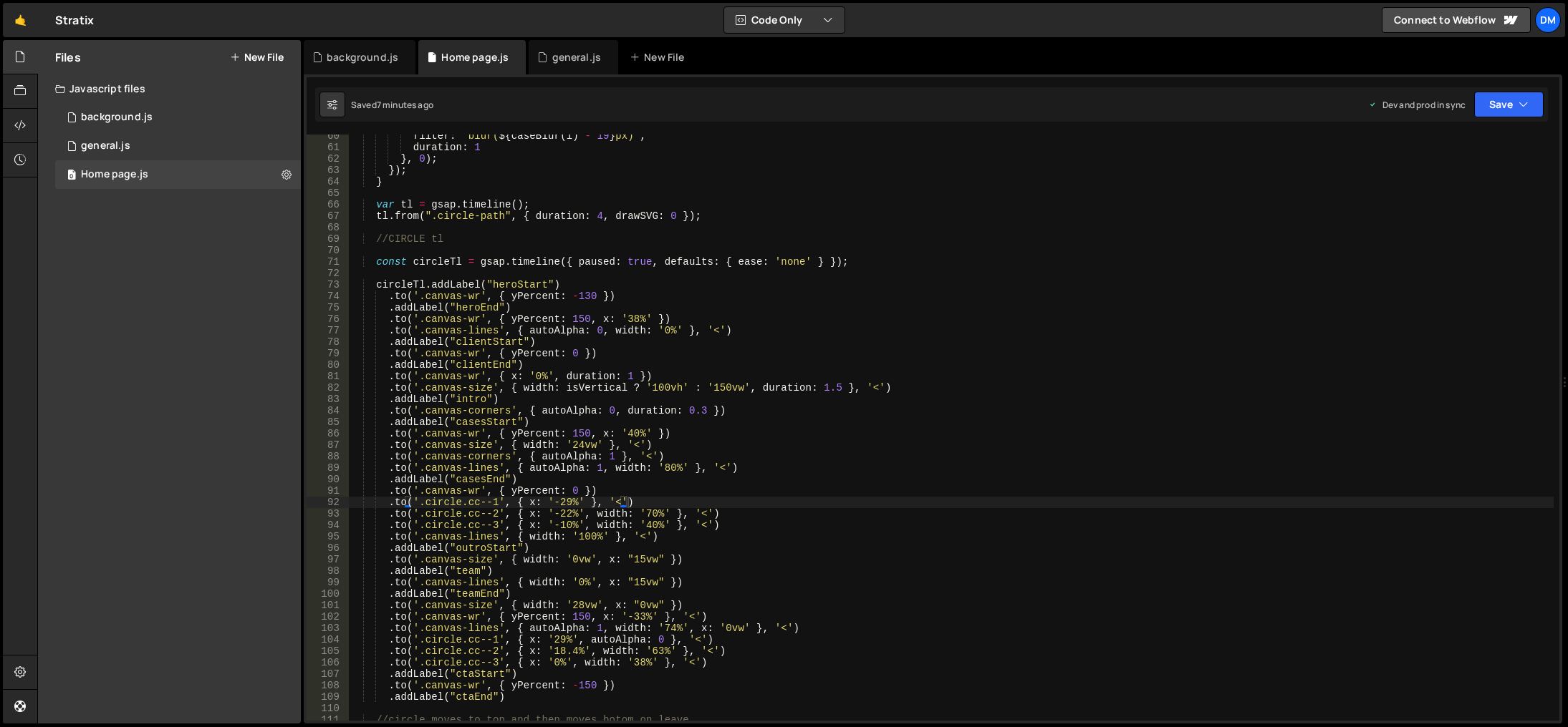
scroll to position [681, 0]
click at [885, 568] on div "filter : ` blur( ${ caseBlur ( i ) - 19 } px) ` , duration : 1 } , 0 ) ; }) ; }…" at bounding box center [951, 435] width 1205 height 610
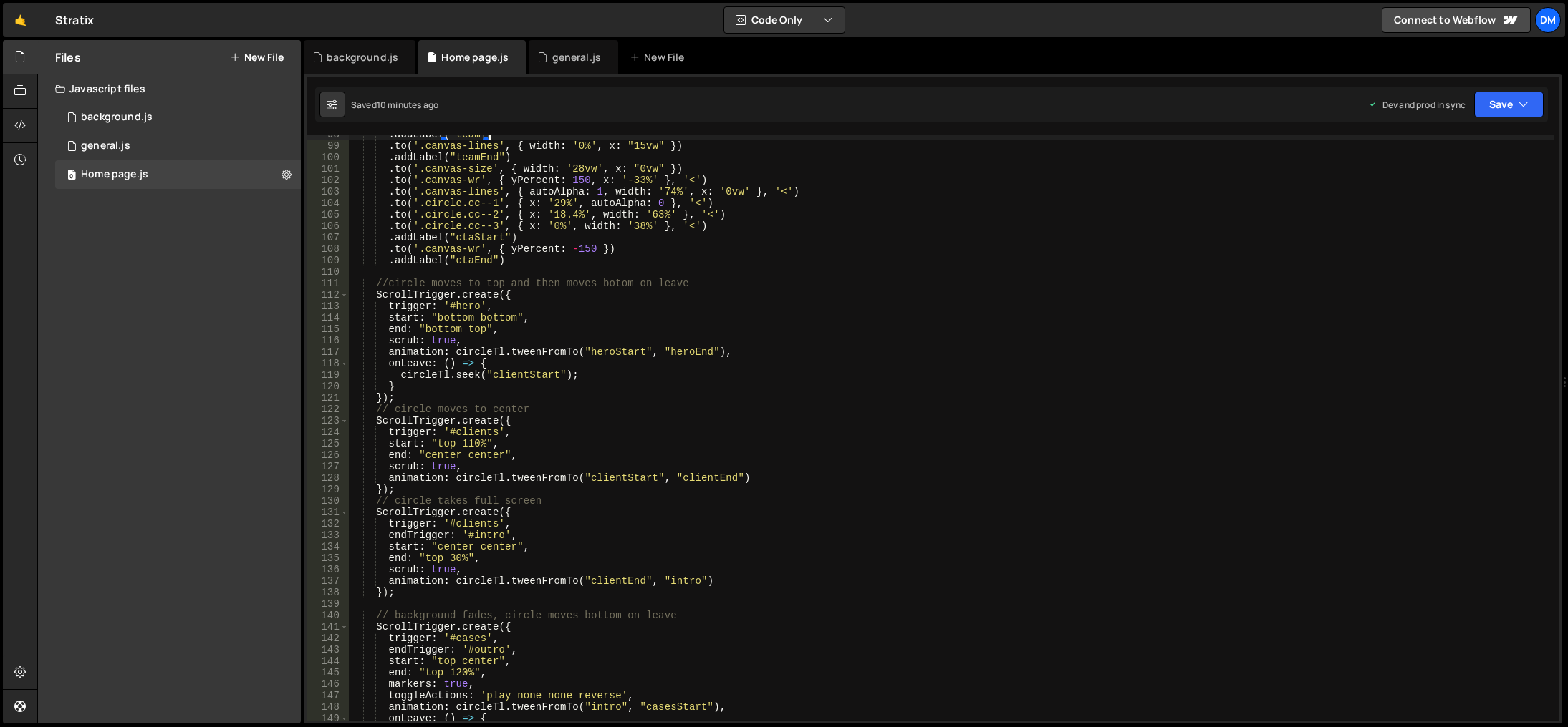
scroll to position [1160, 0]
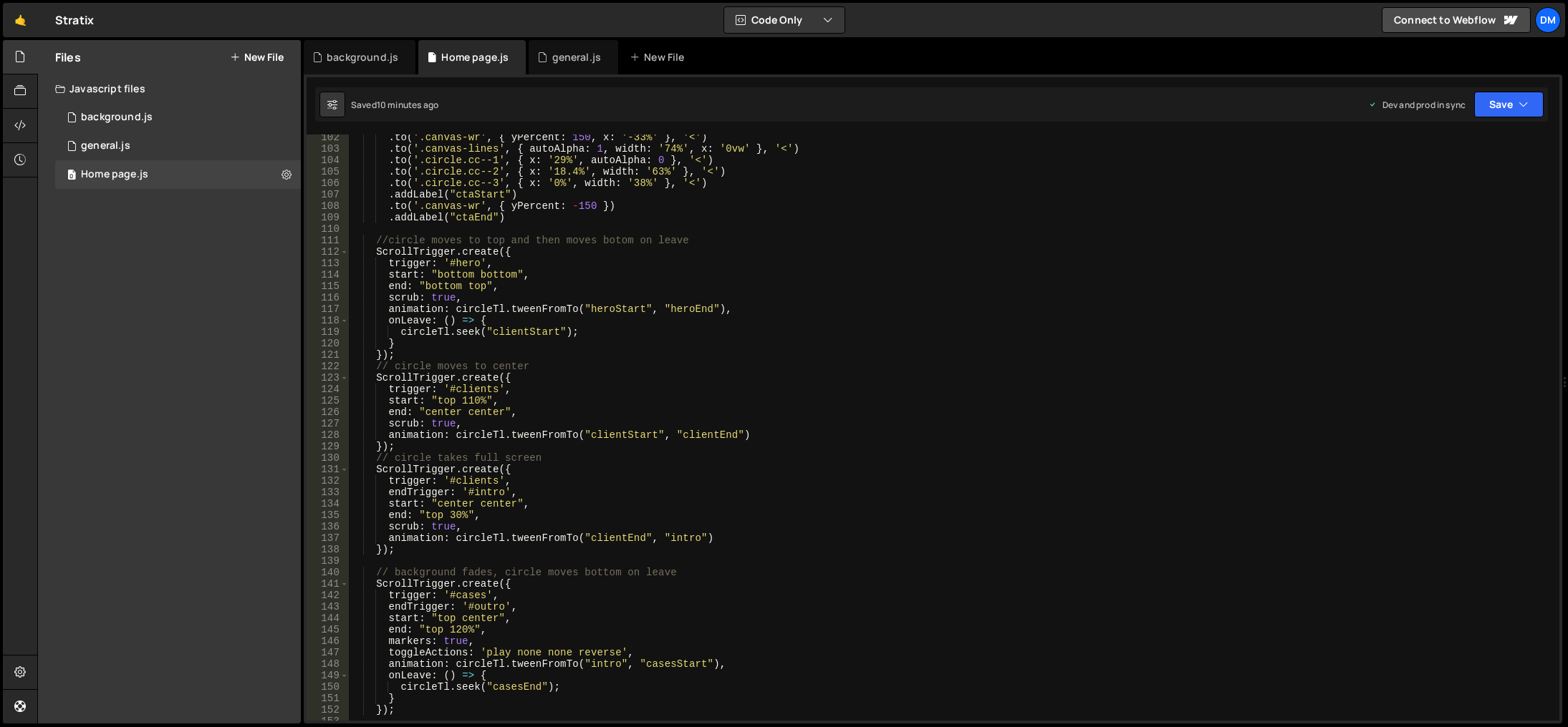
click at [470, 504] on div ". to ( '.canvas-wr' , { yPercent : 150 , x : '-33%' } , '<' ) . to ( '.canvas-l…" at bounding box center [951, 436] width 1205 height 610
click at [483, 504] on div ". to ( '.canvas-wr' , { yPercent : 150 , x : '-33%' } , '<' ) . to ( '.canvas-l…" at bounding box center [951, 436] width 1205 height 610
click at [495, 505] on div ". to ( '.canvas-wr' , { yPercent : 150 , x : '-33%' } , '<' ) . to ( '.canvas-l…" at bounding box center [951, 427] width 1205 height 587
click at [495, 505] on div ". to ( '.canvas-wr' , { yPercent : 150 , x : '-33%' } , '<' ) . to ( '.canvas-l…" at bounding box center [951, 436] width 1205 height 610
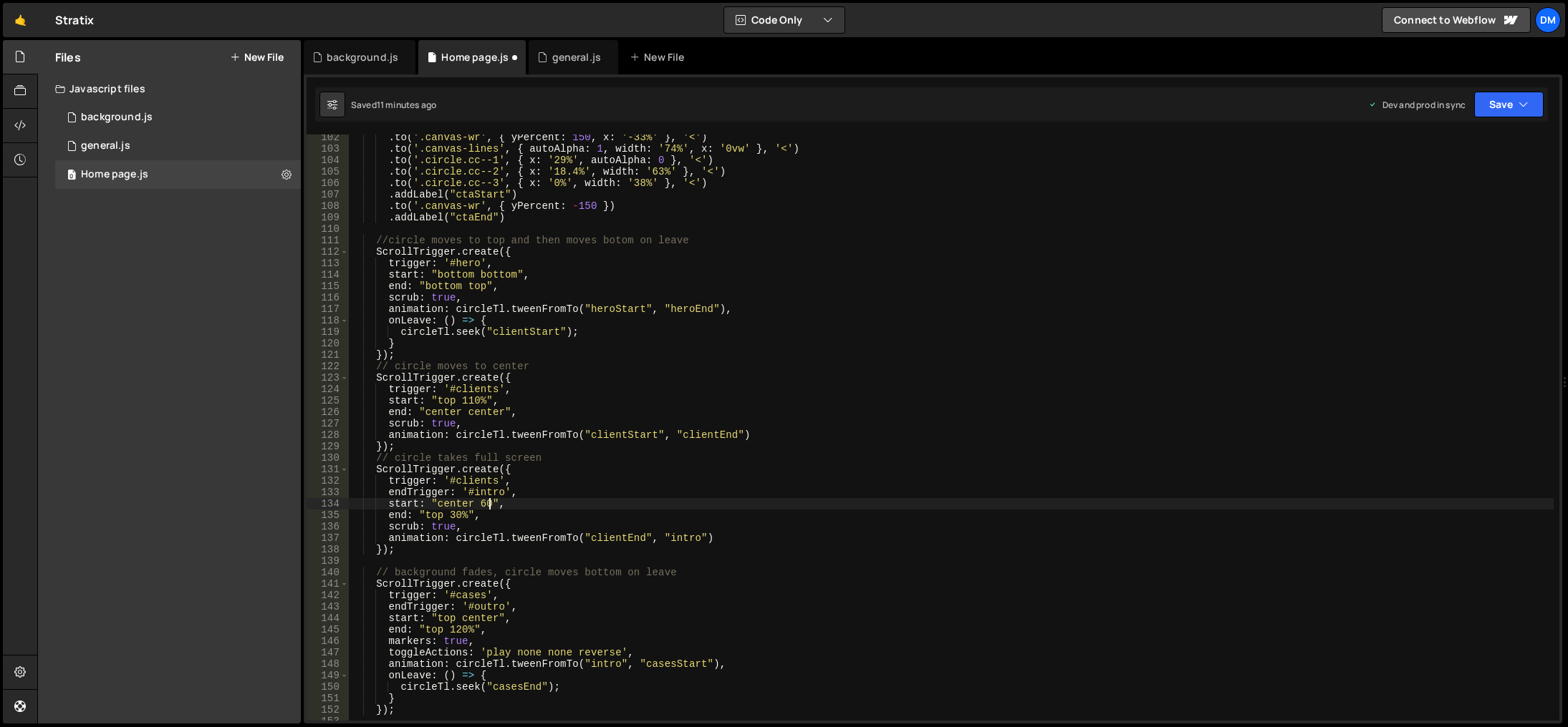
scroll to position [0, 10]
click at [1514, 104] on button "Save" at bounding box center [1508, 104] width 69 height 26
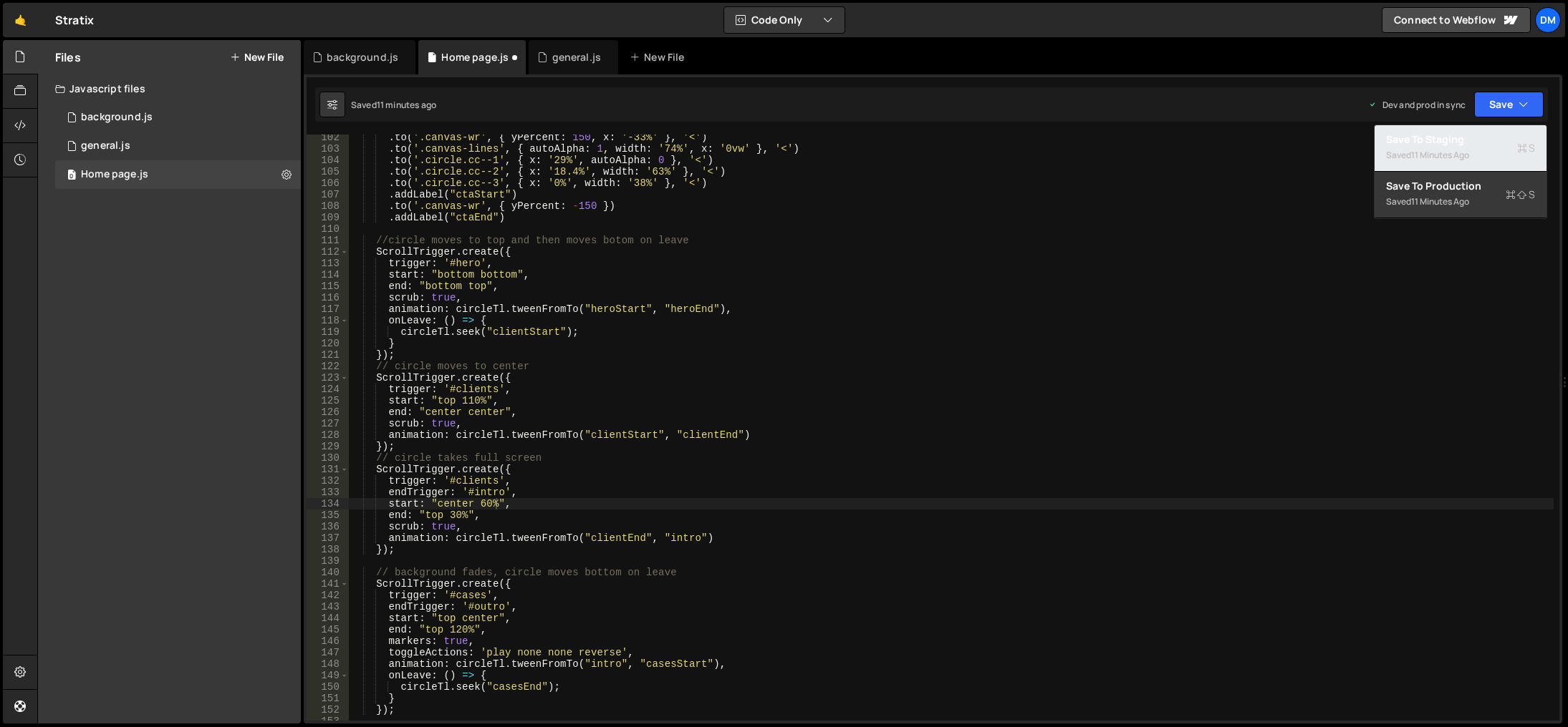
click at [1476, 152] on div "Saved 11 minutes ago" at bounding box center [1461, 155] width 149 height 17
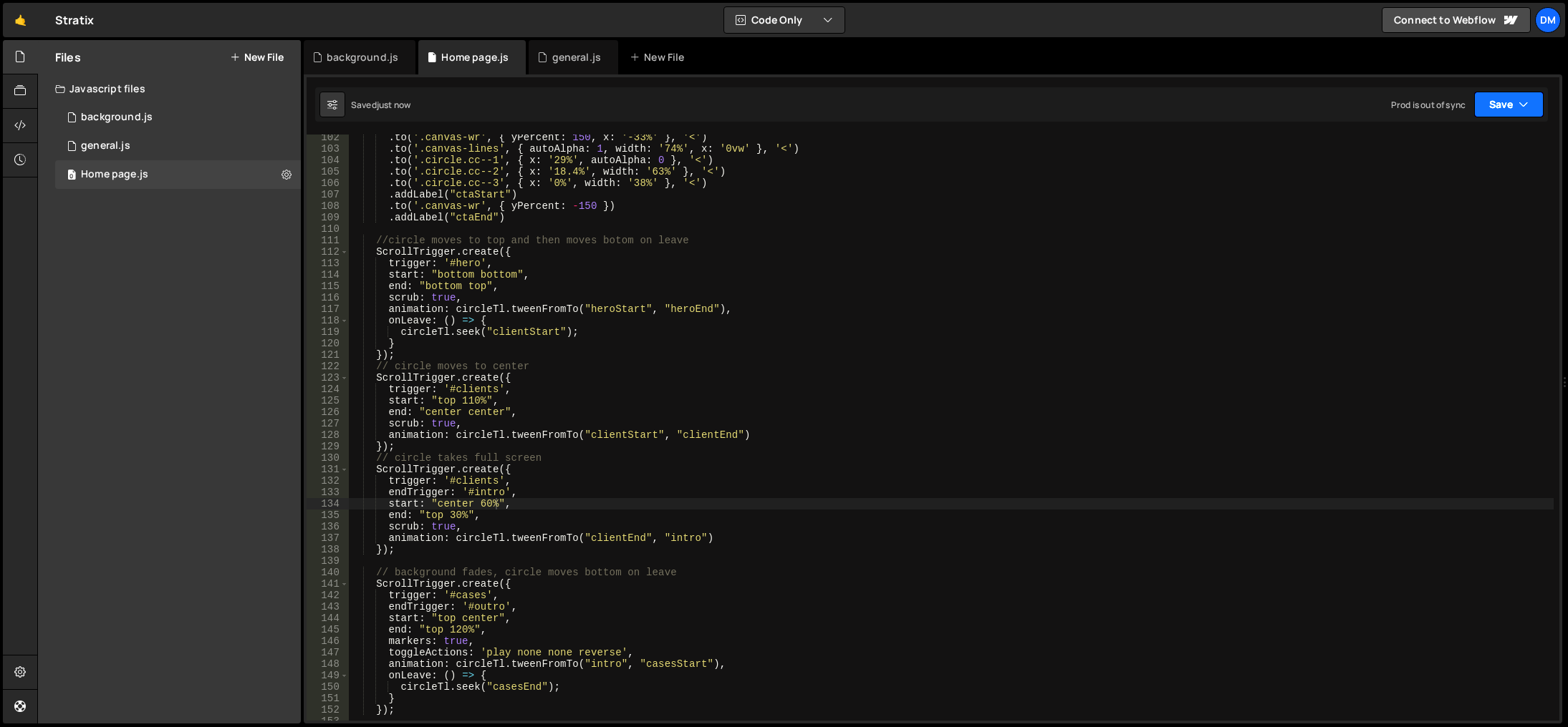
click at [1501, 108] on button "Save" at bounding box center [1508, 104] width 69 height 26
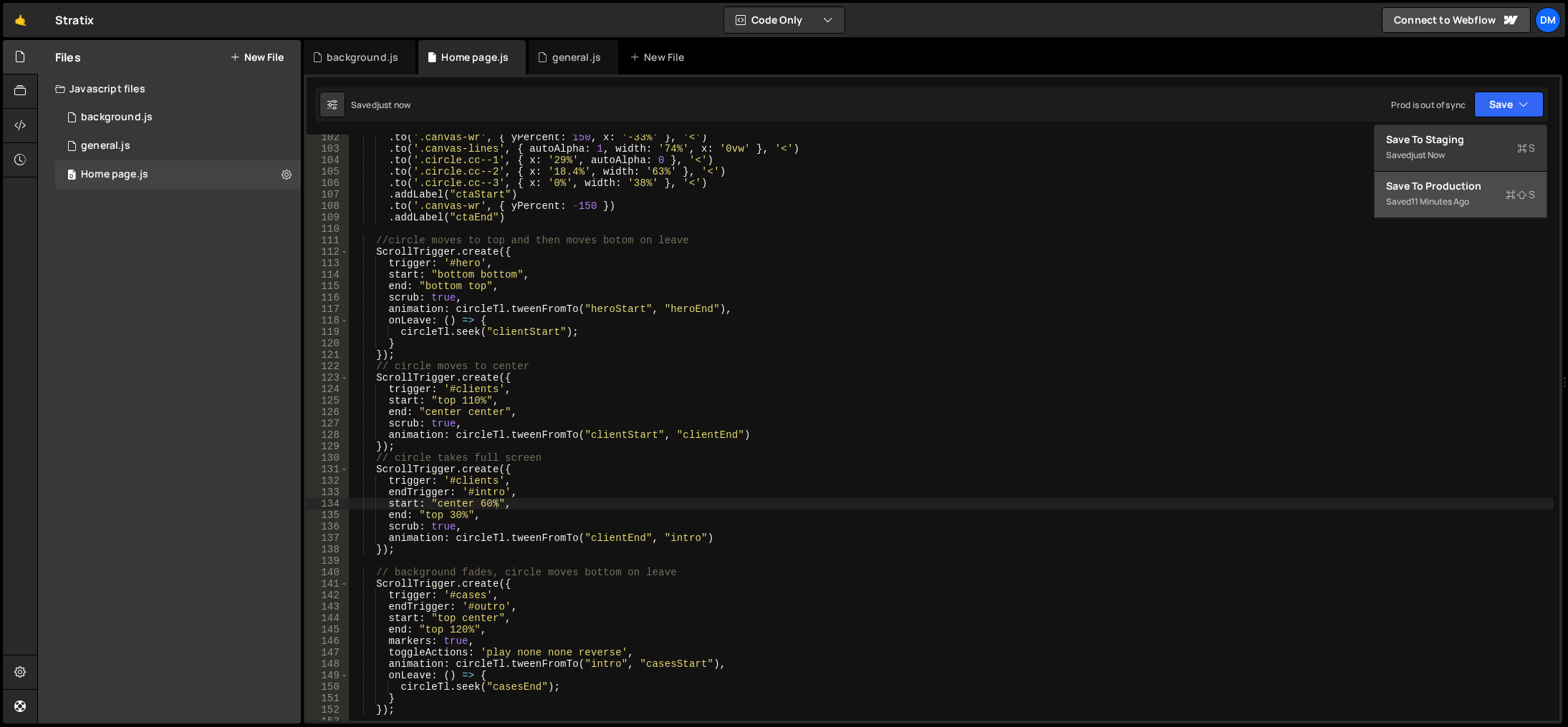
click at [1447, 187] on div "Save to Production S" at bounding box center [1461, 186] width 149 height 14
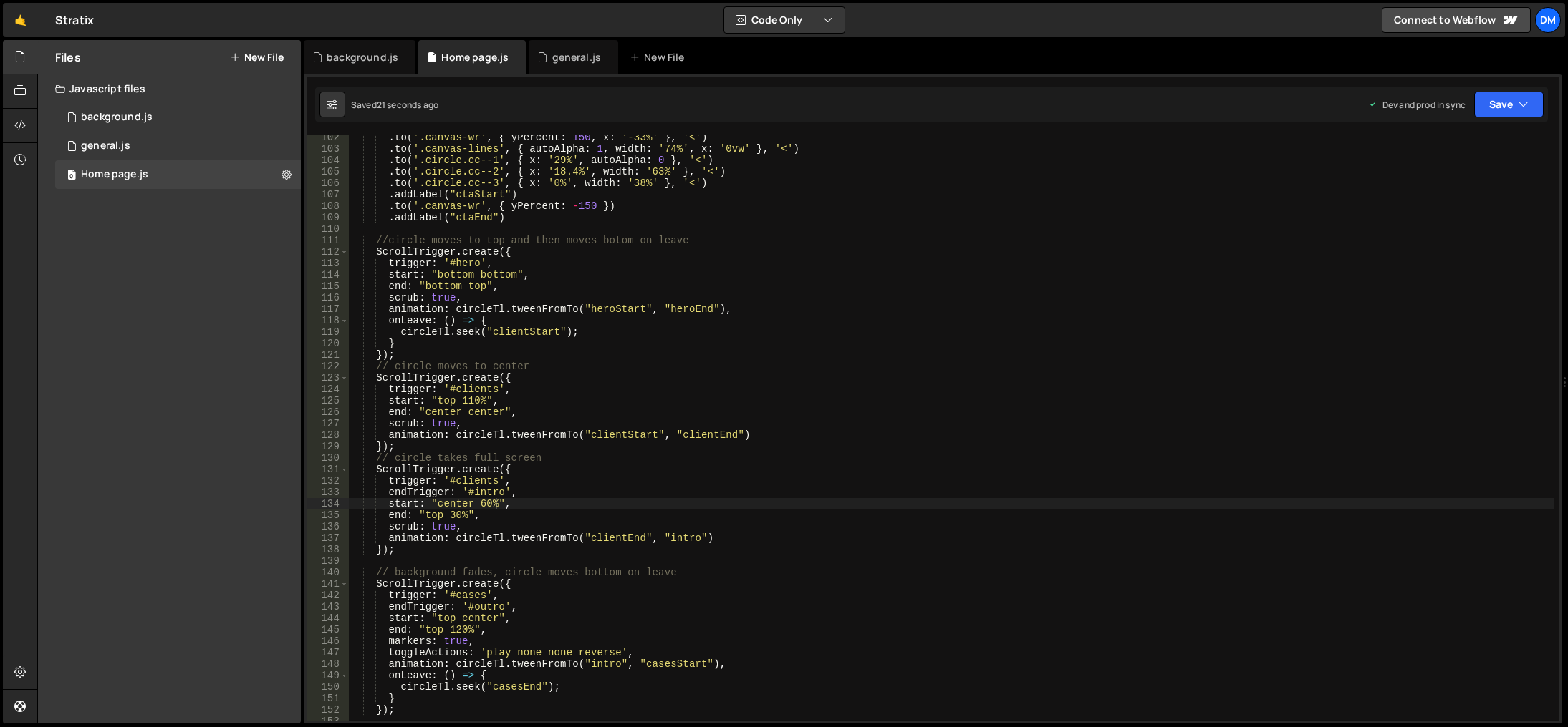
click at [868, 541] on div ". to ( '.canvas-wr' , { yPercent : 150 , x : '-33%' } , '<' ) . to ( '.canvas-l…" at bounding box center [951, 436] width 1205 height 610
click at [487, 508] on div ". to ( '.canvas-wr' , { yPercent : 150 , x : '-33%' } , '<' ) . to ( '.canvas-l…" at bounding box center [951, 436] width 1205 height 610
click at [762, 475] on div ". to ( '.canvas-wr' , { yPercent : 150 , x : '-33%' } , '<' ) . to ( '.canvas-l…" at bounding box center [951, 436] width 1205 height 610
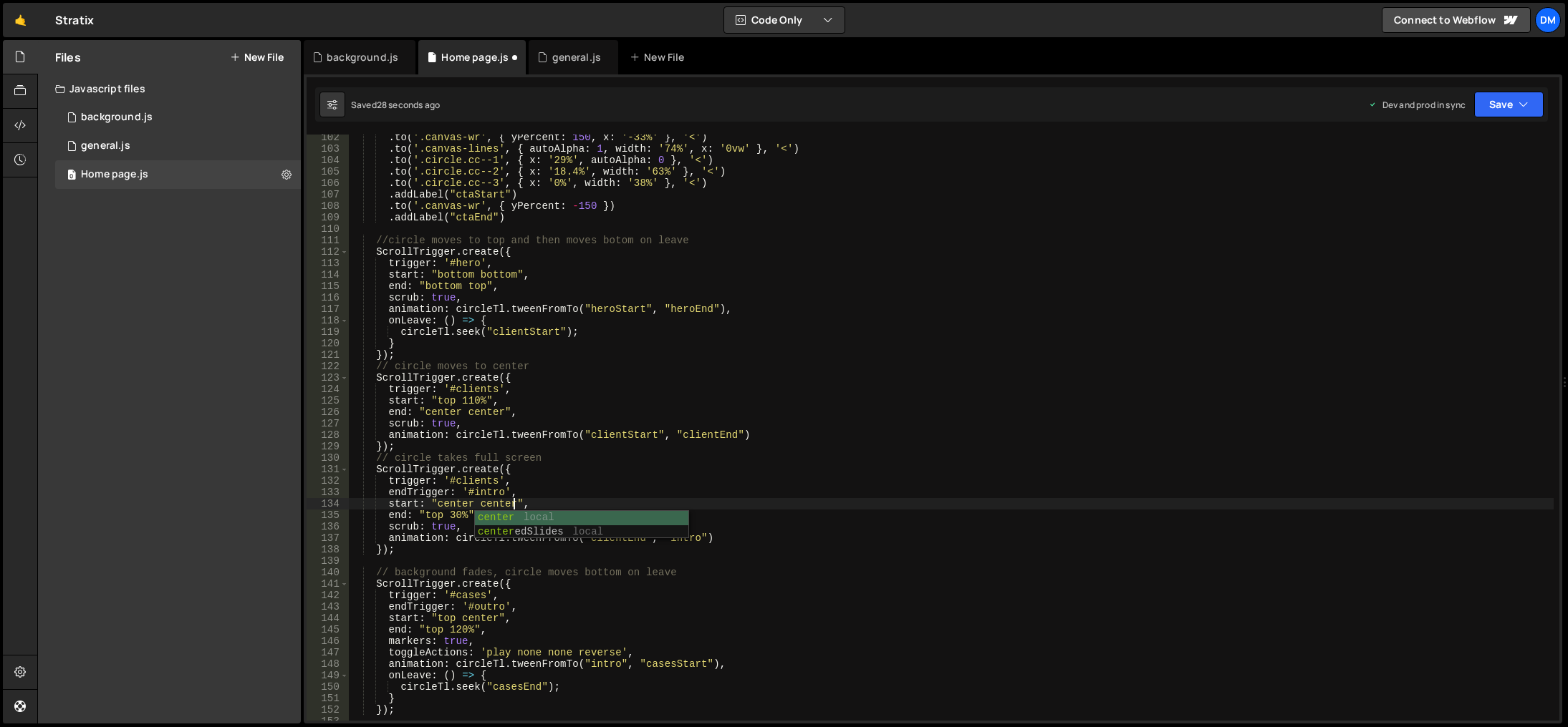
scroll to position [0, 10]
click at [499, 508] on div ". to ( '.canvas-wr' , { yPercent : 150 , x : '-33%' } , '<' ) . to ( '.canvas-l…" at bounding box center [951, 436] width 1205 height 610
click at [785, 436] on div ". to ( '.canvas-wr' , { yPercent : 150 , x : '-33%' } , '<' ) . to ( '.canvas-l…" at bounding box center [951, 436] width 1205 height 610
click at [1492, 106] on button "Save" at bounding box center [1508, 104] width 69 height 26
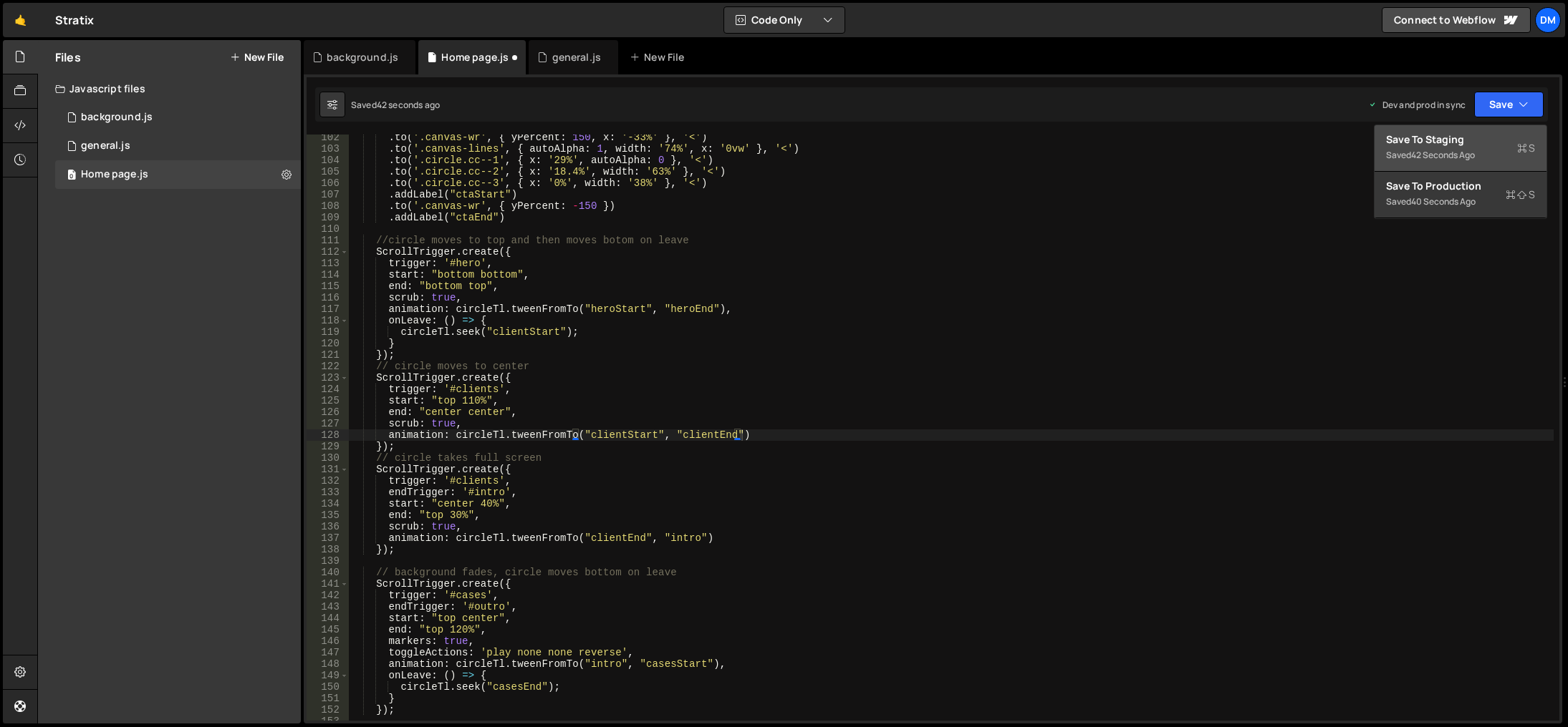
click at [1471, 141] on div "Save to Staging S" at bounding box center [1461, 139] width 149 height 14
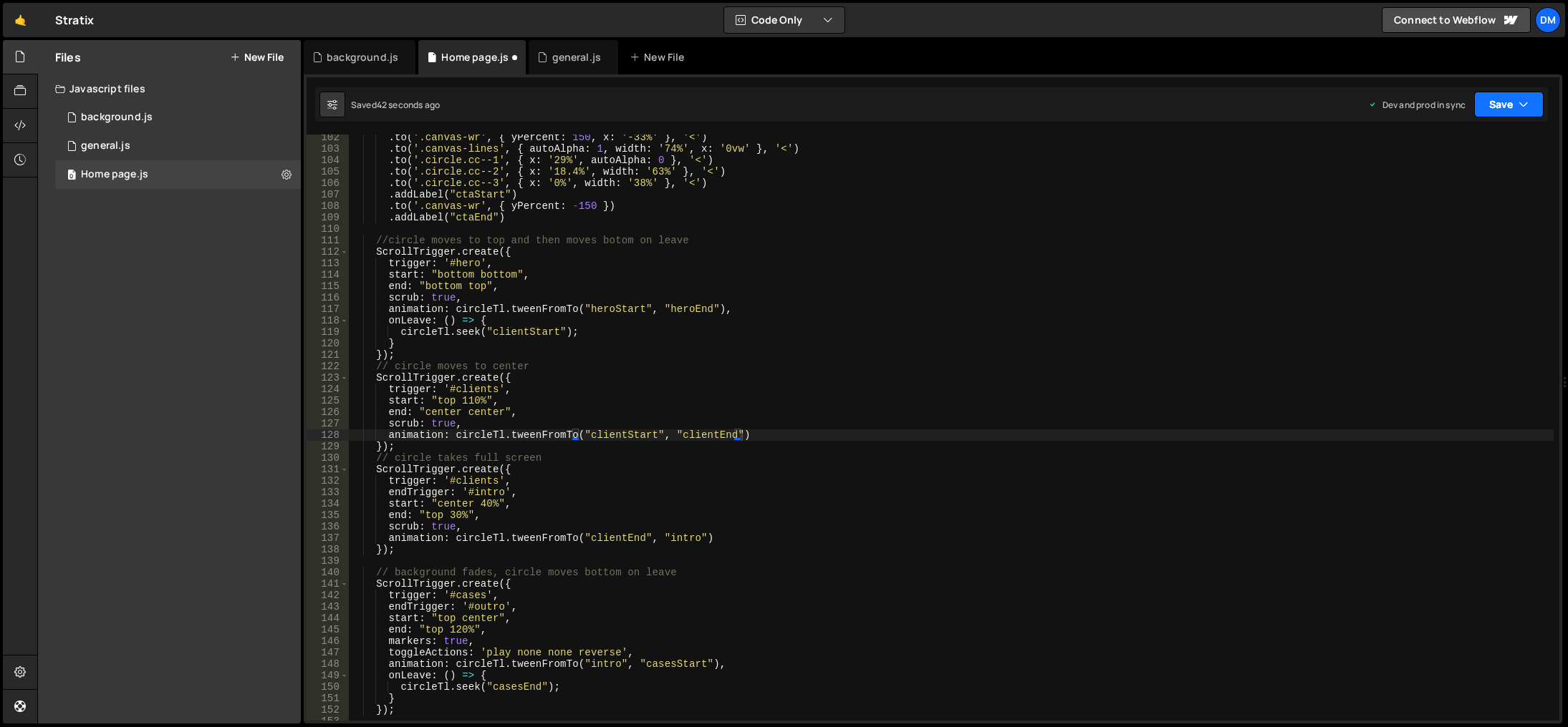
click at [1497, 109] on button "Save" at bounding box center [1508, 104] width 69 height 26
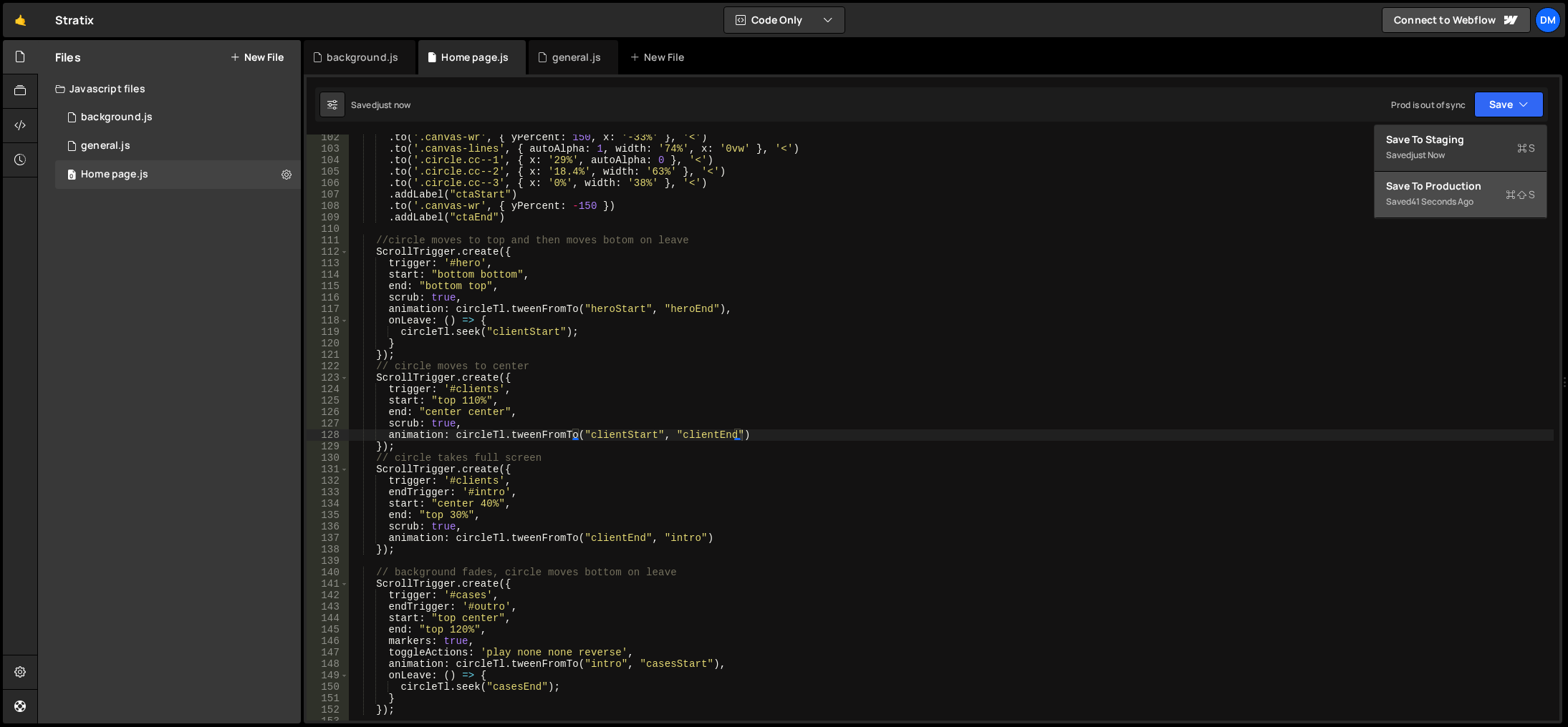
click at [1453, 178] on button "Save to Production S Saved 41 seconds ago" at bounding box center [1460, 195] width 172 height 47
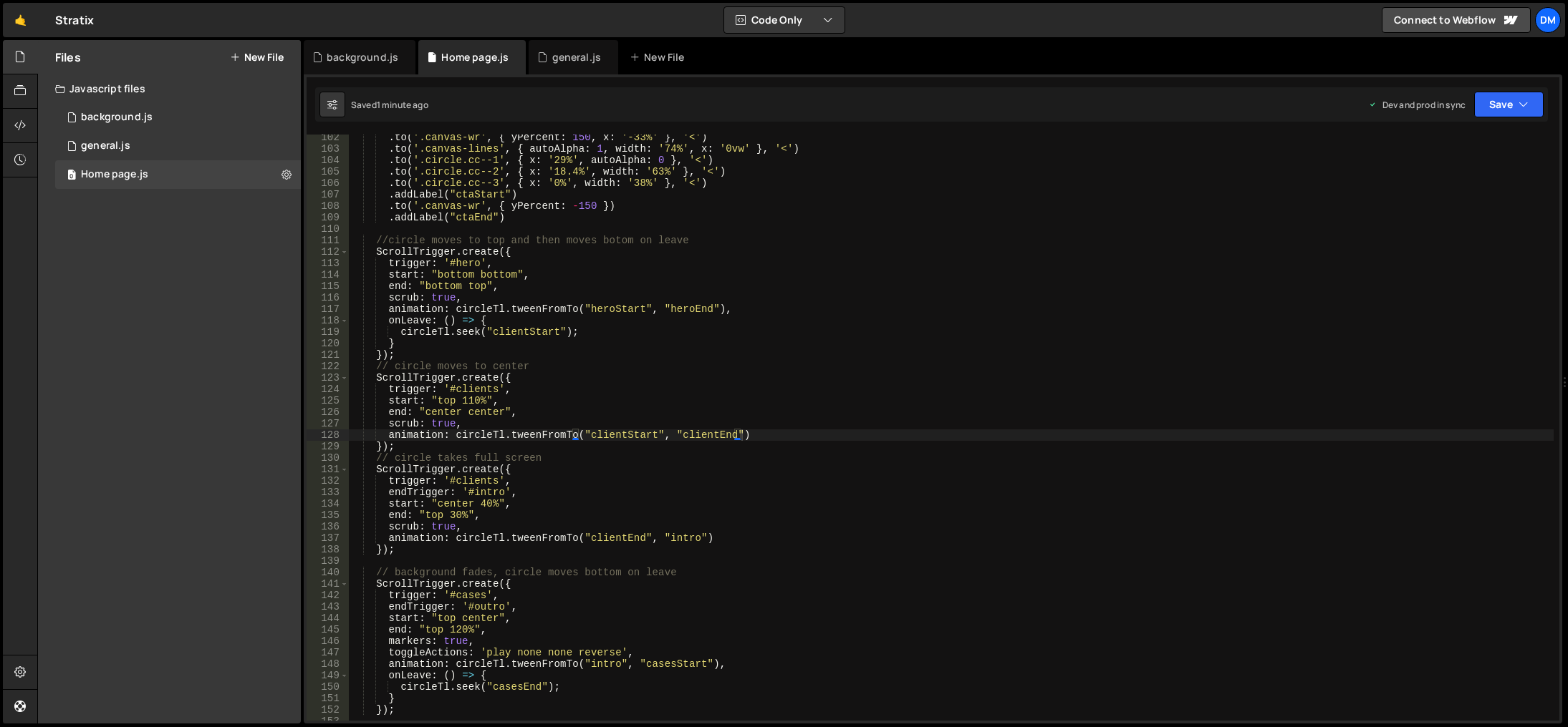
click at [800, 596] on div ". to ( '.canvas-wr' , { yPercent : 150 , x : '-33%' } , '<' ) . to ( '.canvas-l…" at bounding box center [951, 436] width 1205 height 610
drag, startPoint x: 456, startPoint y: 516, endPoint x: 448, endPoint y: 513, distance: 8.5
click at [448, 513] on div ". to ( '.canvas-wr' , { yPercent : 150 , x : '-33%' } , '<' ) . to ( '.canvas-l…" at bounding box center [951, 436] width 1205 height 610
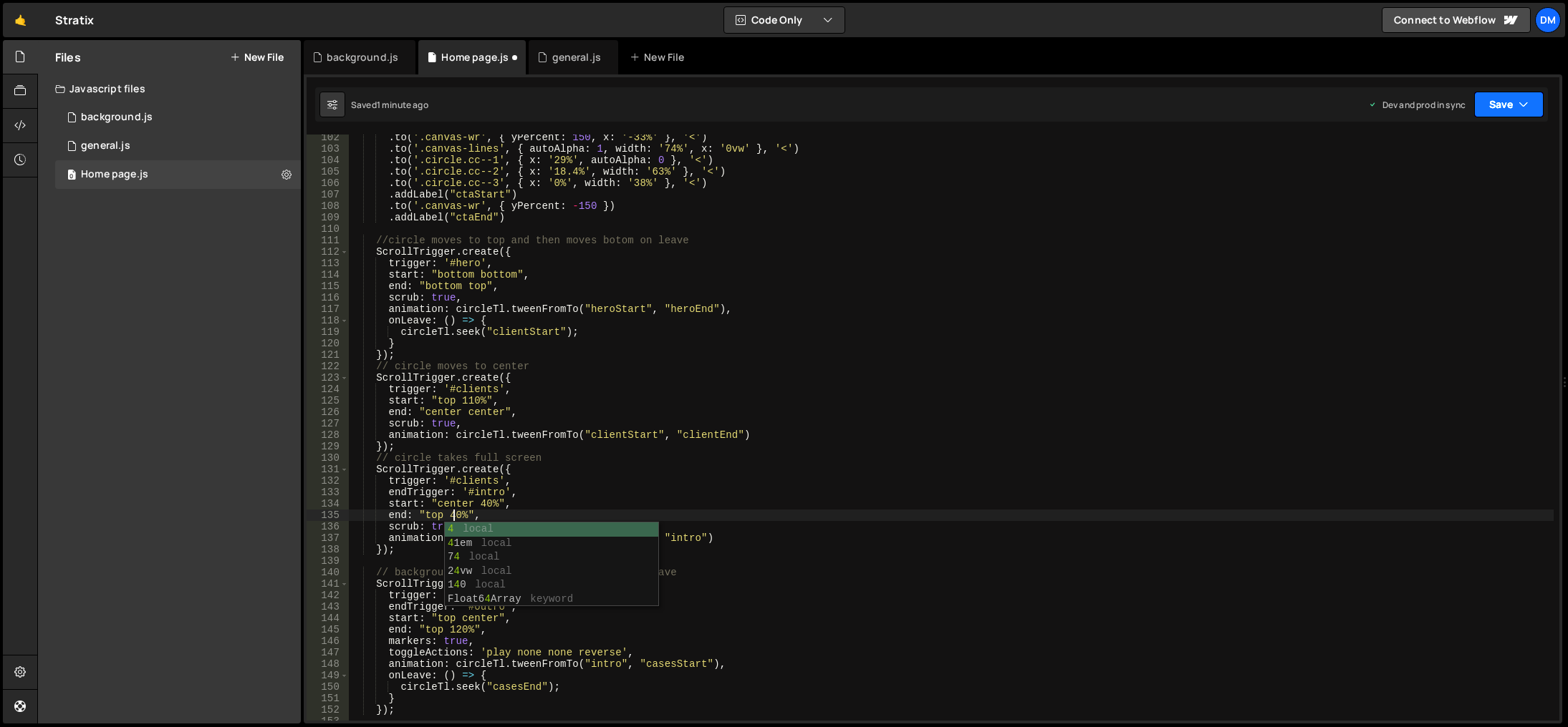
click at [1506, 108] on button "Save" at bounding box center [1508, 104] width 69 height 26
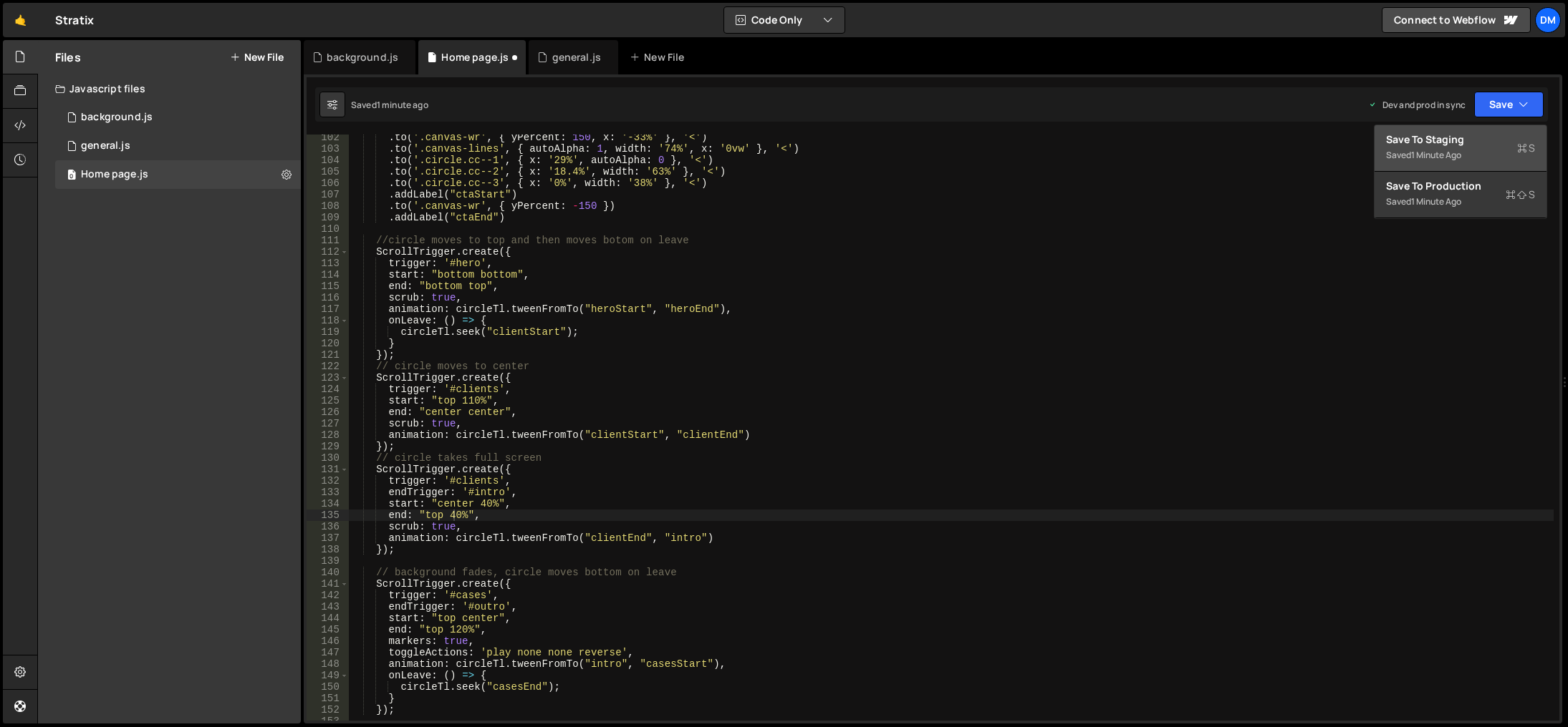
click at [1459, 147] on div "Saved 1 minute ago" at bounding box center [1461, 155] width 149 height 17
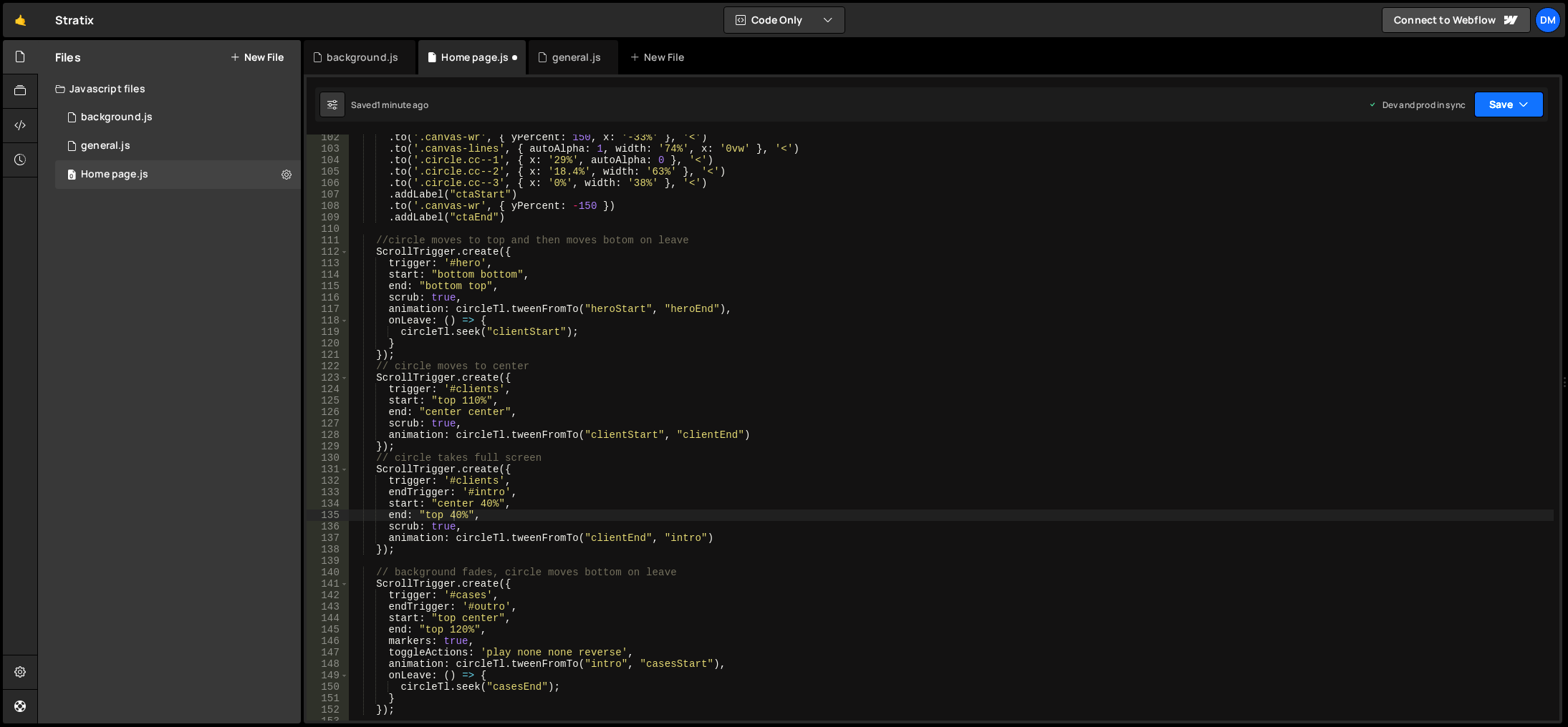
click at [1495, 112] on button "Save" at bounding box center [1508, 104] width 69 height 26
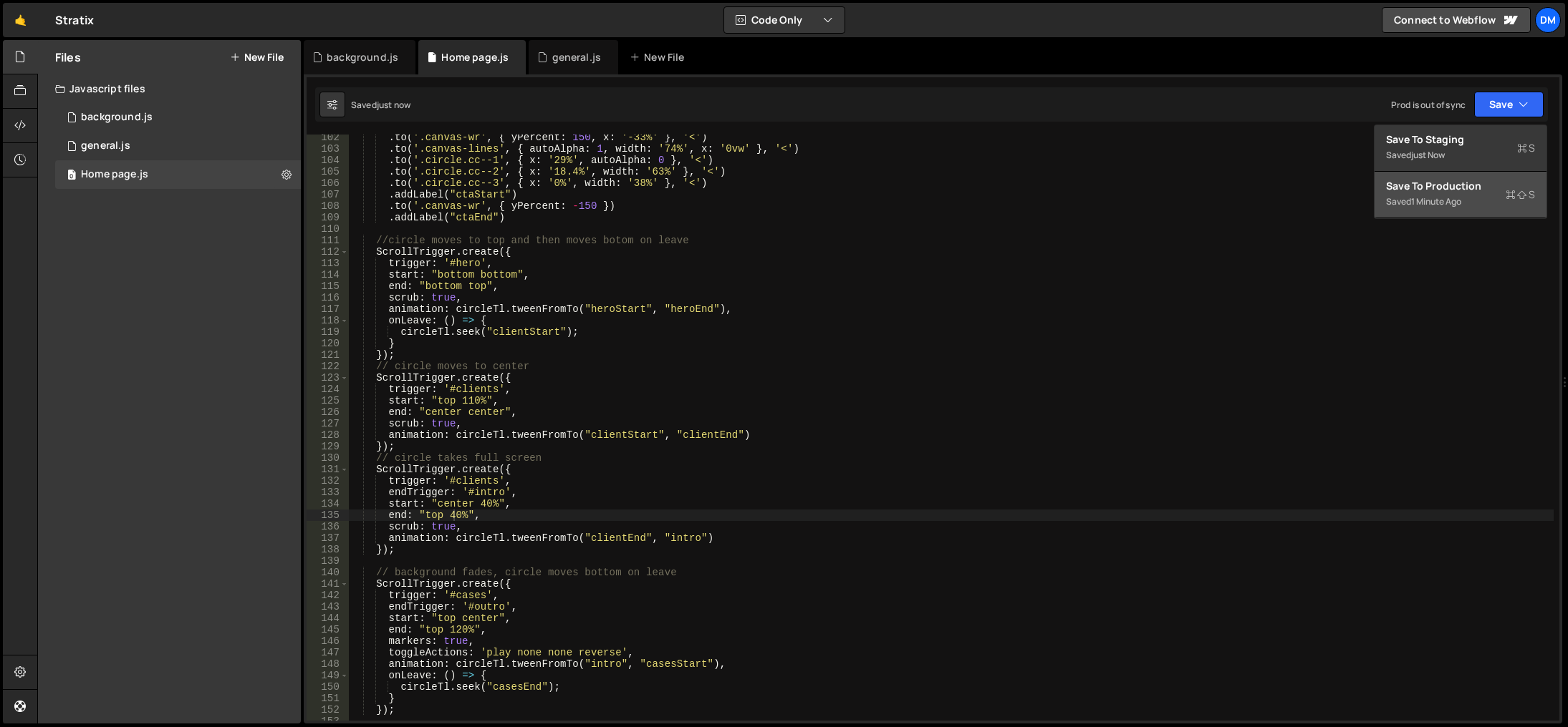
click at [1434, 186] on div "Save to Production S" at bounding box center [1461, 186] width 149 height 14
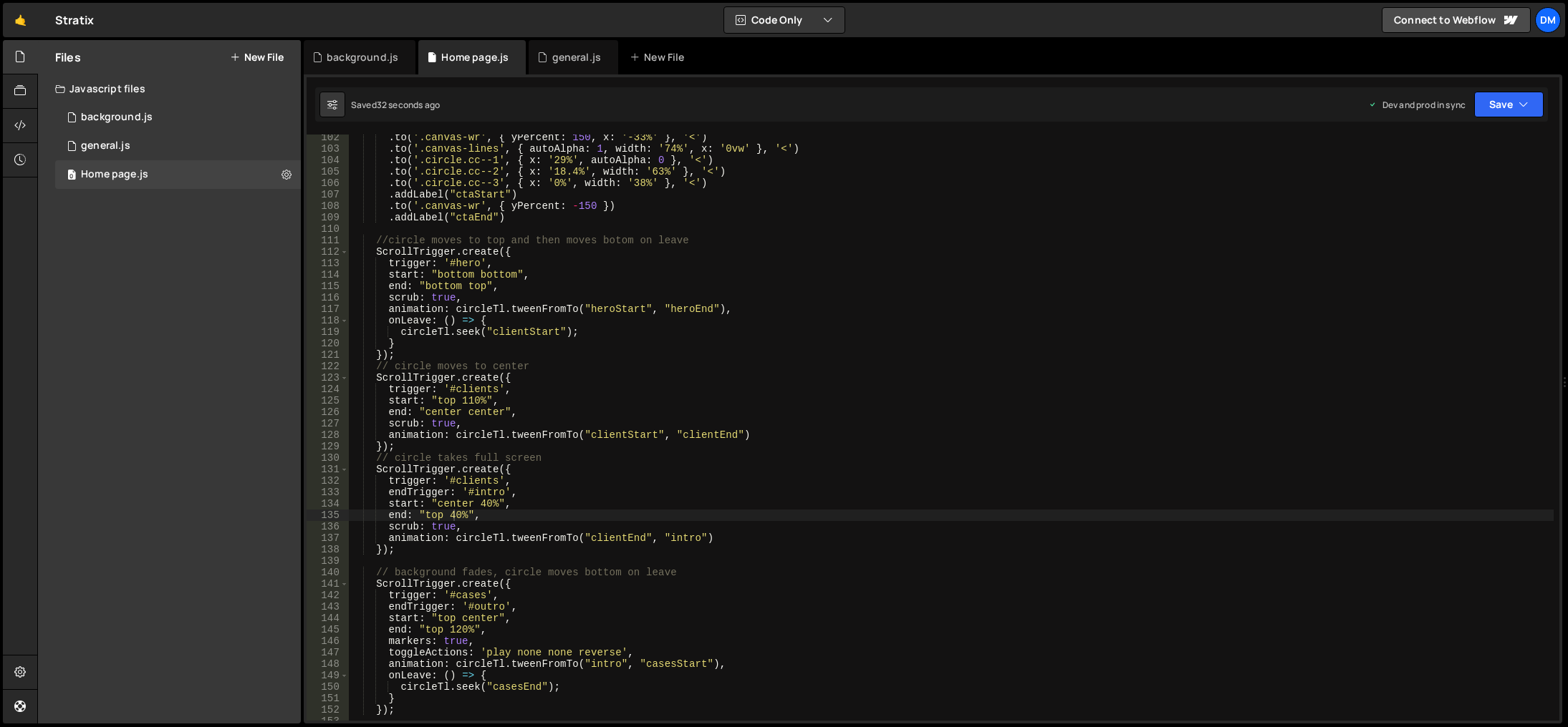
click at [823, 474] on div ". to ( '.canvas-wr' , { yPercent : 150 , x : '-33%' } , '<' ) . to ( '.canvas-l…" at bounding box center [951, 436] width 1205 height 610
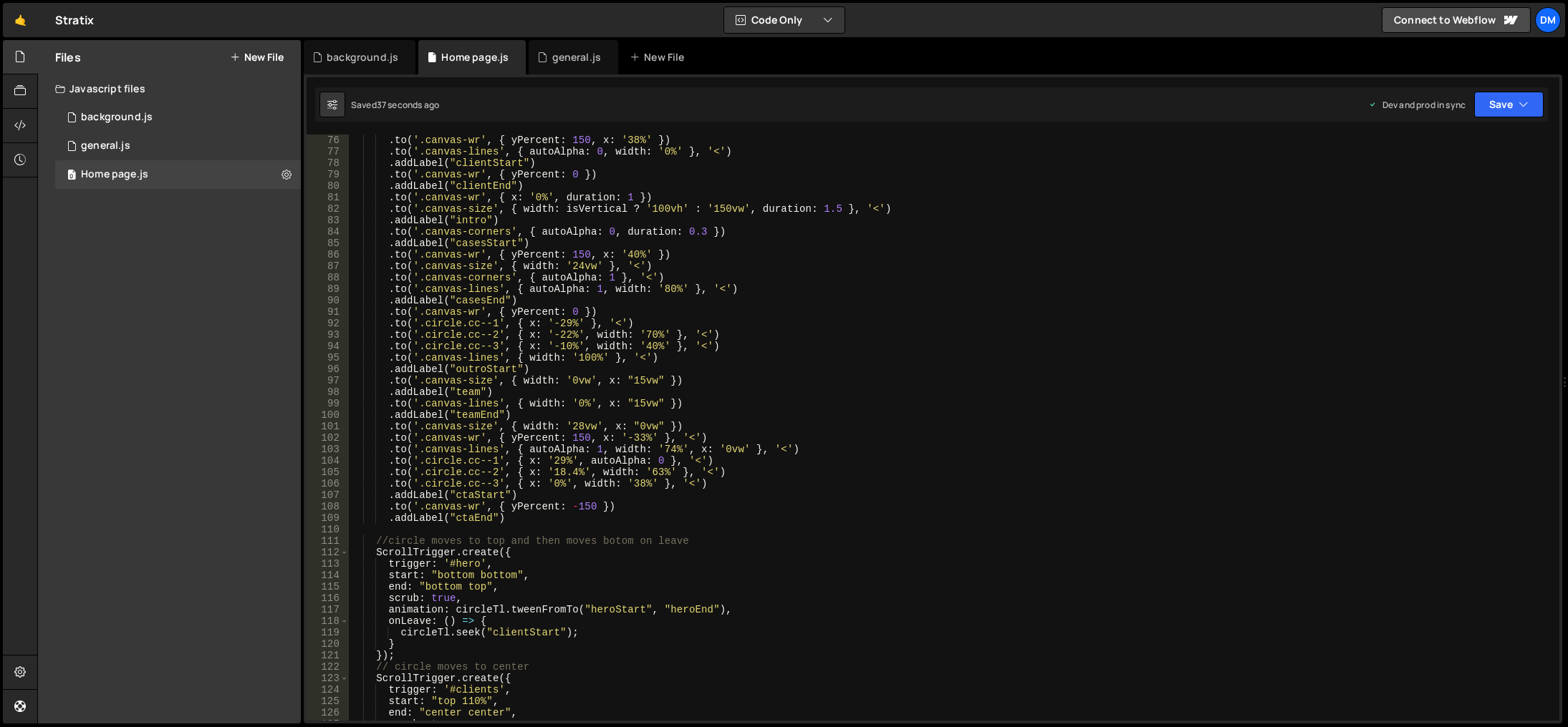
scroll to position [773, 0]
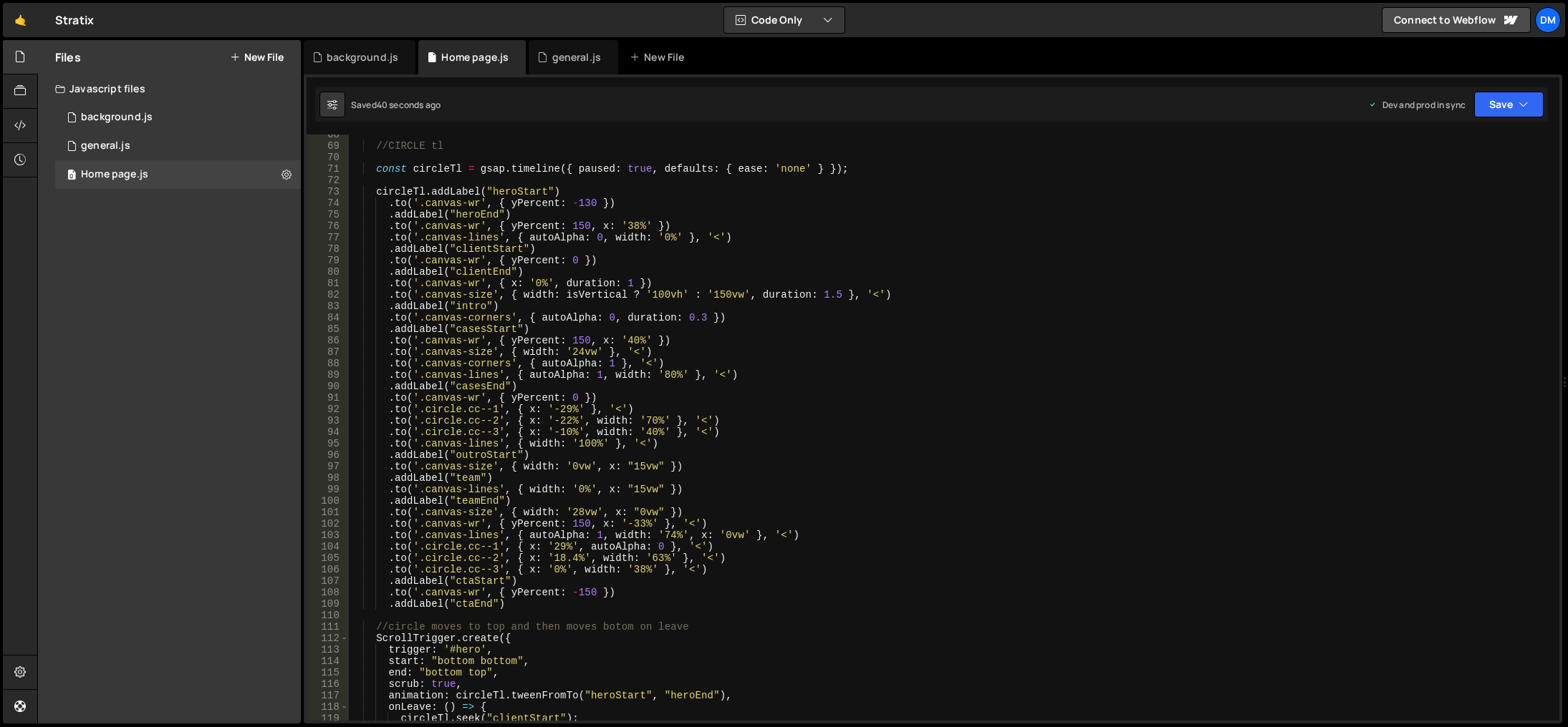
click at [631, 290] on div "//CIRCLE tl const circleTl = gsap . timeline ({ paused : true , defaults : { ea…" at bounding box center [951, 433] width 1205 height 610
click at [828, 298] on div "//CIRCLE tl const circleTl = gsap . timeline ({ paused : true , defaults : { ea…" at bounding box center [951, 433] width 1205 height 610
click at [1176, 233] on div "//CIRCLE tl const circleTl = gsap . timeline ({ paused : true , defaults : { ea…" at bounding box center [951, 433] width 1205 height 610
drag, startPoint x: 1532, startPoint y: 94, endPoint x: 1516, endPoint y: 106, distance: 20.0
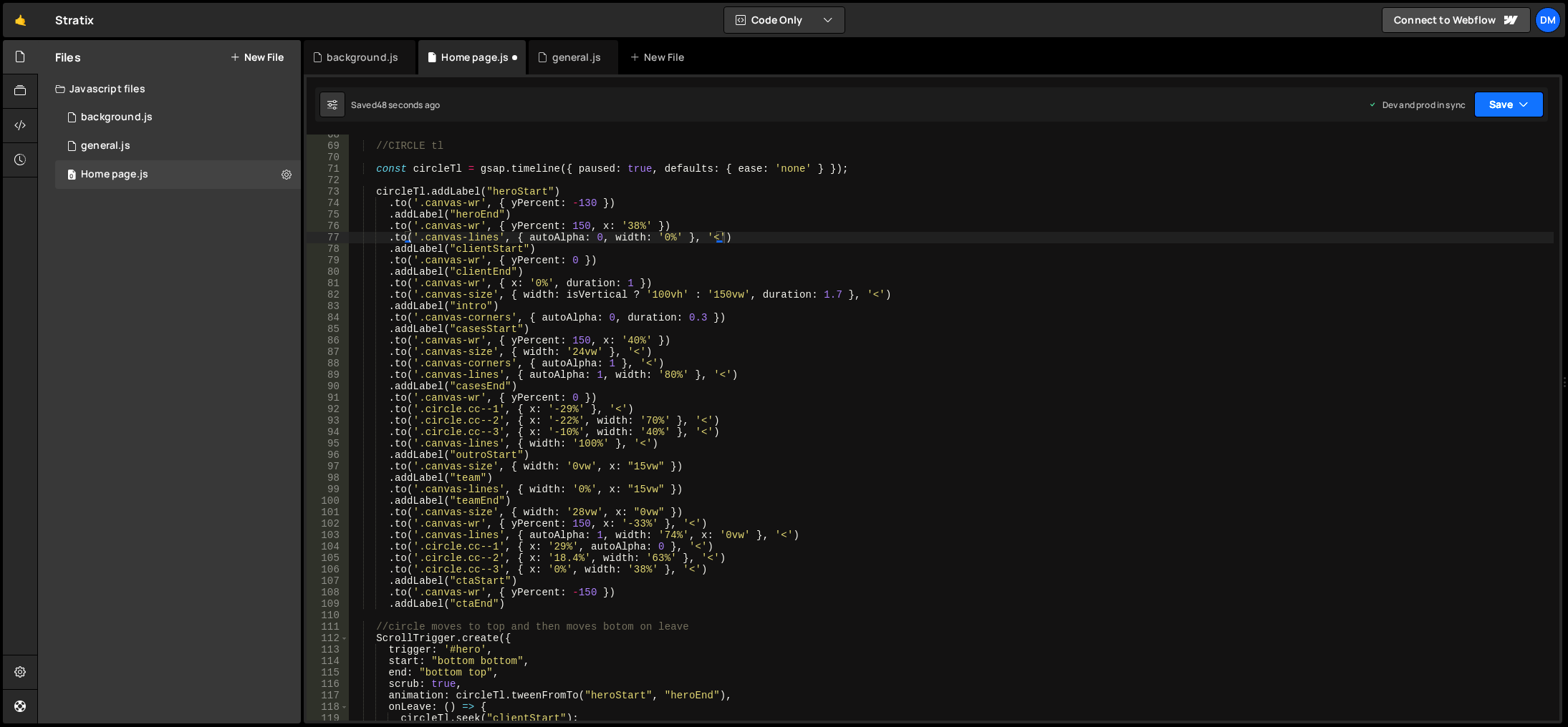
click at [1530, 94] on button "Save" at bounding box center [1508, 104] width 69 height 26
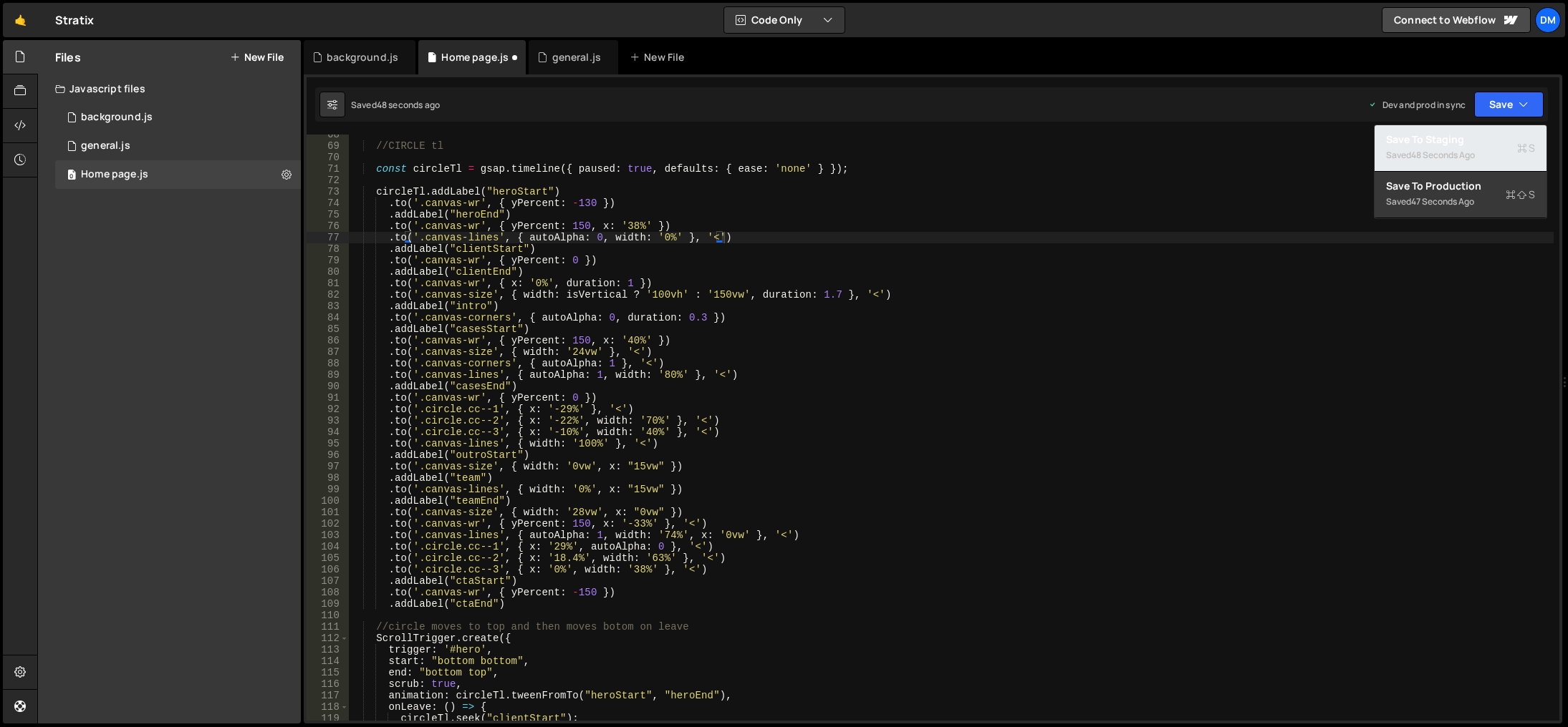
click at [1470, 145] on div "Save to Staging S" at bounding box center [1461, 139] width 149 height 14
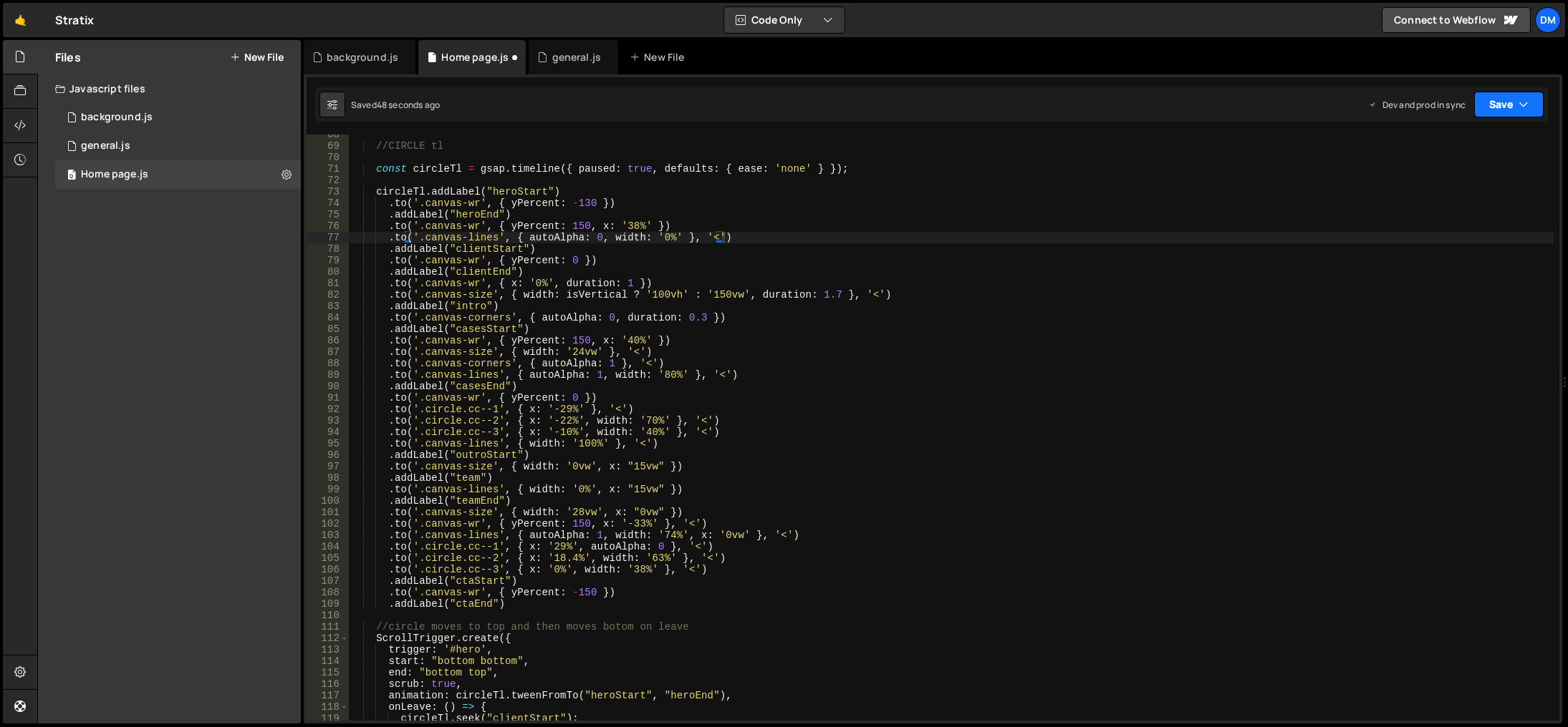
click at [1512, 97] on button "Save" at bounding box center [1508, 104] width 69 height 26
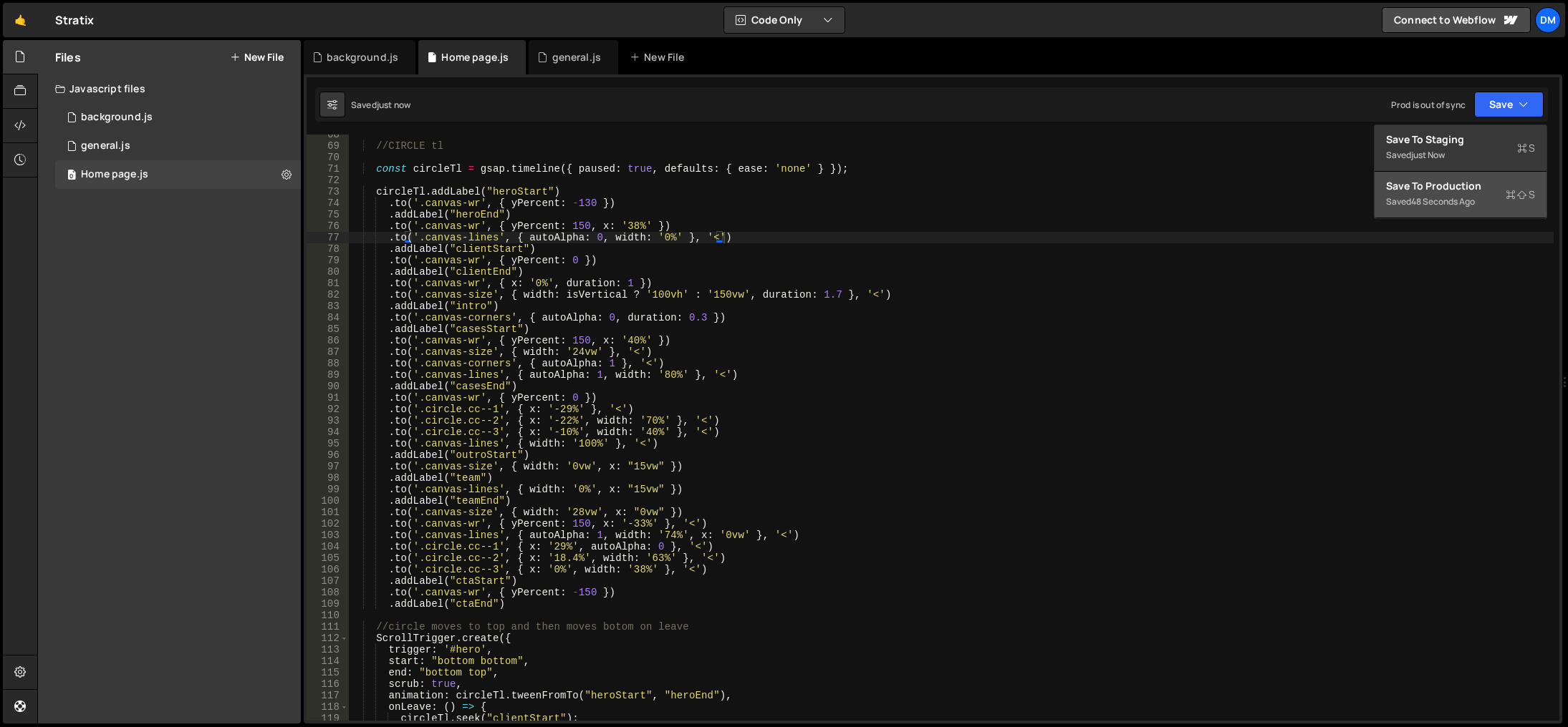
click at [1465, 173] on button "Save to Production S Saved 48 seconds ago" at bounding box center [1460, 195] width 172 height 47
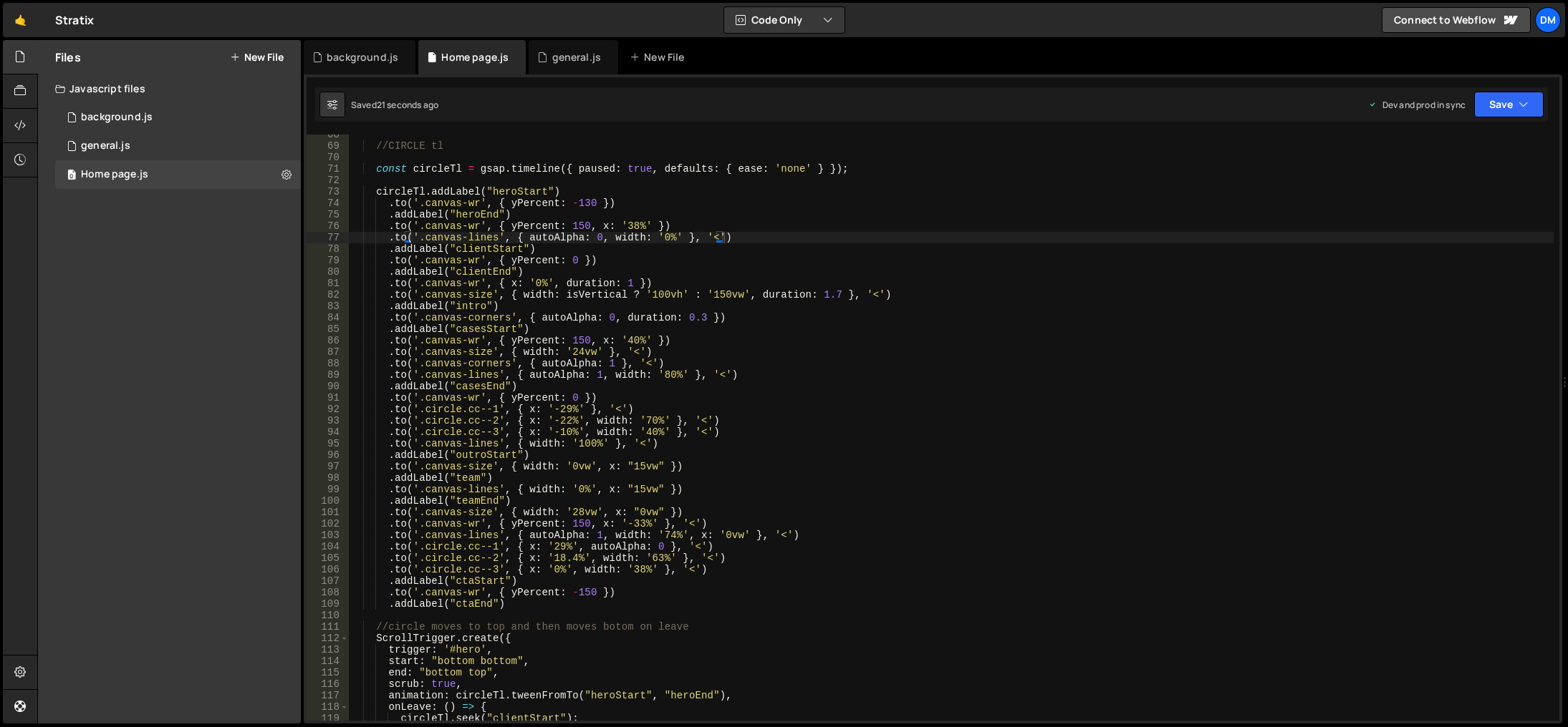
click at [1067, 462] on div "//CIRCLE tl const circleTl = gsap . timeline ({ paused : true , defaults : { ea…" at bounding box center [951, 433] width 1205 height 610
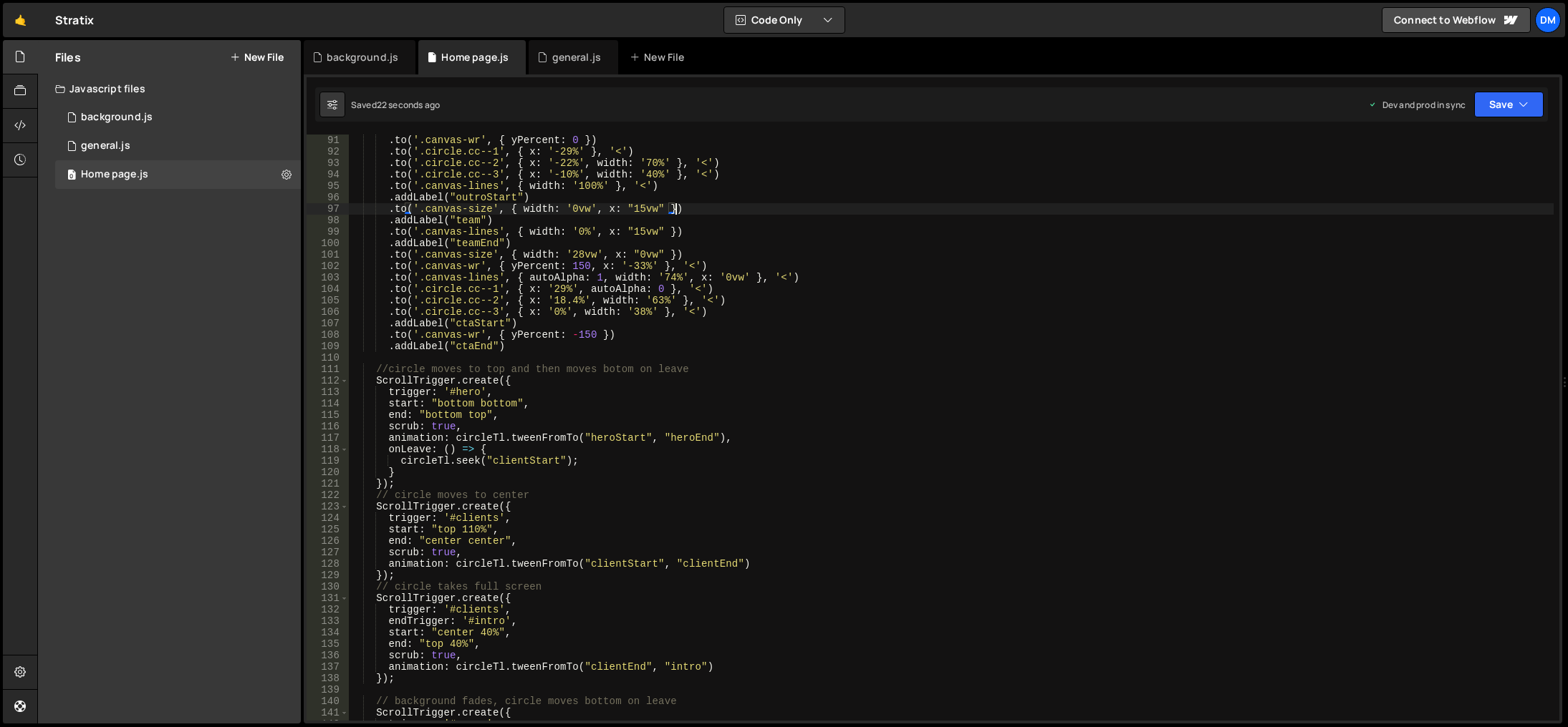
scroll to position [1160, 0]
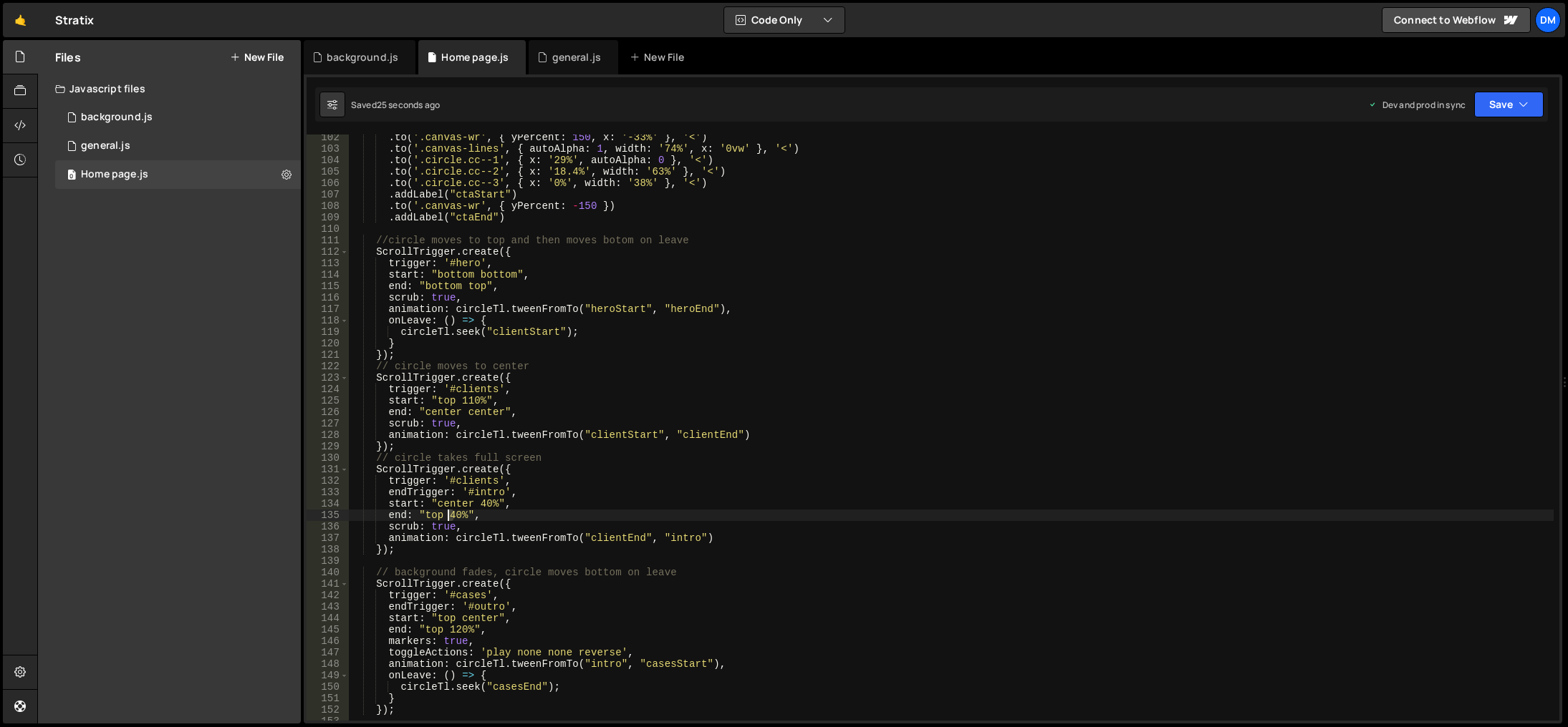
click at [449, 516] on div ". to ( '.canvas-wr' , { yPercent : 150 , x : '-33%' } , '<' ) . to ( '.canvas-l…" at bounding box center [951, 436] width 1205 height 610
click at [824, 375] on div ". to ( '.canvas-wr' , { yPercent : 150 , x : '-33%' } , '<' ) . to ( '.canvas-l…" at bounding box center [951, 436] width 1205 height 610
click at [1477, 115] on button "Save" at bounding box center [1508, 104] width 69 height 26
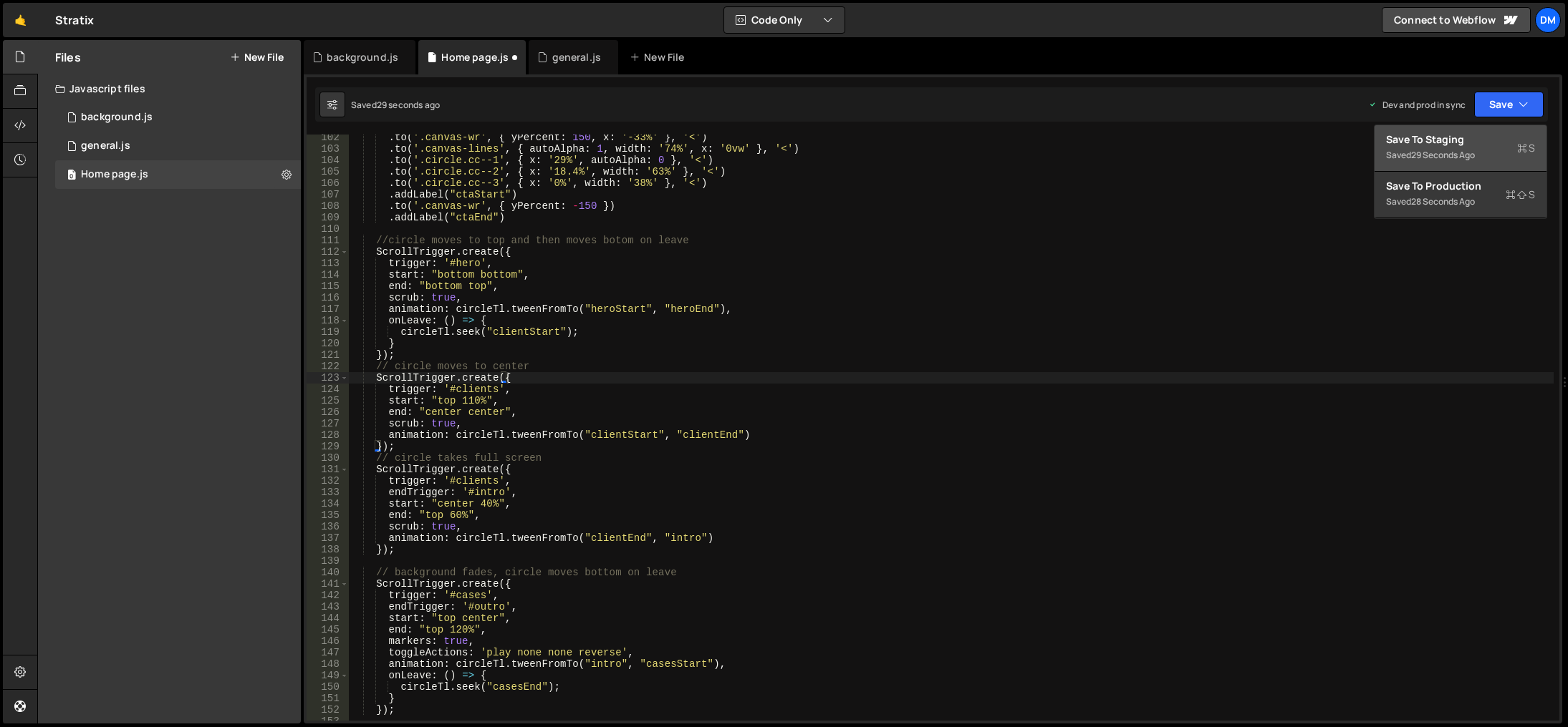
click at [1457, 151] on div "29 seconds ago" at bounding box center [1443, 155] width 64 height 12
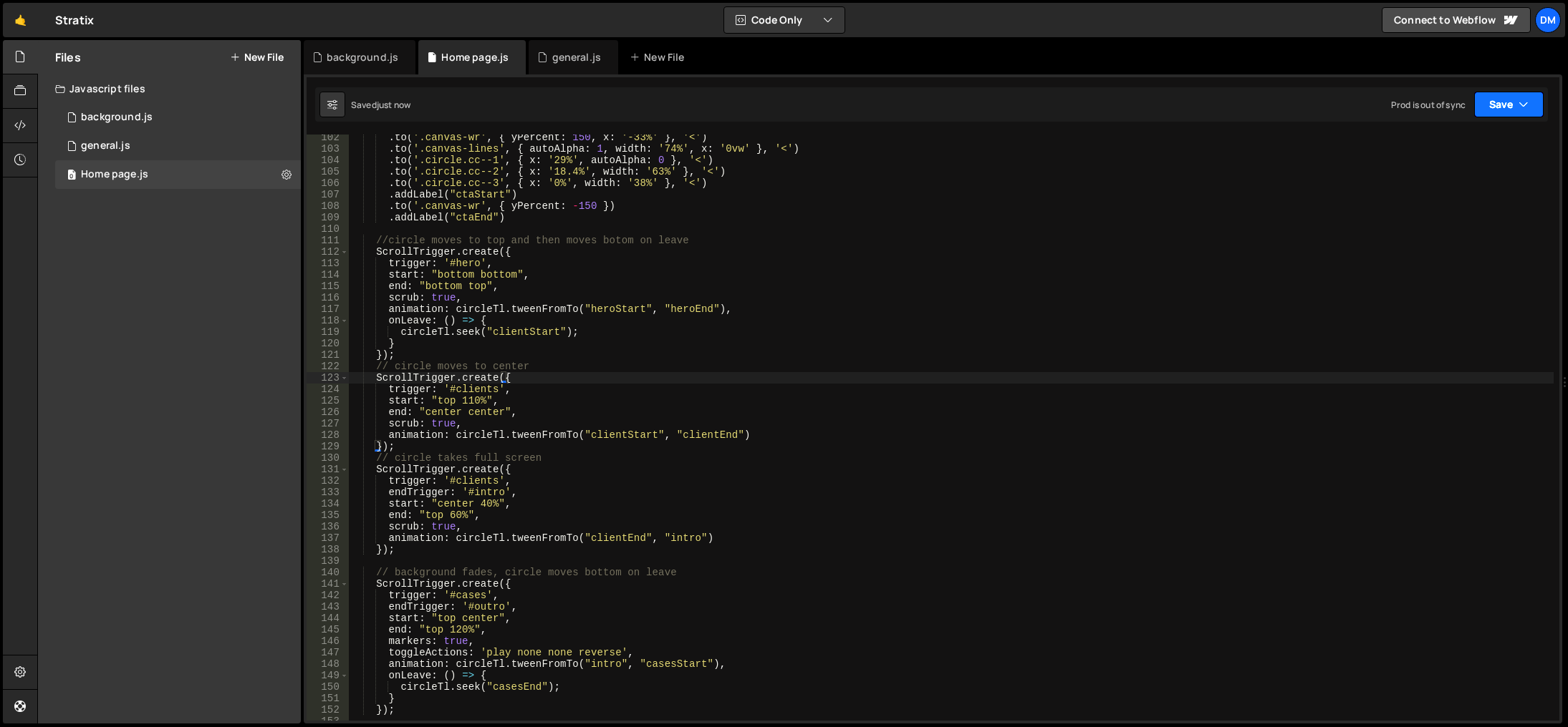
click at [1503, 109] on button "Save" at bounding box center [1508, 104] width 69 height 26
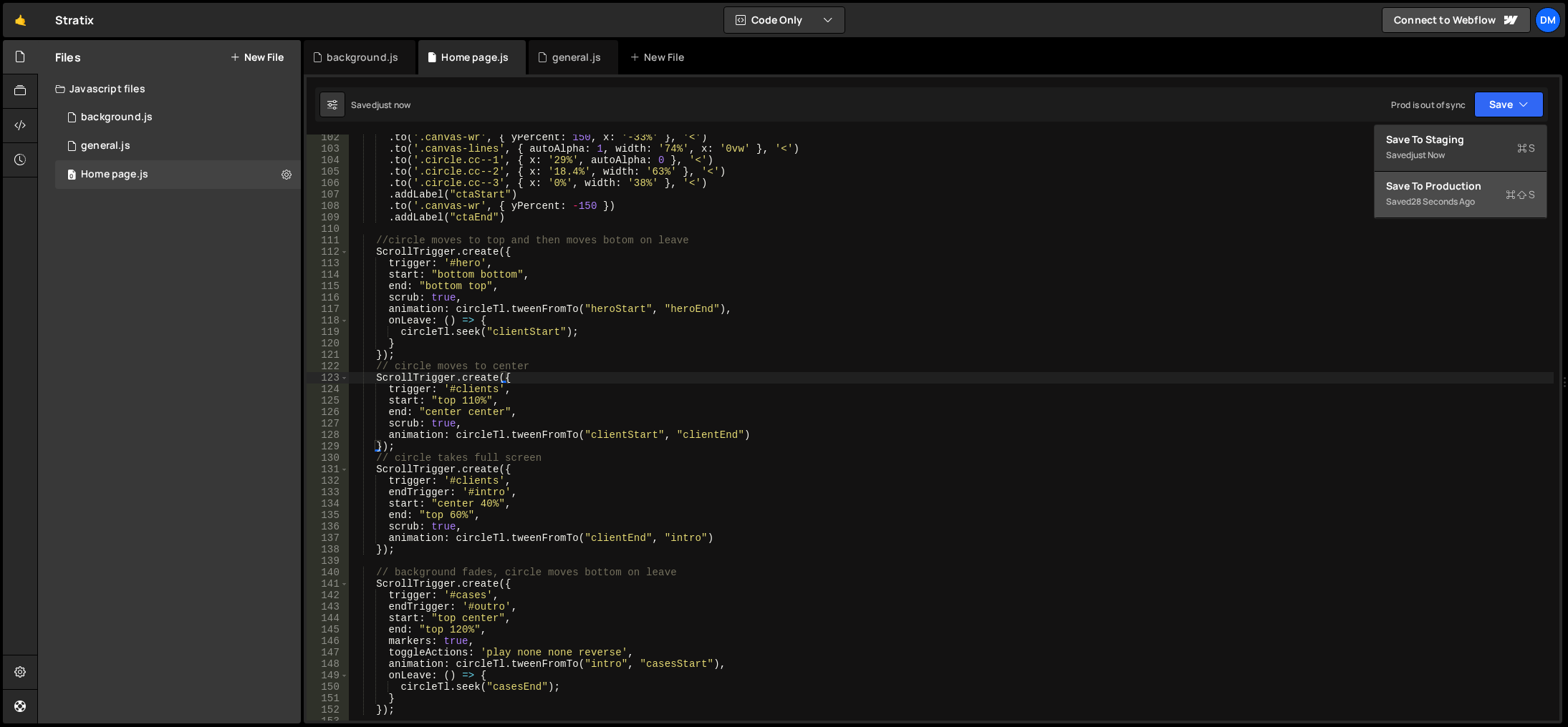
click at [1454, 184] on div "Save to Production S" at bounding box center [1461, 186] width 149 height 14
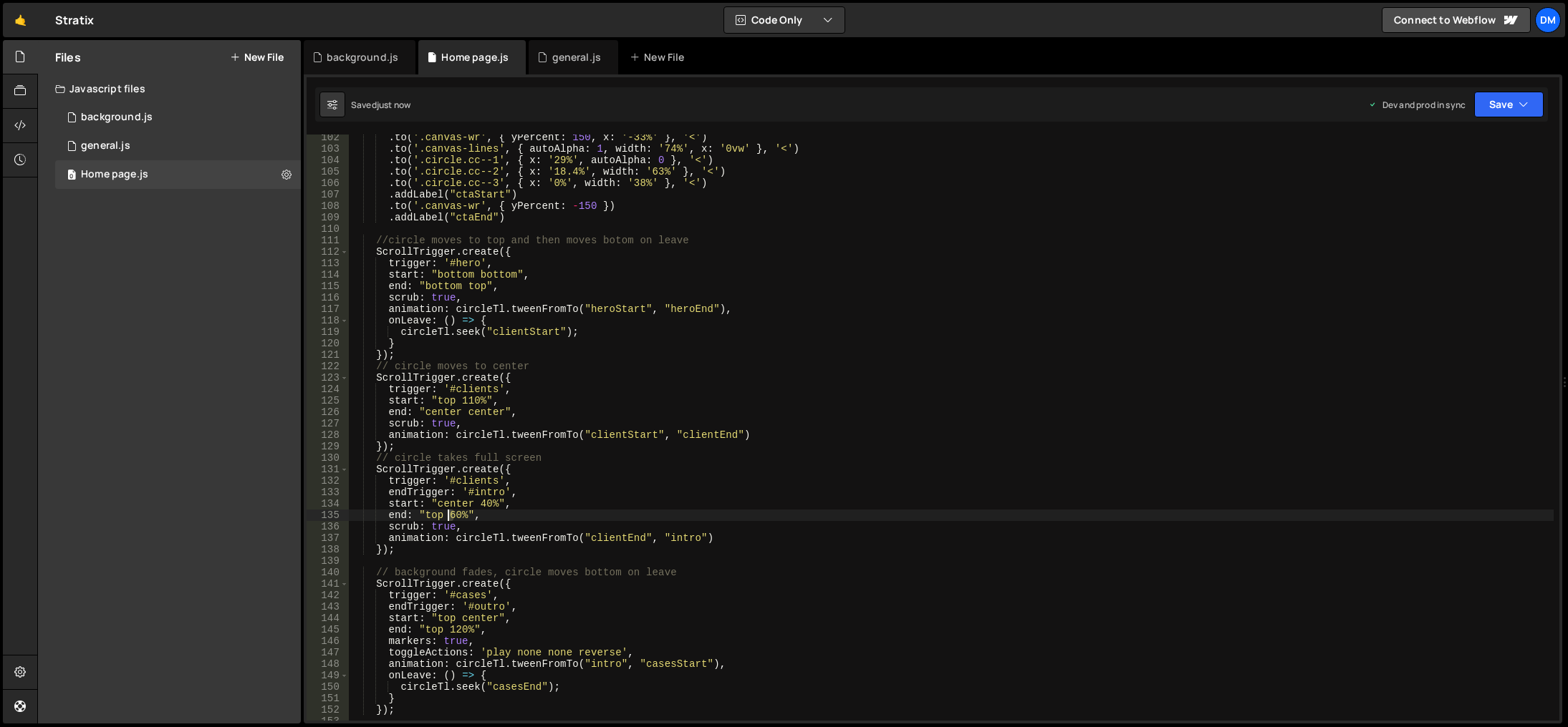
click at [450, 519] on div ". to ( '.canvas-wr' , { yPercent : 150 , x : '-33%' } , '<' ) . to ( '.canvas-l…" at bounding box center [951, 436] width 1205 height 610
click at [770, 463] on div ". to ( '.canvas-wr' , { yPercent : 150 , x : '-33%' } , '<' ) . to ( '.canvas-l…" at bounding box center [951, 436] width 1205 height 610
click at [1516, 95] on button "Save" at bounding box center [1508, 104] width 69 height 26
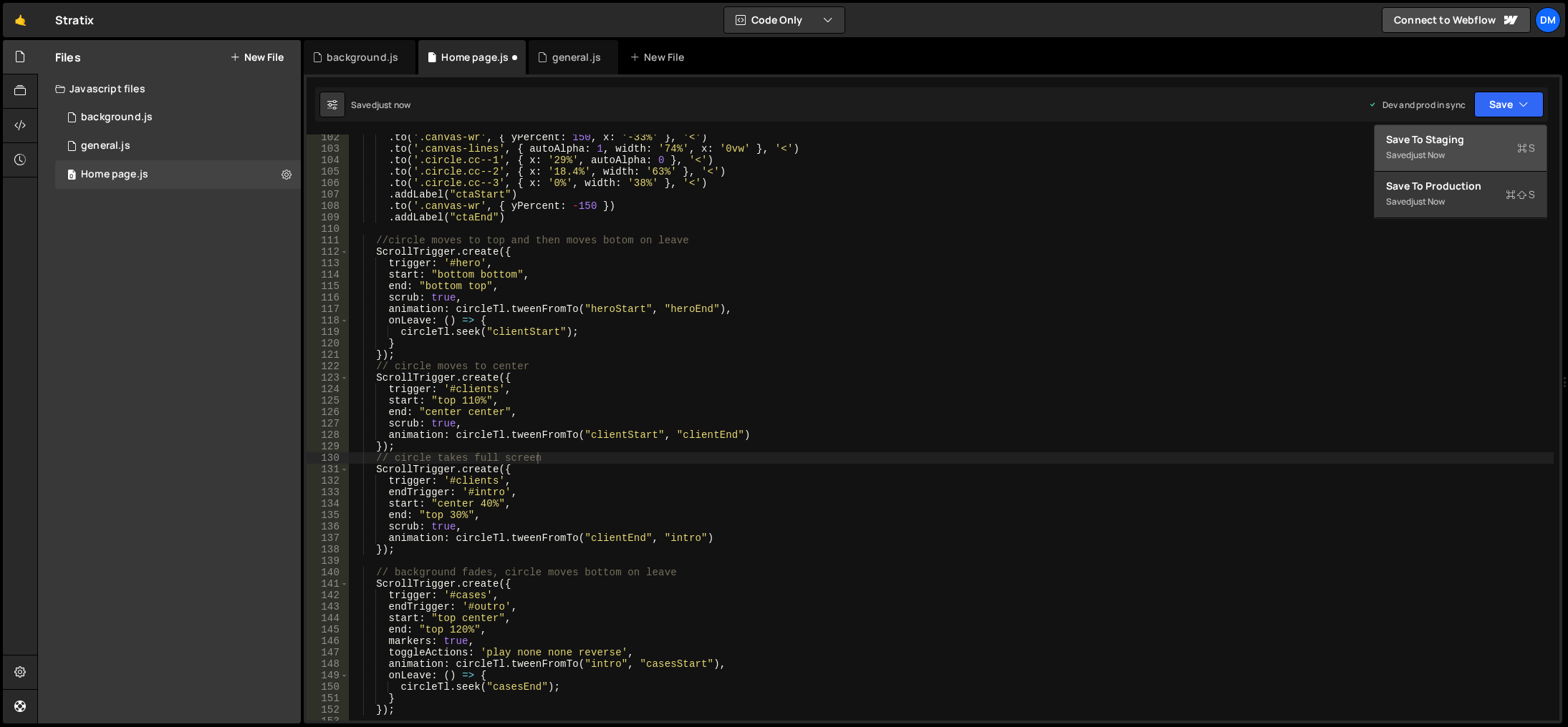
click at [1464, 146] on div "Save to Staging S" at bounding box center [1461, 139] width 149 height 14
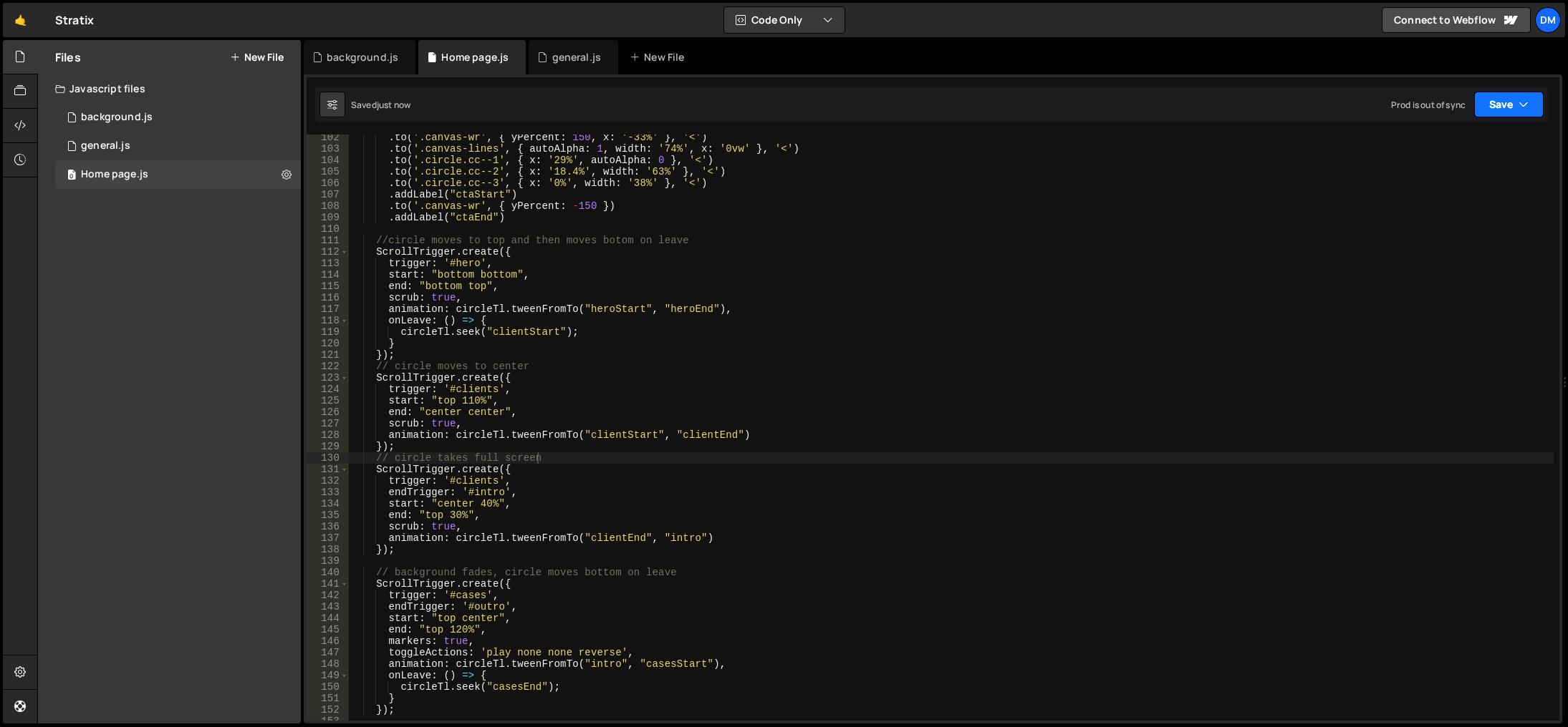
click at [1517, 100] on button "Save" at bounding box center [1508, 104] width 69 height 26
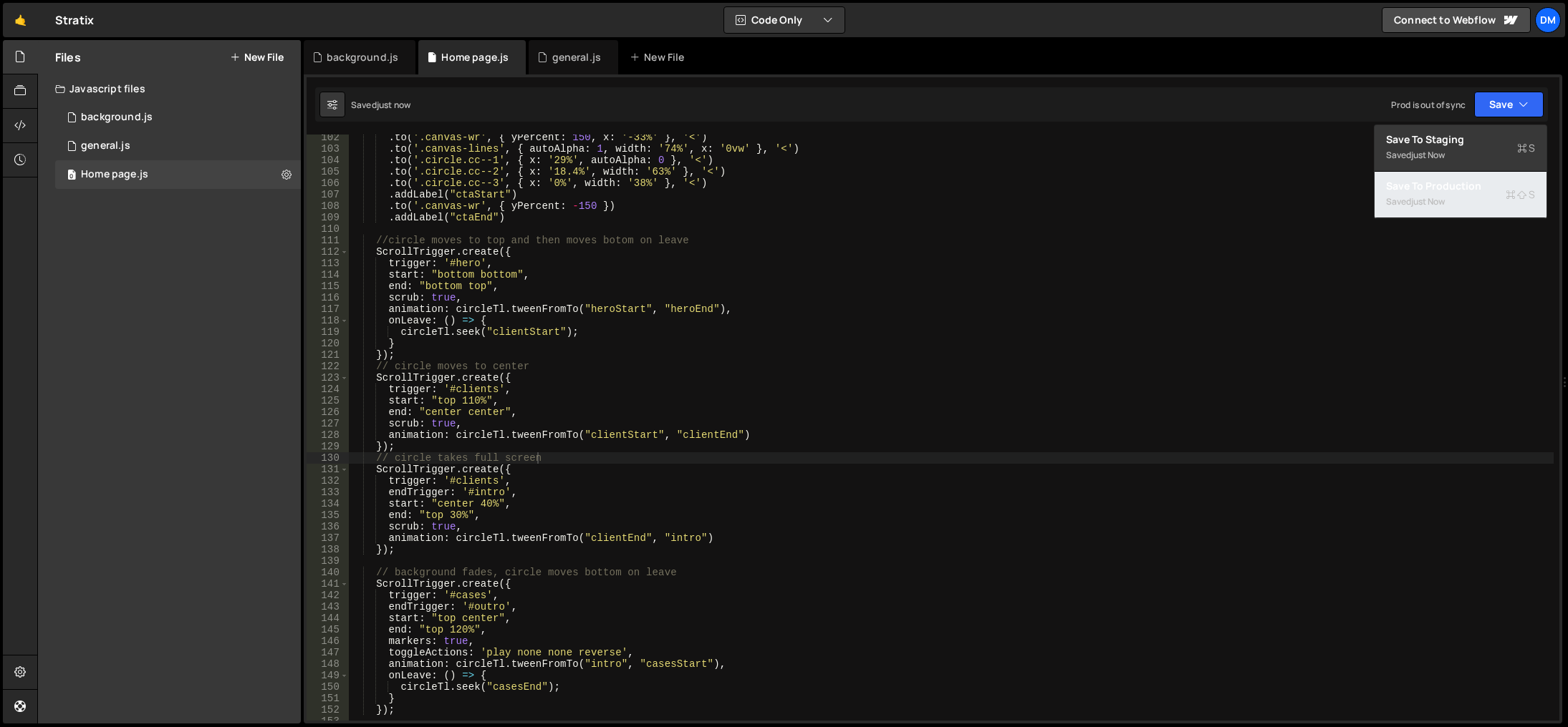
click at [1436, 195] on div "Saved just now" at bounding box center [1461, 201] width 149 height 17
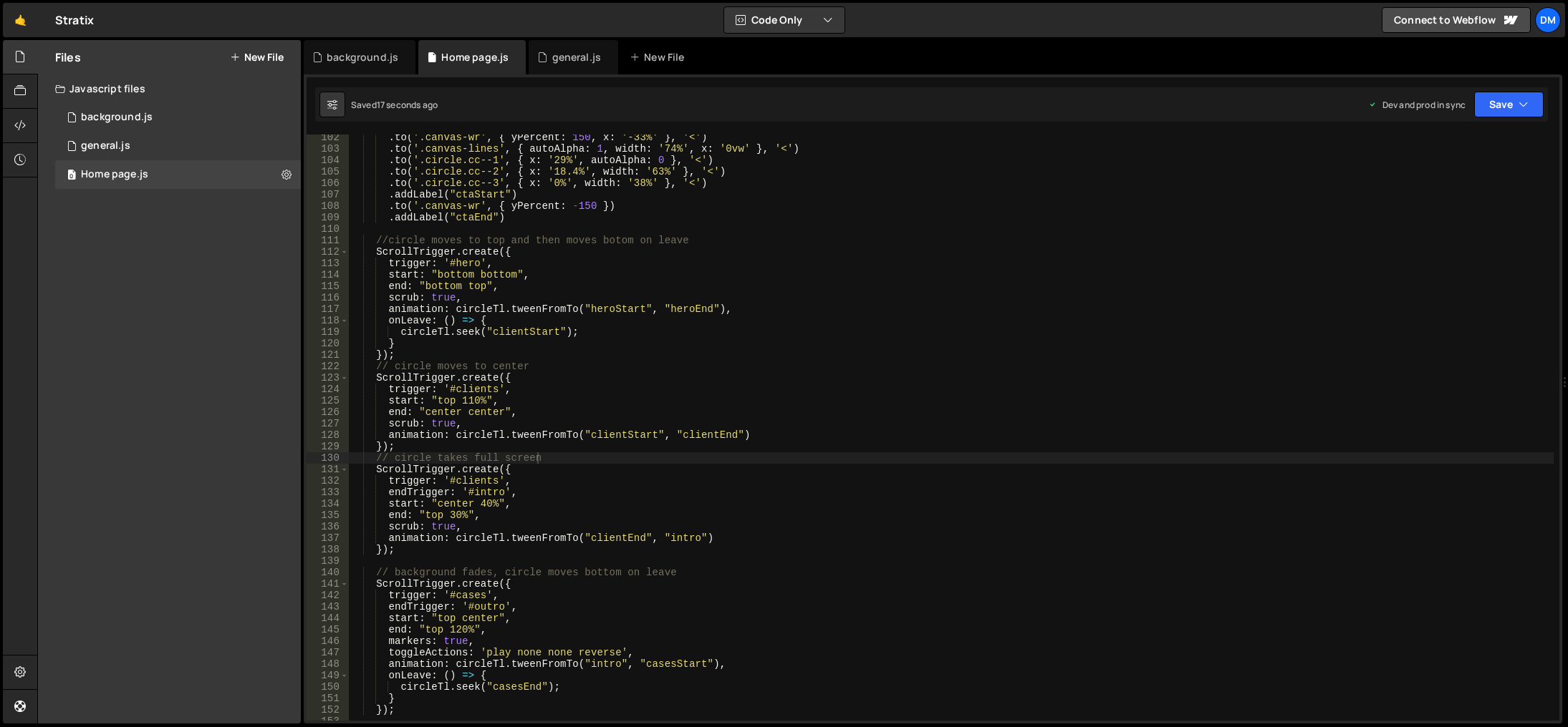
click at [1051, 523] on div ". to ( '.canvas-wr' , { yPercent : 150 , x : '-33%' } , '<' ) . to ( '.canvas-l…" at bounding box center [951, 436] width 1205 height 610
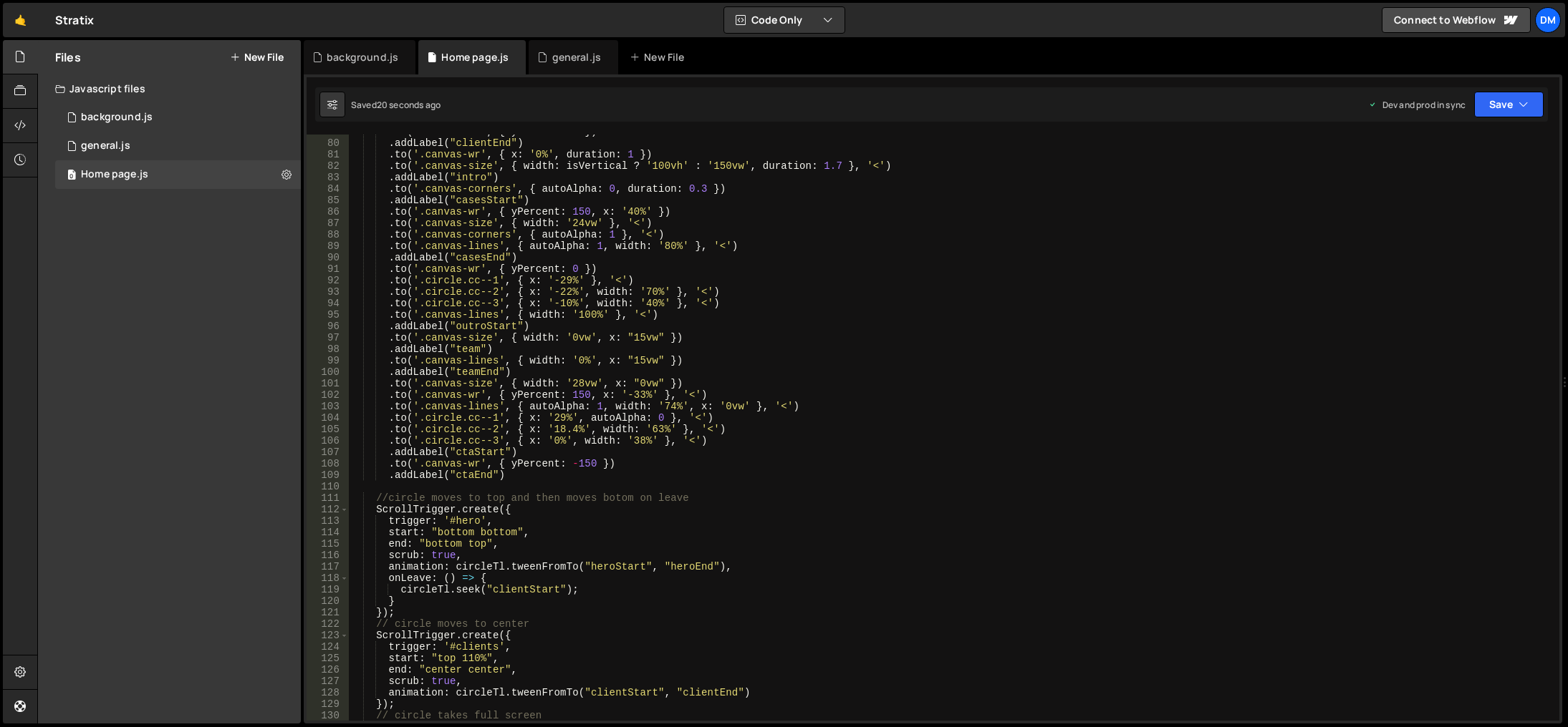
scroll to position [859, 0]
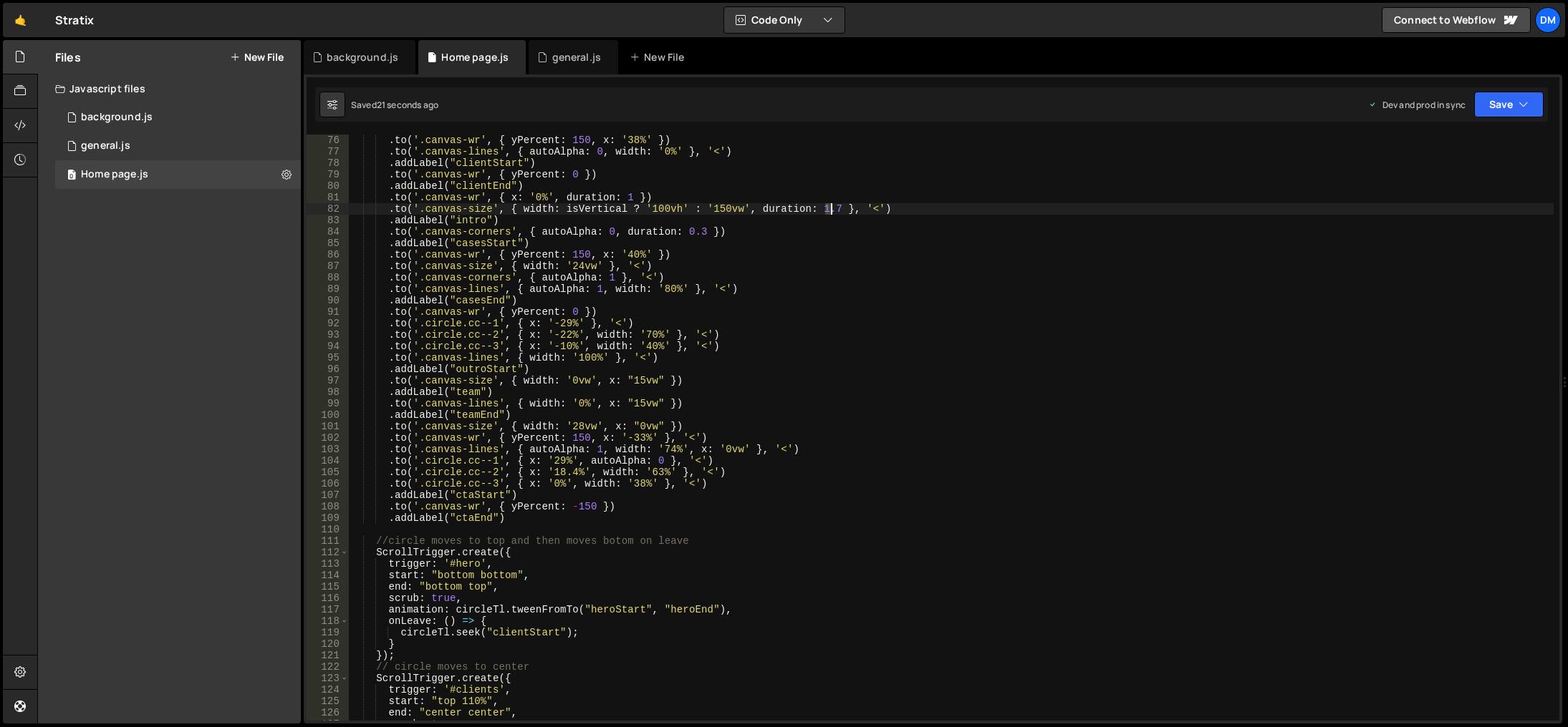
click at [828, 213] on div ". to ( '.canvas-wr' , { yPercent : 150 , x : '38%' }) . to ( '.canvas-lines' , …" at bounding box center [951, 439] width 1205 height 610
click at [1507, 94] on button "Save" at bounding box center [1508, 104] width 69 height 26
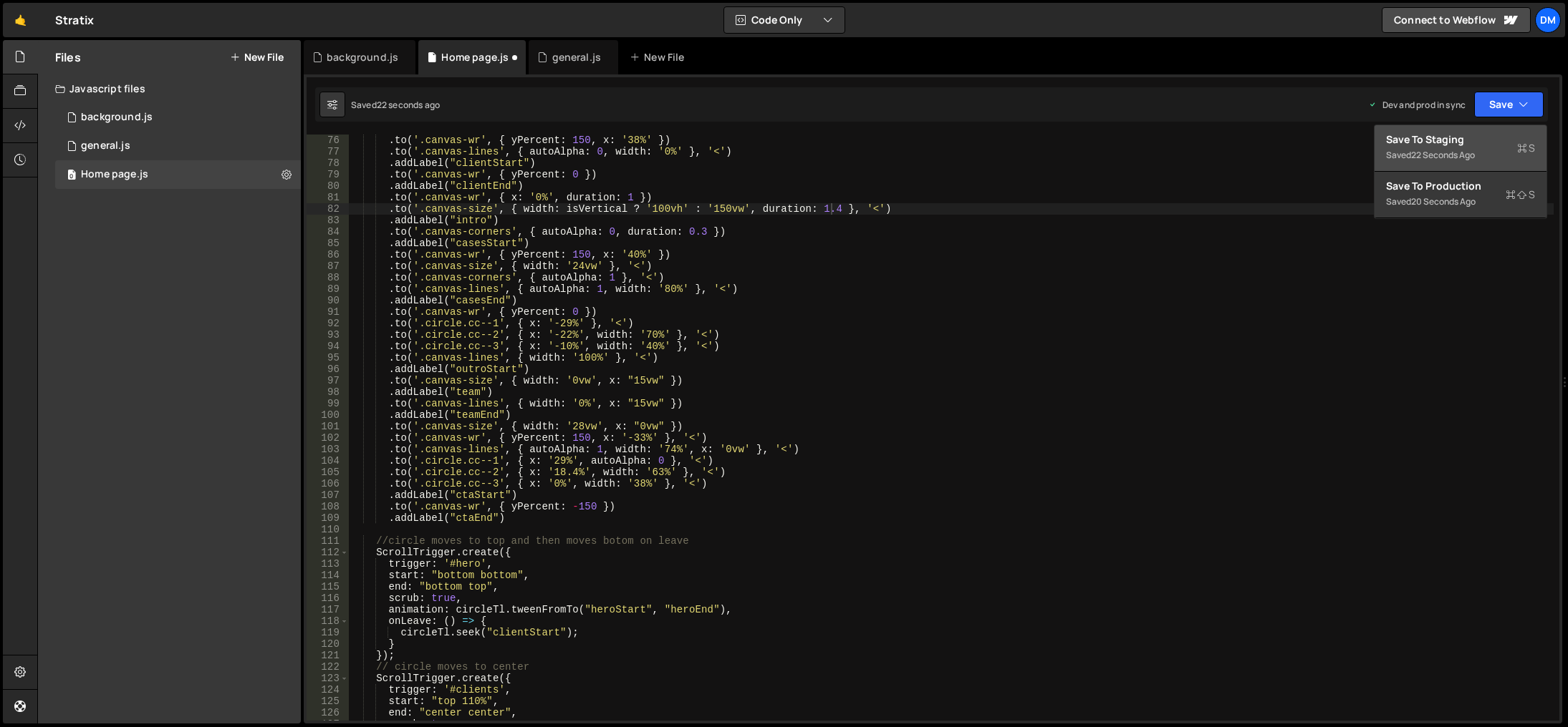
click at [1465, 139] on div "Save to Staging S" at bounding box center [1461, 139] width 149 height 14
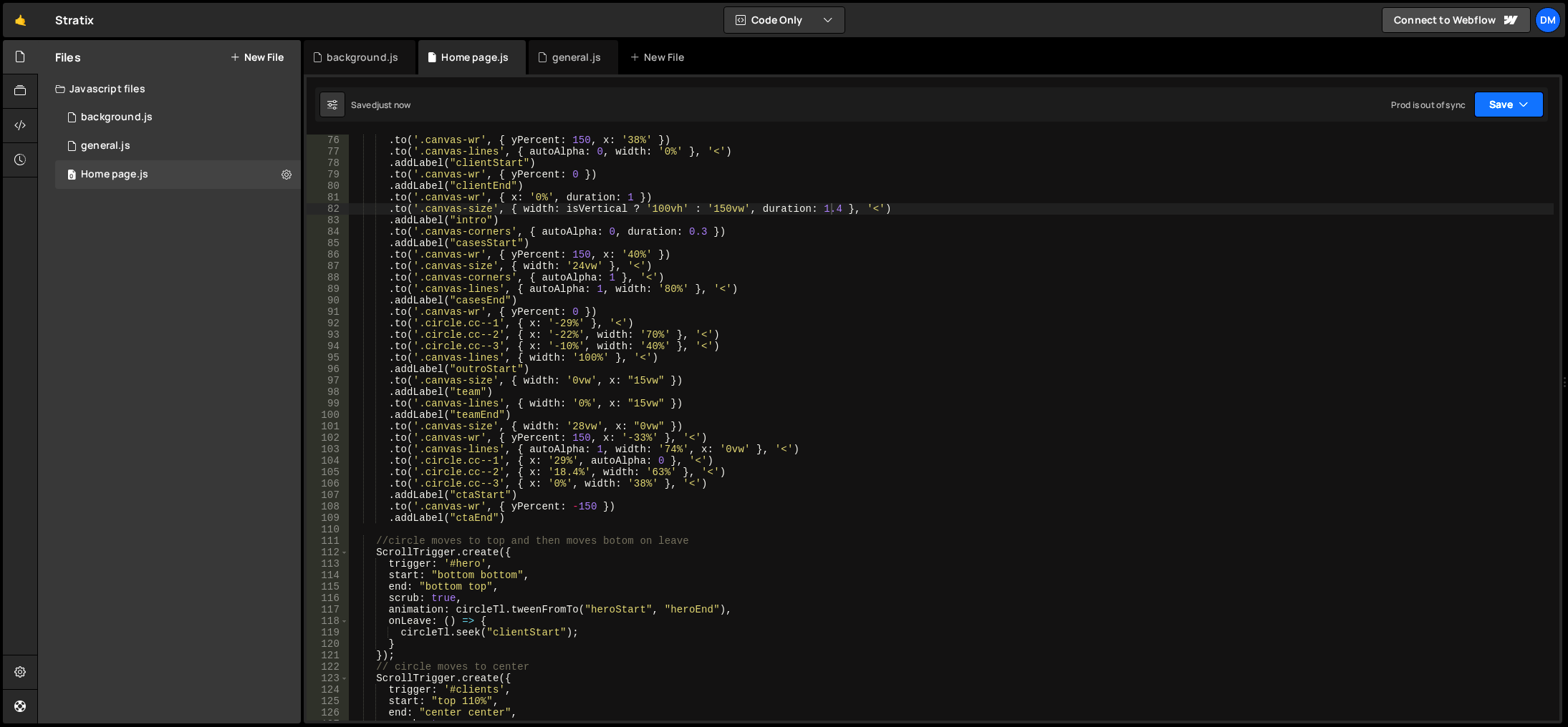
click at [1494, 106] on button "Save" at bounding box center [1508, 104] width 69 height 26
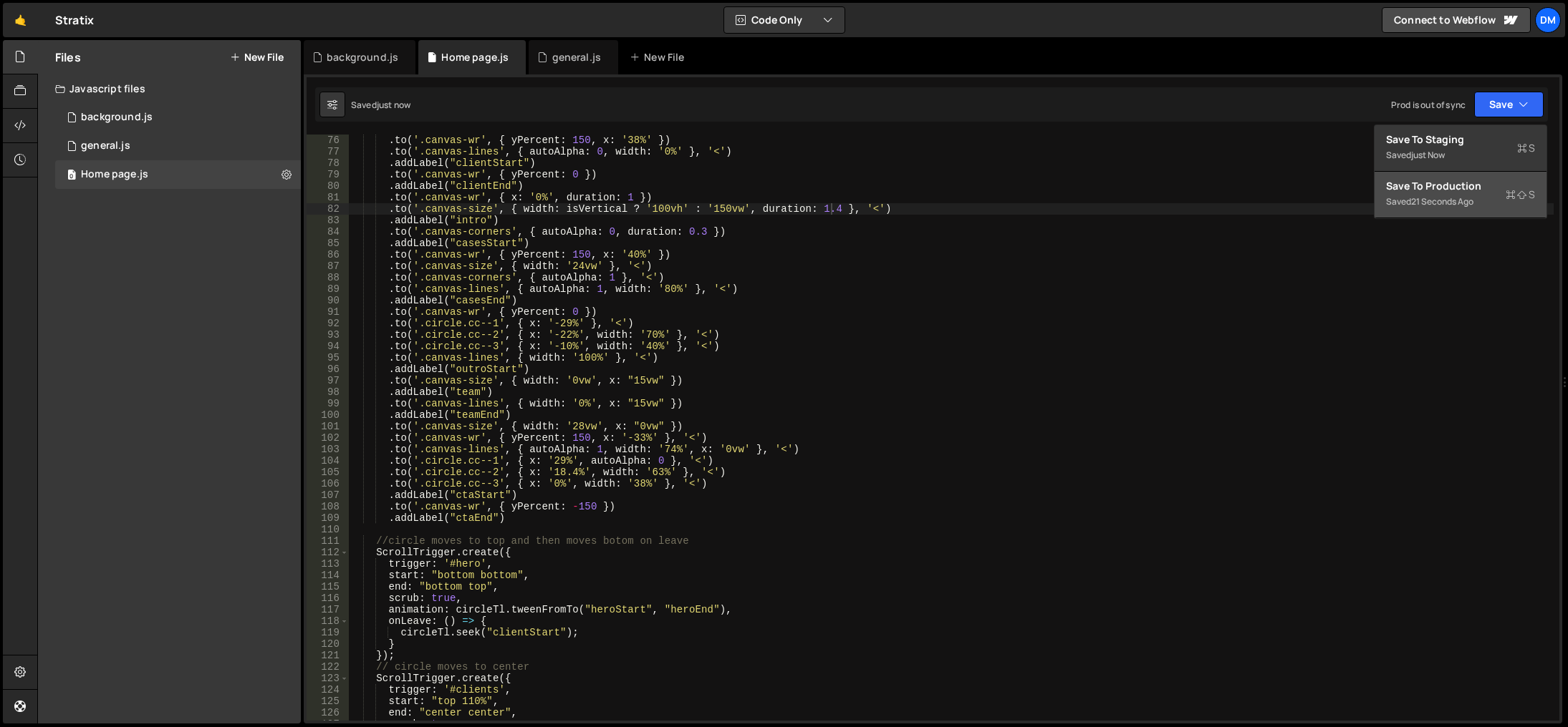
click at [1444, 187] on div "Save to Production S" at bounding box center [1461, 186] width 149 height 14
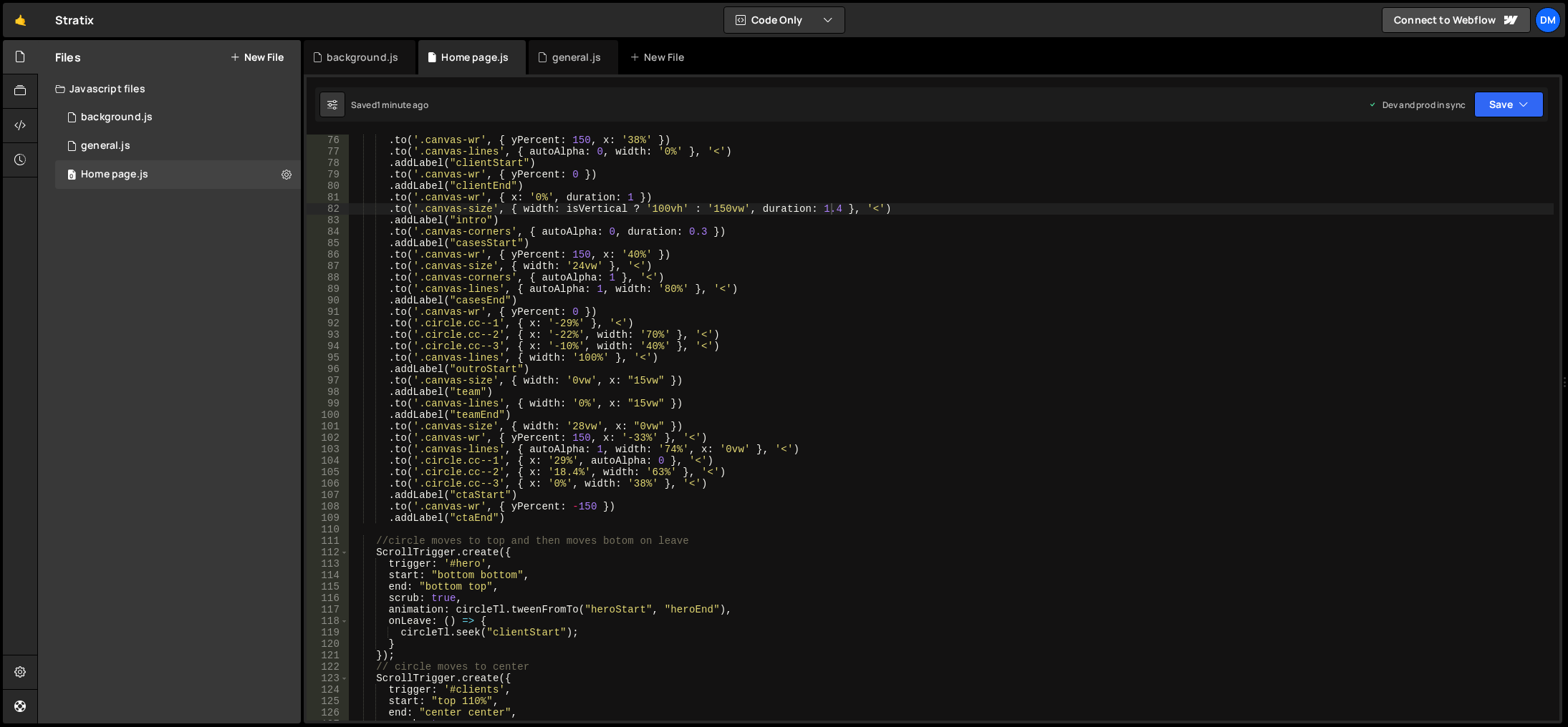
click at [903, 542] on div ". to ( '.canvas-wr' , { yPercent : 150 , x : '38%' }) . to ( '.canvas-lines' , …" at bounding box center [951, 439] width 1205 height 610
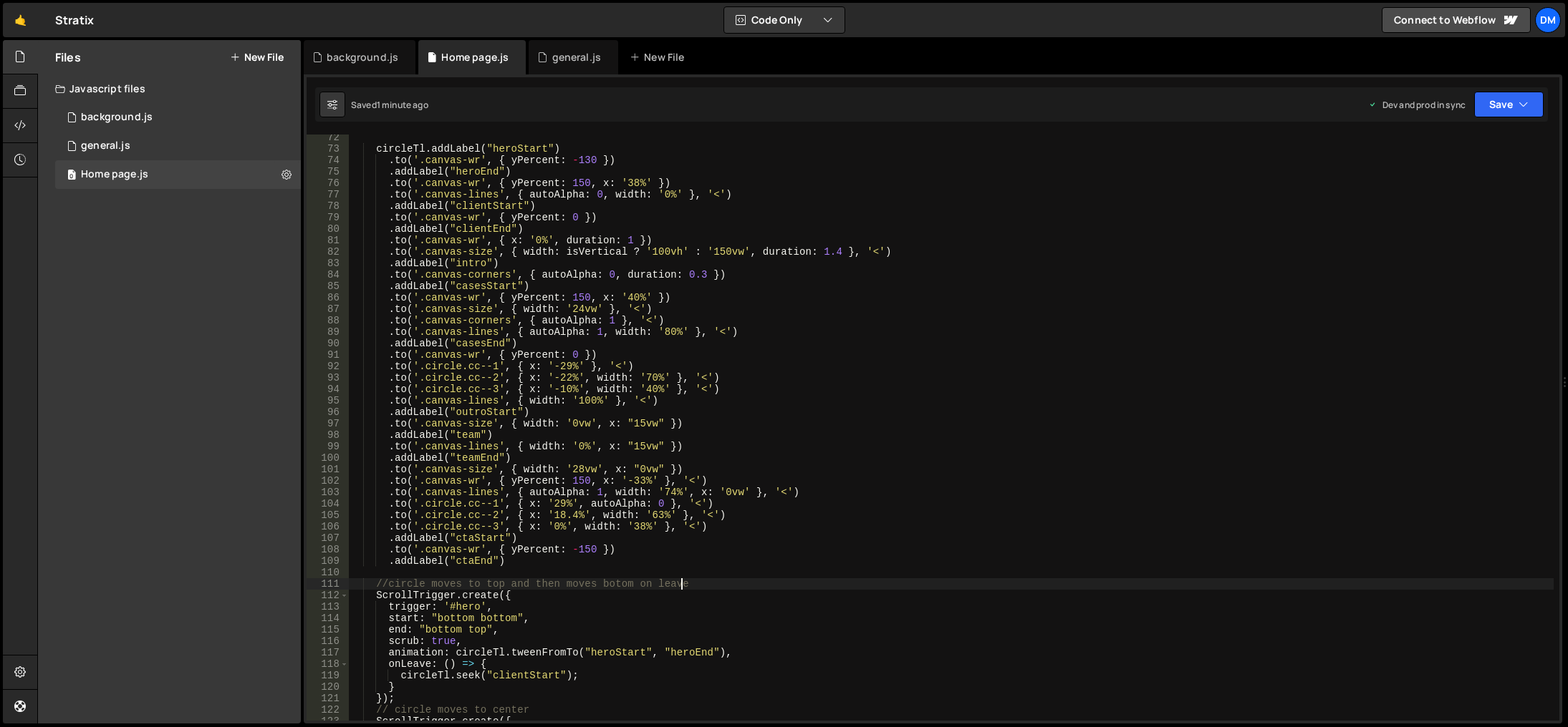
scroll to position [773, 0]
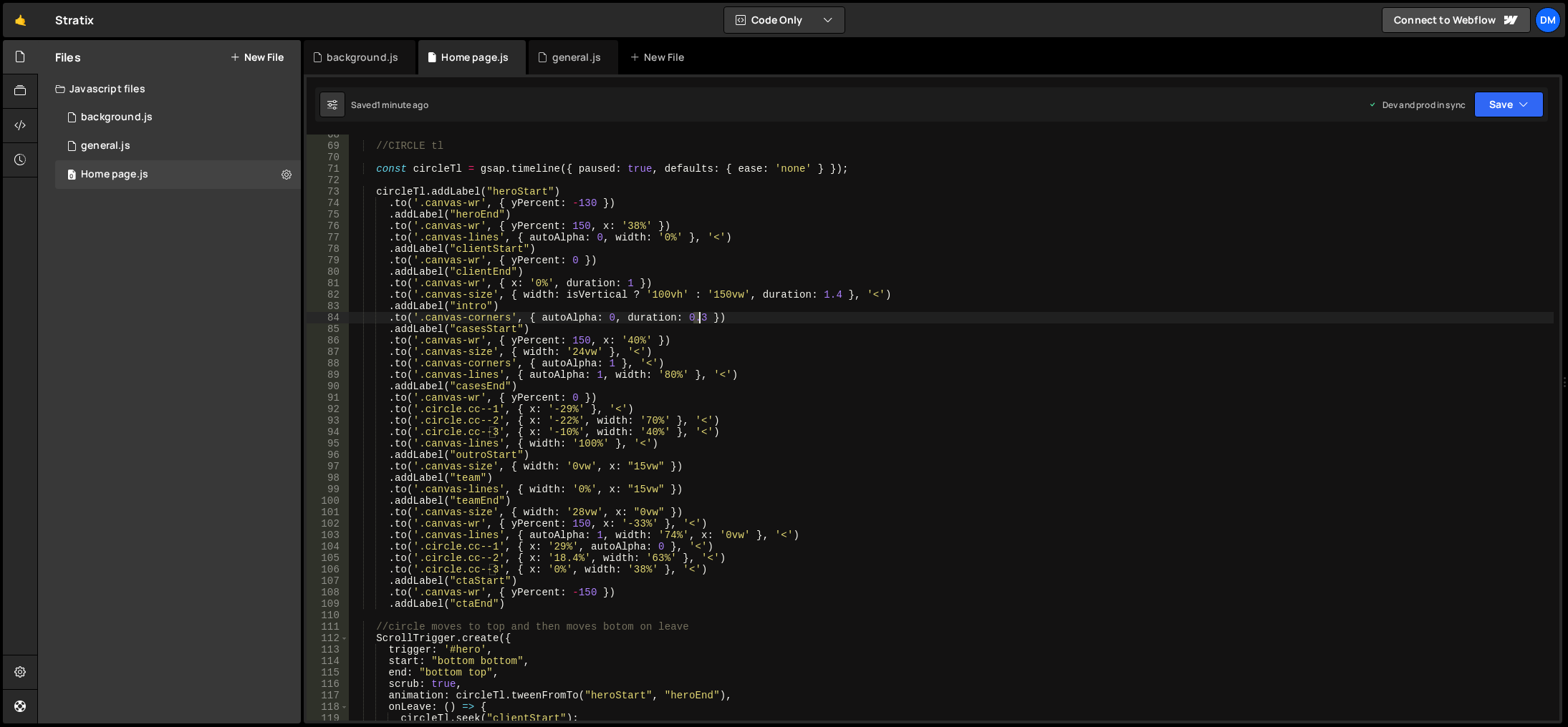
click at [696, 317] on div "//CIRCLE tl const circleTl = gsap . timeline ({ paused : true , defaults : { ea…" at bounding box center [951, 433] width 1205 height 610
drag, startPoint x: 917, startPoint y: 274, endPoint x: 1174, endPoint y: 172, distance: 276.5
click at [917, 274] on div "//CIRCLE tl const circleTl = gsap . timeline ({ paused : true , defaults : { ea…" at bounding box center [951, 433] width 1205 height 610
click at [1515, 101] on button "Save" at bounding box center [1508, 104] width 69 height 26
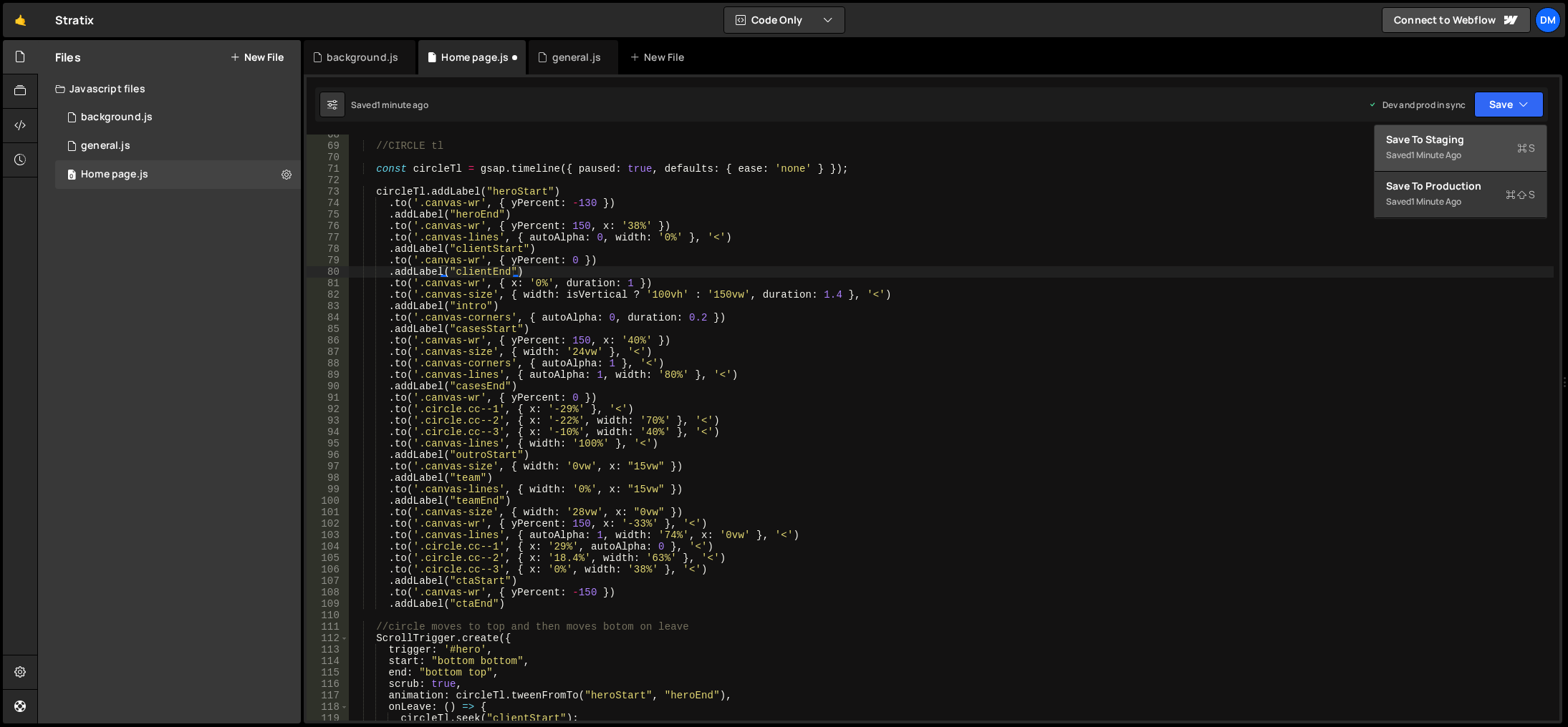
click at [1471, 150] on div "Saved 1 minute ago" at bounding box center [1461, 155] width 149 height 17
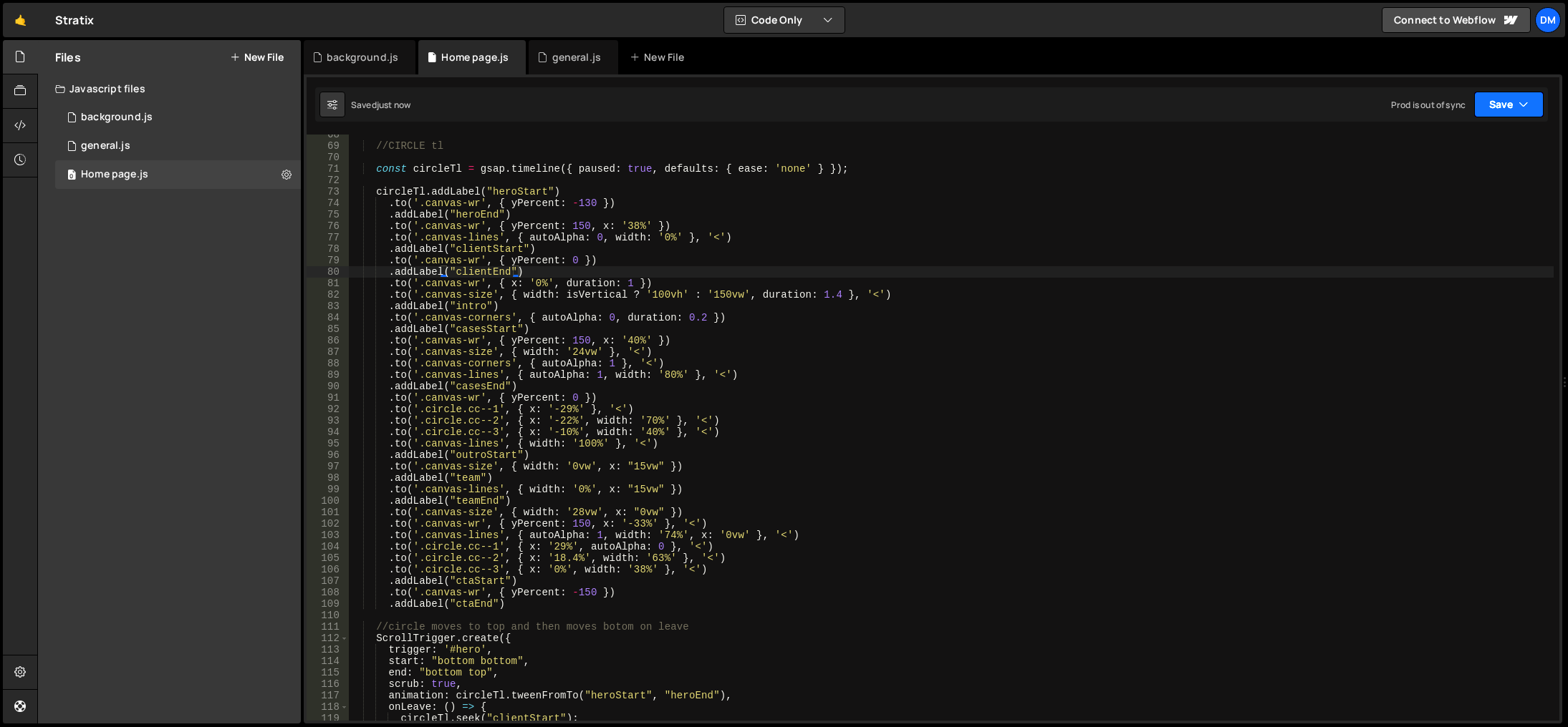
click at [1506, 101] on button "Save" at bounding box center [1508, 104] width 69 height 26
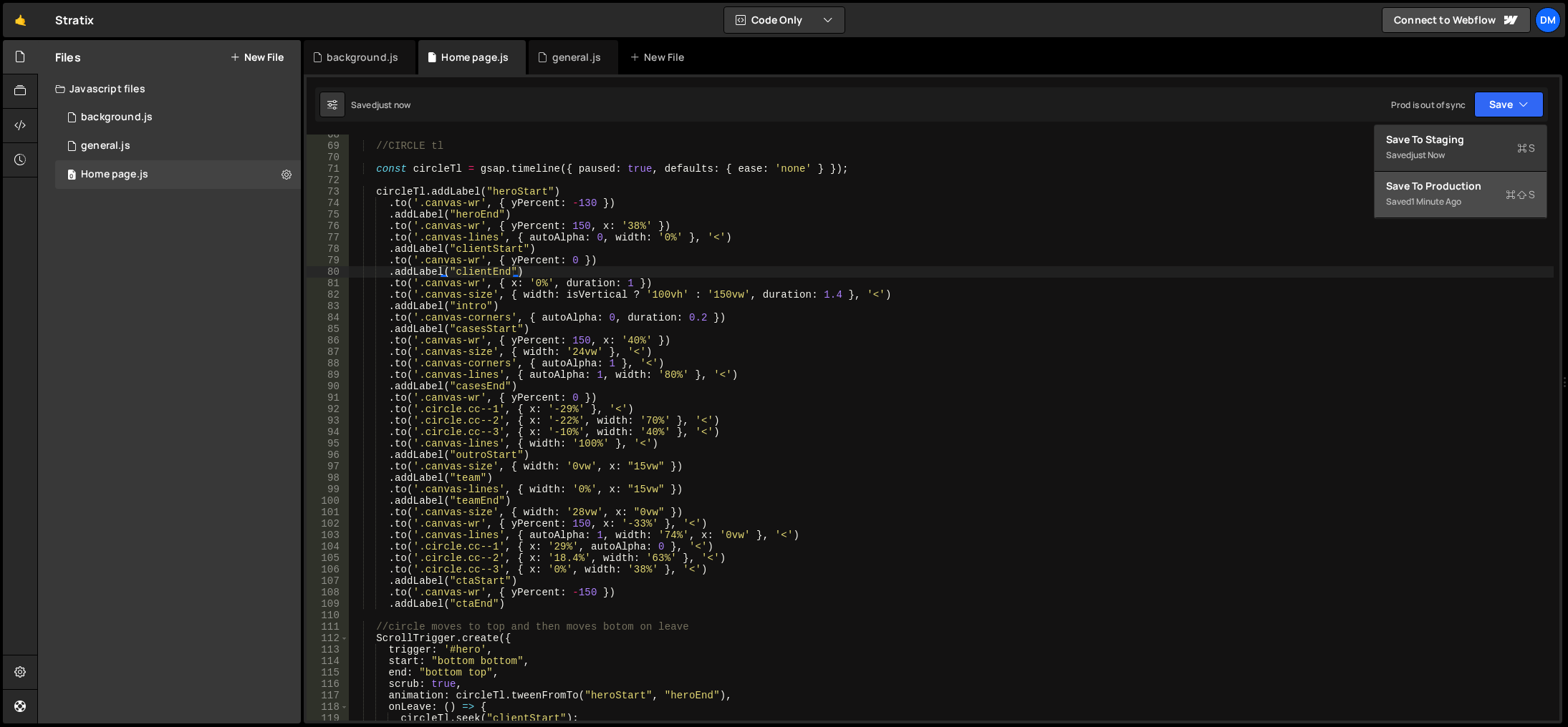
click at [1470, 187] on div "Save to Production S" at bounding box center [1461, 186] width 149 height 14
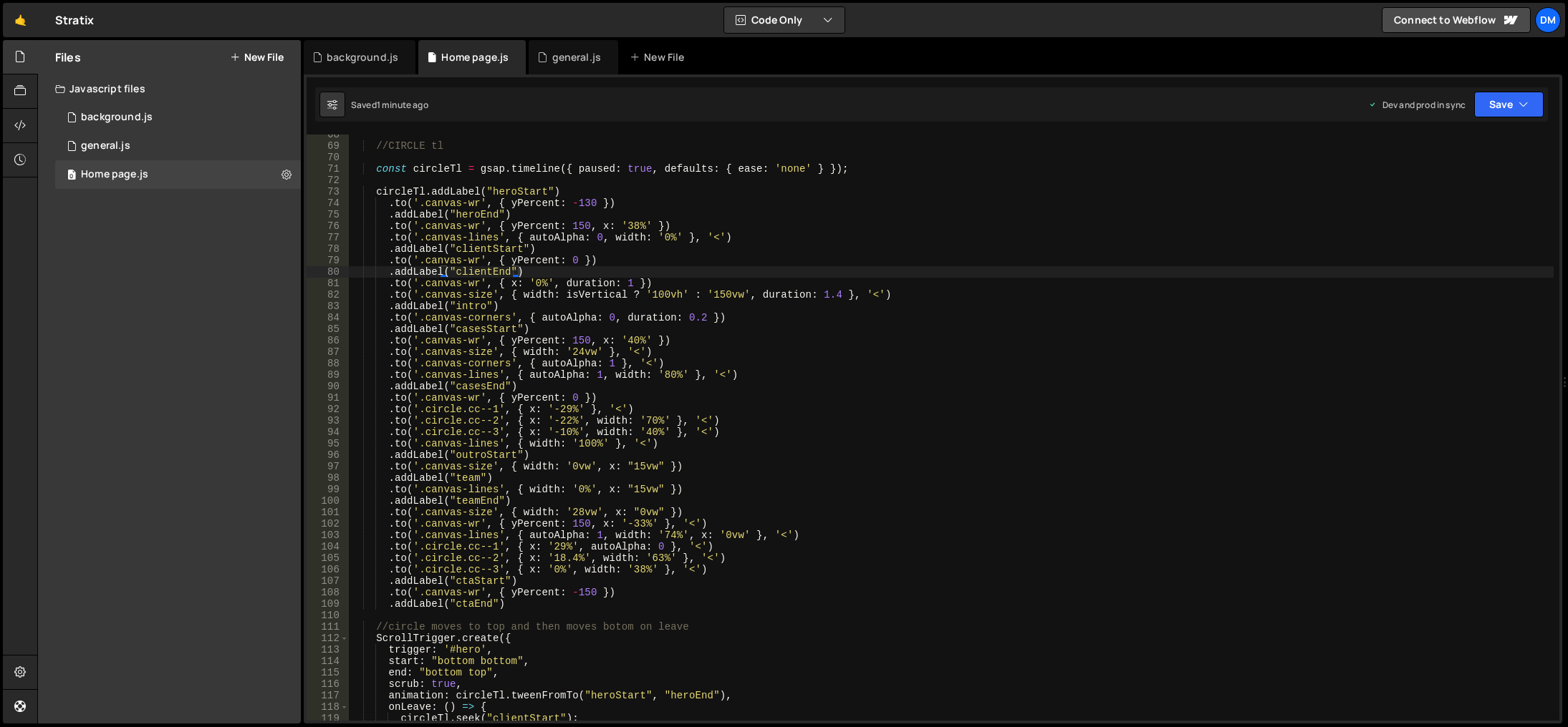
click at [664, 596] on div "//CIRCLE tl const circleTl = gsap . timeline ({ paused : true , defaults : { ea…" at bounding box center [951, 433] width 1205 height 610
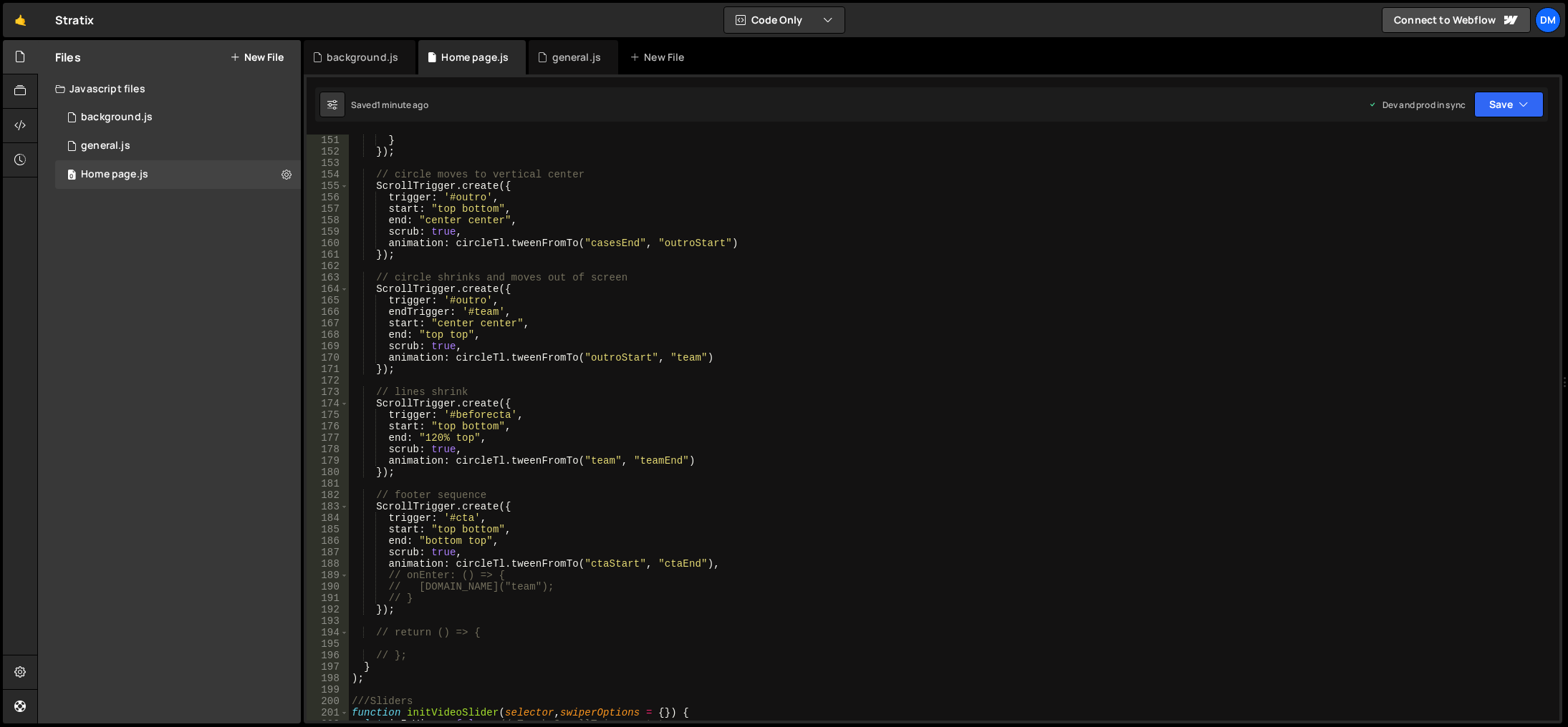
scroll to position [1632, 0]
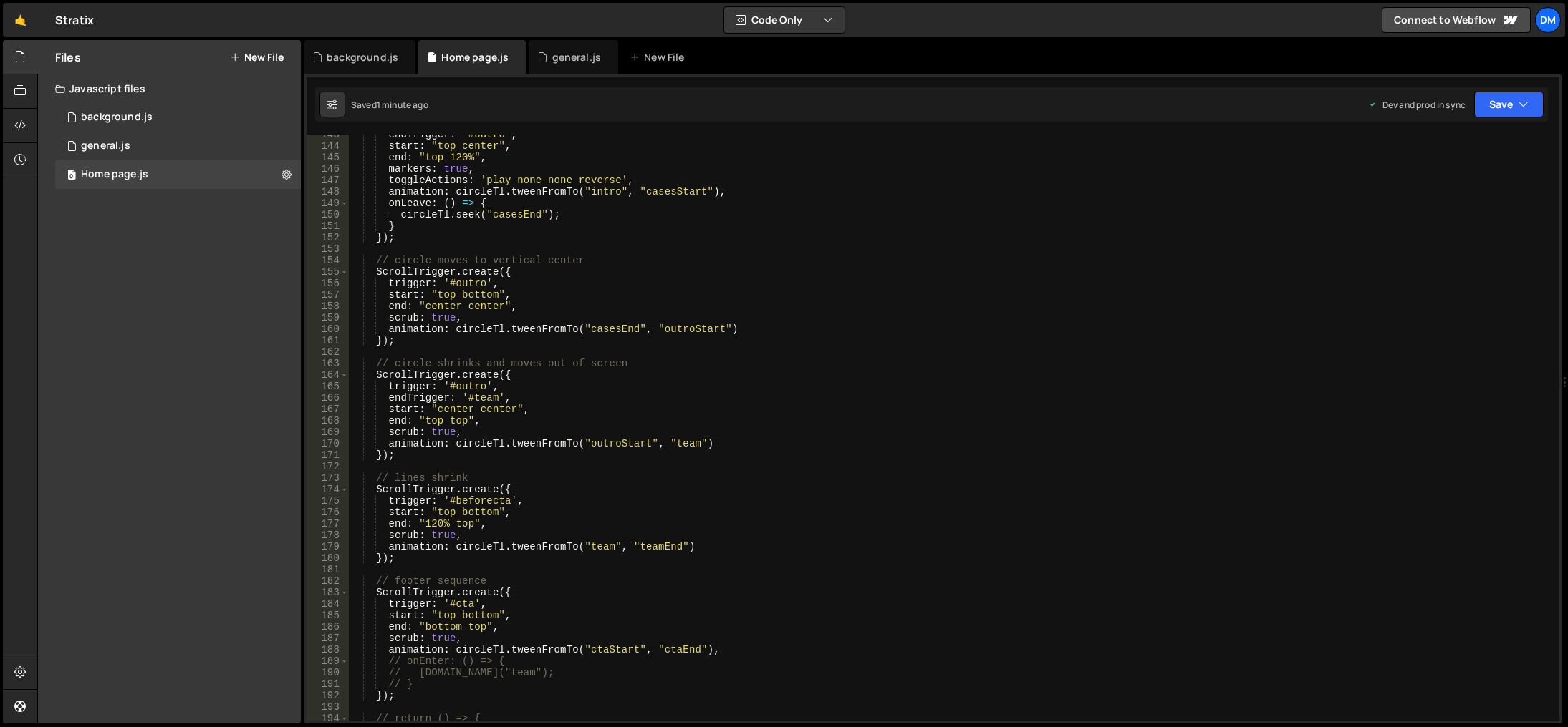
click at [727, 506] on div "endTrigger : '#outro' , start : "top center" , end : "top 120%" , markers : tru…" at bounding box center [951, 433] width 1205 height 610
click at [495, 409] on div "endTrigger : '#outro' , start : "top center" , end : "top 120%" , markers : tru…" at bounding box center [951, 433] width 1205 height 610
click at [766, 332] on div "endTrigger : '#outro' , start : "top center" , end : "top 120%" , markers : tru…" at bounding box center [951, 433] width 1205 height 610
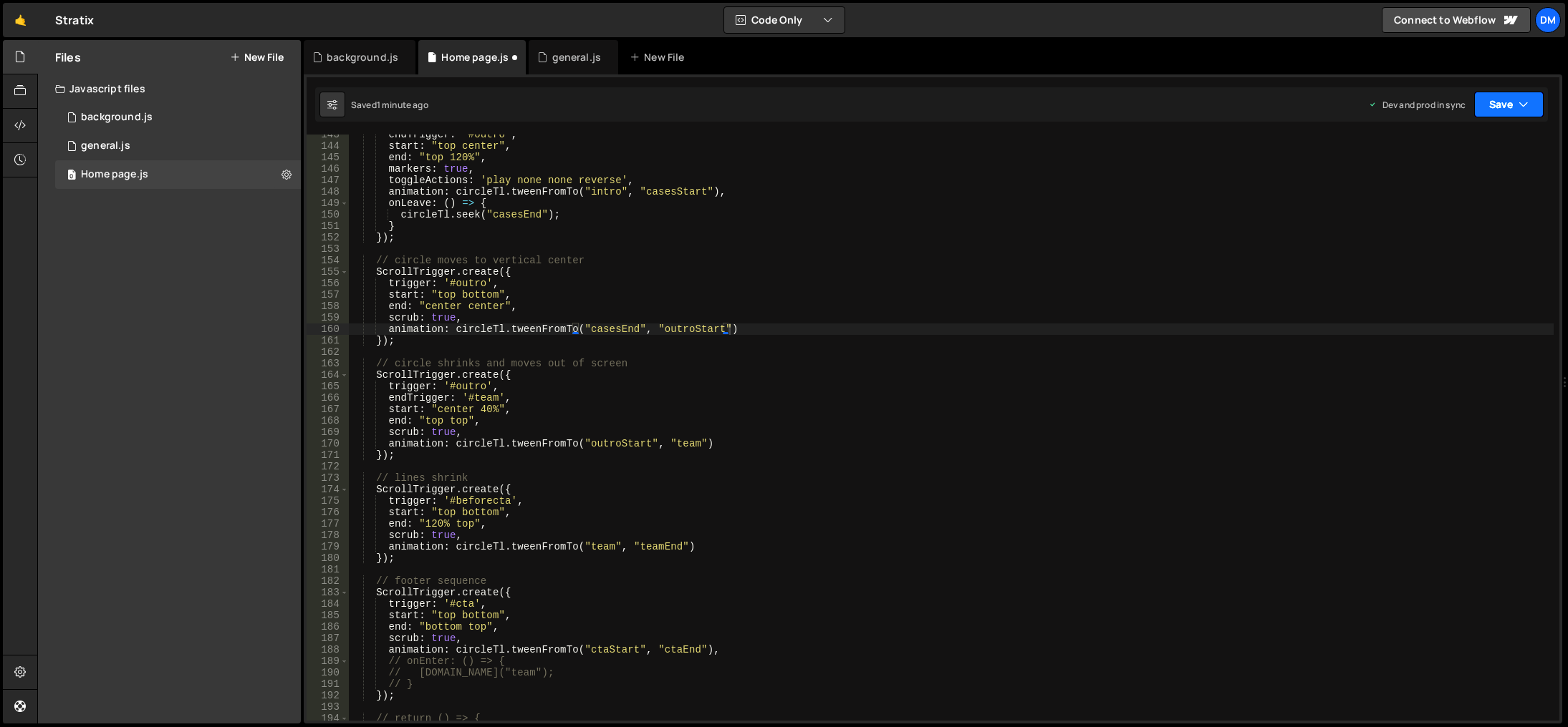
drag, startPoint x: 1508, startPoint y: 106, endPoint x: 1492, endPoint y: 130, distance: 28.8
click at [1508, 106] on button "Save" at bounding box center [1508, 104] width 69 height 26
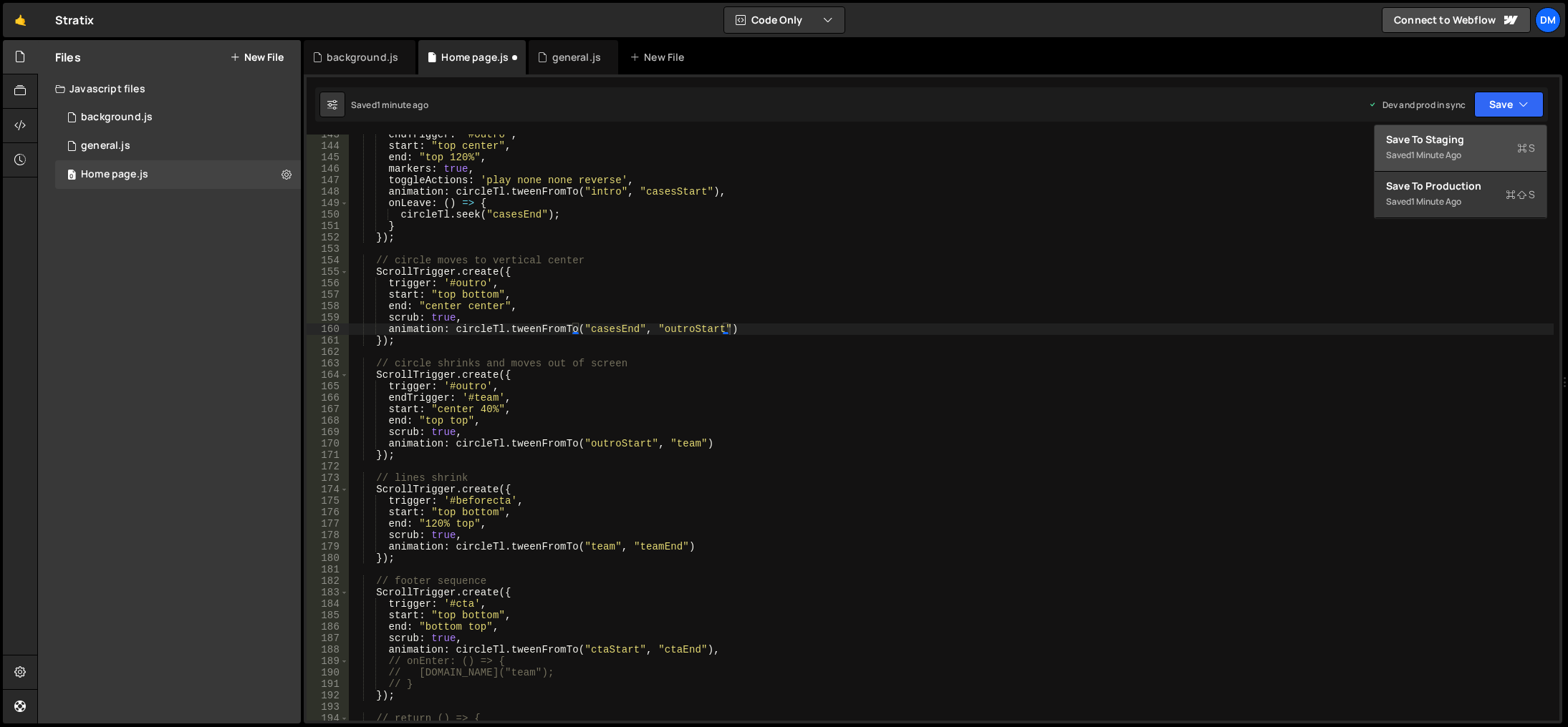
click at [1485, 138] on div "Save to Staging S" at bounding box center [1461, 139] width 149 height 14
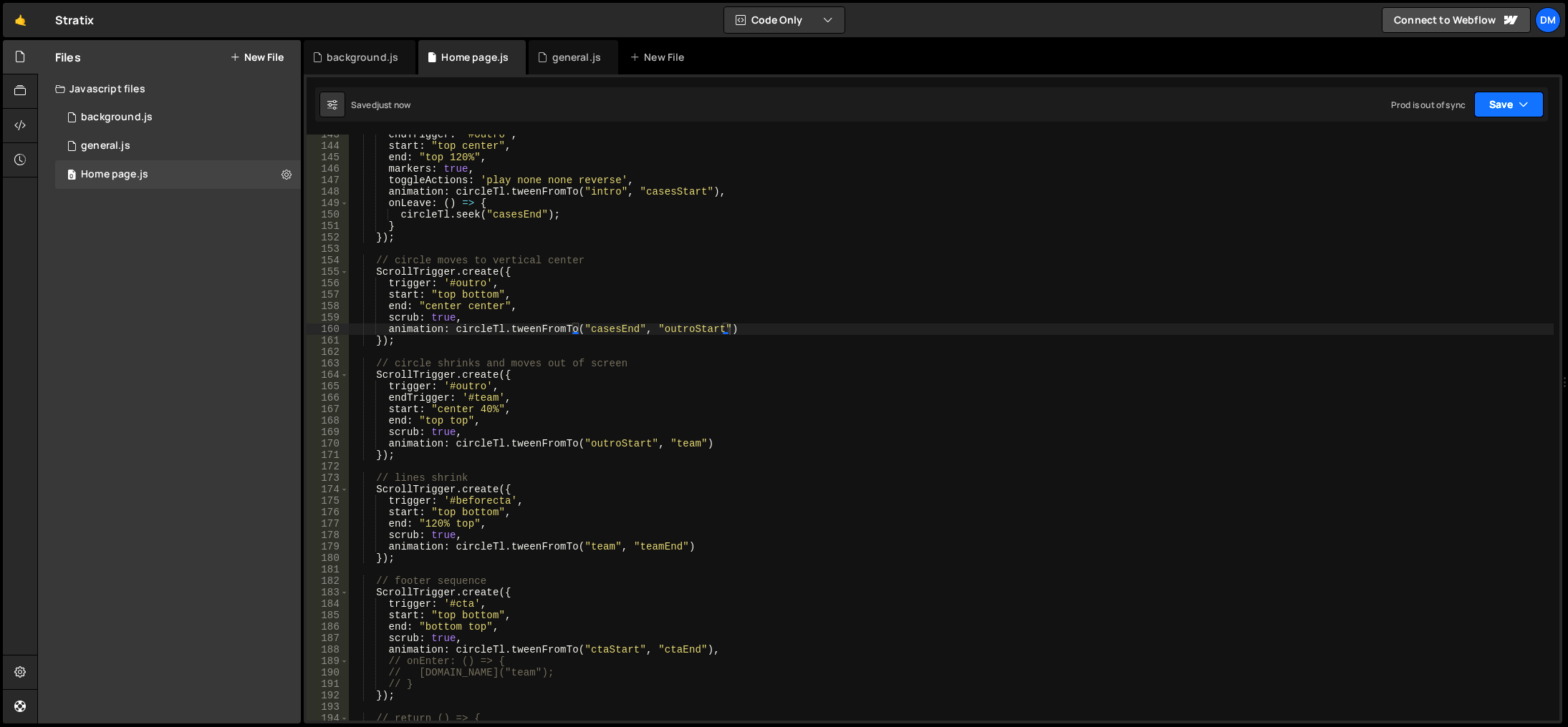
click at [1510, 108] on button "Save" at bounding box center [1508, 104] width 69 height 26
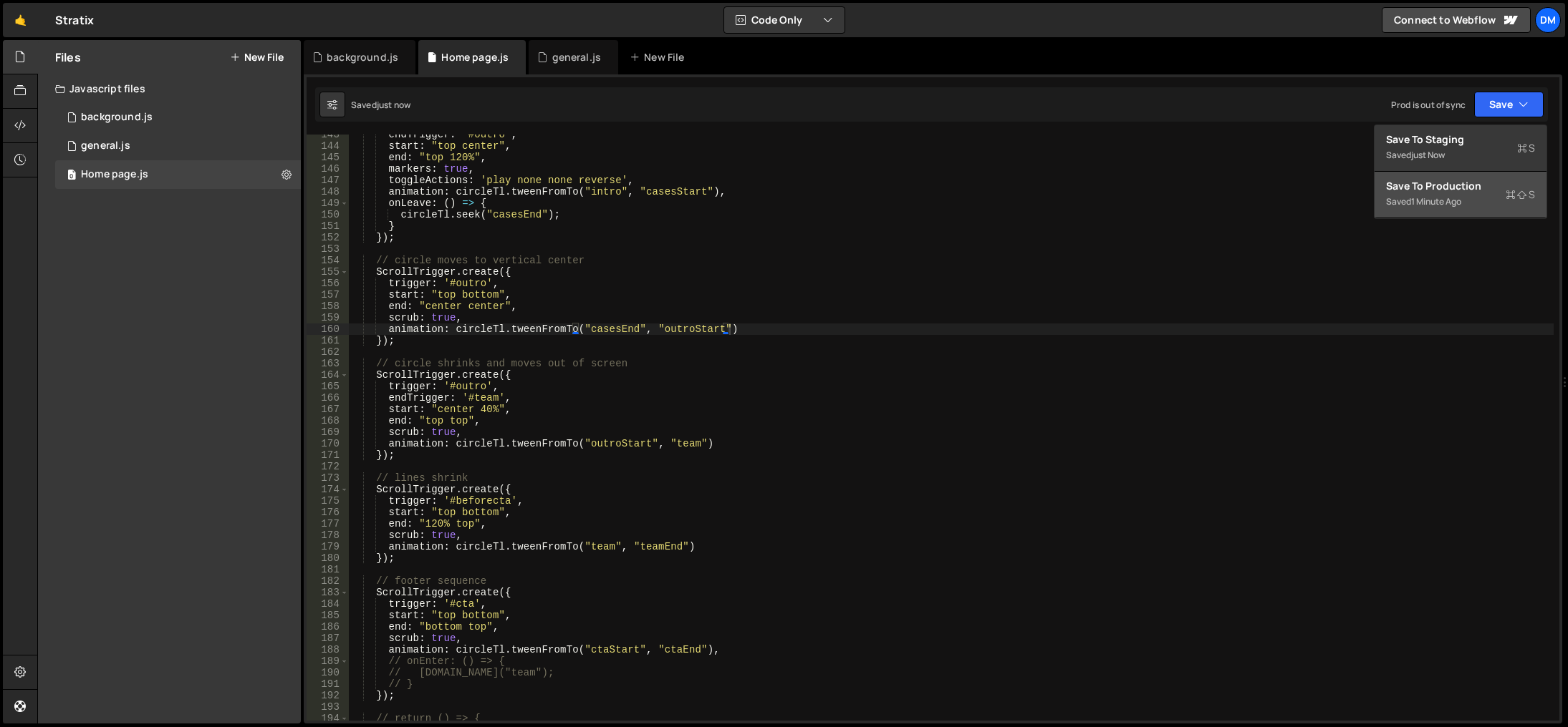
click at [1460, 185] on div "Save to Production S" at bounding box center [1461, 186] width 149 height 14
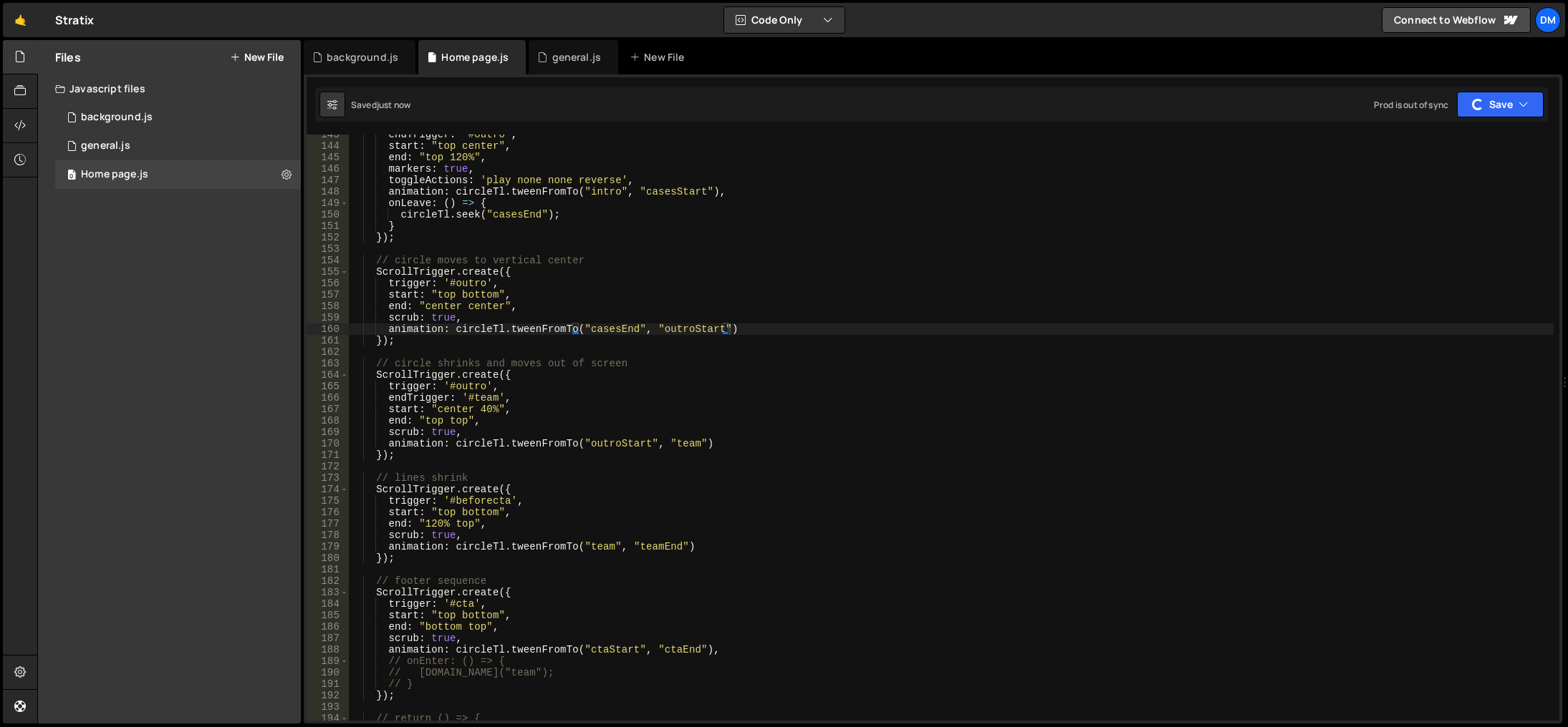
click at [1225, 299] on div "endTrigger : '#outro' , start : "top center" , end : "top 120%" , markers : tru…" at bounding box center [951, 433] width 1205 height 610
click at [1135, 585] on div "endTrigger : '#outro' , start : "top center" , end : "top 120%" , markers : tru…" at bounding box center [951, 433] width 1205 height 610
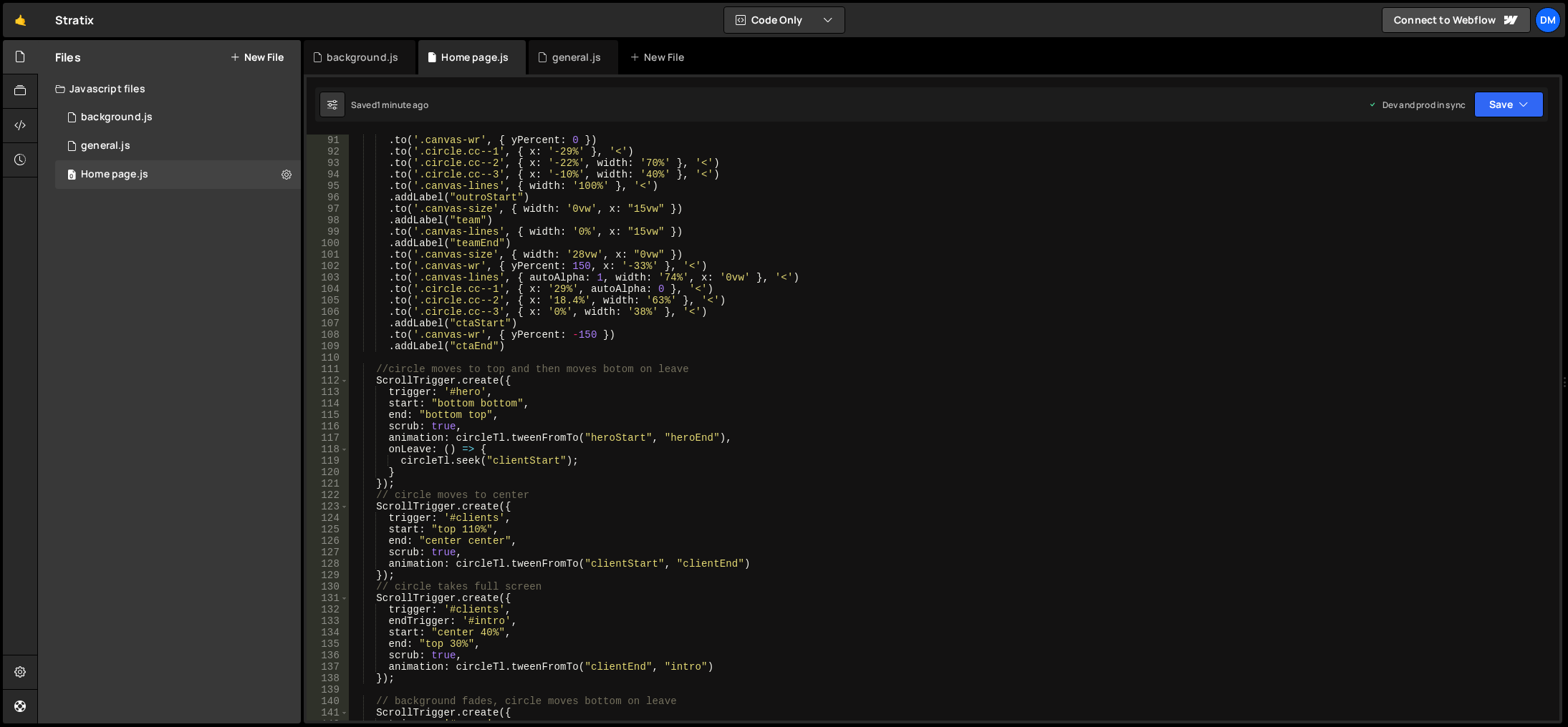
scroll to position [1074, 0]
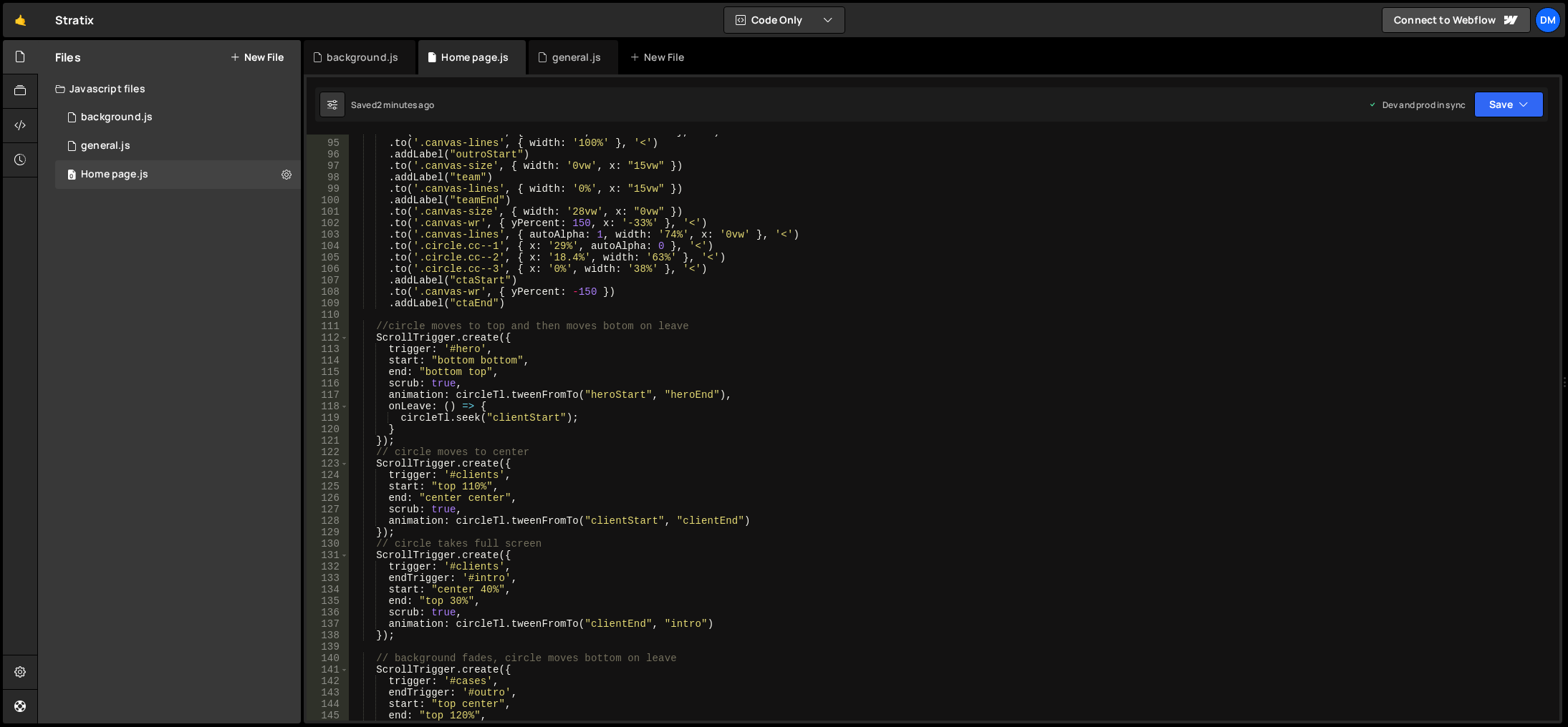
click at [683, 484] on div ". to ( '.circle.cc--3' , { x : '-10%' , width : '40%' } , '<' ) . to ( '.canvas…" at bounding box center [951, 431] width 1205 height 610
click at [616, 578] on div ". to ( '.circle.cc--3' , { x : '-10%' , width : '40%' } , '<' ) . to ( '.canvas…" at bounding box center [951, 431] width 1205 height 610
click at [470, 487] on div ". to ( '.circle.cc--3' , { x : '-10%' , width : '40%' } , '<' ) . to ( '.canvas…" at bounding box center [951, 431] width 1205 height 610
drag, startPoint x: 872, startPoint y: 410, endPoint x: 960, endPoint y: 380, distance: 93.0
click at [873, 410] on div ". to ( '.circle.cc--3' , { x : '-10%' , width : '40%' } , '<' ) . to ( '.canvas…" at bounding box center [951, 431] width 1205 height 610
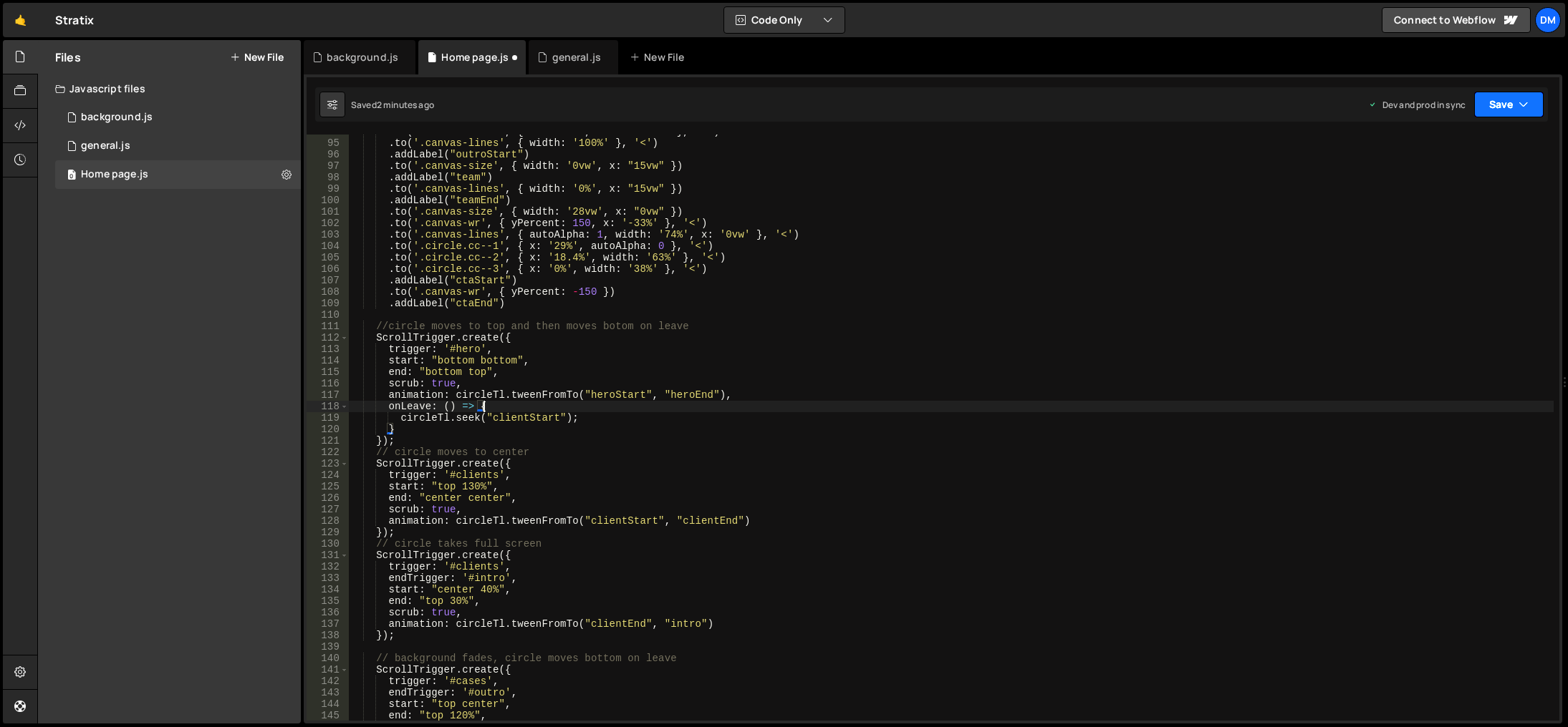
click at [1514, 104] on button "Save" at bounding box center [1508, 104] width 69 height 26
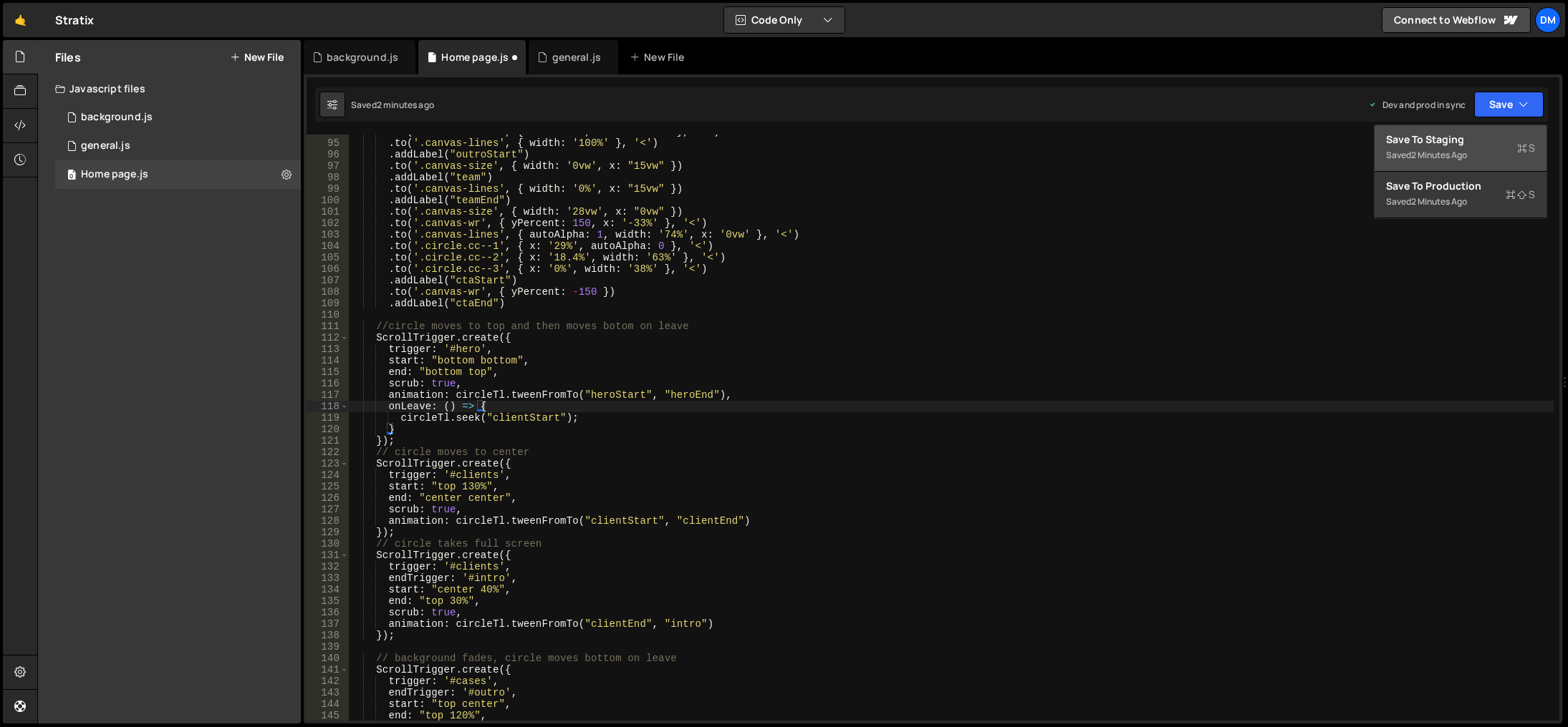
click at [1453, 149] on div "2 minutes ago" at bounding box center [1439, 155] width 56 height 12
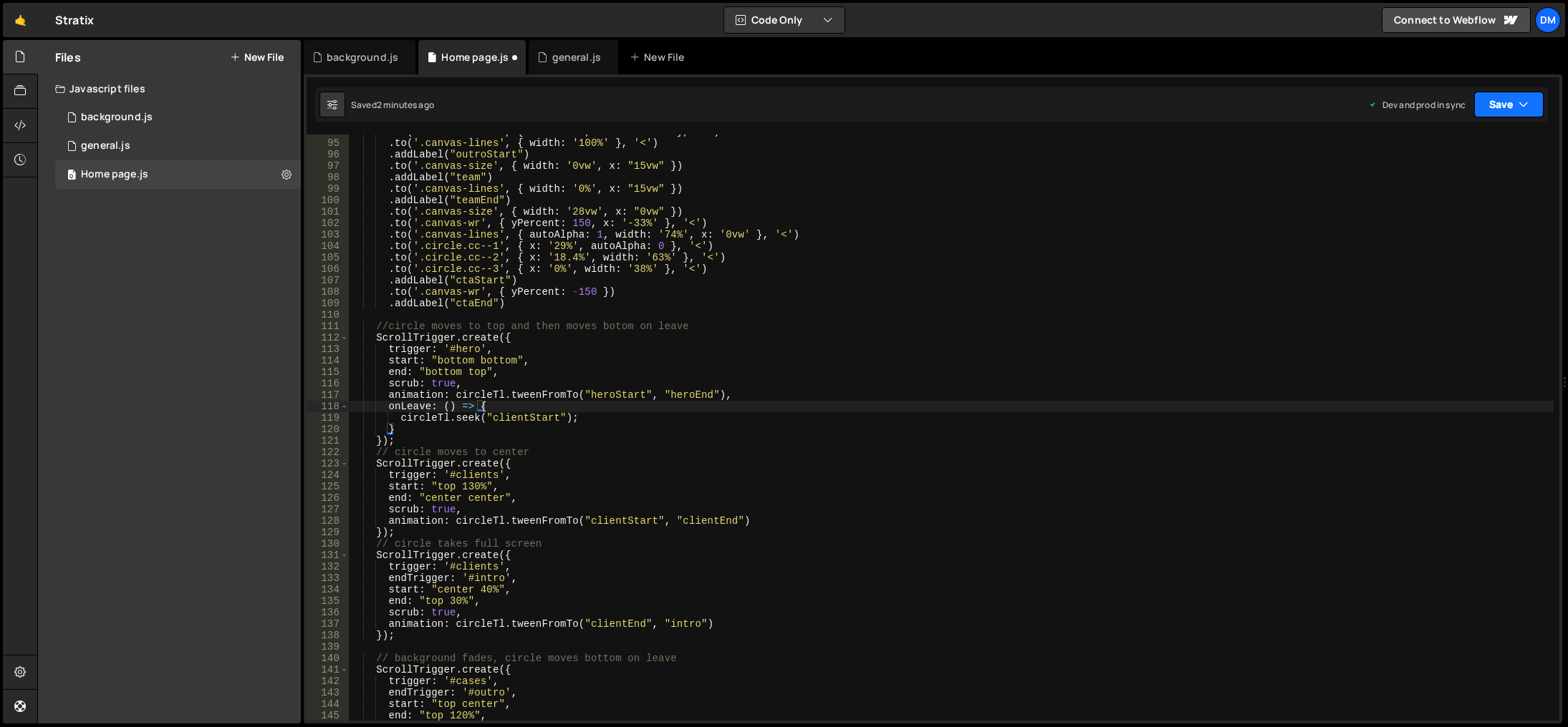
click at [1497, 114] on button "Save" at bounding box center [1508, 104] width 69 height 26
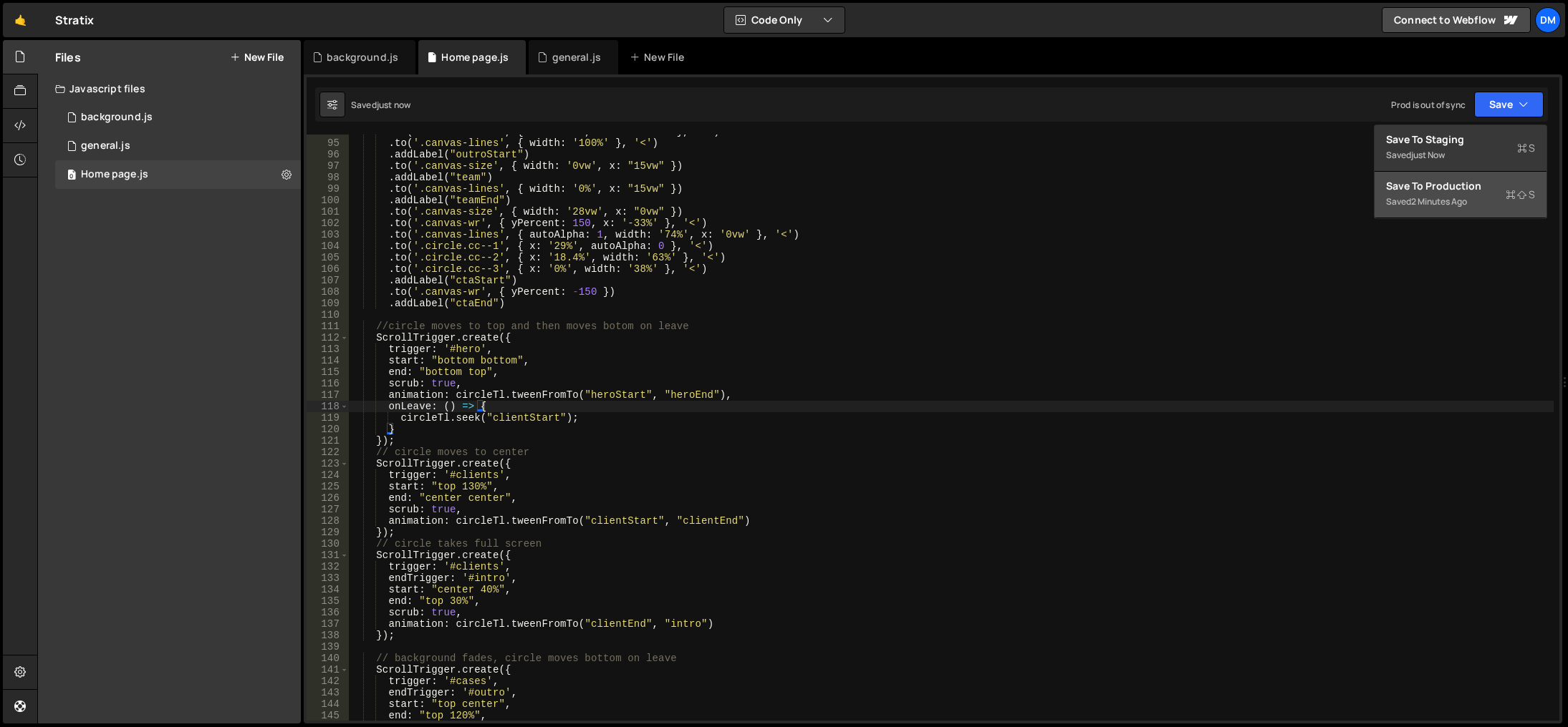
click at [1456, 197] on div "2 minutes ago" at bounding box center [1439, 201] width 56 height 12
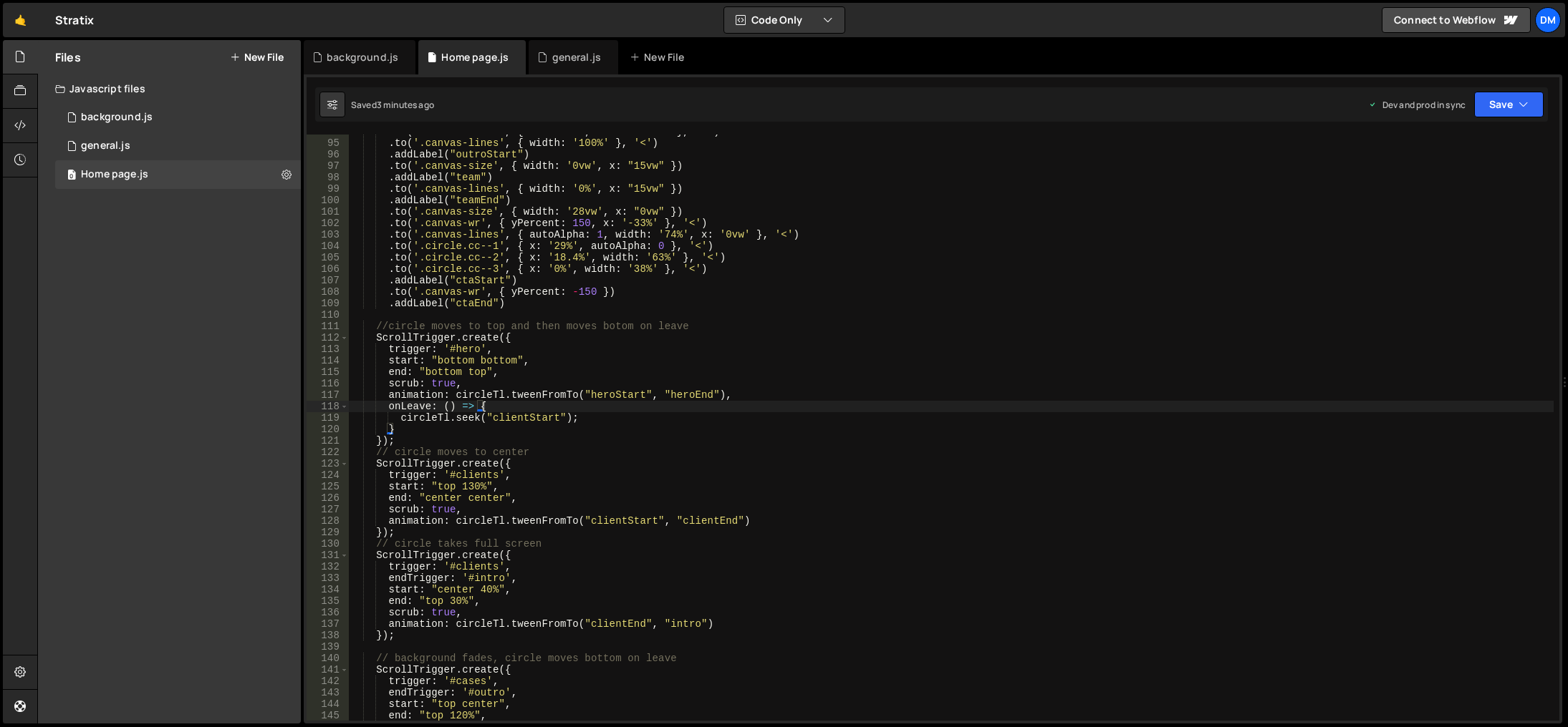
click at [818, 546] on div ". to ( '.circle.cc--3' , { x : '-10%' , width : '40%' } , '<' ) . to ( '.canvas…" at bounding box center [951, 431] width 1205 height 610
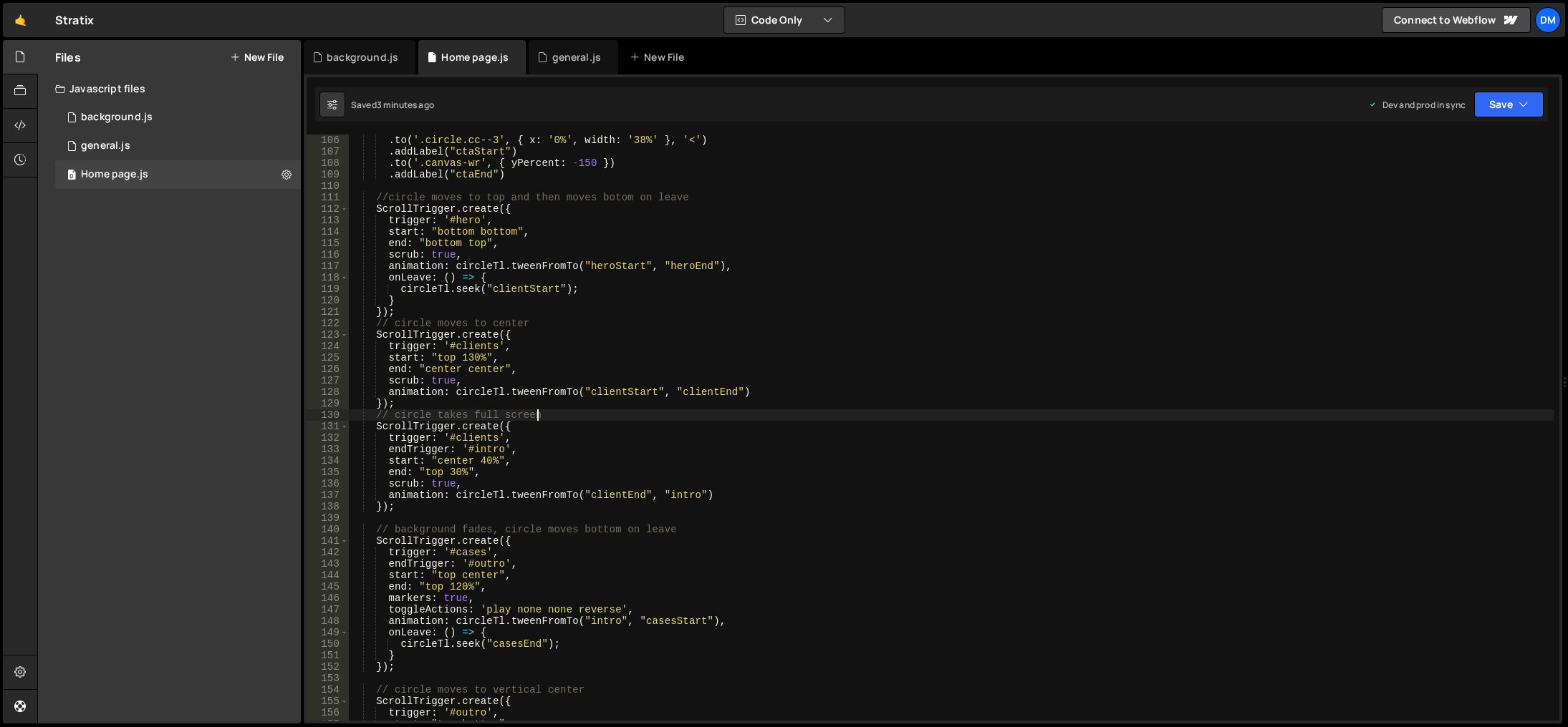
scroll to position [1246, 0]
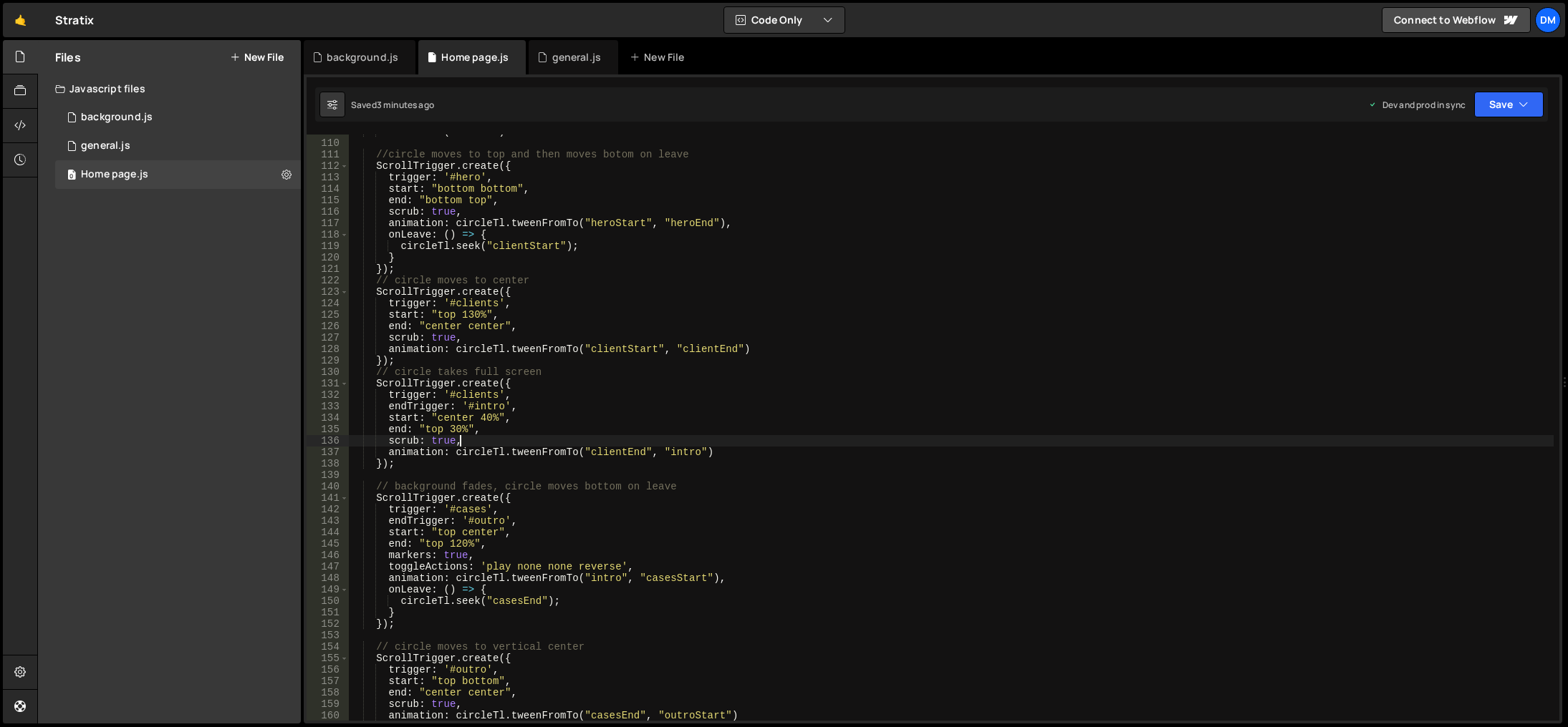
click at [550, 443] on div ". addLabel ( "ctaEnd" ) //circle moves to top and then moves botom on leave Scr…" at bounding box center [951, 431] width 1205 height 610
click at [481, 414] on div ". addLabel ( "ctaEnd" ) //circle moves to top and then moves botom on leave Scr…" at bounding box center [951, 431] width 1205 height 610
click at [777, 361] on div ". addLabel ( "ctaEnd" ) //circle moves to top and then moves botom on leave Scr…" at bounding box center [951, 431] width 1205 height 610
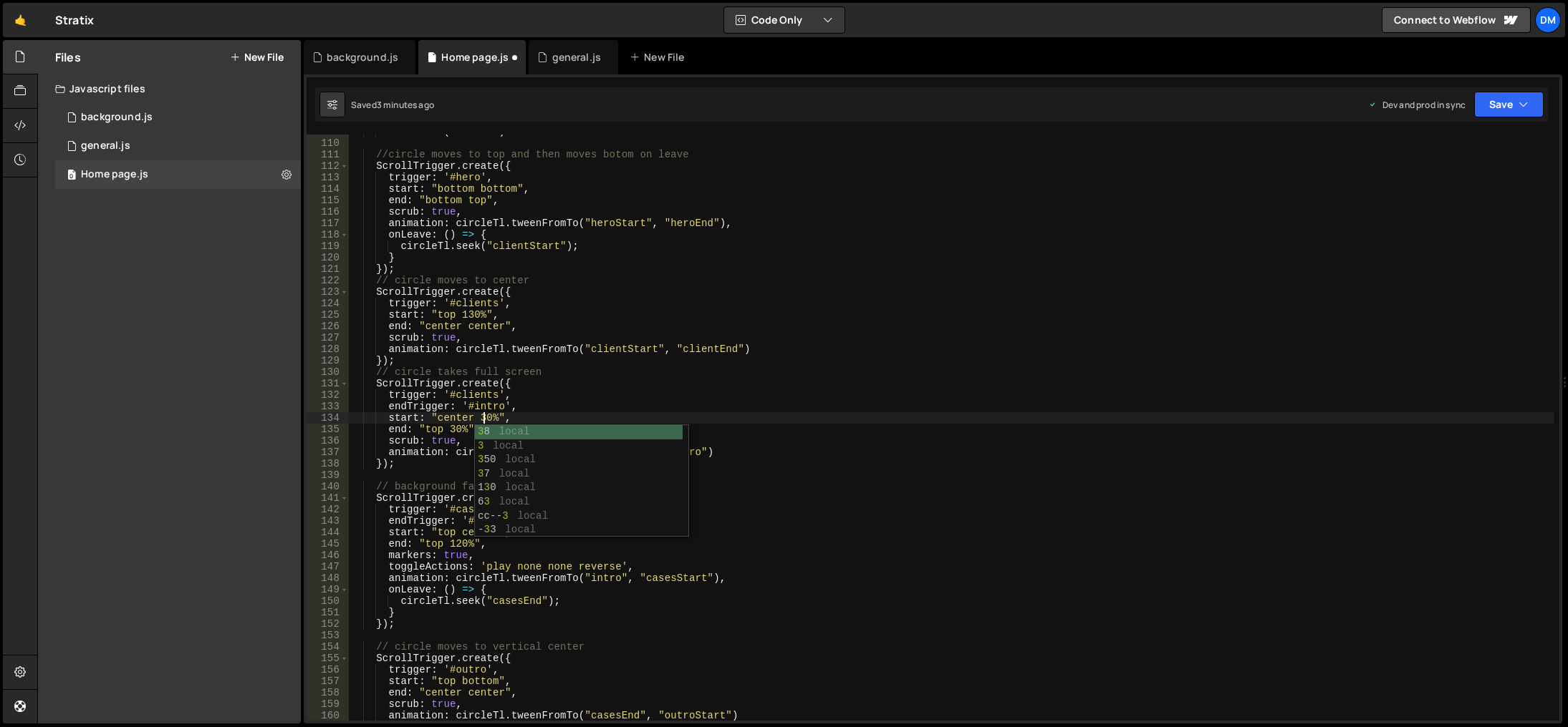
scroll to position [0, 2]
click at [1517, 106] on button "Save" at bounding box center [1508, 104] width 69 height 26
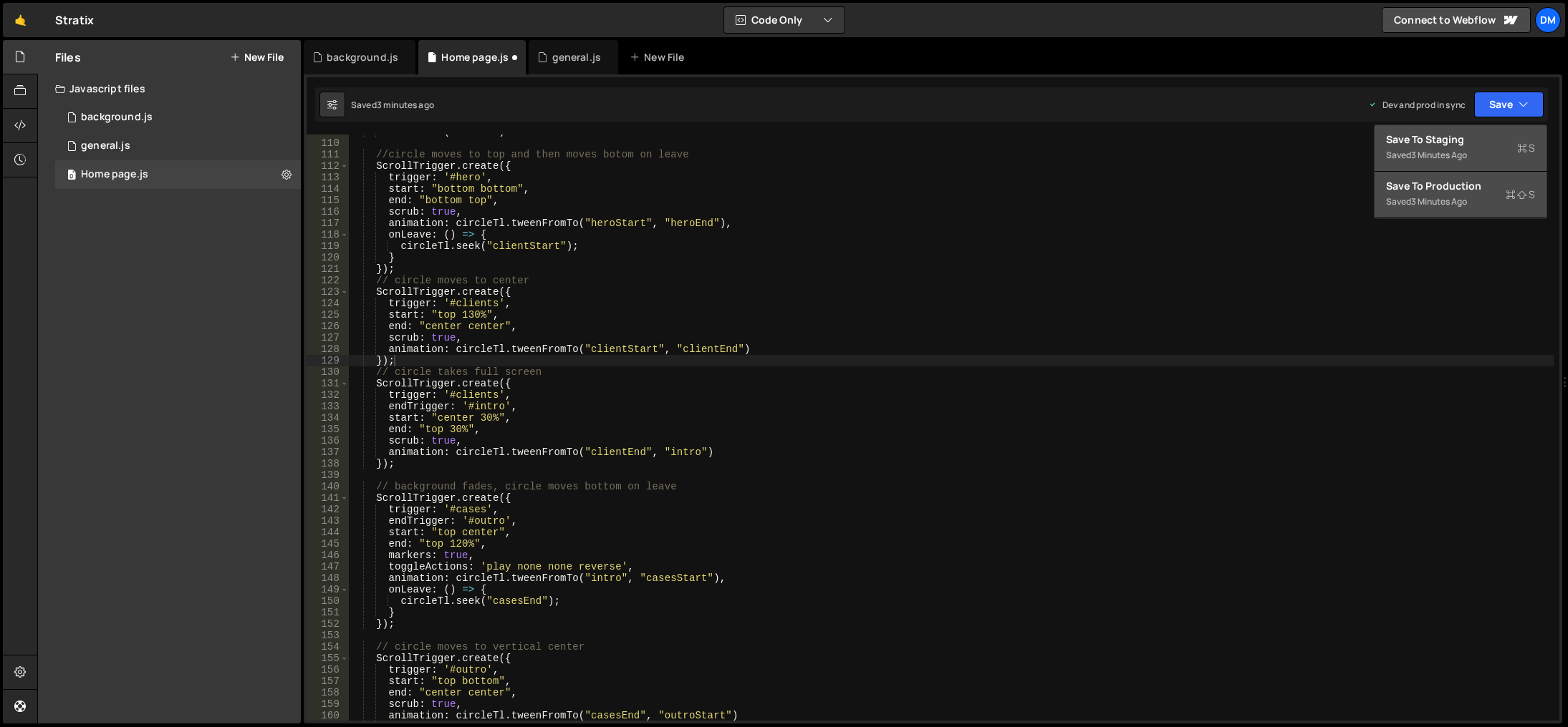
click at [1497, 135] on div "Save to Staging S" at bounding box center [1461, 139] width 149 height 14
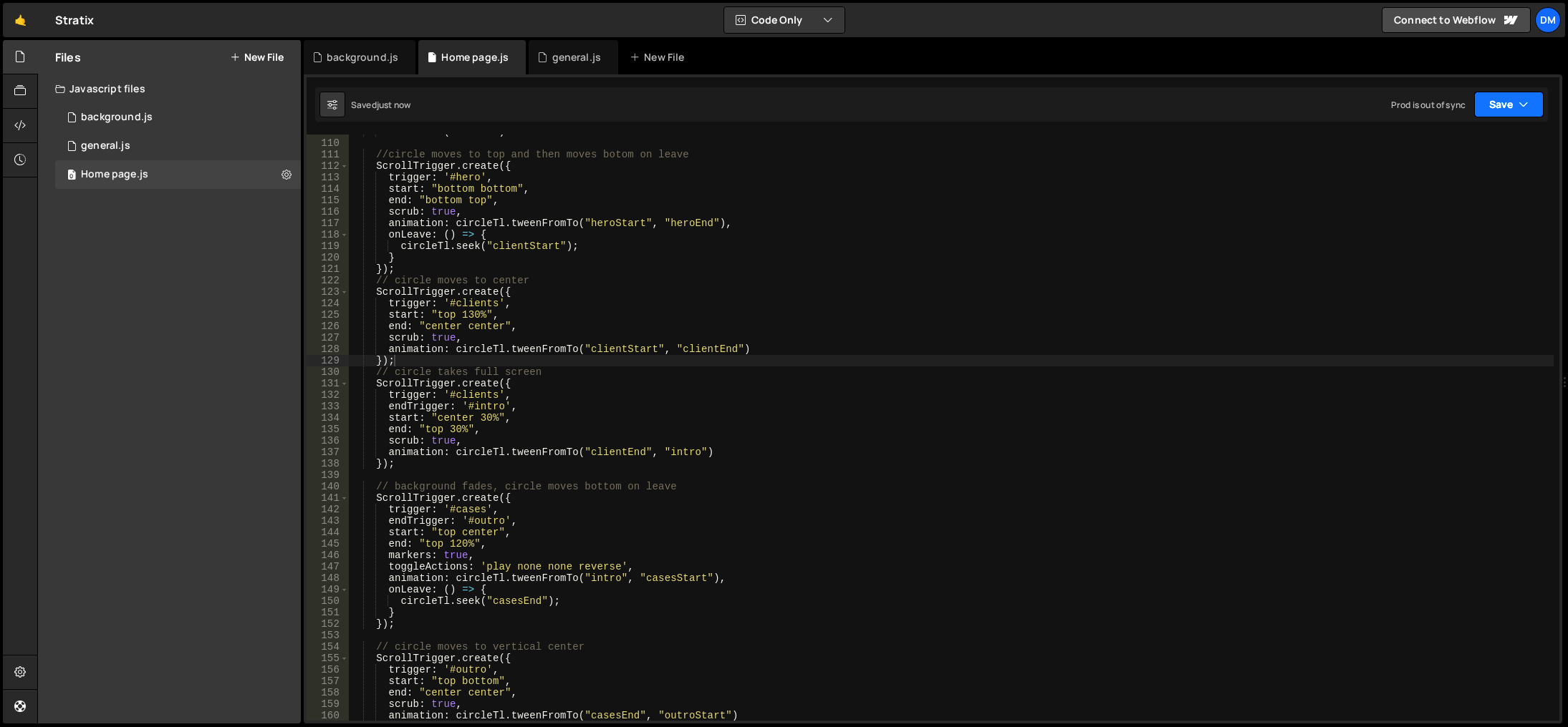
drag, startPoint x: 1486, startPoint y: 109, endPoint x: 1473, endPoint y: 132, distance: 26.4
click at [1486, 109] on button "Save" at bounding box center [1508, 104] width 69 height 26
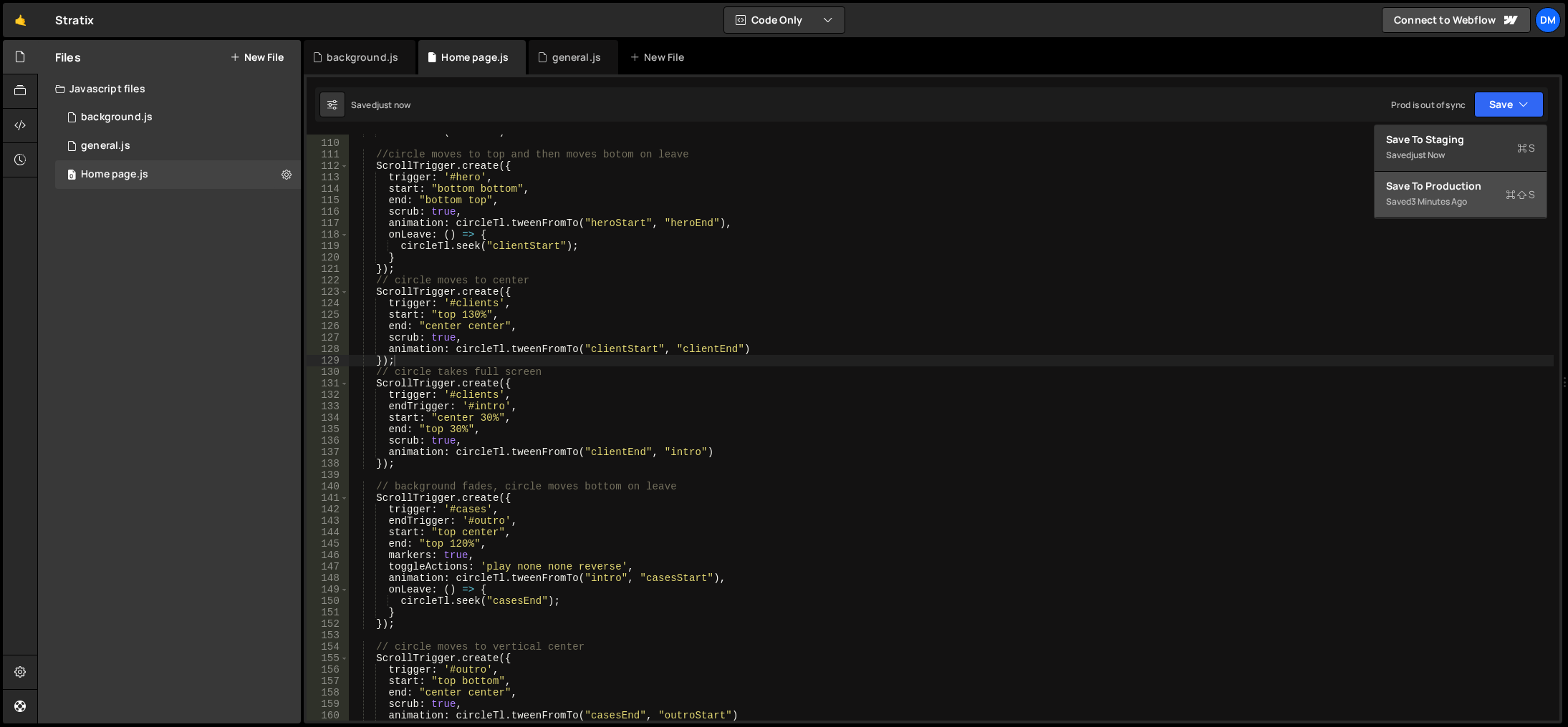
click at [1446, 181] on div "Save to Production S" at bounding box center [1461, 186] width 149 height 14
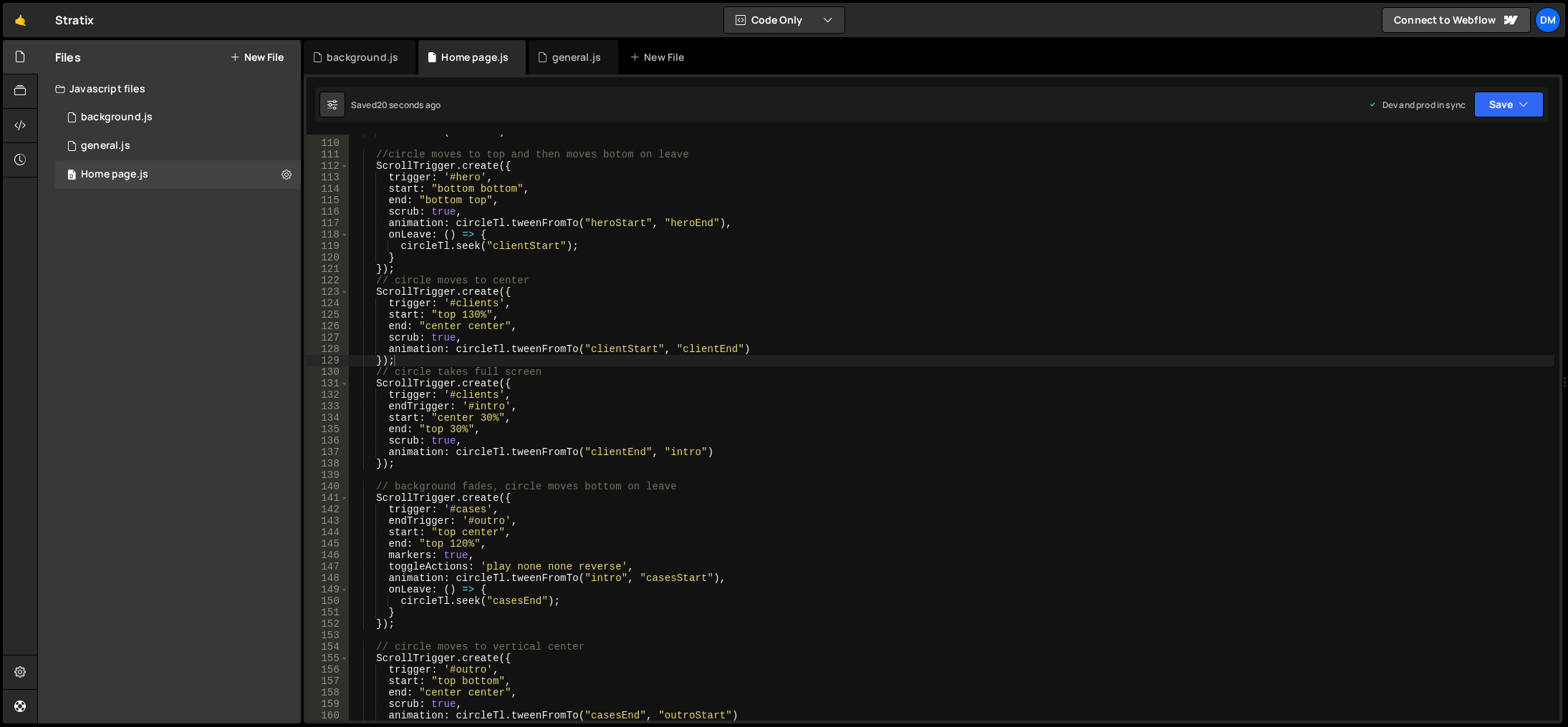
click at [606, 537] on div ". addLabel ( "ctaEnd" ) //circle moves to top and then moves botom on leave Scr…" at bounding box center [951, 431] width 1205 height 610
click at [479, 416] on div ". addLabel ( "ctaEnd" ) //circle moves to top and then moves botom on leave Scr…" at bounding box center [951, 431] width 1205 height 610
click at [948, 320] on div ". addLabel ( "ctaEnd" ) //circle moves to top and then moves botom on leave Scr…" at bounding box center [951, 431] width 1205 height 610
click at [1506, 103] on button "Save" at bounding box center [1508, 104] width 69 height 26
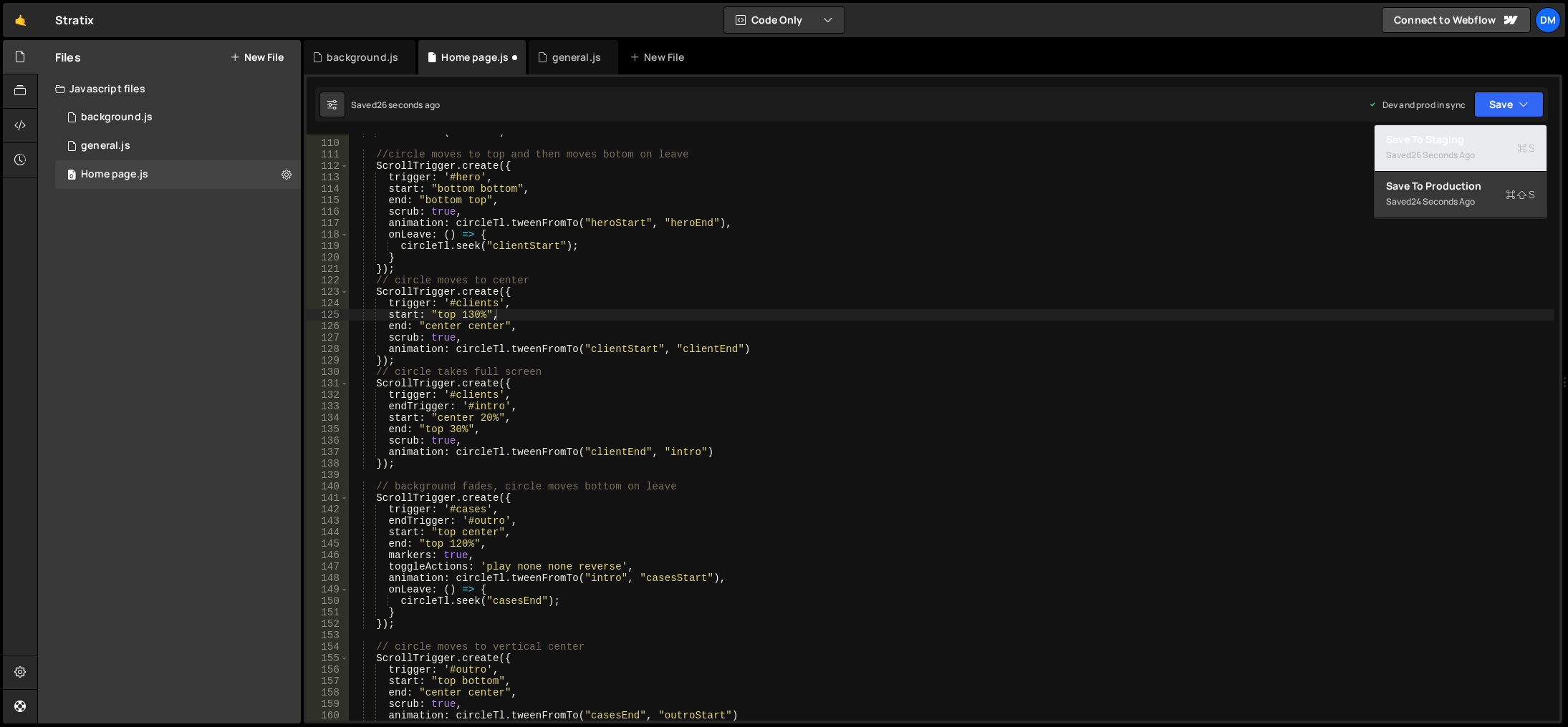
click at [1461, 155] on div "26 seconds ago" at bounding box center [1443, 155] width 64 height 12
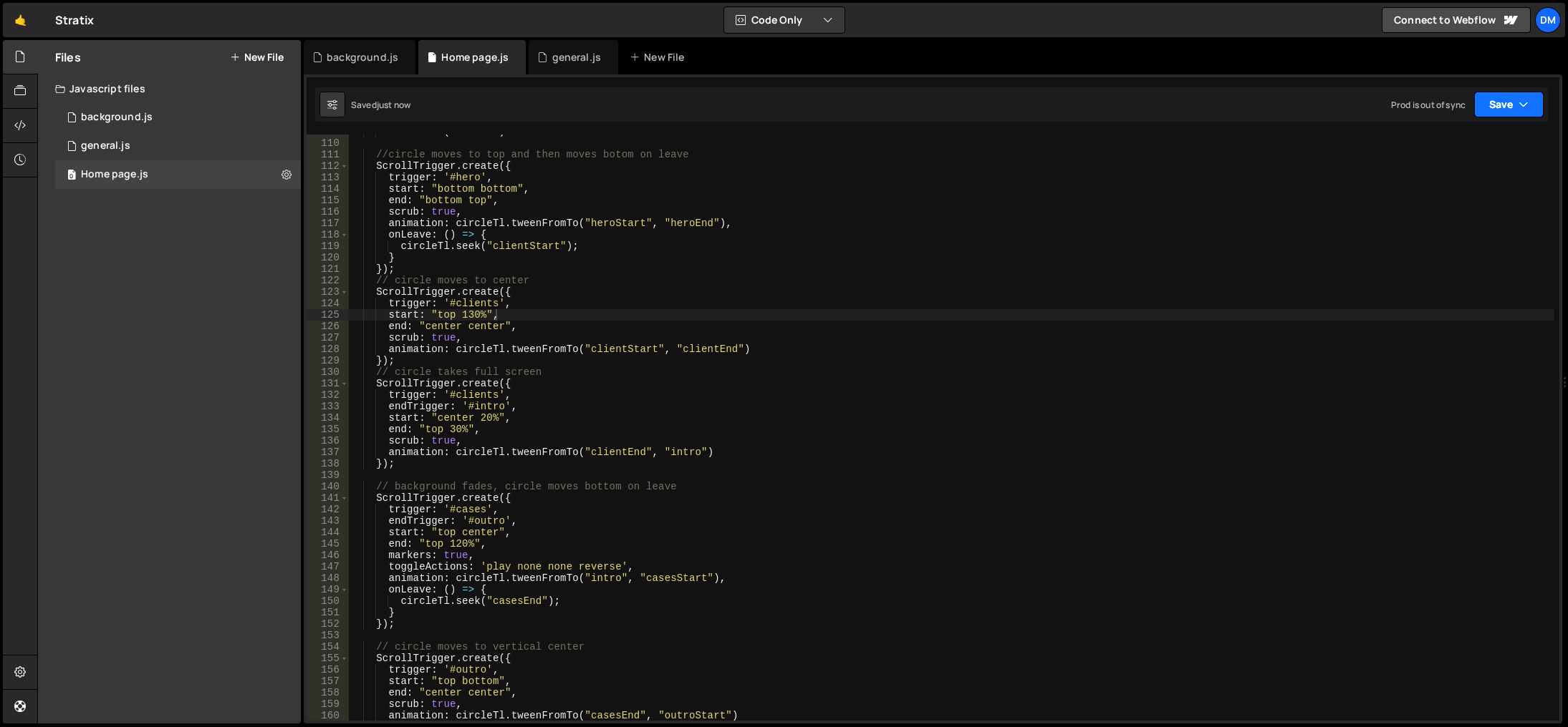
click at [1488, 113] on button "Save" at bounding box center [1508, 104] width 69 height 26
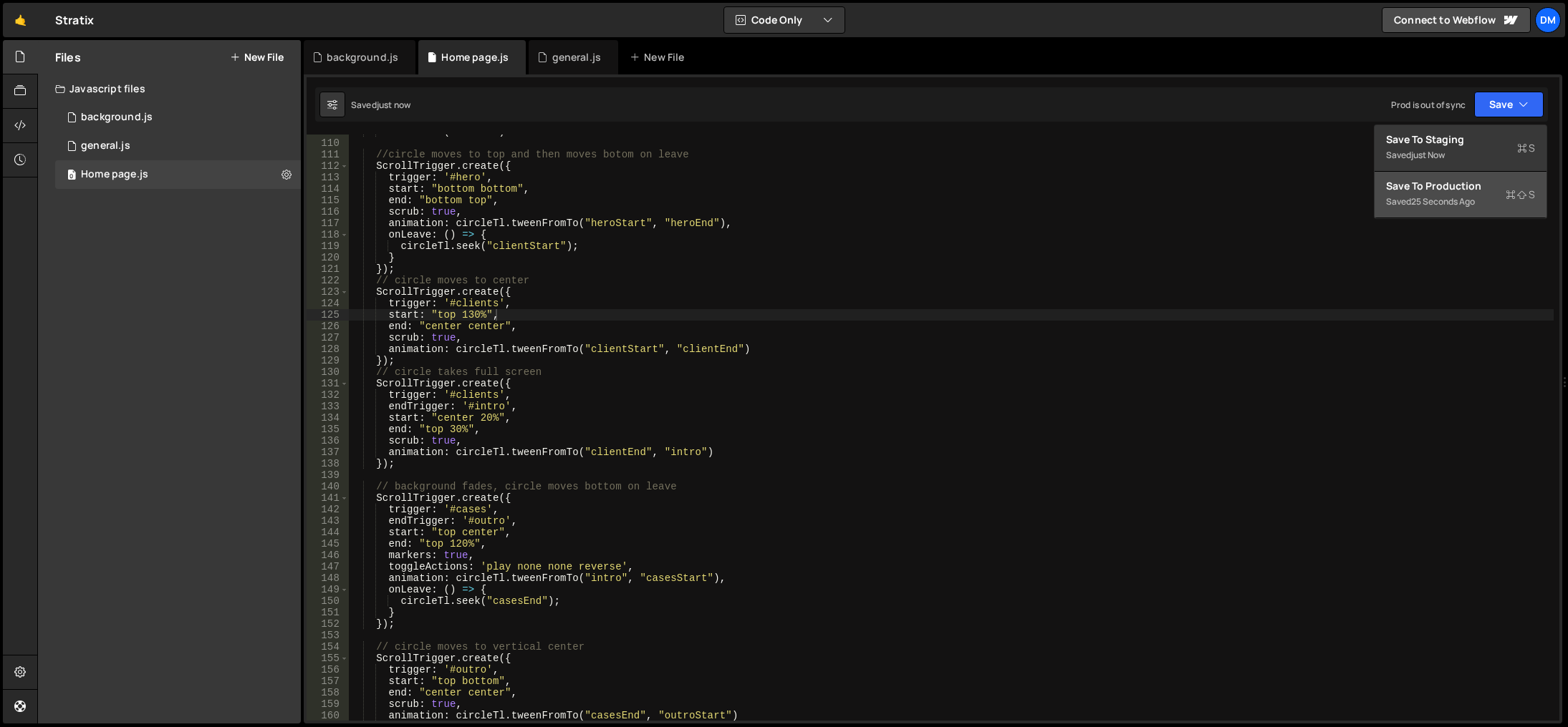
click at [1442, 190] on div "Save to Production S" at bounding box center [1461, 186] width 149 height 14
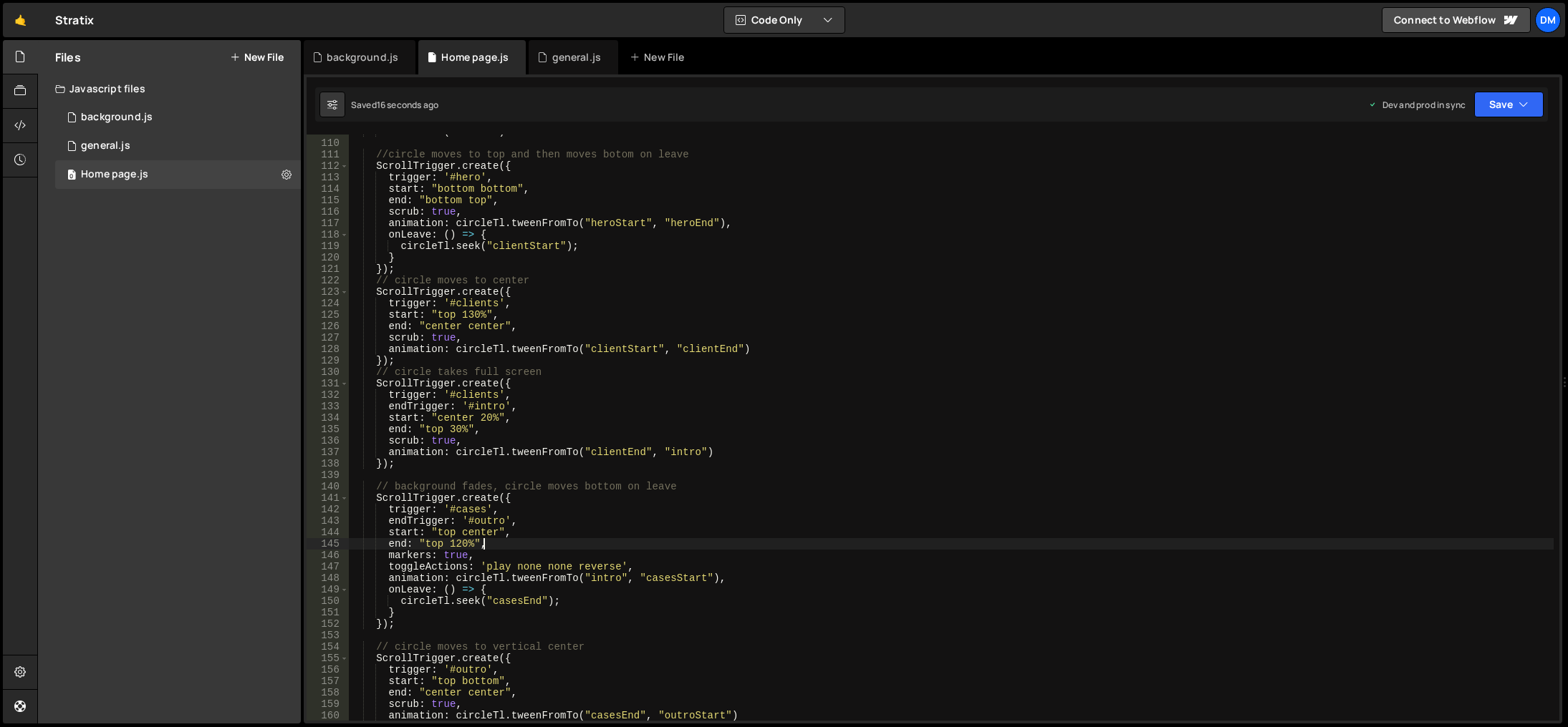
click at [775, 538] on div ". addLabel ( "ctaEnd" ) //circle moves to top and then moves botom on leave Scr…" at bounding box center [951, 431] width 1205 height 610
click at [488, 413] on div ". addLabel ( "ctaEnd" ) //circle moves to top and then moves botom on leave Scr…" at bounding box center [951, 431] width 1205 height 610
click at [885, 370] on div ". addLabel ( "ctaEnd" ) //circle moves to top and then moves botom on leave Scr…" at bounding box center [951, 431] width 1205 height 610
drag, startPoint x: 1506, startPoint y: 104, endPoint x: 1483, endPoint y: 130, distance: 34.7
click at [1506, 103] on button "Save" at bounding box center [1508, 104] width 69 height 26
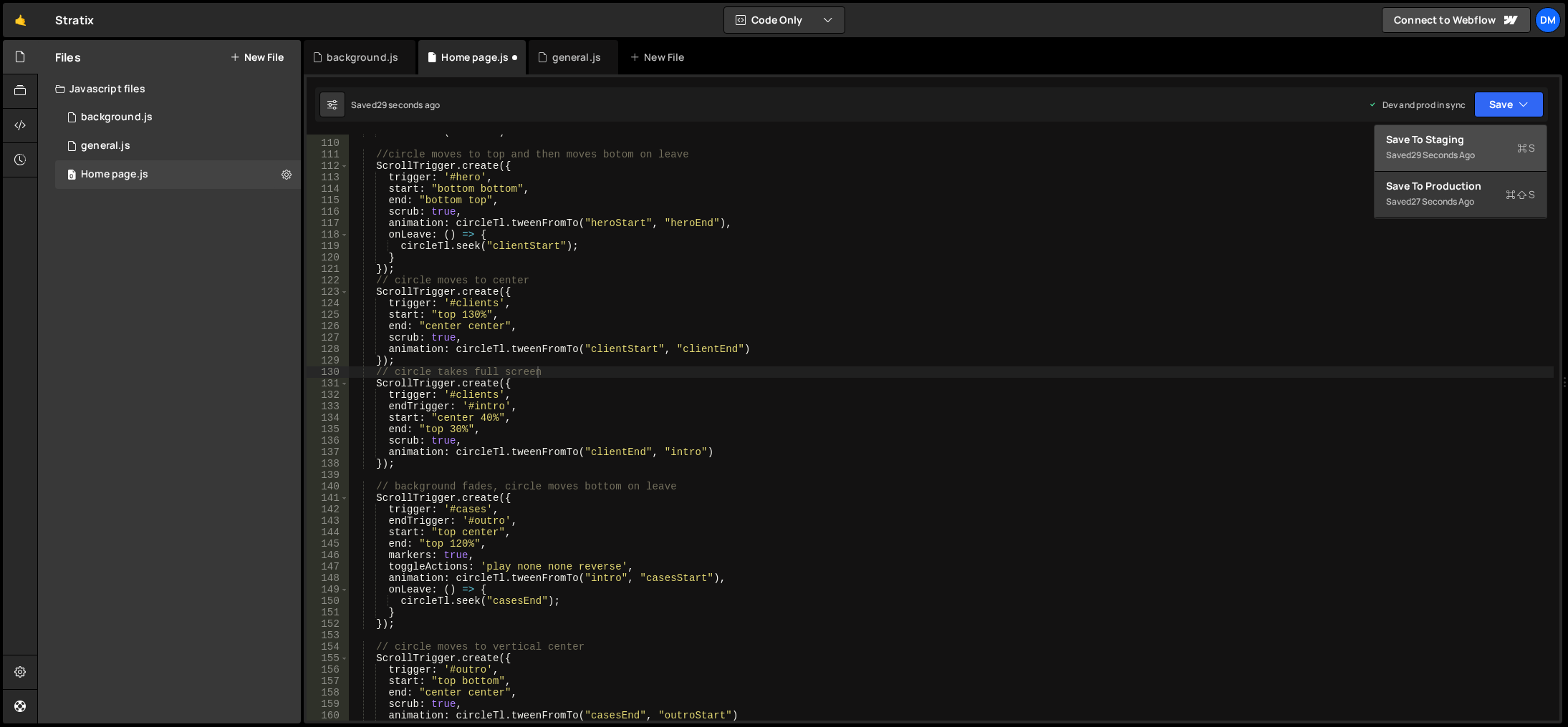
click at [1456, 152] on div "29 seconds ago" at bounding box center [1443, 155] width 64 height 12
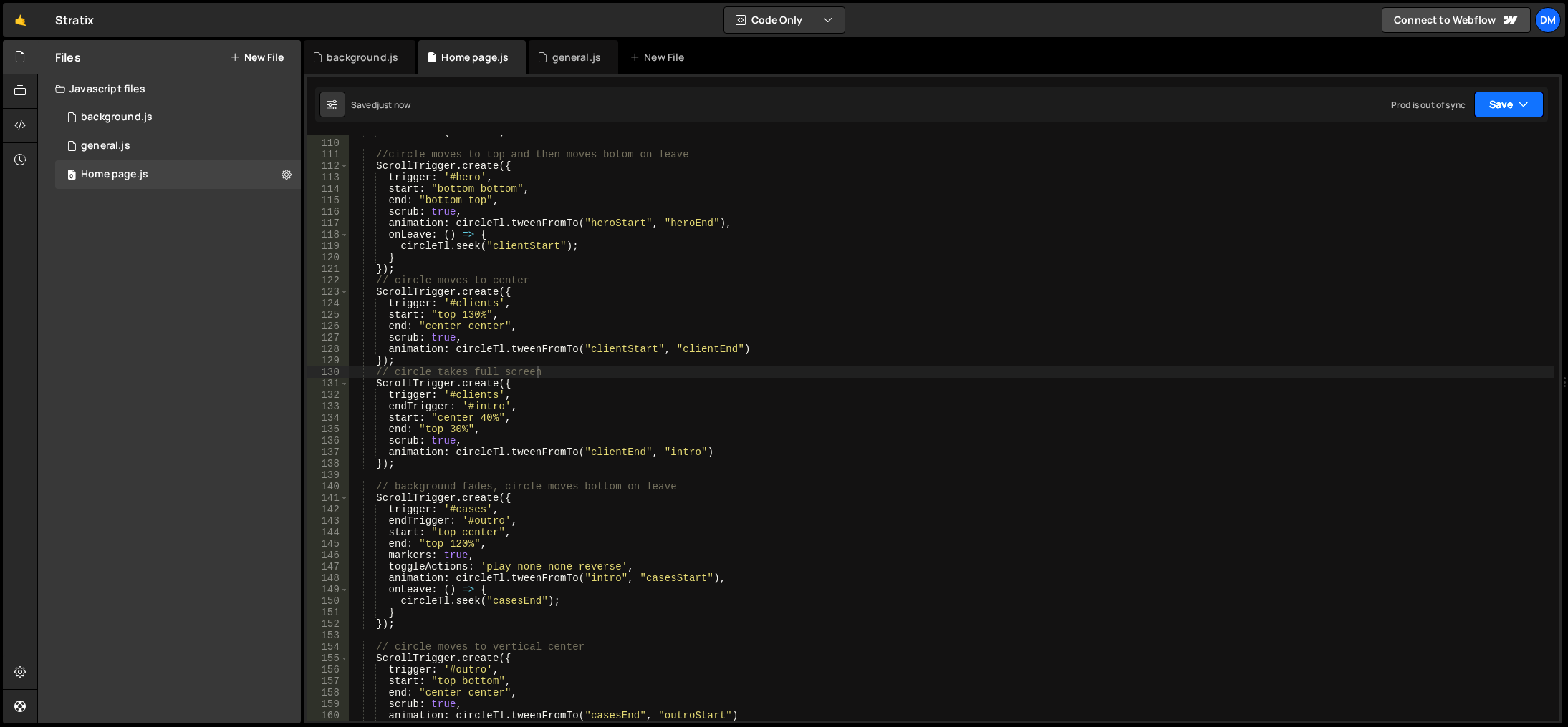
click at [1505, 107] on button "Save" at bounding box center [1508, 104] width 69 height 26
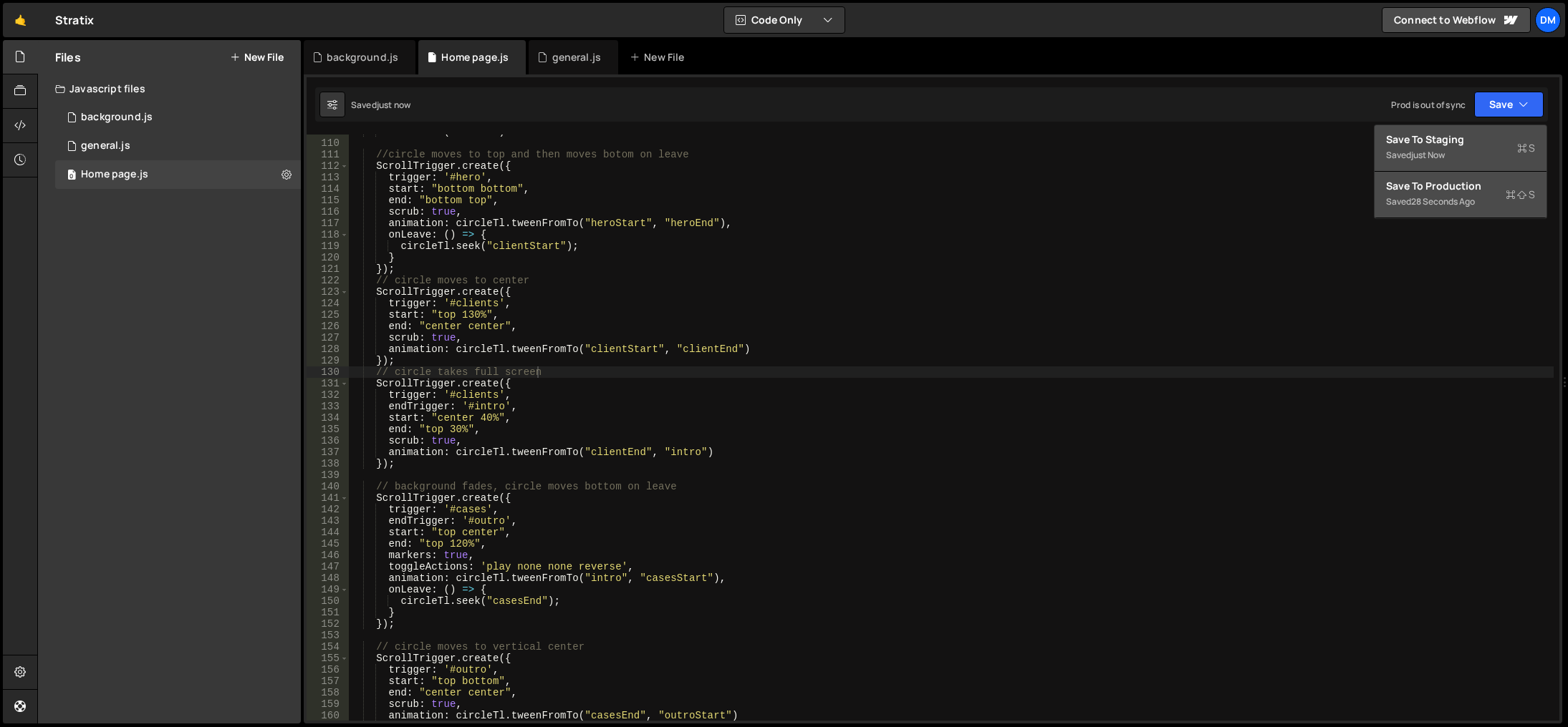
click at [1456, 189] on div "Save to Production S" at bounding box center [1461, 186] width 149 height 14
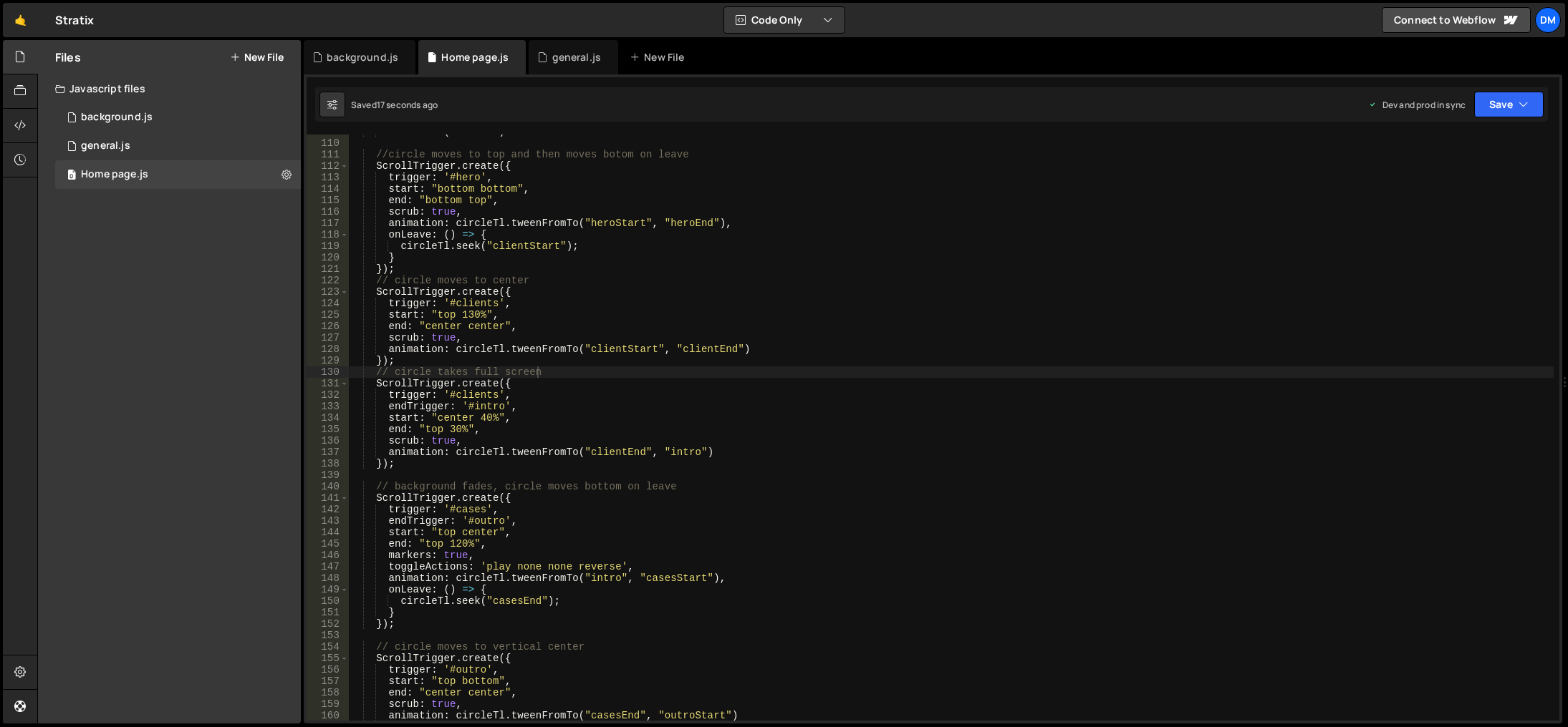
click at [691, 550] on div ". addLabel ( "ctaEnd" ) //circle moves to top and then moves botom on leave Scr…" at bounding box center [951, 431] width 1205 height 610
click at [454, 544] on div ". addLabel ( "ctaEnd" ) //circle moves to top and then moves botom on leave Scr…" at bounding box center [951, 431] width 1205 height 610
click at [778, 508] on div ". addLabel ( "ctaEnd" ) //circle moves to top and then moves botom on leave Scr…" at bounding box center [951, 431] width 1205 height 610
click at [1504, 99] on button "Save" at bounding box center [1508, 104] width 69 height 26
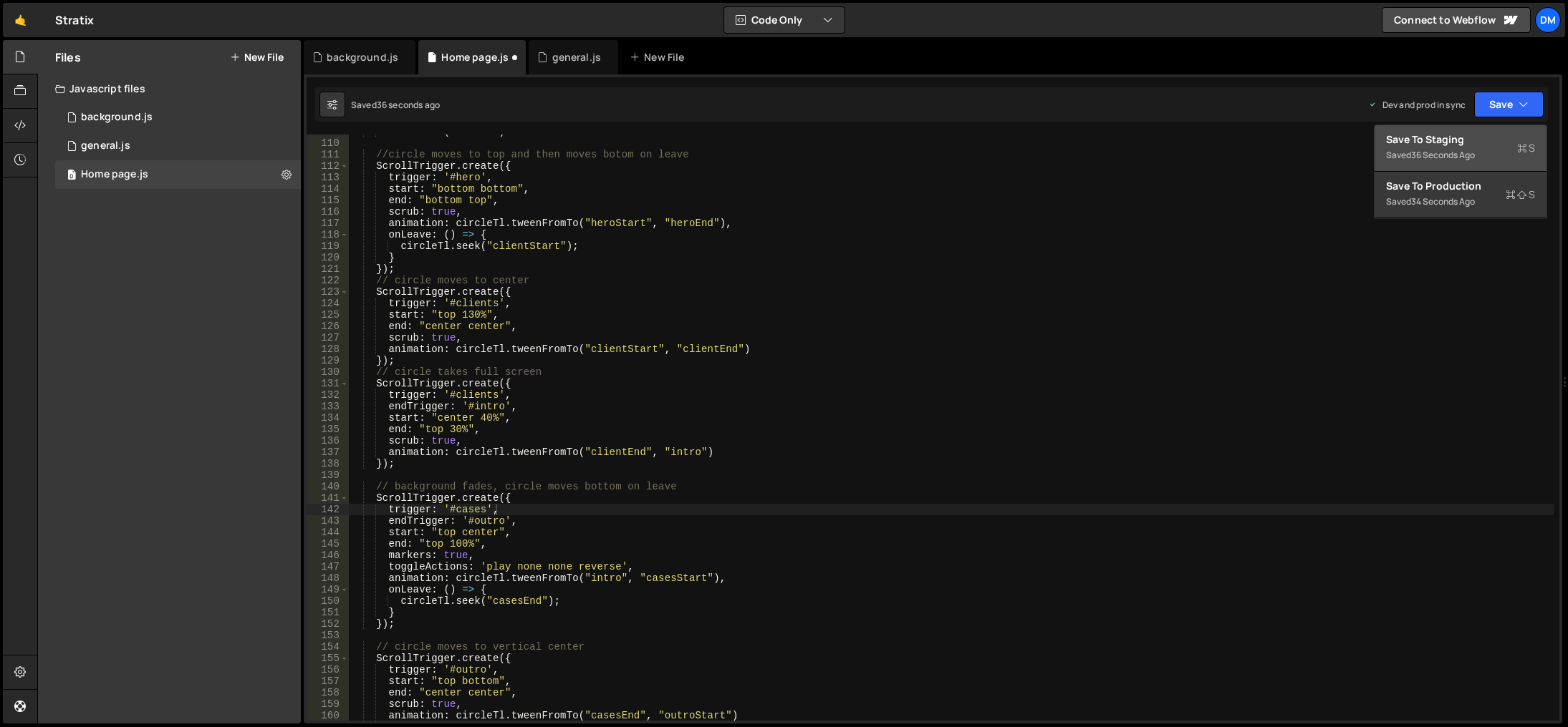
click at [1475, 152] on div "36 seconds ago" at bounding box center [1443, 155] width 64 height 12
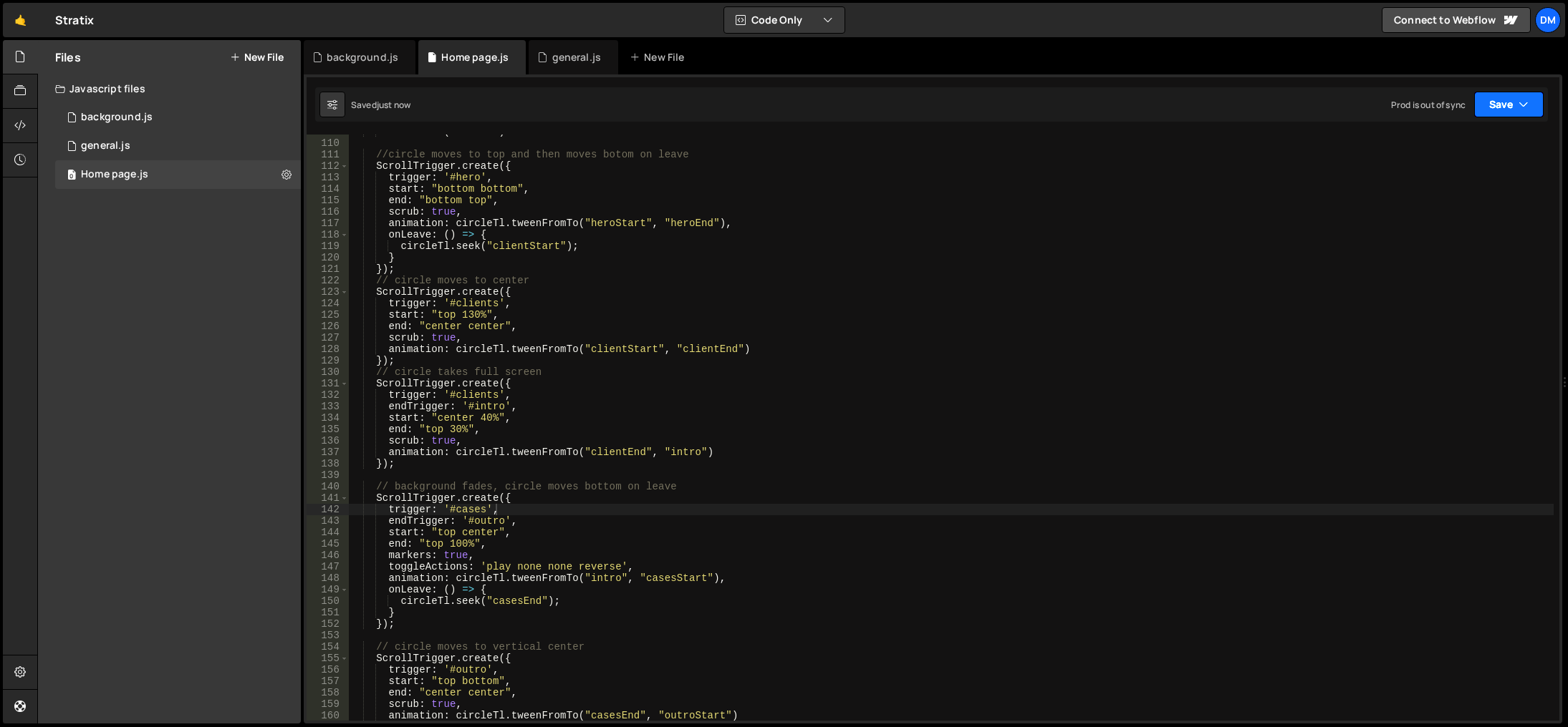
click at [1503, 108] on button "Save" at bounding box center [1508, 104] width 69 height 26
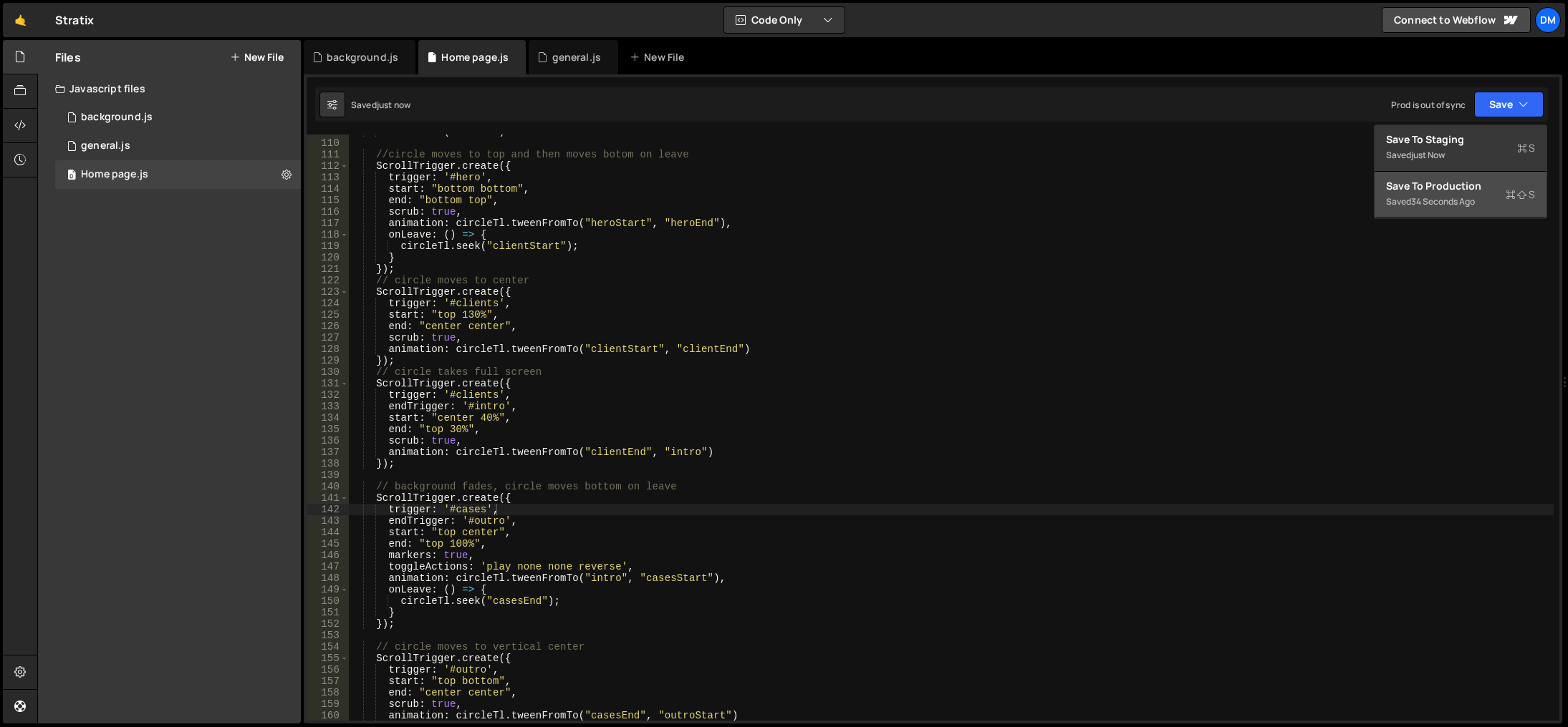
click at [1447, 187] on div "Save to Production S" at bounding box center [1461, 186] width 149 height 14
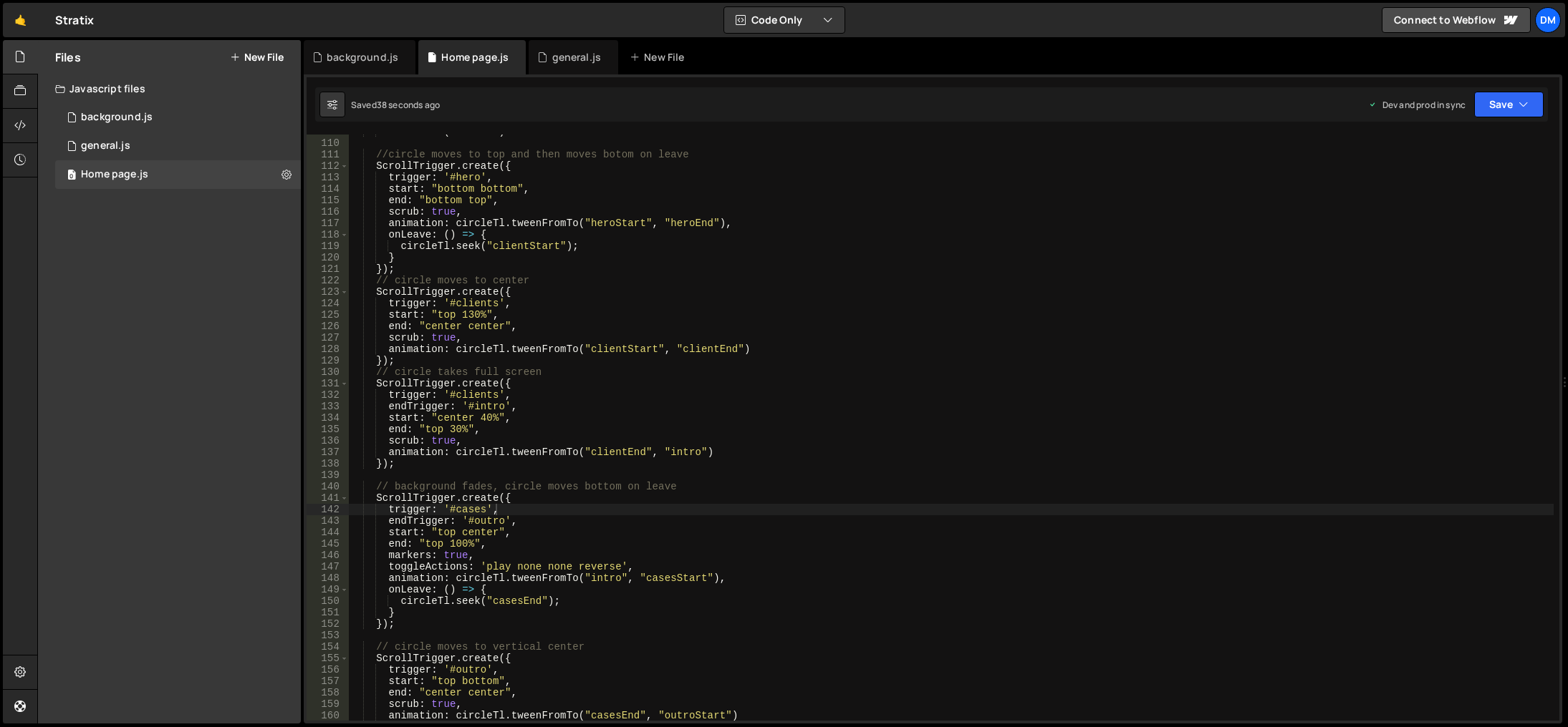
click at [708, 598] on div ". addLabel ( "ctaEnd" ) //circle moves to top and then moves botom on leave Scr…" at bounding box center [951, 431] width 1205 height 610
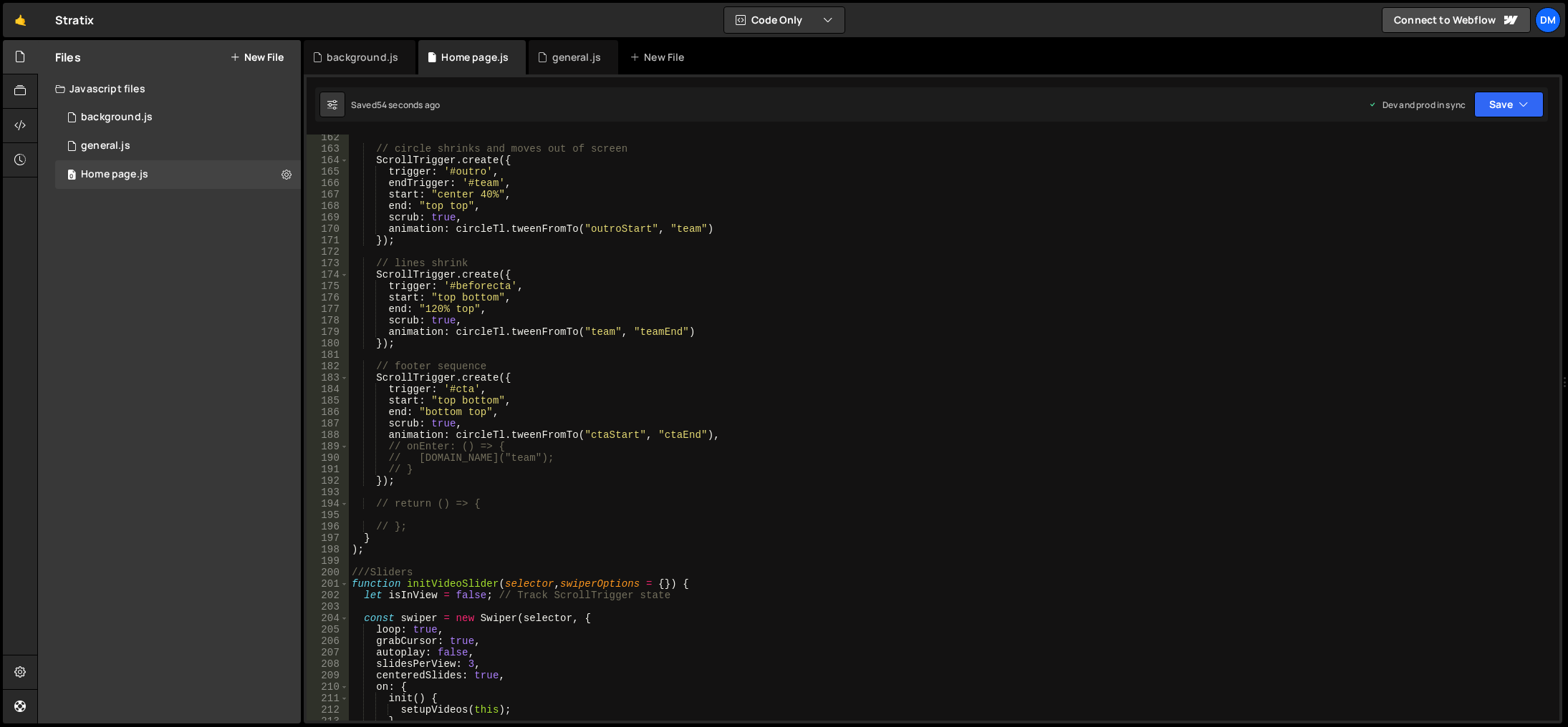
scroll to position [1804, 0]
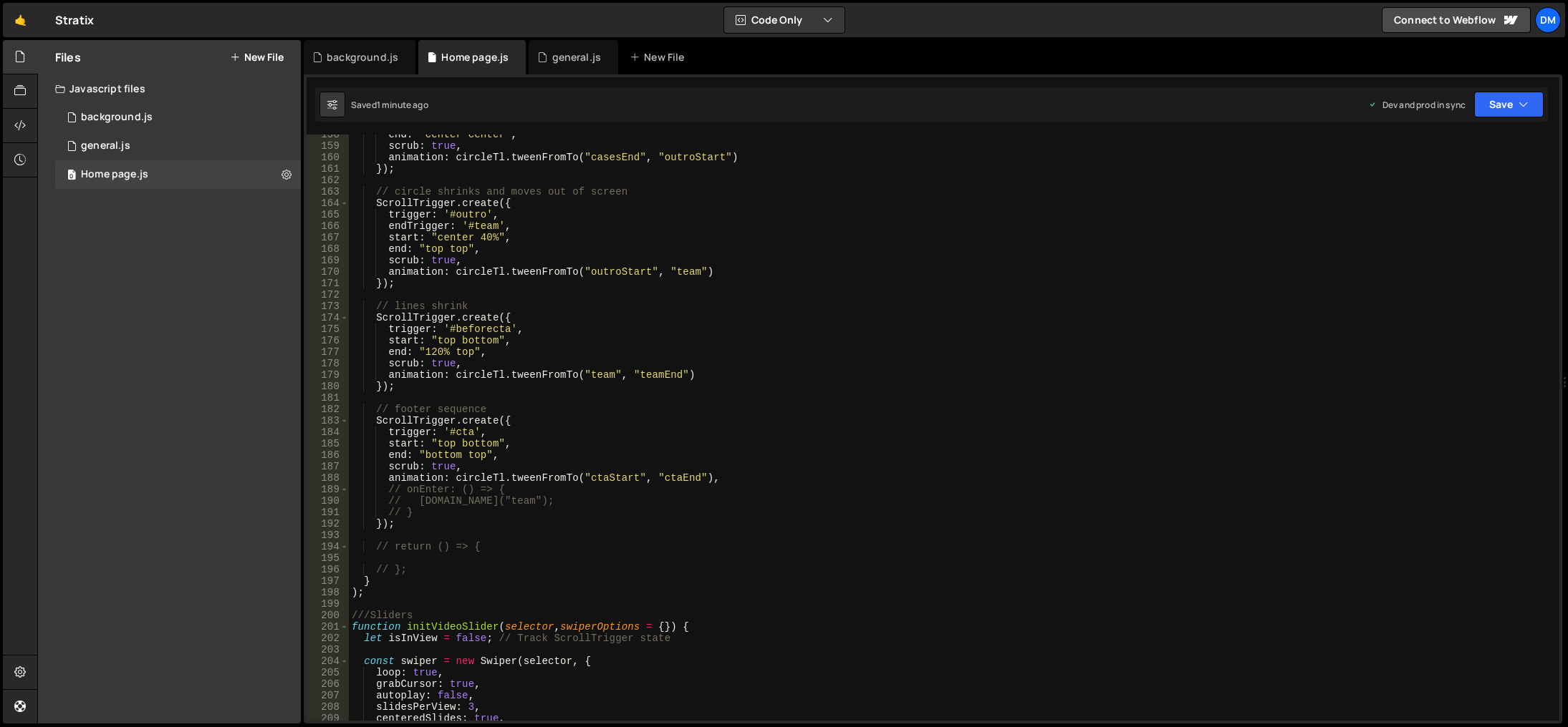
click at [872, 519] on div "end : "center center" , scrub : true , animation : circleTl . tweenFromTo ( "ca…" at bounding box center [951, 433] width 1205 height 610
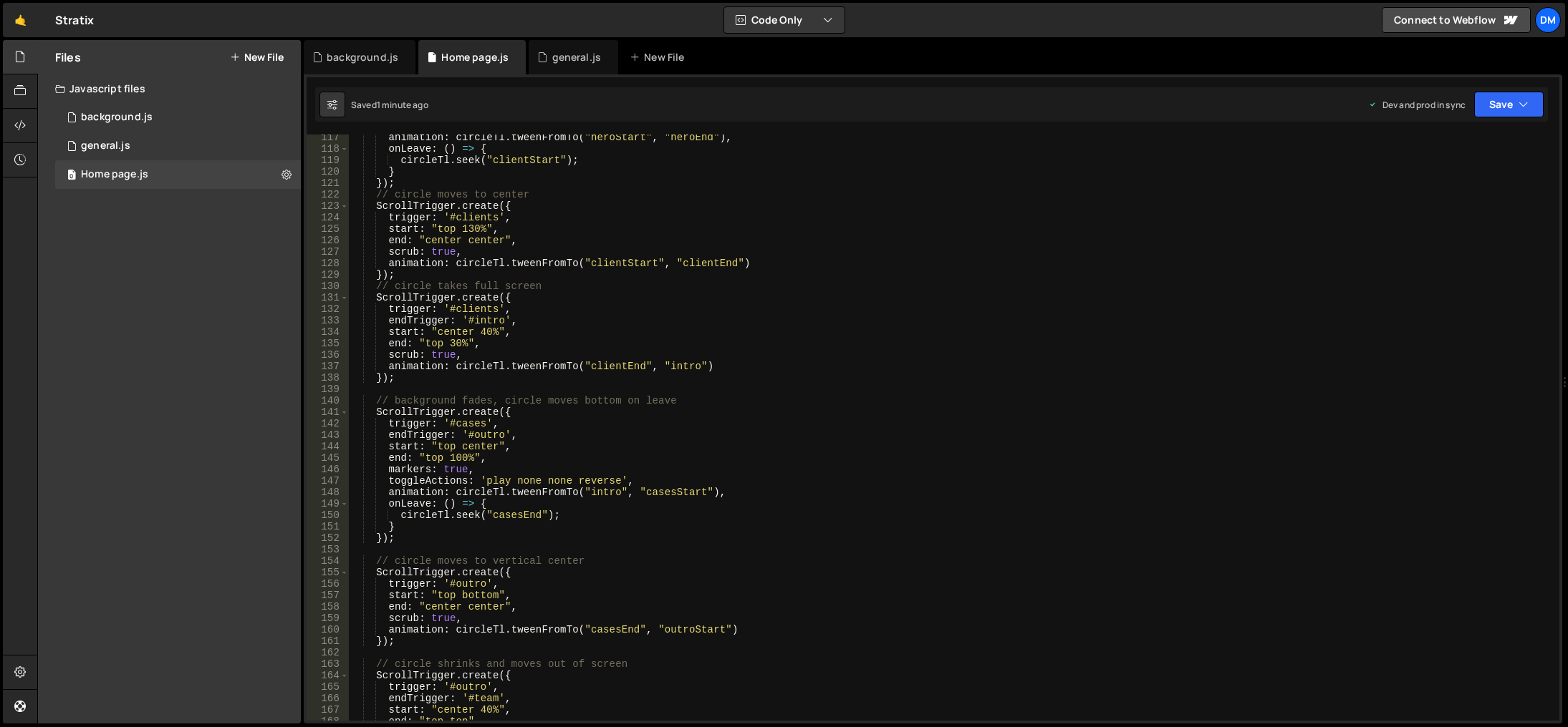
scroll to position [1203, 0]
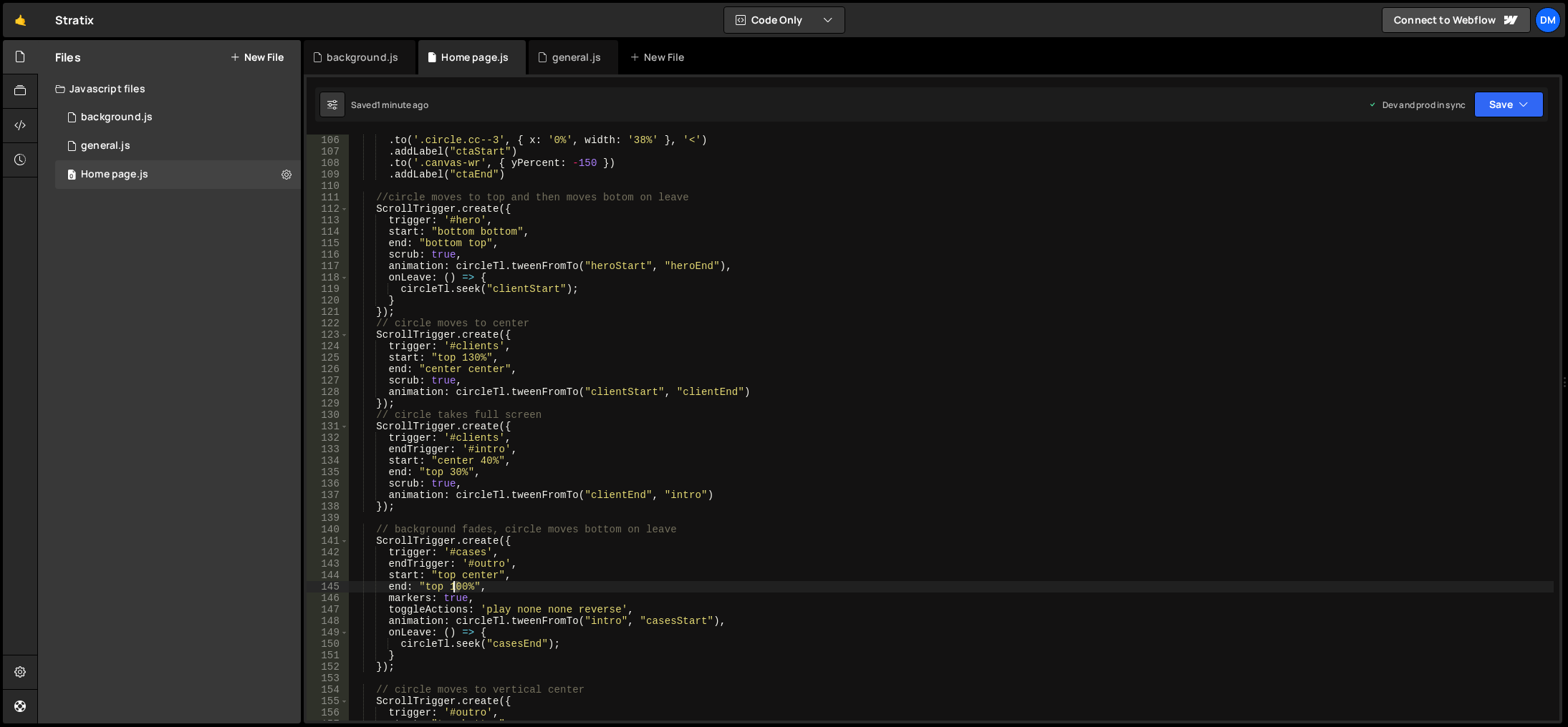
click at [454, 587] on div ". to ( '.circle.cc--3' , { x : '0%' , width : '38%' } , '<' ) . addLabel ( "cta…" at bounding box center [951, 439] width 1205 height 610
click at [751, 464] on div ". to ( '.circle.cc--3' , { x : '0%' , width : '38%' } , '<' ) . addLabel ( "cta…" at bounding box center [951, 439] width 1205 height 610
click at [681, 572] on div ". to ( '.circle.cc--3' , { x : '0%' , width : '38%' } , '<' ) . addLabel ( "cta…" at bounding box center [951, 439] width 1205 height 610
click at [453, 471] on div ". to ( '.circle.cc--3' , { x : '0%' , width : '38%' } , '<' ) . addLabel ( "cta…" at bounding box center [951, 439] width 1205 height 610
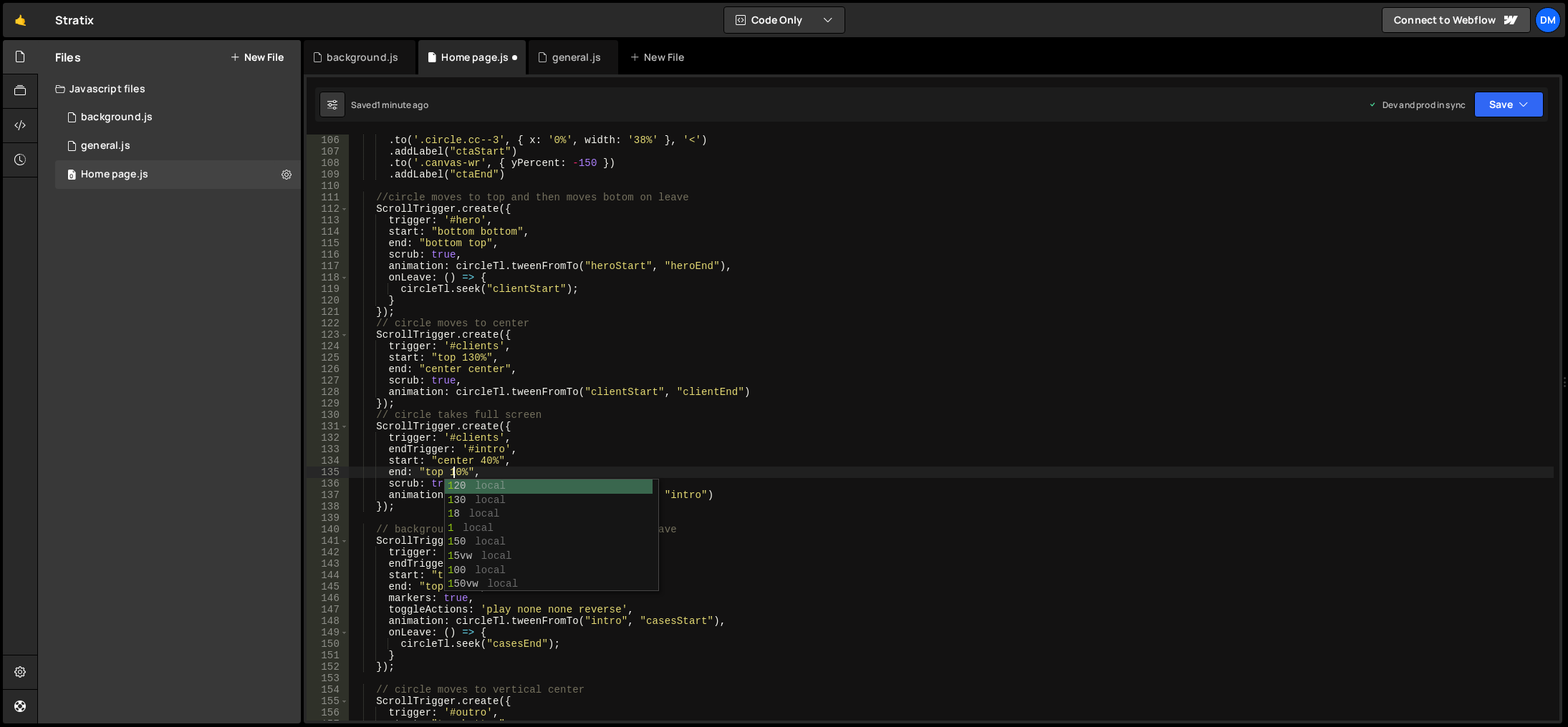
click at [1088, 333] on div ". to ( '.circle.cc--3' , { x : '0%' , width : '38%' } , '<' ) . addLabel ( "cta…" at bounding box center [951, 439] width 1205 height 610
click at [1500, 112] on button "Save" at bounding box center [1508, 104] width 69 height 26
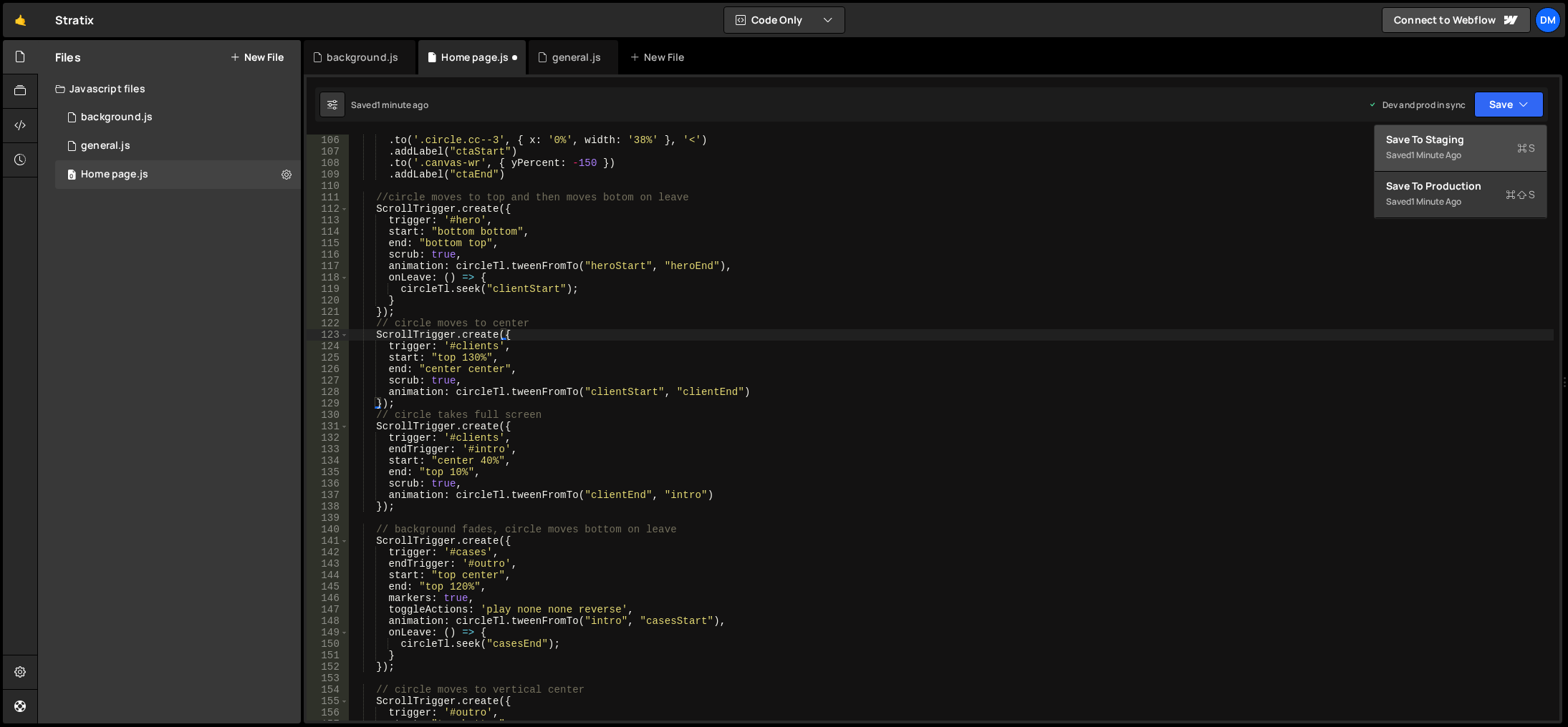
click at [1462, 156] on div "1 minute ago" at bounding box center [1436, 155] width 50 height 12
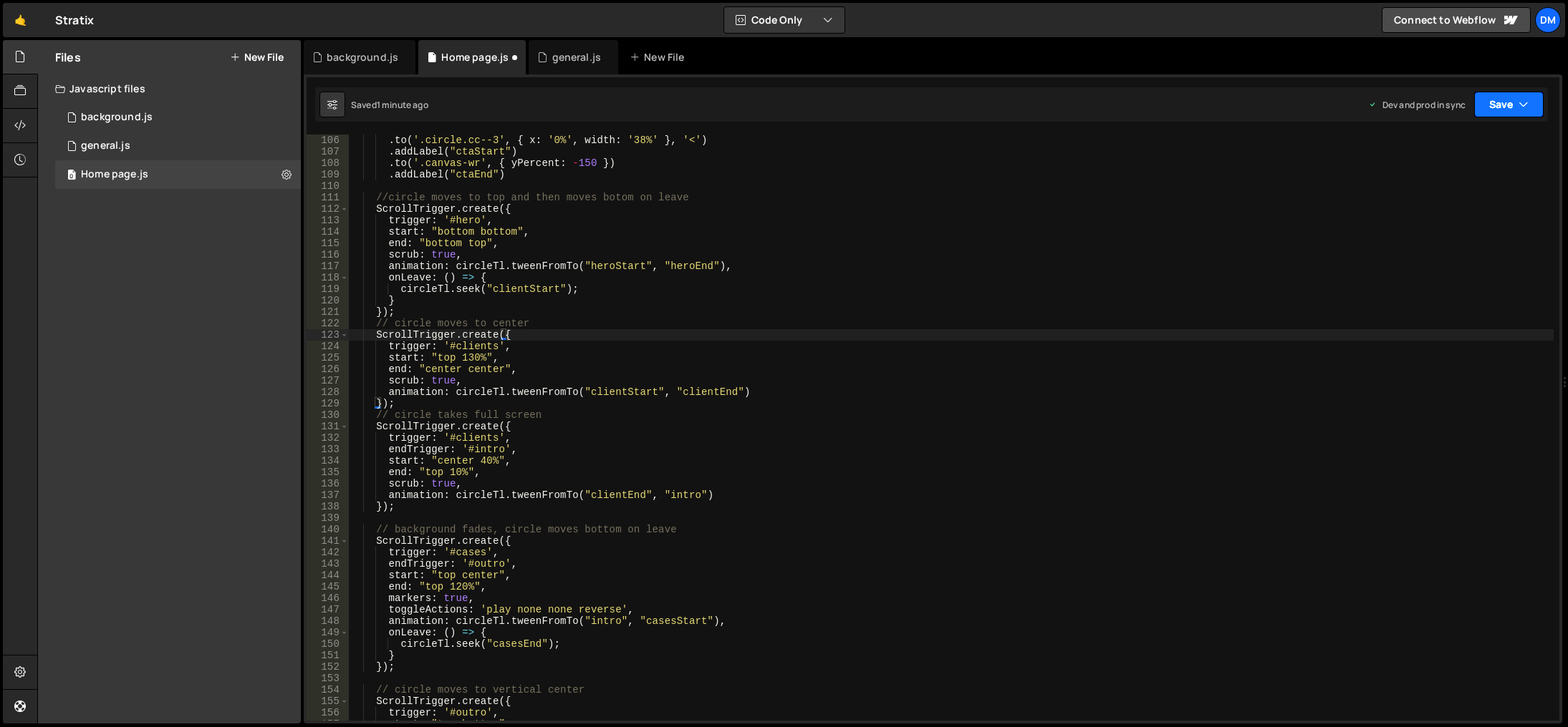
click at [1503, 106] on button "Save" at bounding box center [1508, 104] width 69 height 26
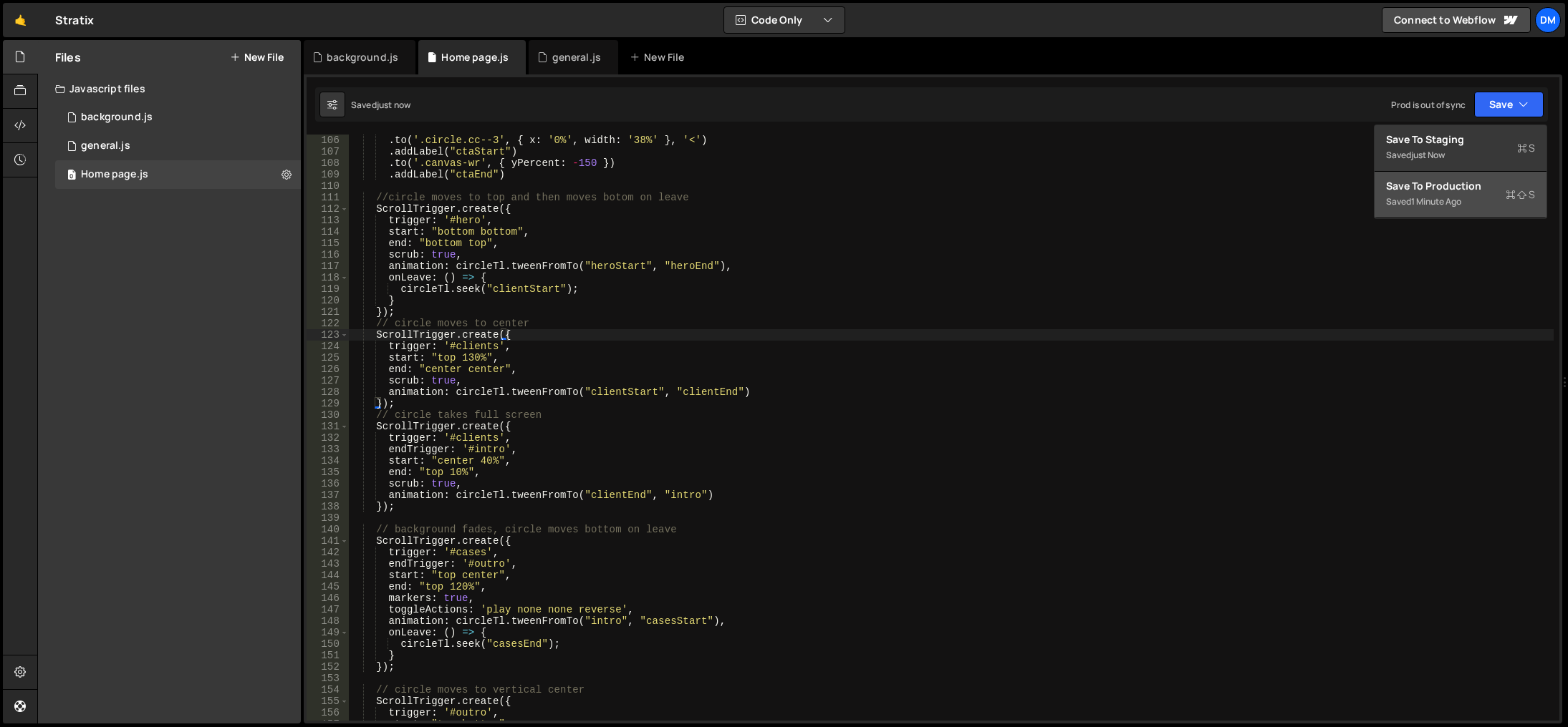
click at [1425, 190] on div "Save to Production S" at bounding box center [1461, 186] width 149 height 14
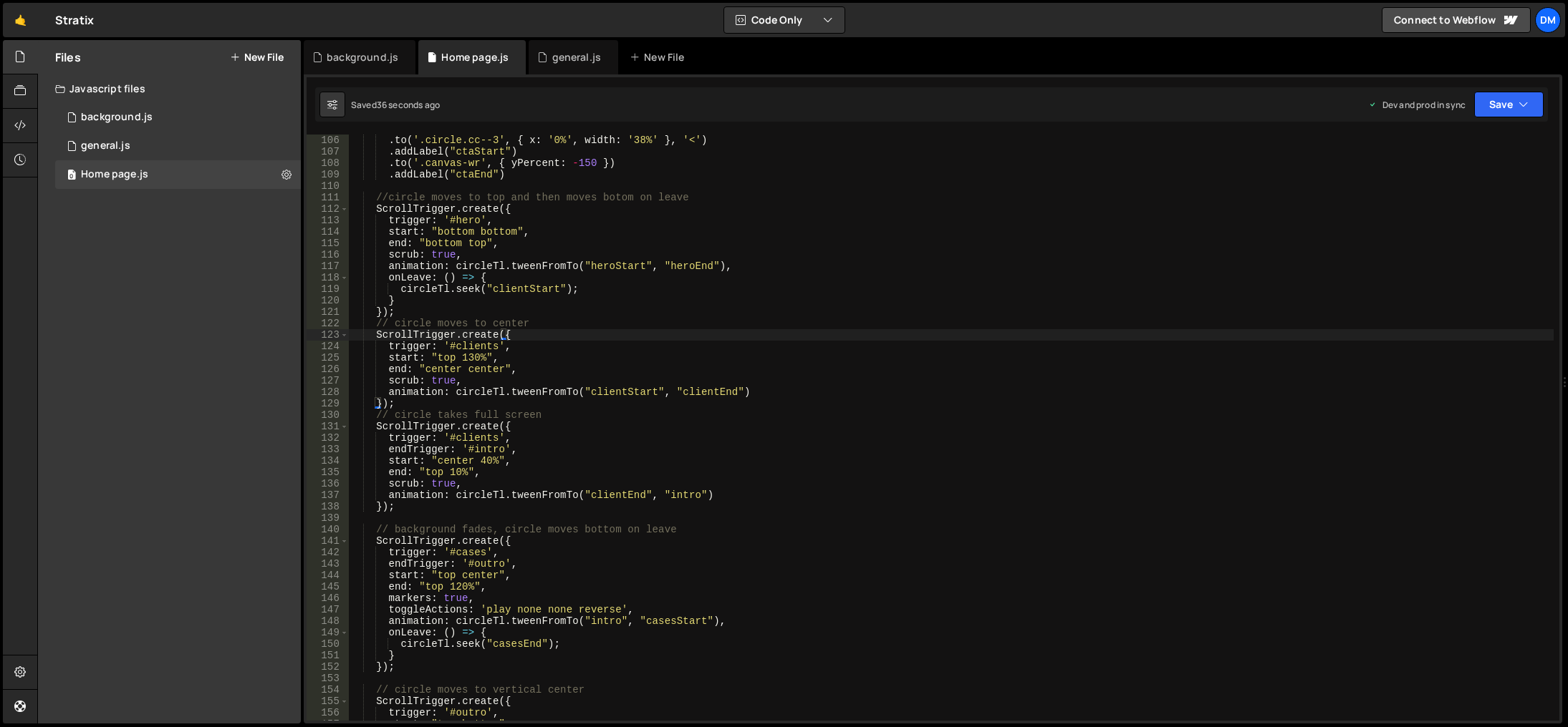
click at [905, 468] on div ". to ( '.circle.cc--3' , { x : '0%' , width : '38%' } , '<' ) . addLabel ( "cta…" at bounding box center [951, 439] width 1205 height 610
click at [460, 586] on div ". to ( '.circle.cc--3' , { x : '0%' , width : '38%' } , '<' ) . addLabel ( "cta…" at bounding box center [951, 439] width 1205 height 610
click at [1050, 369] on div ". to ( '.circle.cc--3' , { x : '0%' , width : '38%' } , '<' ) . addLabel ( "cta…" at bounding box center [951, 439] width 1205 height 610
click at [1500, 87] on div "XXXXXXXXXXXXXXXXXXXXXXXXXXXXXXXXXXXXXXXXXXXXXXXXXXXXXXXXXXXXXXXXXXXXXXXXXXXXXXX…" at bounding box center [933, 399] width 1259 height 650
click at [1496, 104] on button "Save" at bounding box center [1508, 104] width 69 height 26
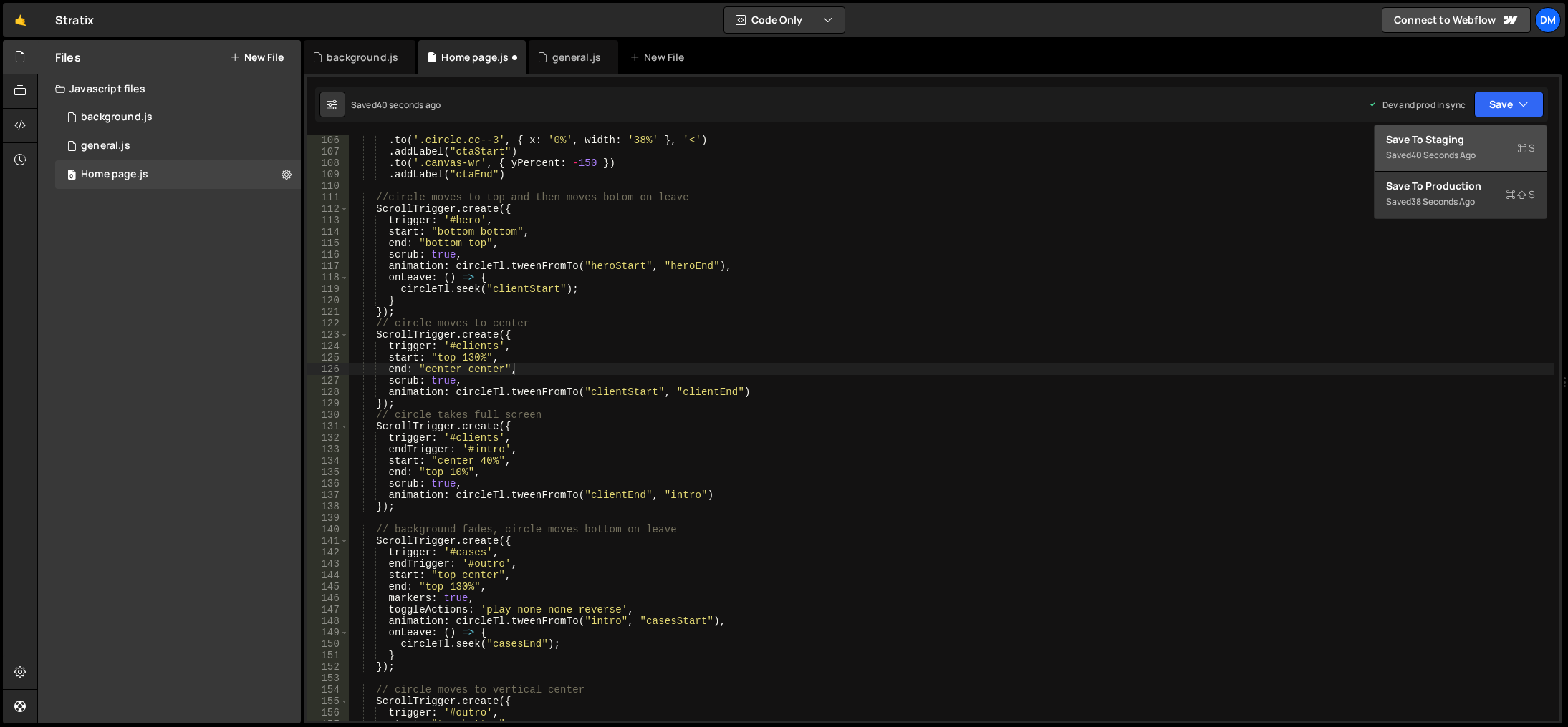
click at [1482, 134] on div "Save to Staging S" at bounding box center [1461, 139] width 149 height 14
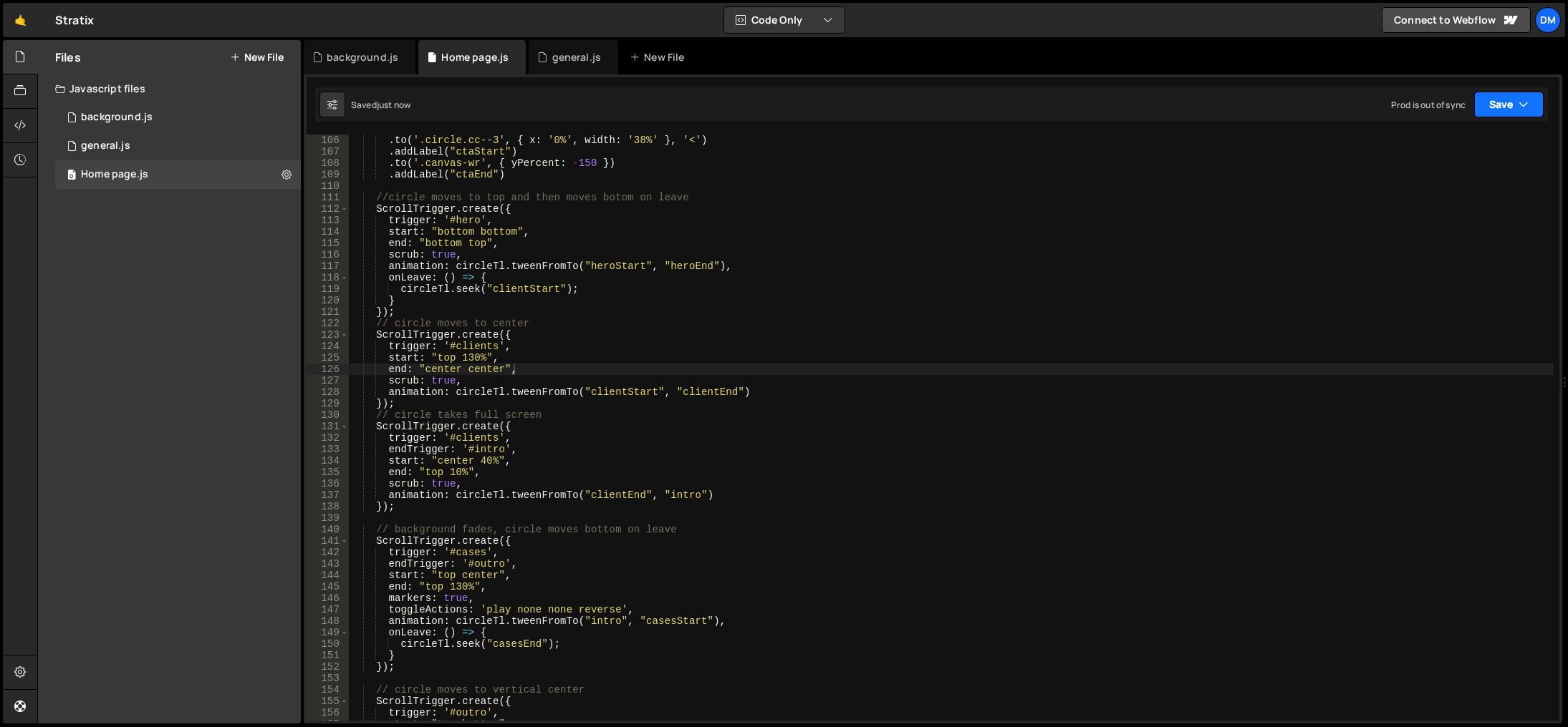
click at [1488, 107] on button "Save" at bounding box center [1508, 104] width 69 height 26
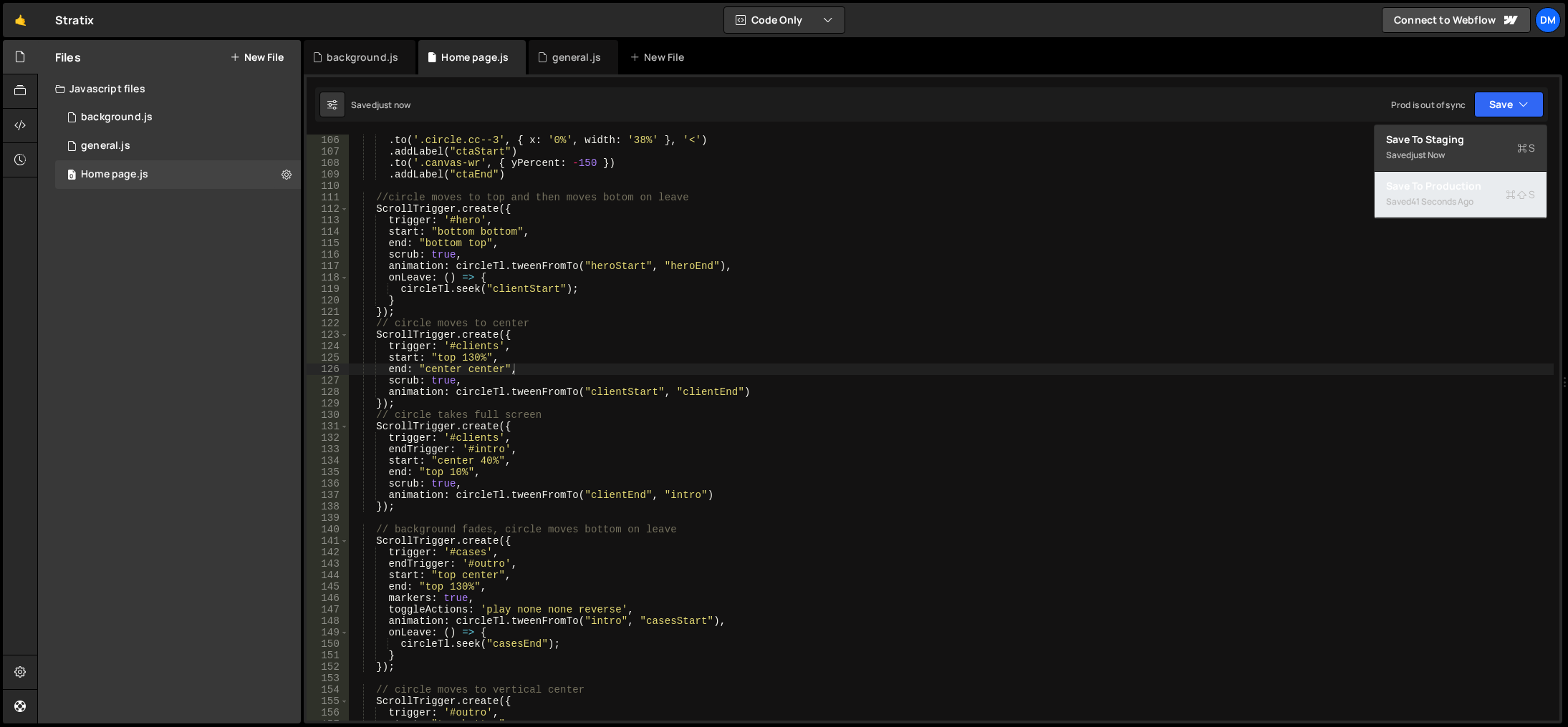
click at [1442, 200] on div "41 seconds ago" at bounding box center [1442, 201] width 62 height 12
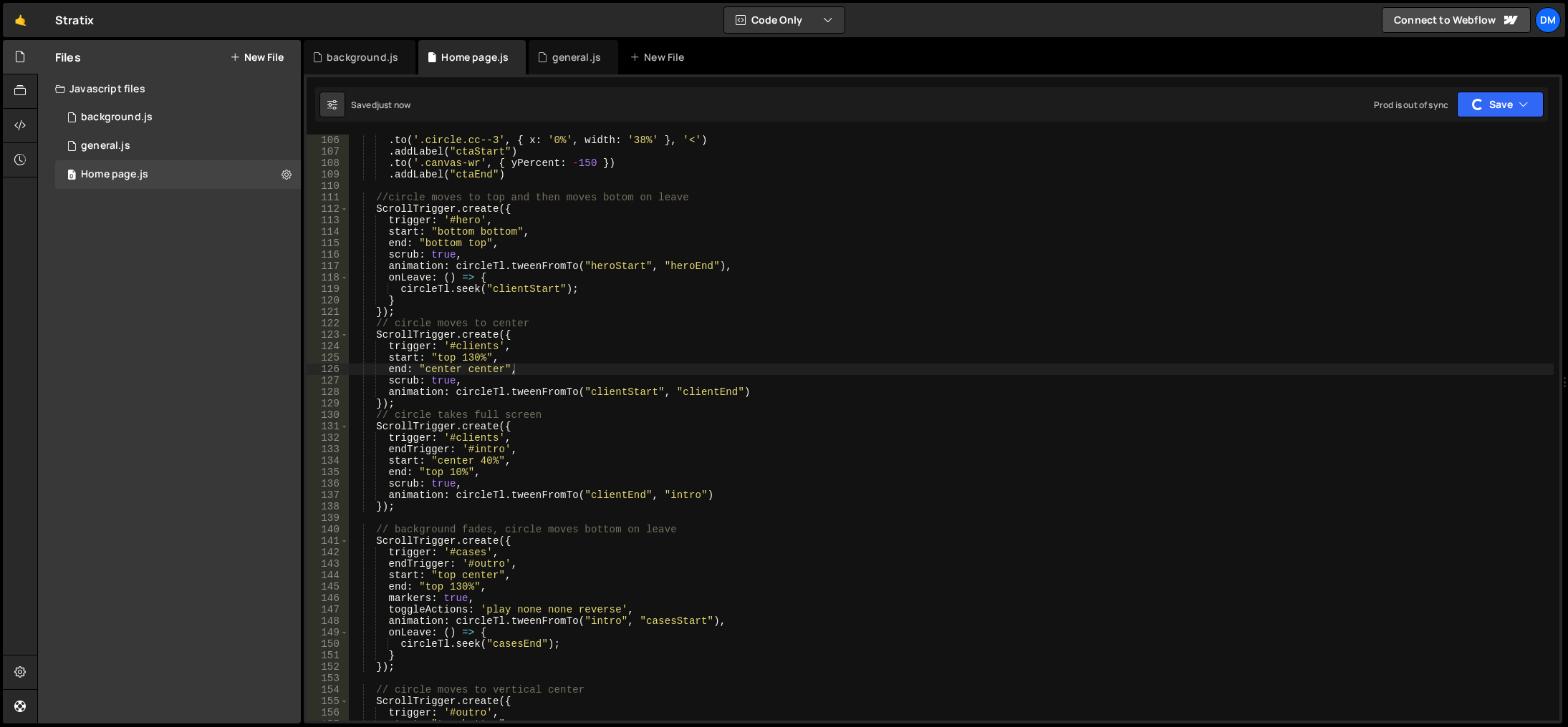
type textarea "start: "center 40%","
click at [1037, 465] on div ". to ( '.circle.cc--3' , { x : '0%' , width : '38%' } , '<' ) . addLabel ( "cta…" at bounding box center [951, 439] width 1205 height 610
